Goal: Information Seeking & Learning: Check status

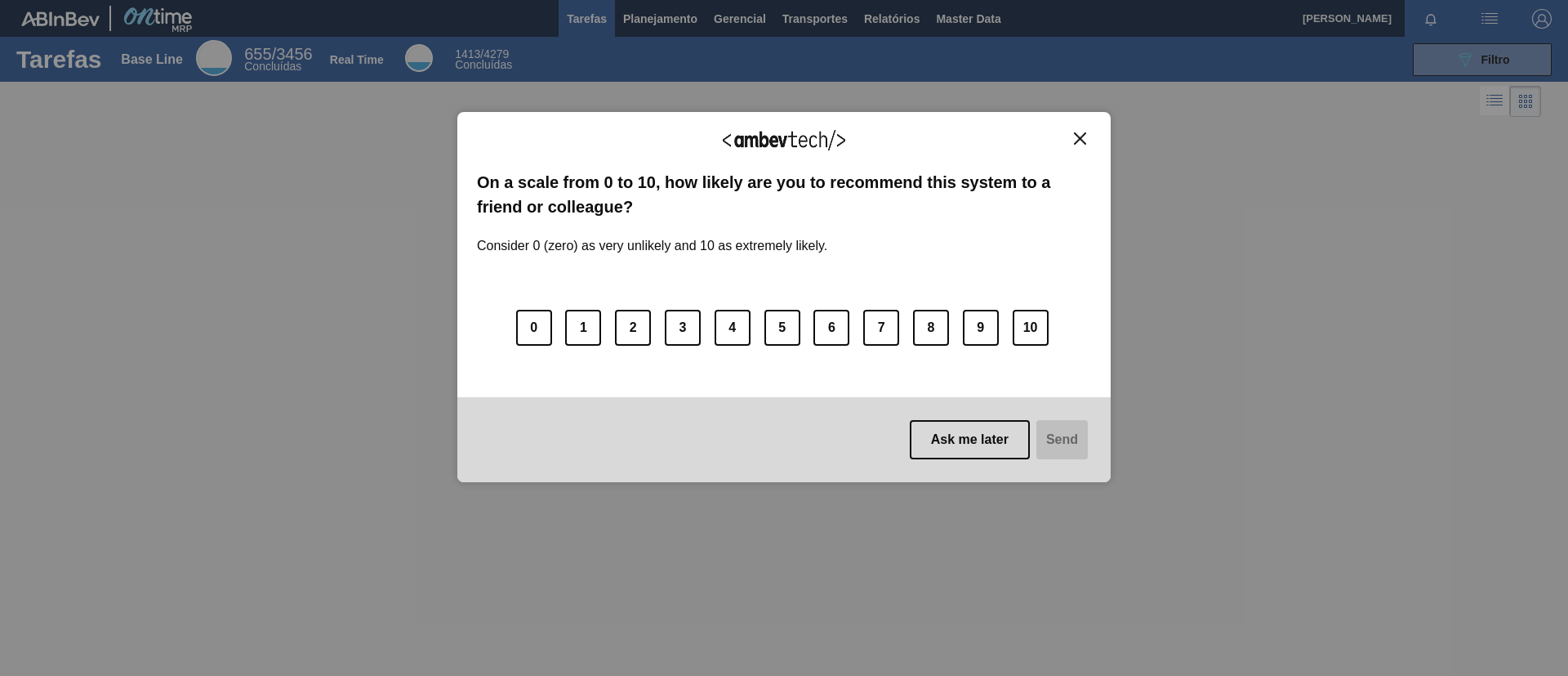
click at [1072, 137] on button "Close" at bounding box center [1080, 138] width 22 height 13
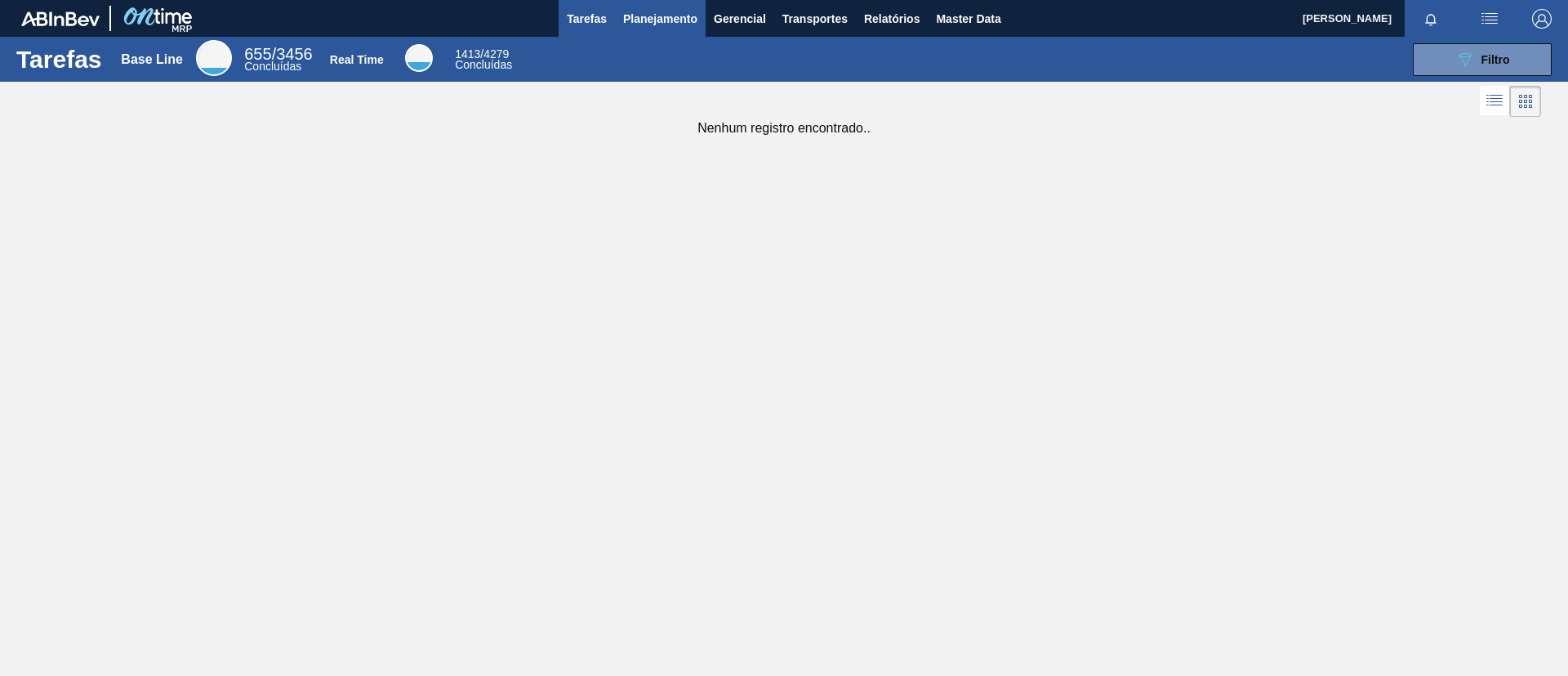
click at [660, 3] on button "Planejamento" at bounding box center [660, 18] width 90 height 37
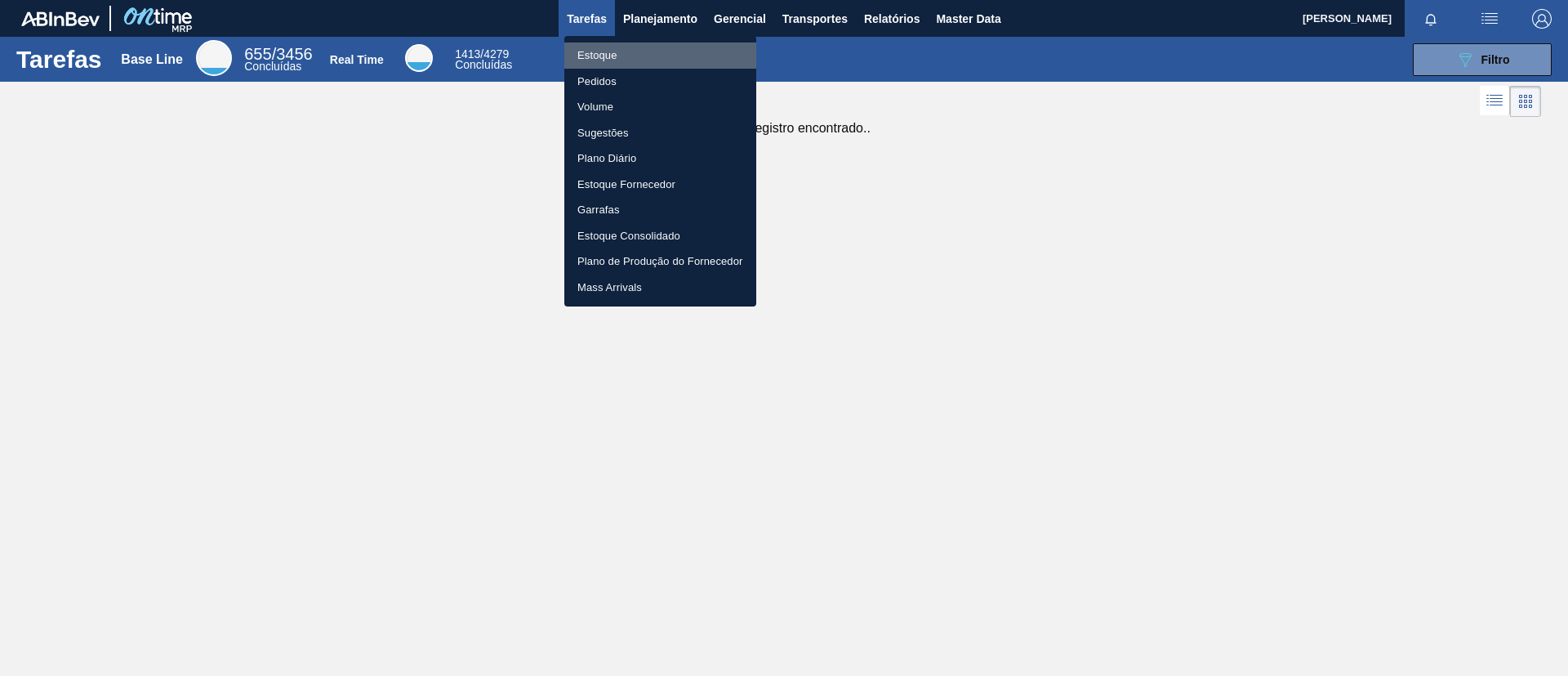
click at [648, 53] on li "Estoque" at bounding box center [660, 55] width 192 height 26
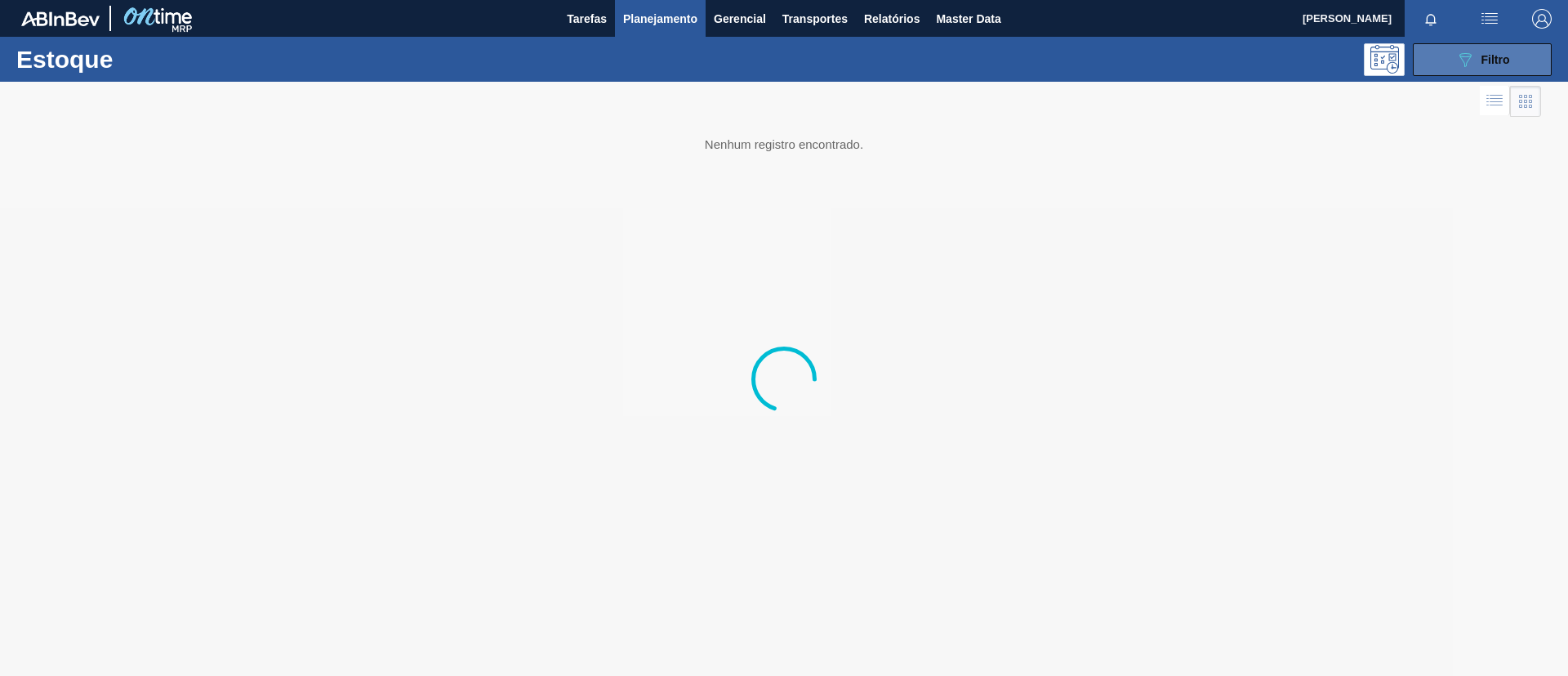
click at [1486, 66] on div "089F7B8B-B2A5-4AFE-B5C0-19BA573D28AC Filtro" at bounding box center [1482, 60] width 55 height 19
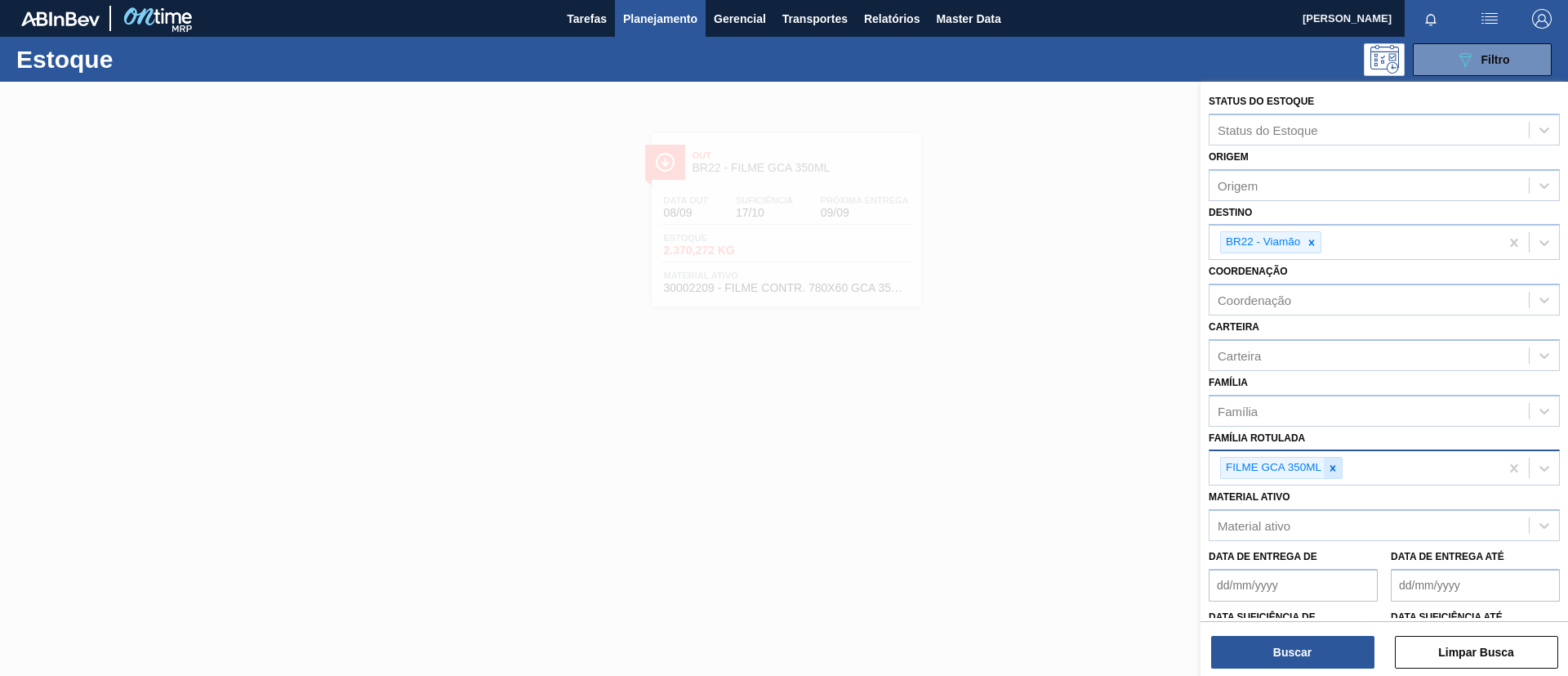
click at [1337, 463] on icon at bounding box center [1333, 468] width 12 height 12
click at [1301, 388] on div "Família Família" at bounding box center [1383, 399] width 351 height 56
click at [1307, 396] on div "Família" at bounding box center [1383, 410] width 351 height 32
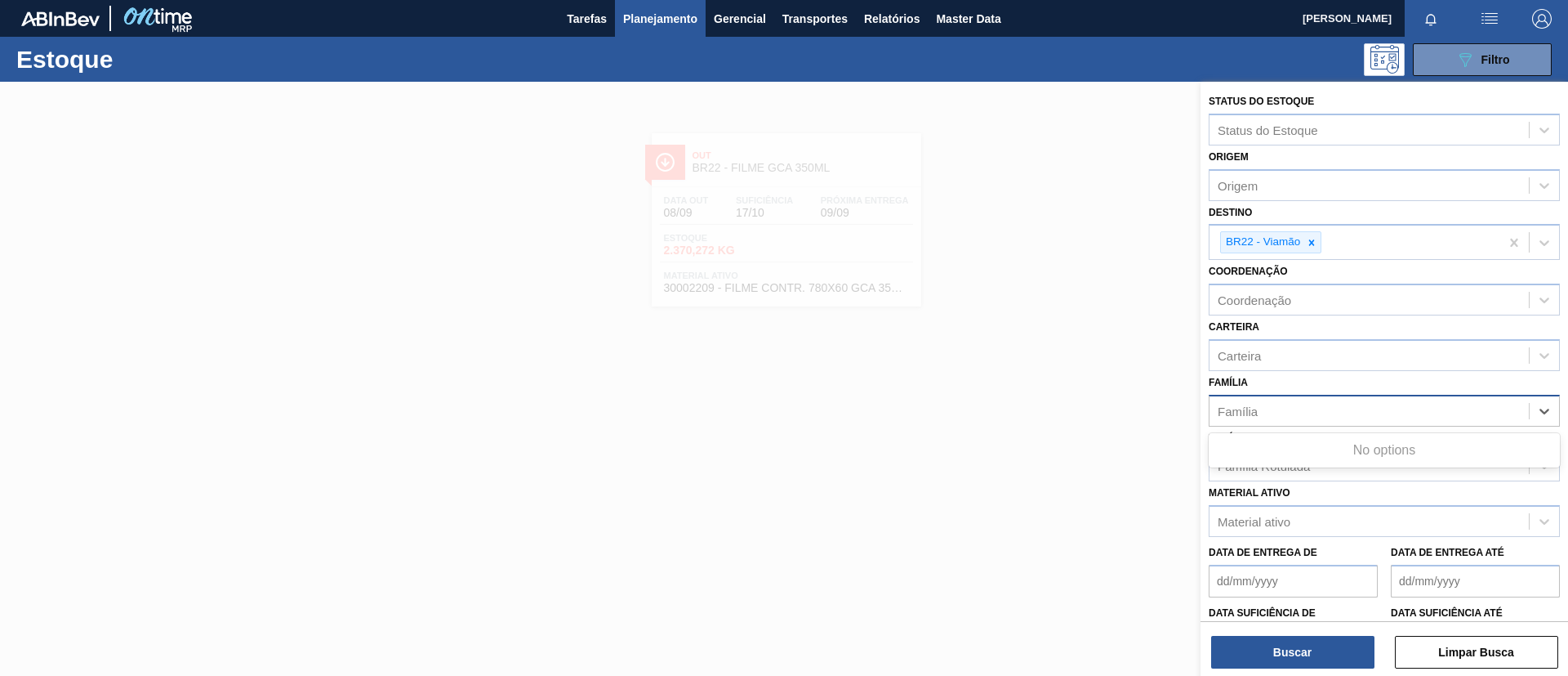
click at [1311, 407] on div "Família" at bounding box center [1369, 411] width 319 height 24
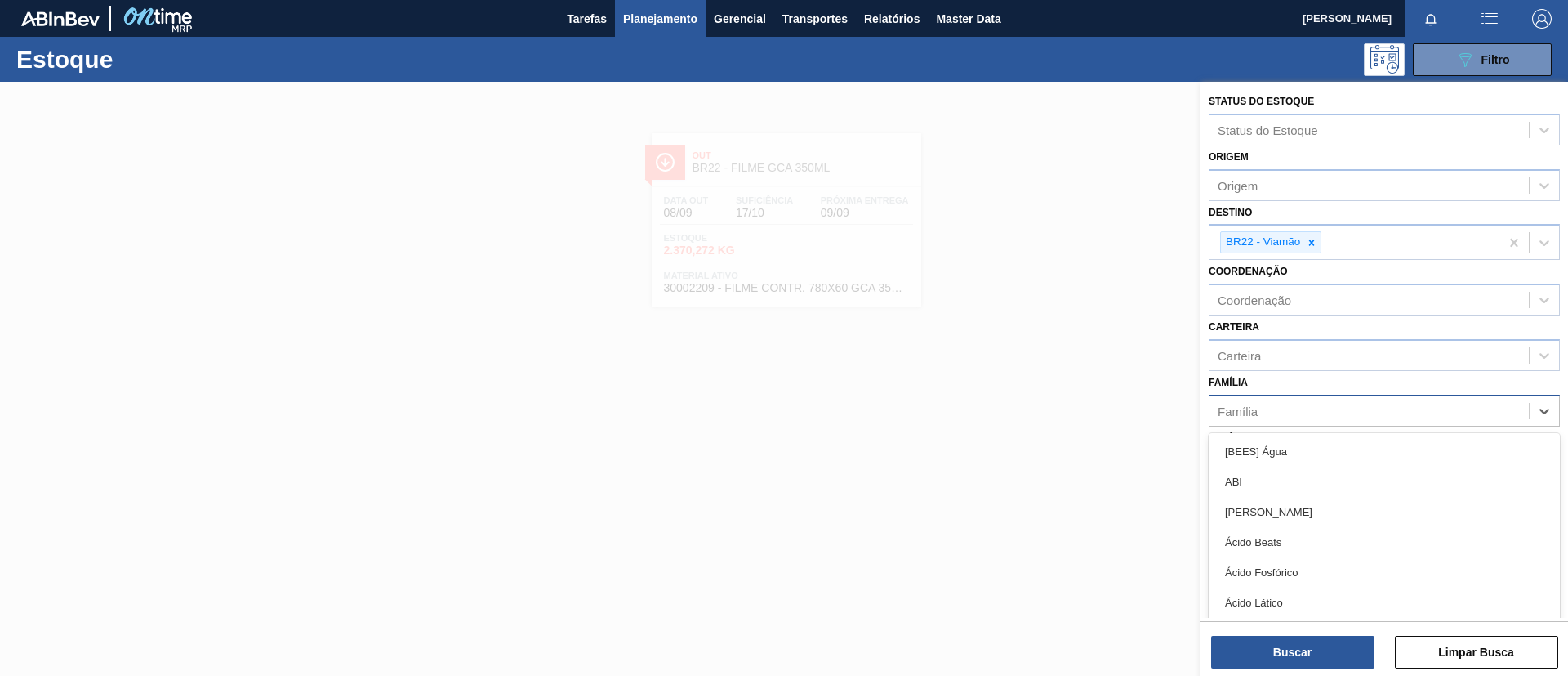
click at [1311, 407] on div "Família" at bounding box center [1369, 411] width 319 height 24
type input "dec"
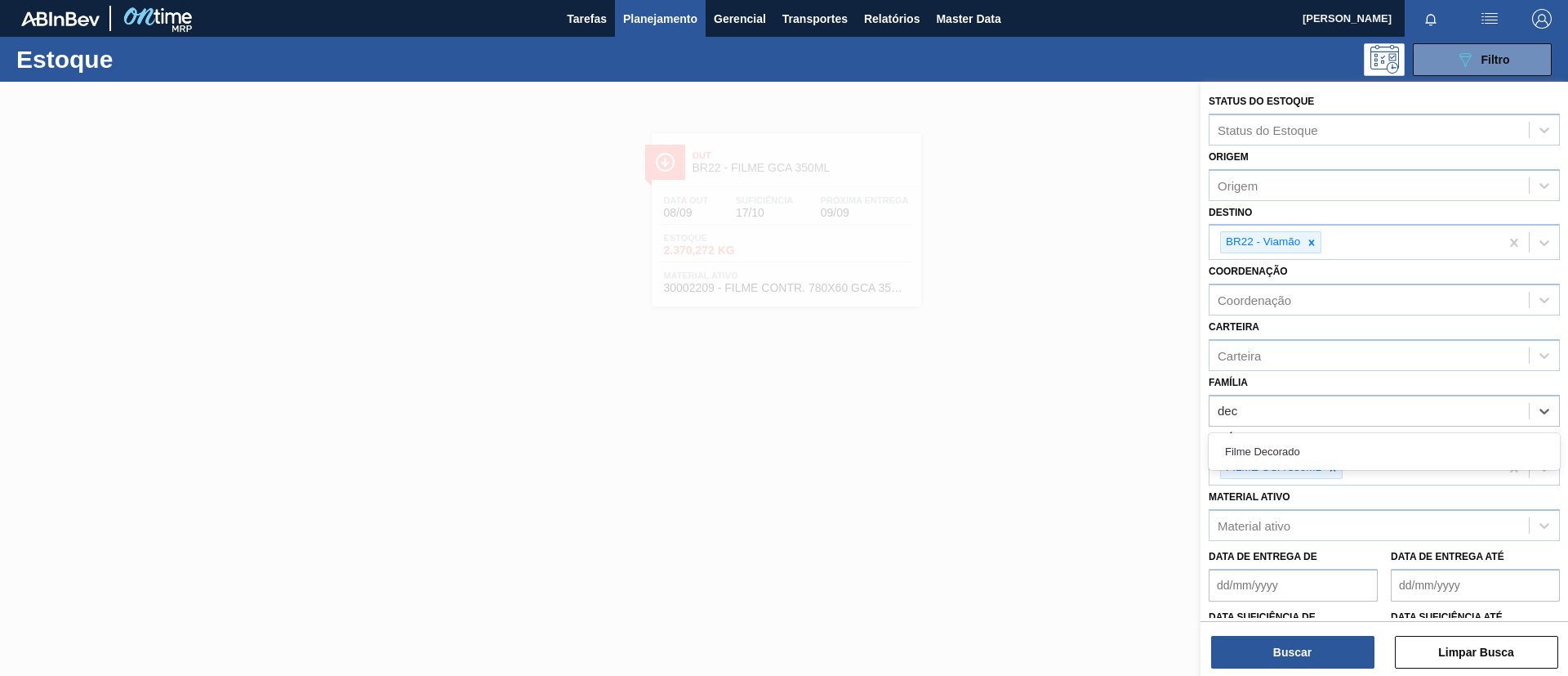
click at [1310, 442] on div "Filme Decorado" at bounding box center [1383, 451] width 351 height 30
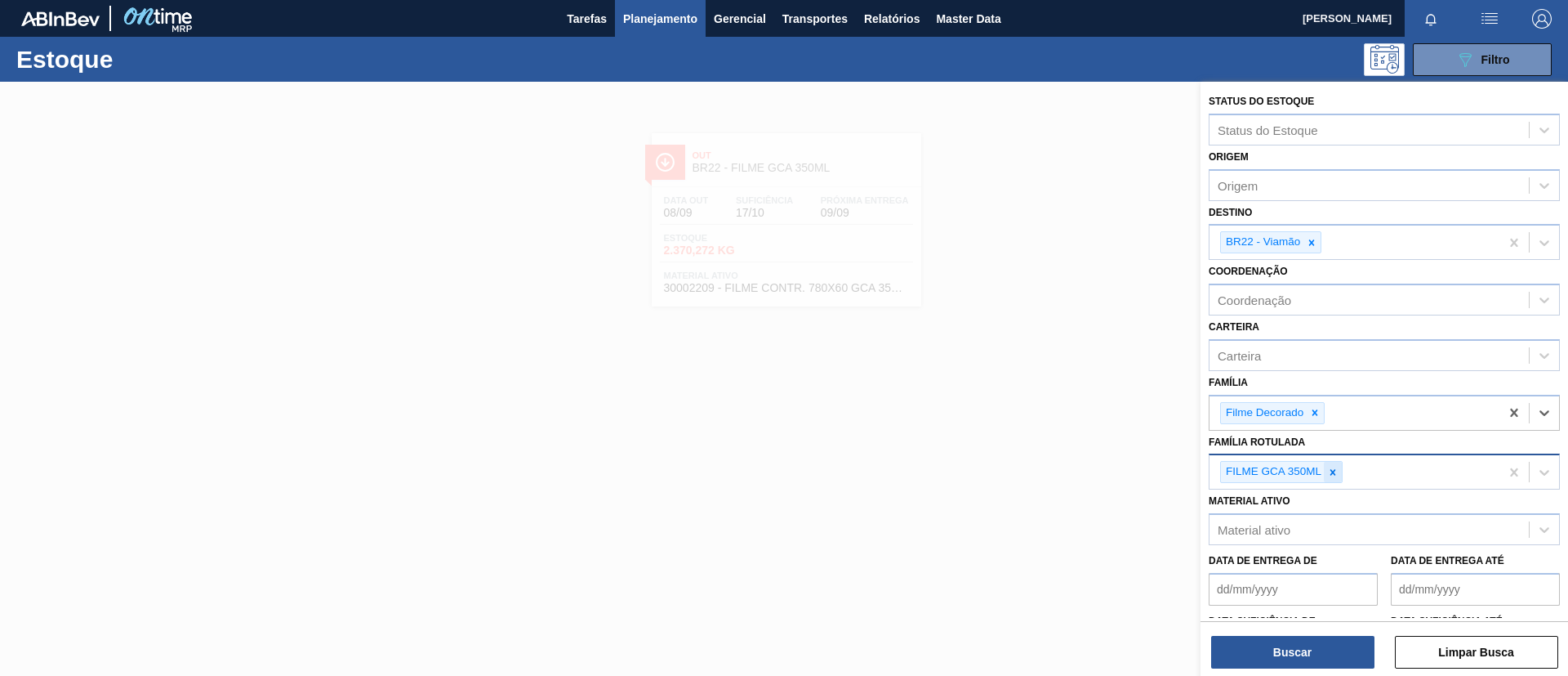
click at [1341, 475] on div at bounding box center [1332, 471] width 18 height 20
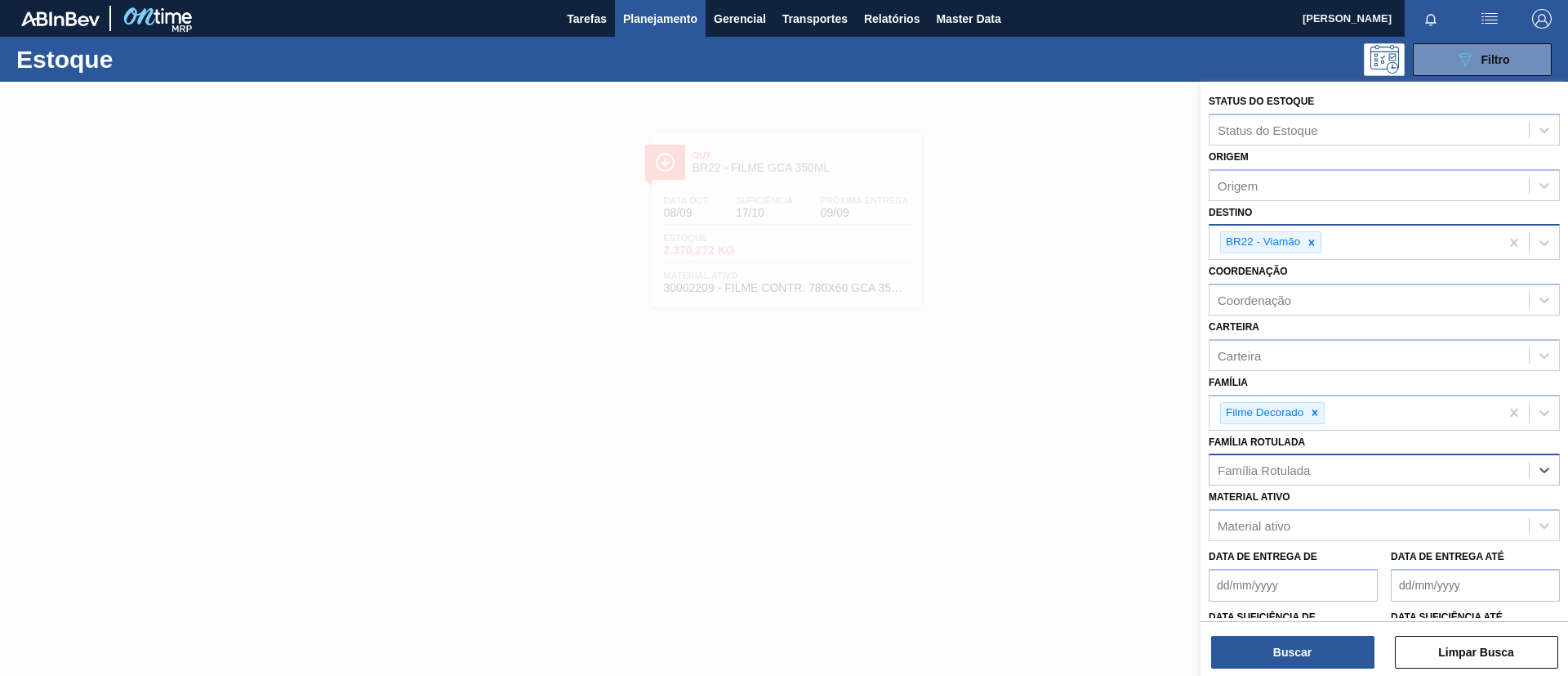
click at [1311, 226] on div "BR22 - Viamão" at bounding box center [1355, 241] width 290 height 34
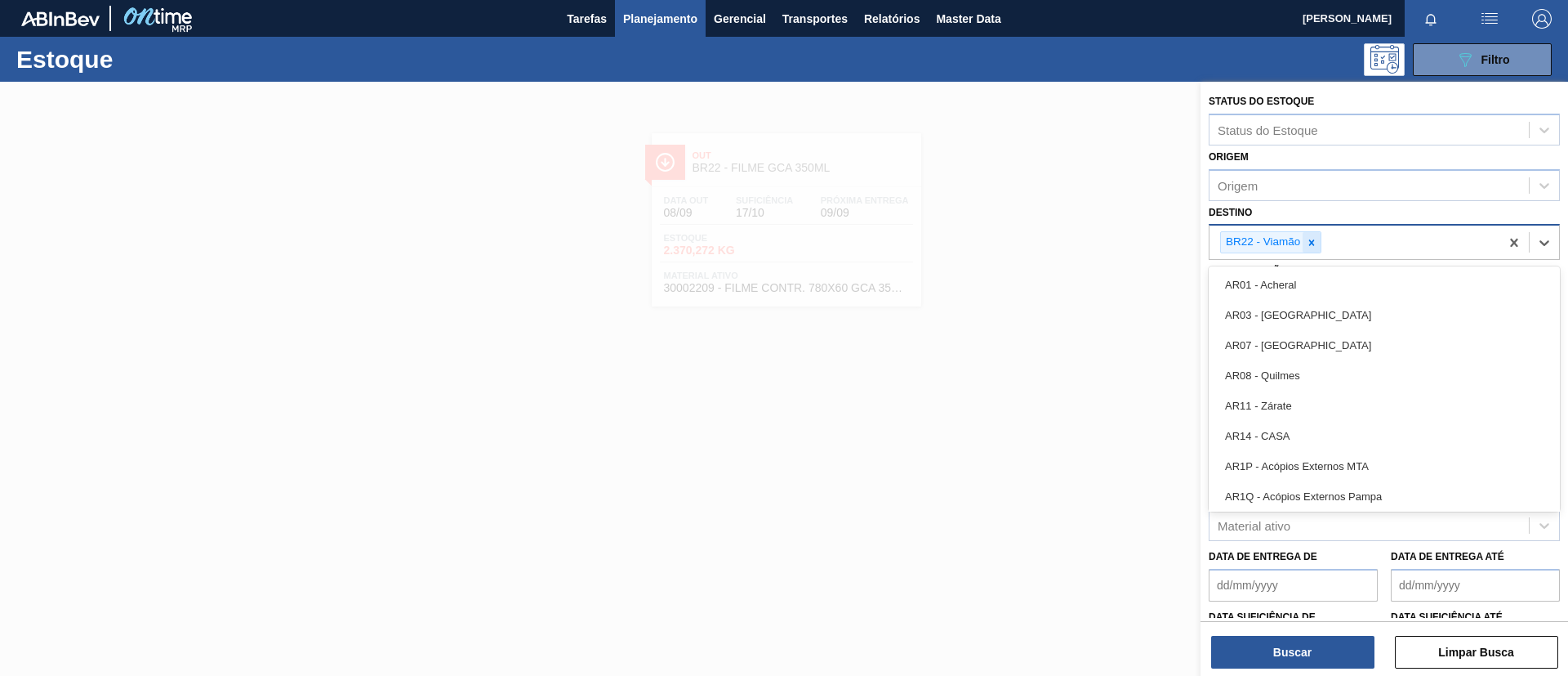
click at [1316, 243] on icon at bounding box center [1311, 242] width 12 height 12
type input "ag"
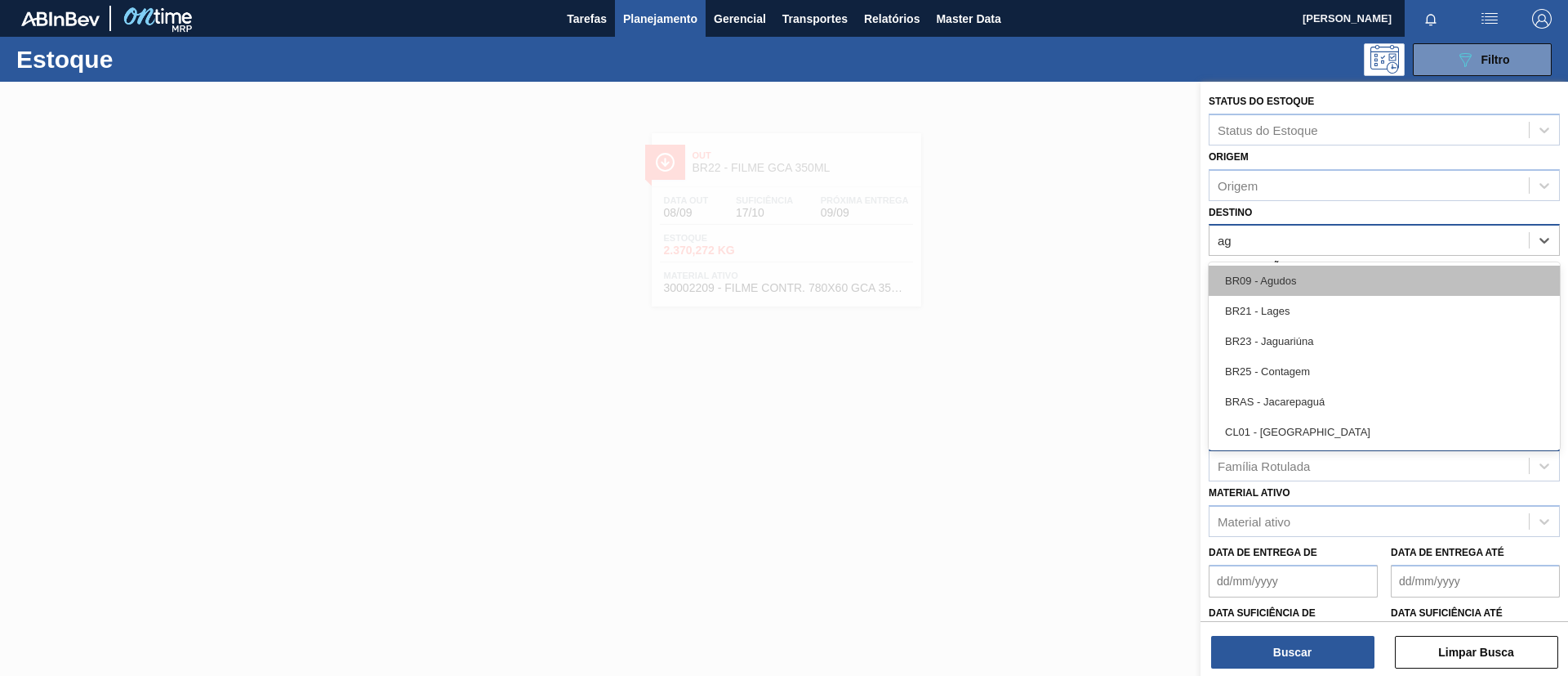
click at [1310, 278] on div "BR09 - Agudos" at bounding box center [1383, 280] width 351 height 30
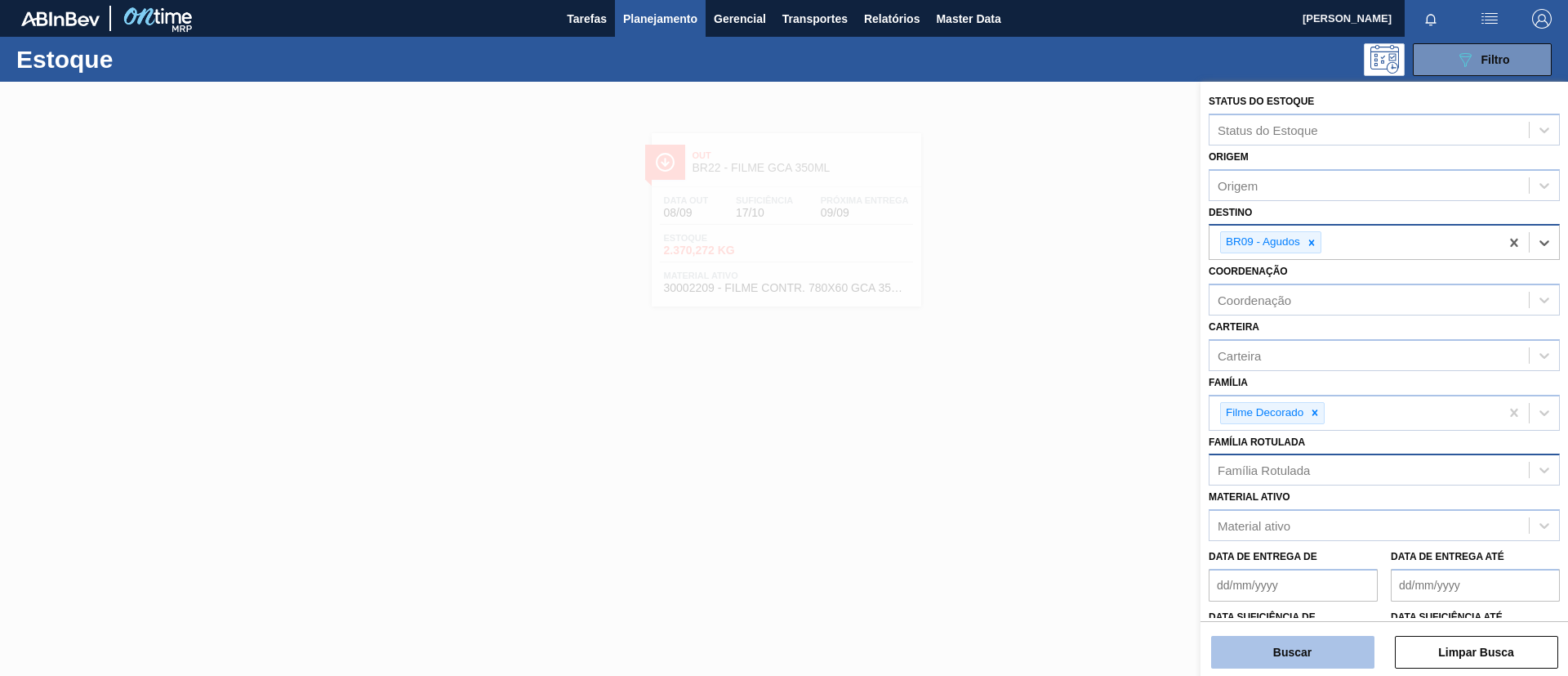
click at [1298, 651] on button "Buscar" at bounding box center [1293, 652] width 163 height 33
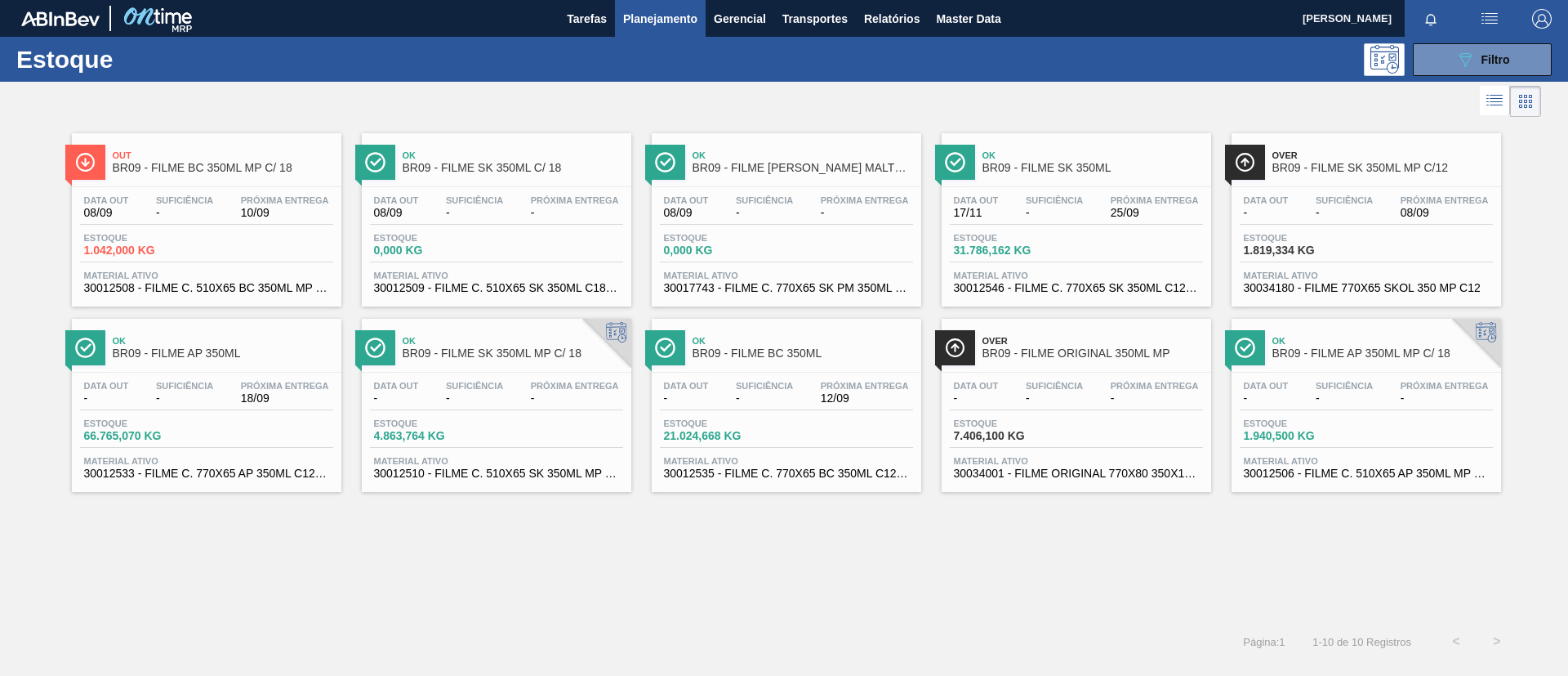
click at [821, 369] on div "Ok BR09 - FILME BC 350ML Data out - Suficiência - Próxima Entrega 12/09 Estoque…" at bounding box center [786, 405] width 269 height 173
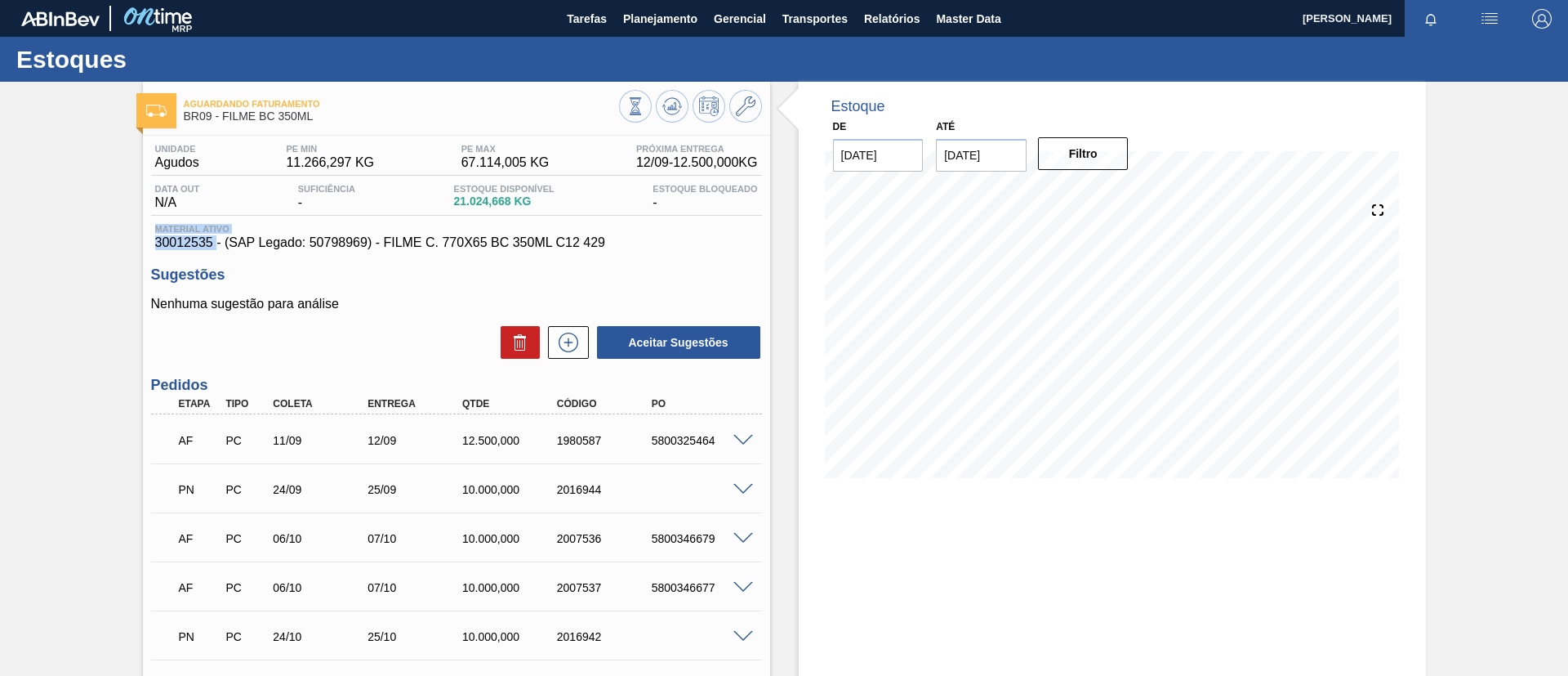
drag, startPoint x: 152, startPoint y: 233, endPoint x: 214, endPoint y: 248, distance: 63.8
click at [214, 248] on div "Material ativo 30012535 - (SAP Legado: 50798969) - FILME C. 770X65 BC 350ML C12…" at bounding box center [456, 237] width 610 height 26
click at [209, 252] on div "Unidade Agudos PE MIN 11.266,297 KG PE MAX 67.114,005 KG Próxima Entrega 12/09 …" at bounding box center [457, 485] width 627 height 698
drag, startPoint x: 158, startPoint y: 245, endPoint x: 212, endPoint y: 247, distance: 54.0
click at [212, 247] on span "30012535 - (SAP Legado: 50798969) - FILME C. 770X65 BC 350ML C12 429" at bounding box center [456, 242] width 603 height 14
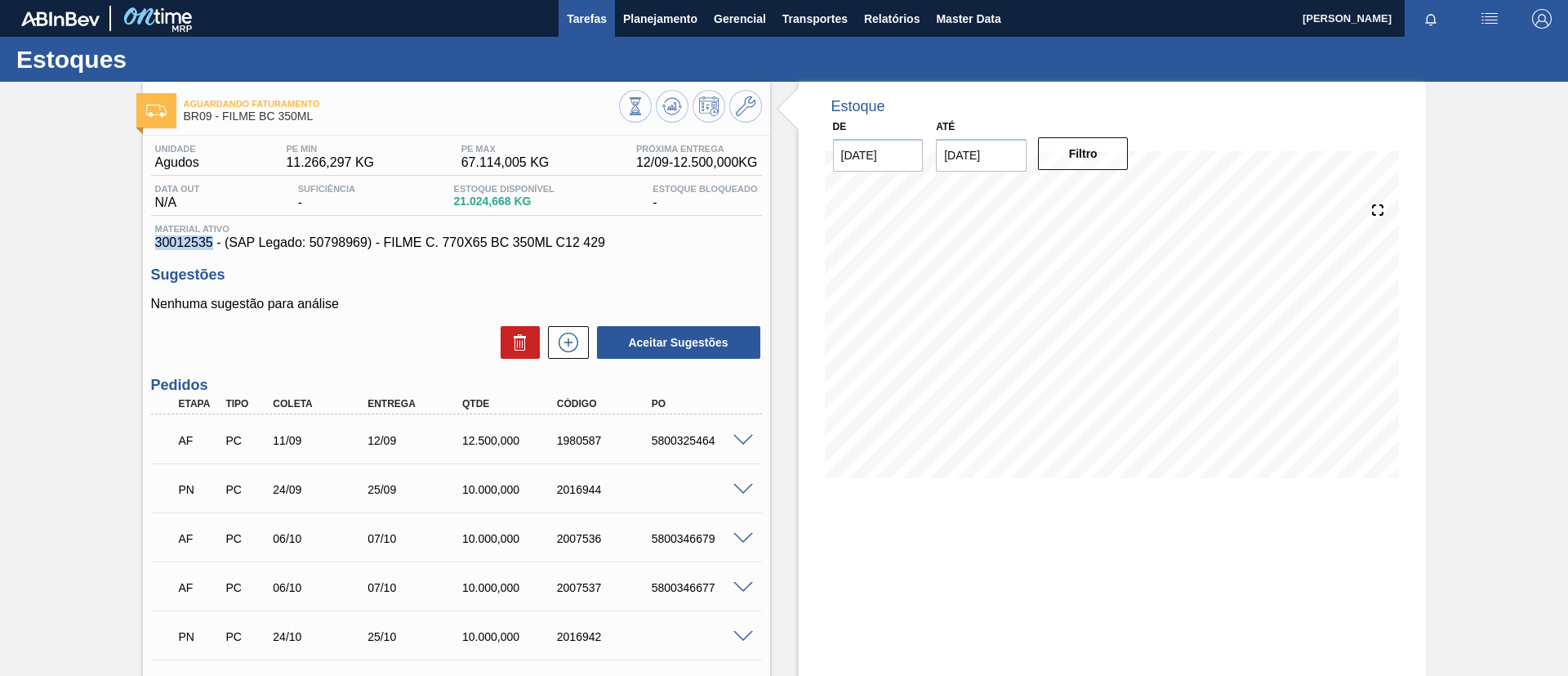
copy span "30012535"
drag, startPoint x: 320, startPoint y: 113, endPoint x: 179, endPoint y: 128, distance: 141.8
click at [179, 128] on div "Aguardando Faturamento BR09 - FILME BC 350ML Unidade Agudos PE MIN 11.266,297 K…" at bounding box center [457, 462] width 627 height 761
copy span "BR09 - FILME BC 350ML"
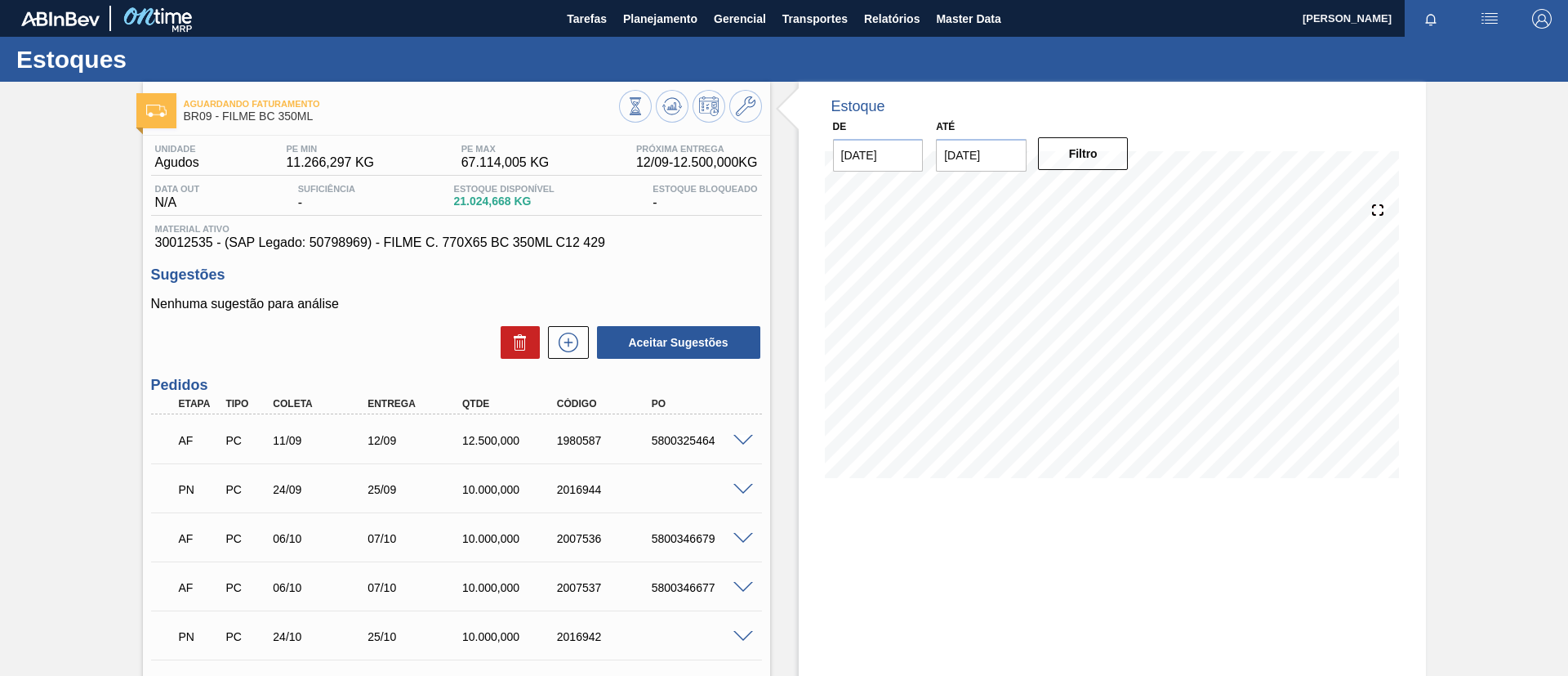
click at [0, 80] on div "Estoques" at bounding box center [784, 59] width 1568 height 45
click at [652, 13] on span "Planejamento" at bounding box center [660, 18] width 74 height 19
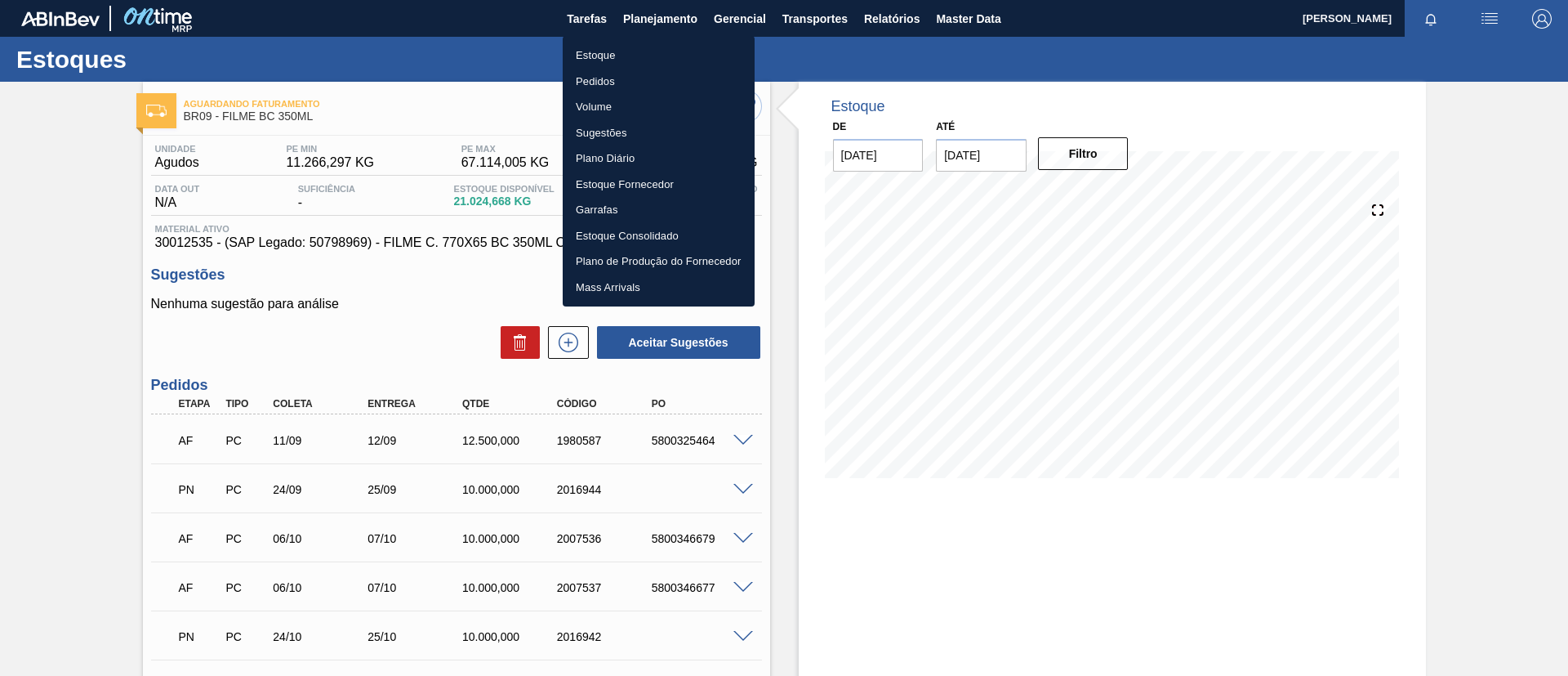
click at [649, 39] on ul "Estoque Pedidos Volume Sugestões Plano Diário Estoque Fornecedor Garrafas Estoq…" at bounding box center [659, 170] width 192 height 270
click at [652, 46] on li "Estoque" at bounding box center [659, 55] width 192 height 26
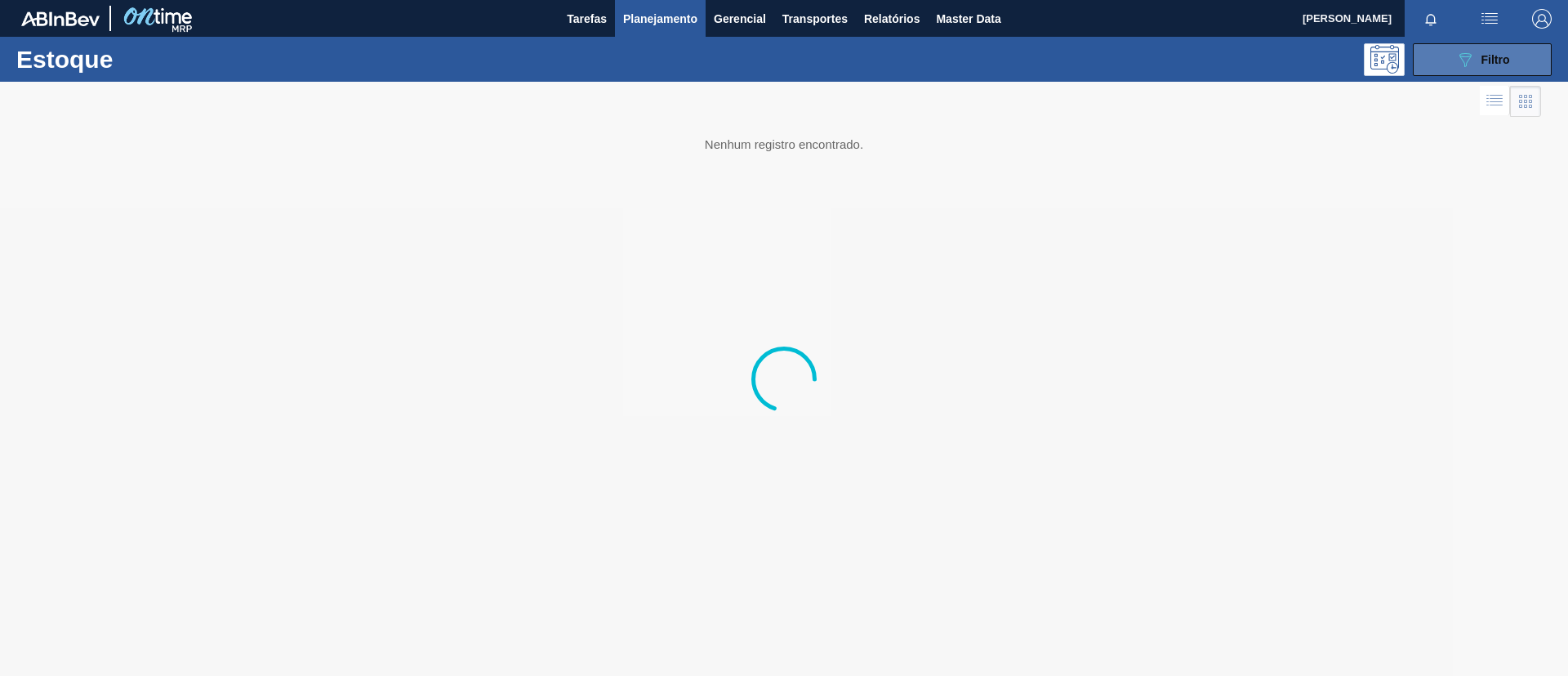
click at [1434, 53] on button "089F7B8B-B2A5-4AFE-B5C0-19BA573D28AC Filtro" at bounding box center [1482, 60] width 138 height 33
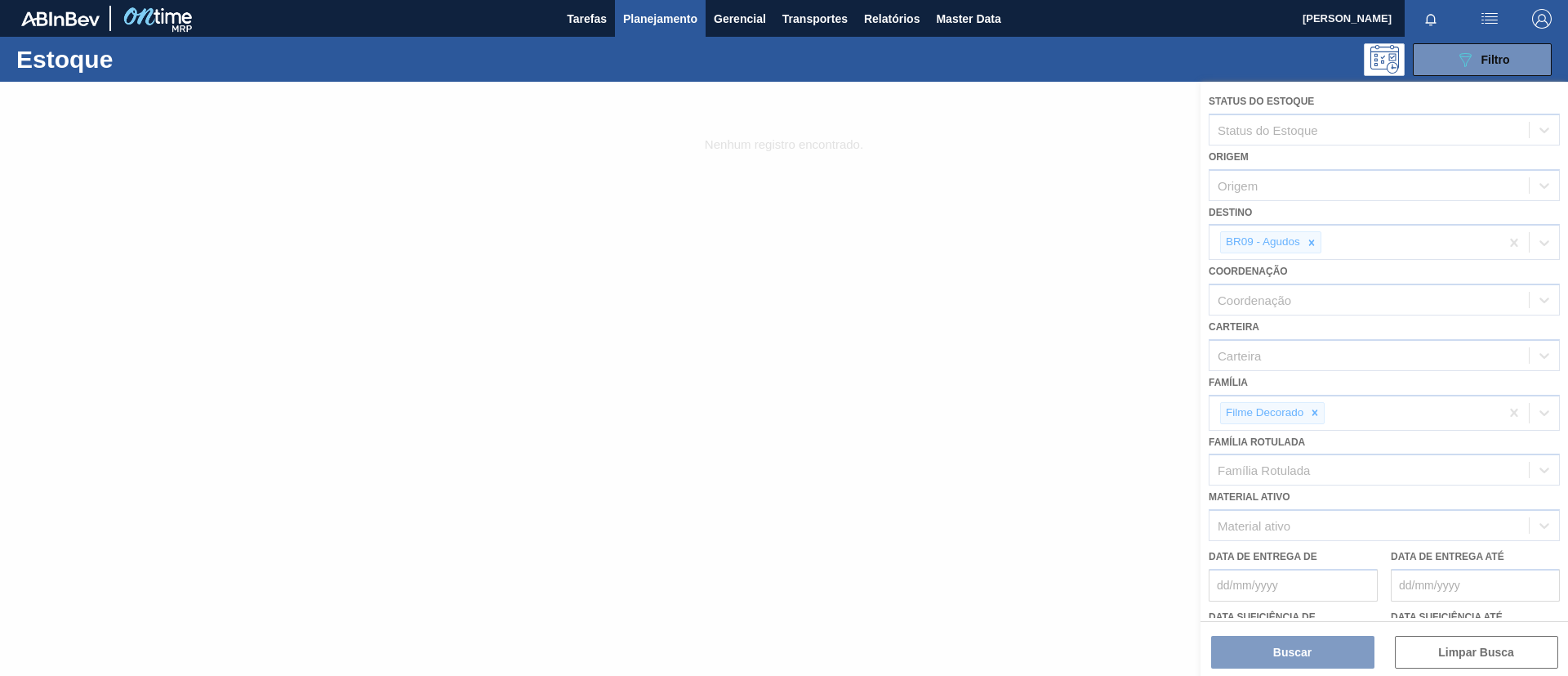
click at [1319, 410] on div at bounding box center [784, 379] width 1568 height 594
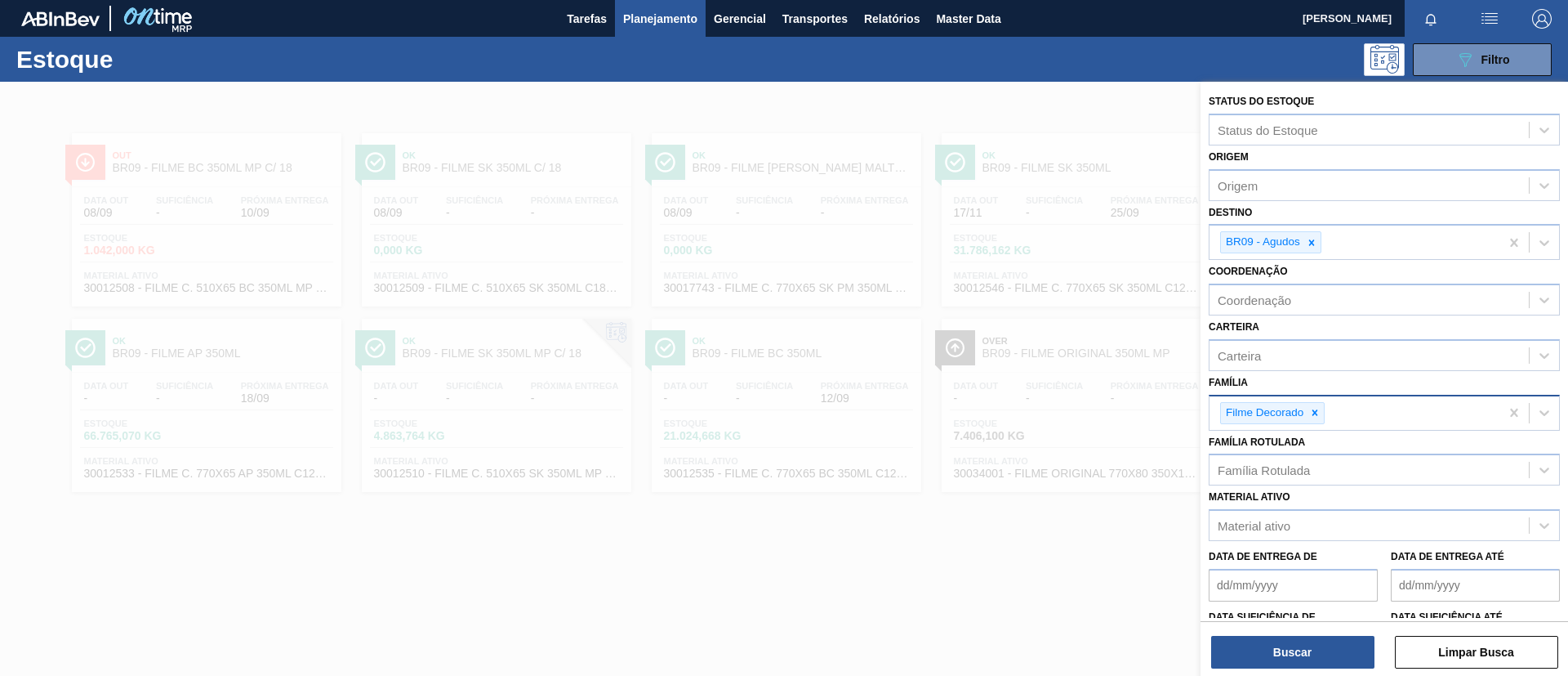
click at [1320, 412] on icon at bounding box center [1315, 413] width 12 height 12
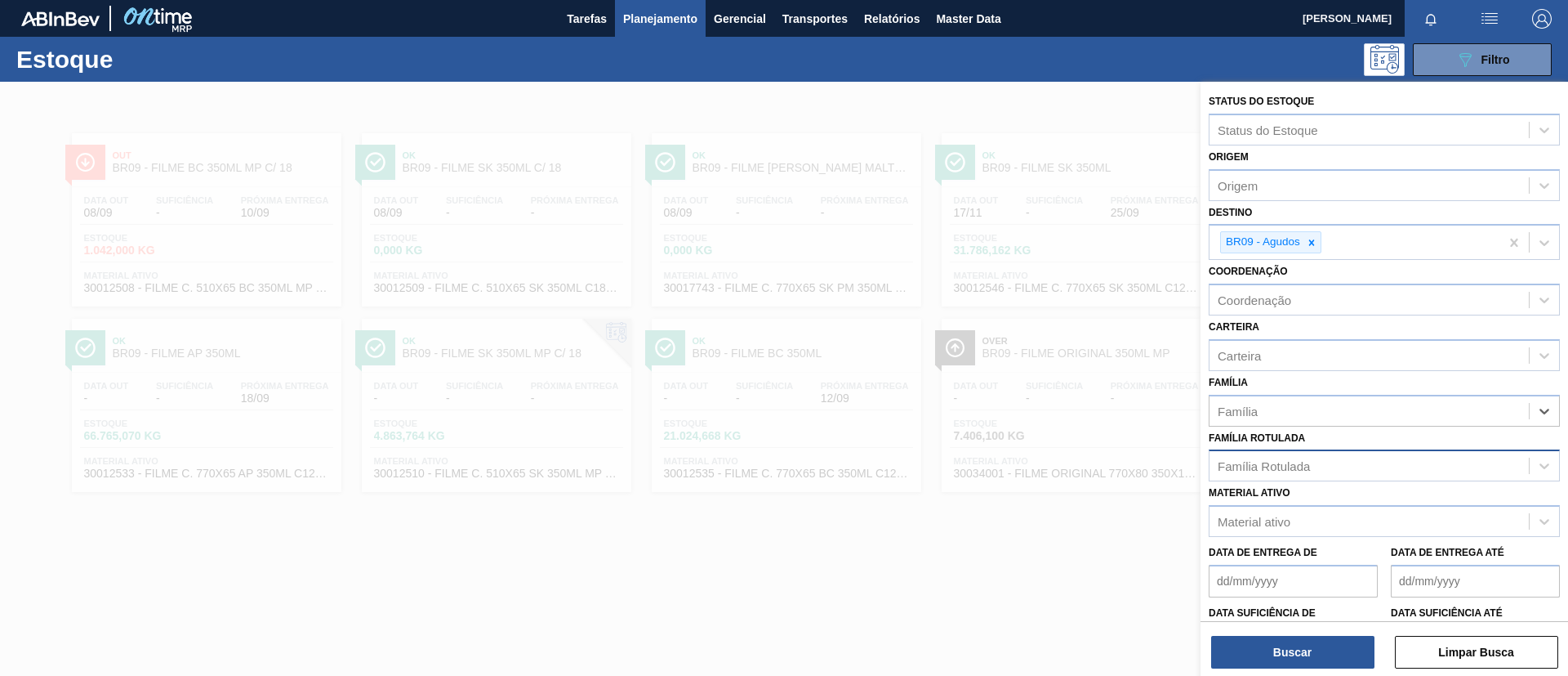
click at [1307, 453] on div "Família Rotulada" at bounding box center [1383, 464] width 351 height 32
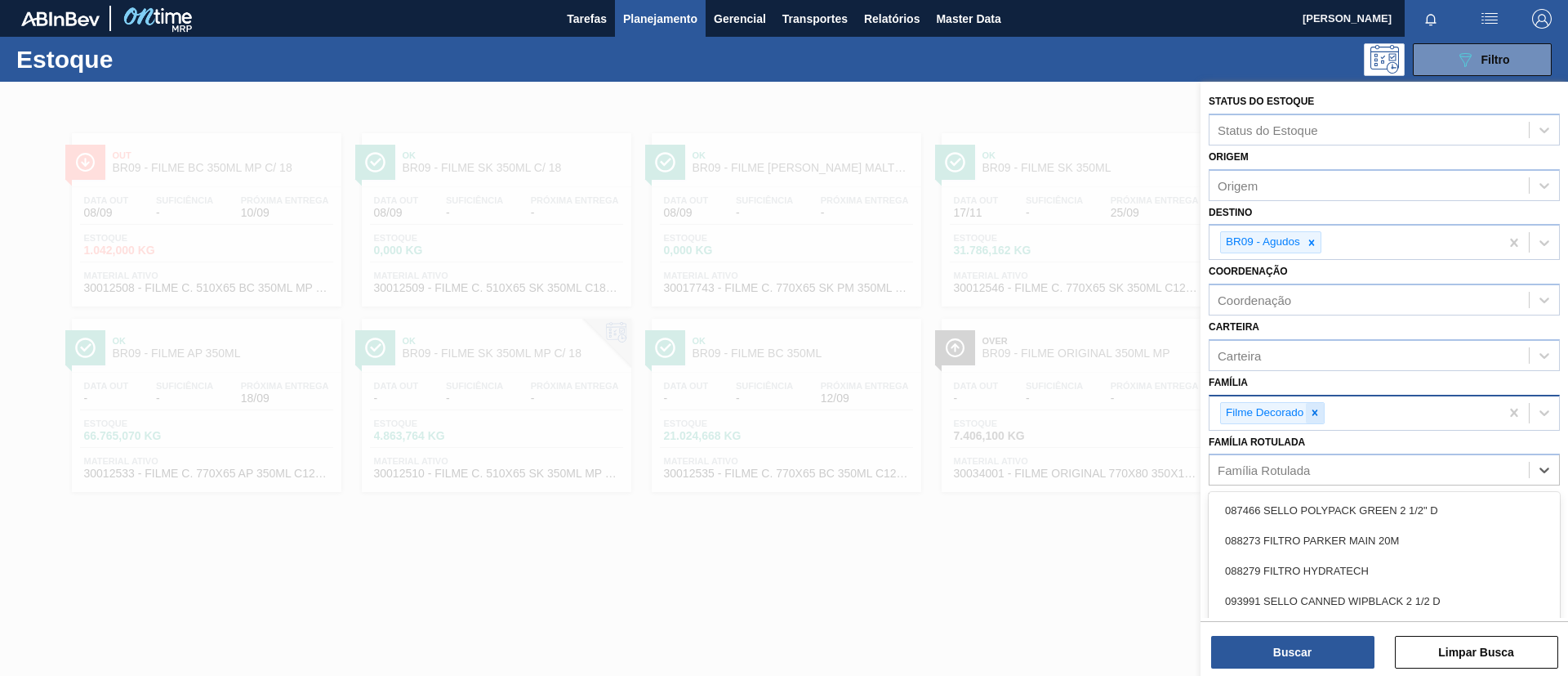
click at [1320, 410] on icon at bounding box center [1315, 413] width 12 height 12
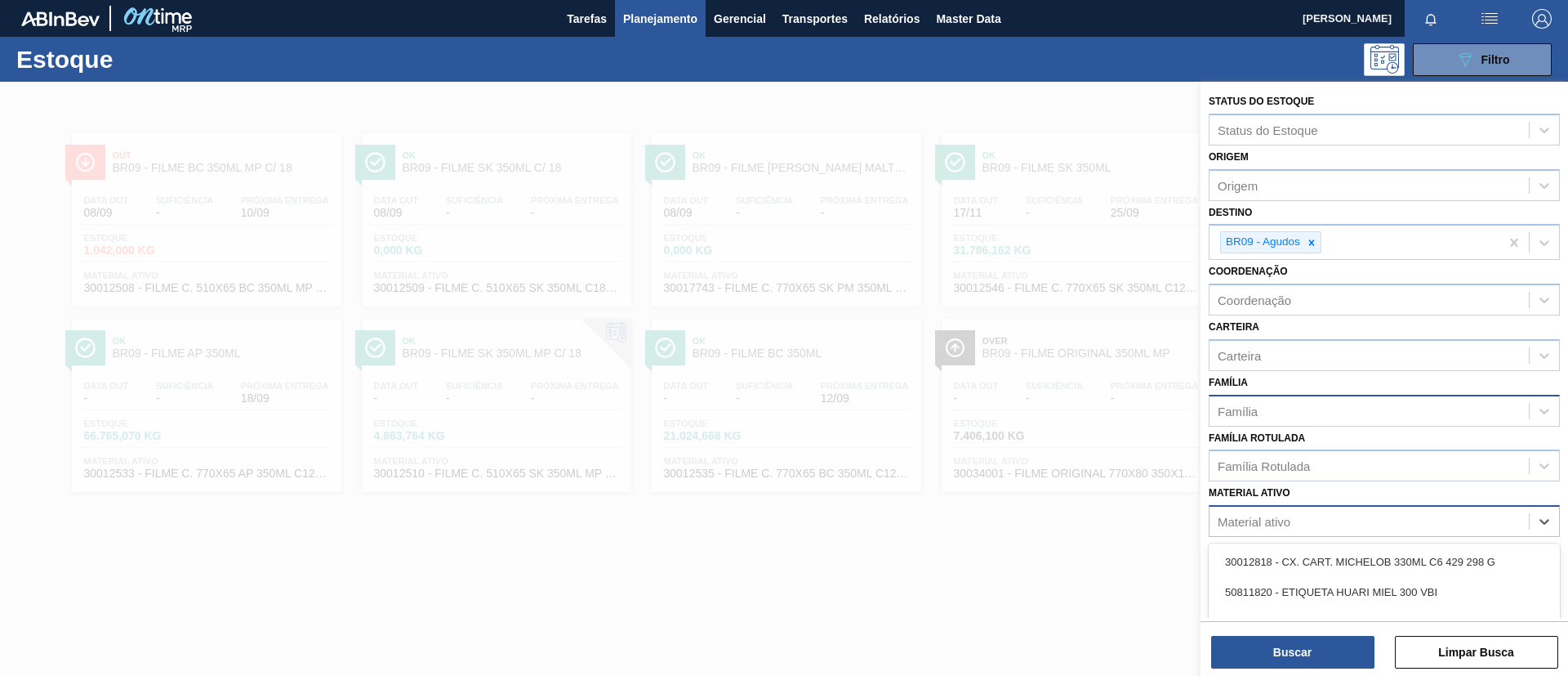
click at [1295, 510] on div "Material ativo" at bounding box center [1369, 521] width 319 height 24
paste ativo "30030718"
type ativo "30030718"
click at [1323, 550] on div "30030718 - FILME CONTR 390X60 PC BLACK 350ML NIV24" at bounding box center [1383, 561] width 351 height 30
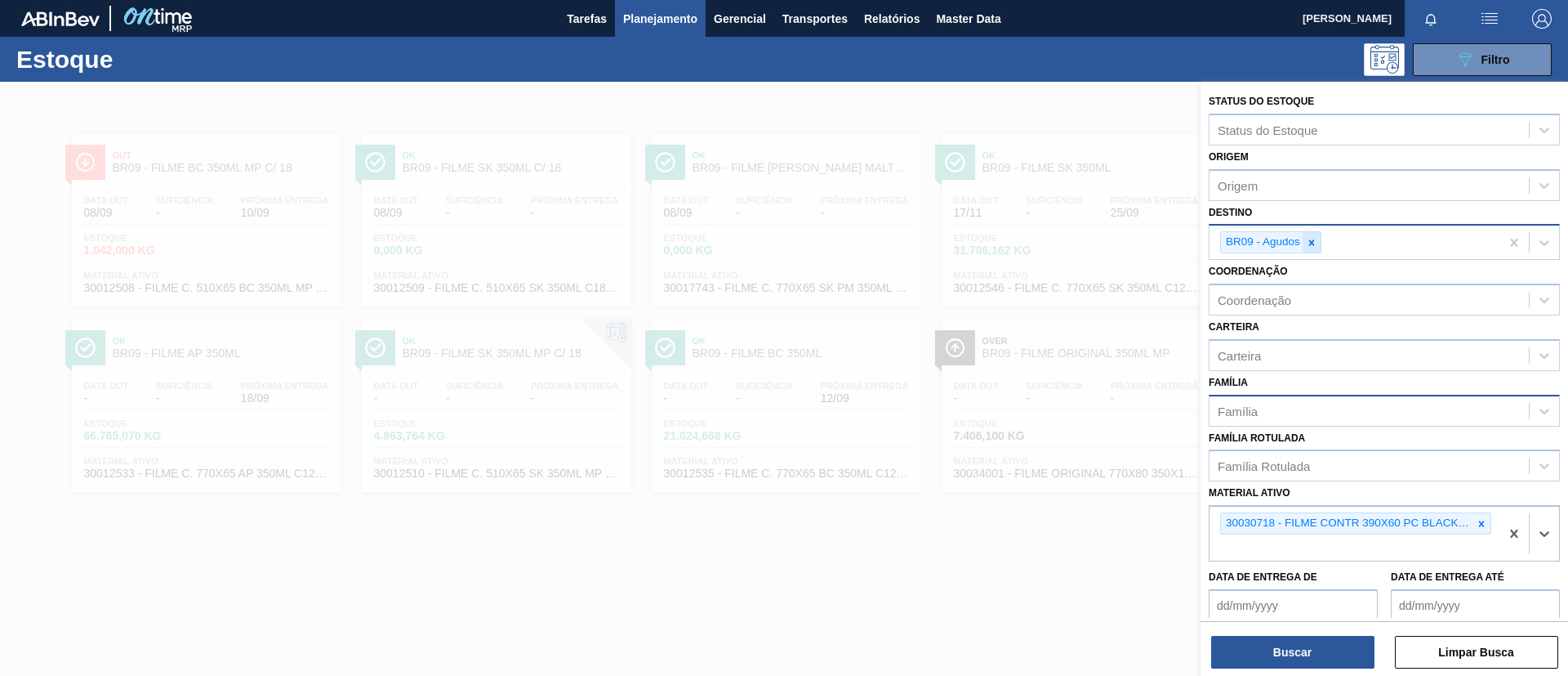
click at [1318, 243] on div at bounding box center [1311, 241] width 18 height 20
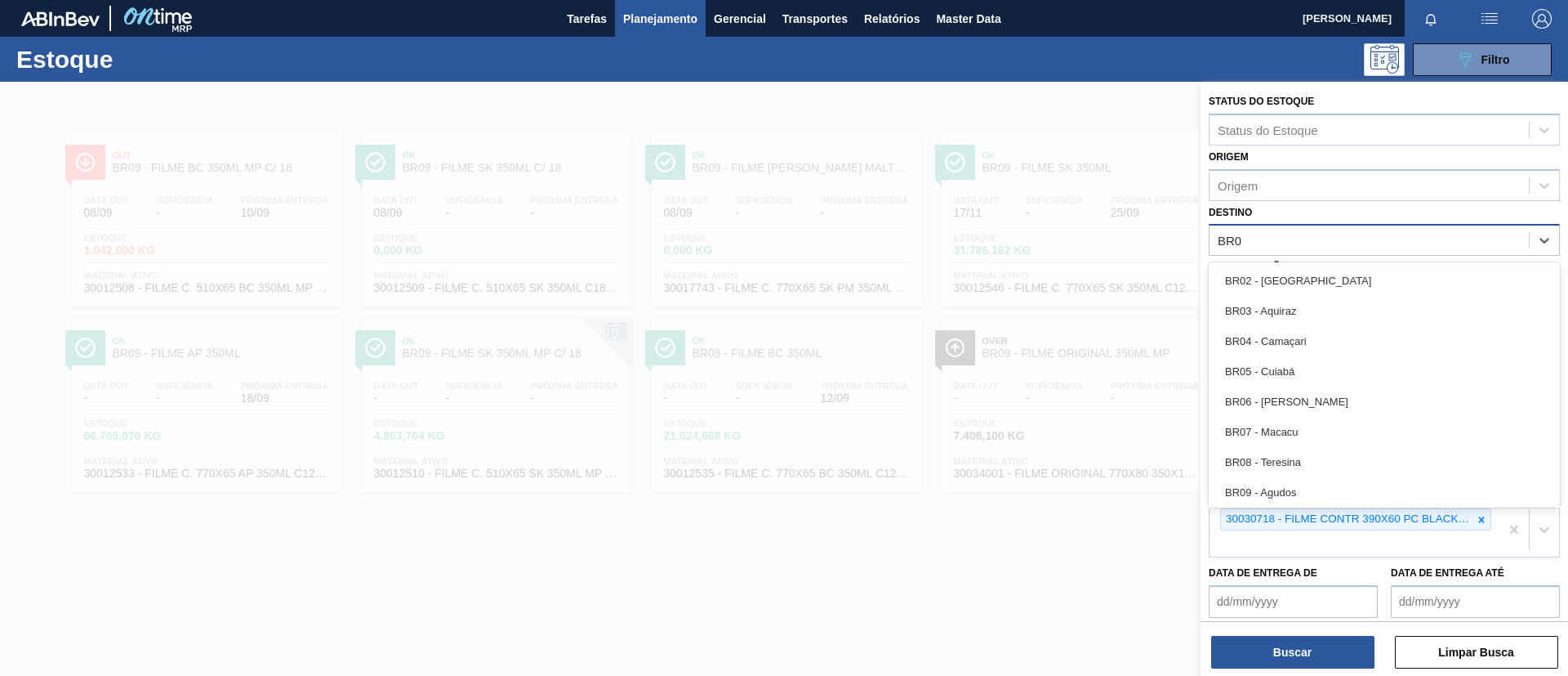
type input "BR07"
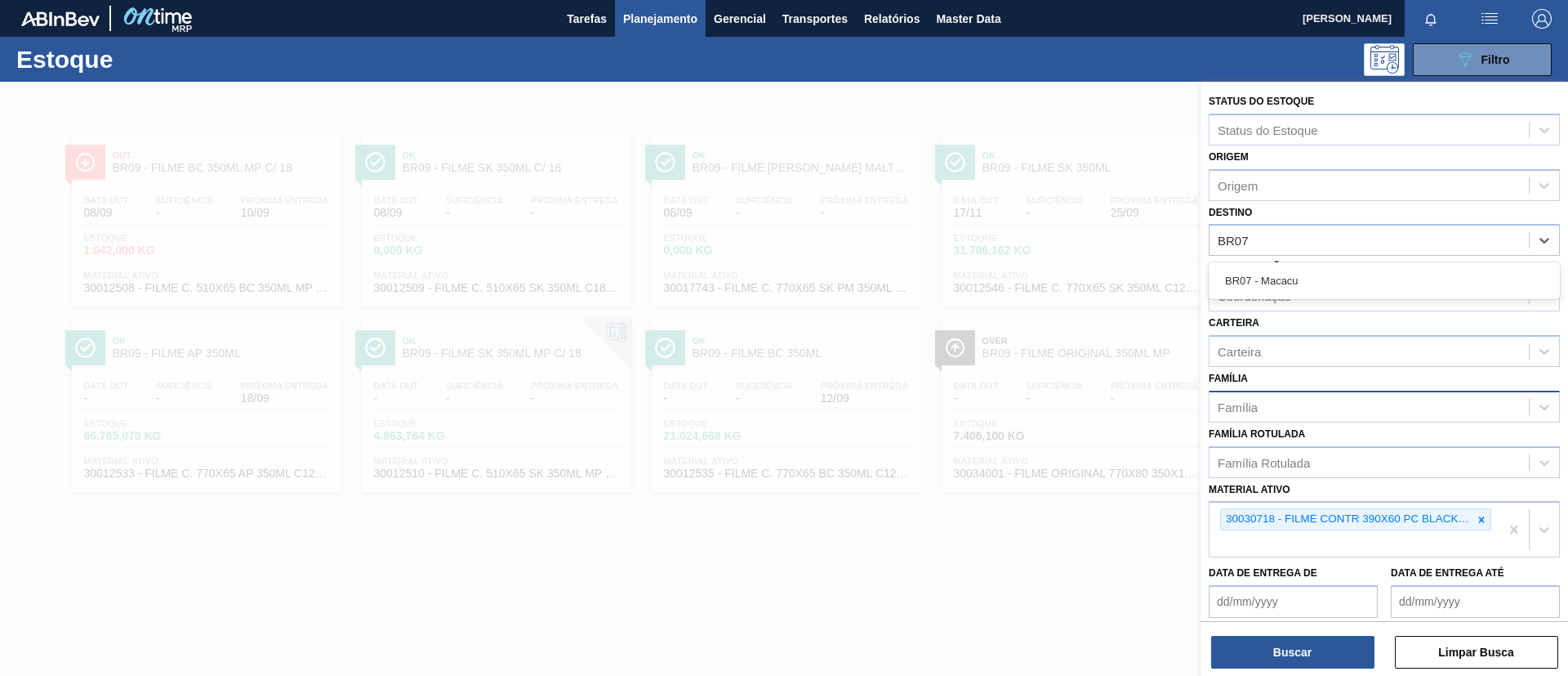
click at [1337, 274] on div "BR07 - Macacu" at bounding box center [1383, 280] width 351 height 30
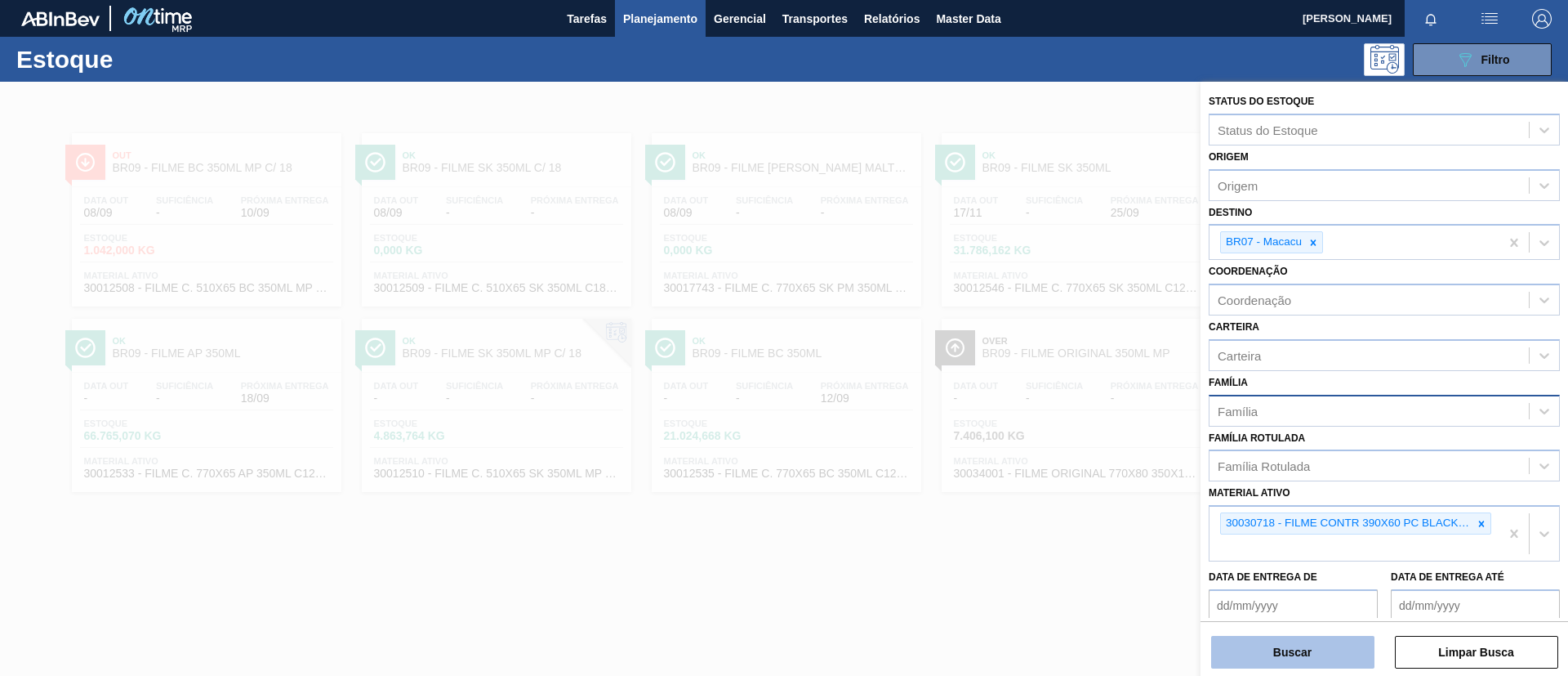
click at [1310, 643] on button "Buscar" at bounding box center [1293, 652] width 163 height 33
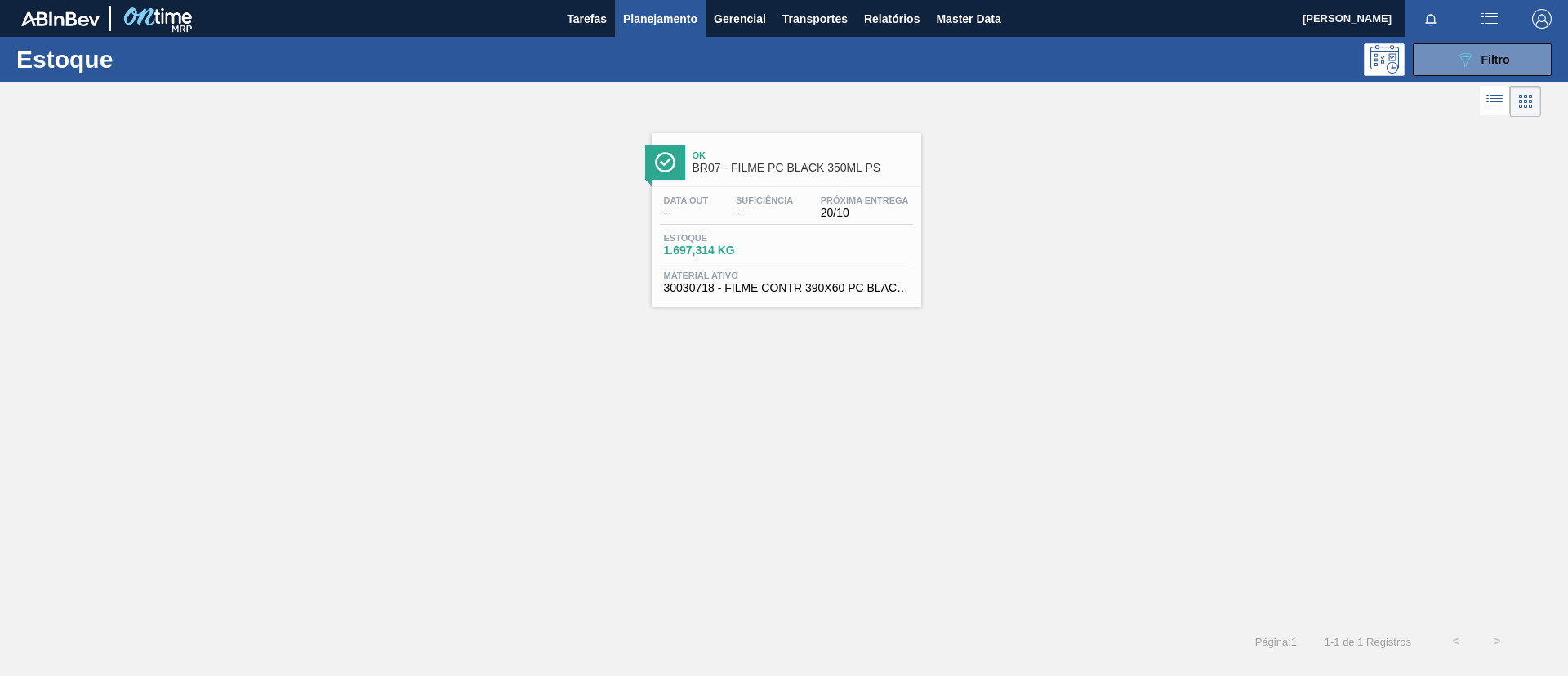
click at [820, 222] on div "Data out - Suficiência - Próxima Entrega 20/10" at bounding box center [785, 210] width 253 height 30
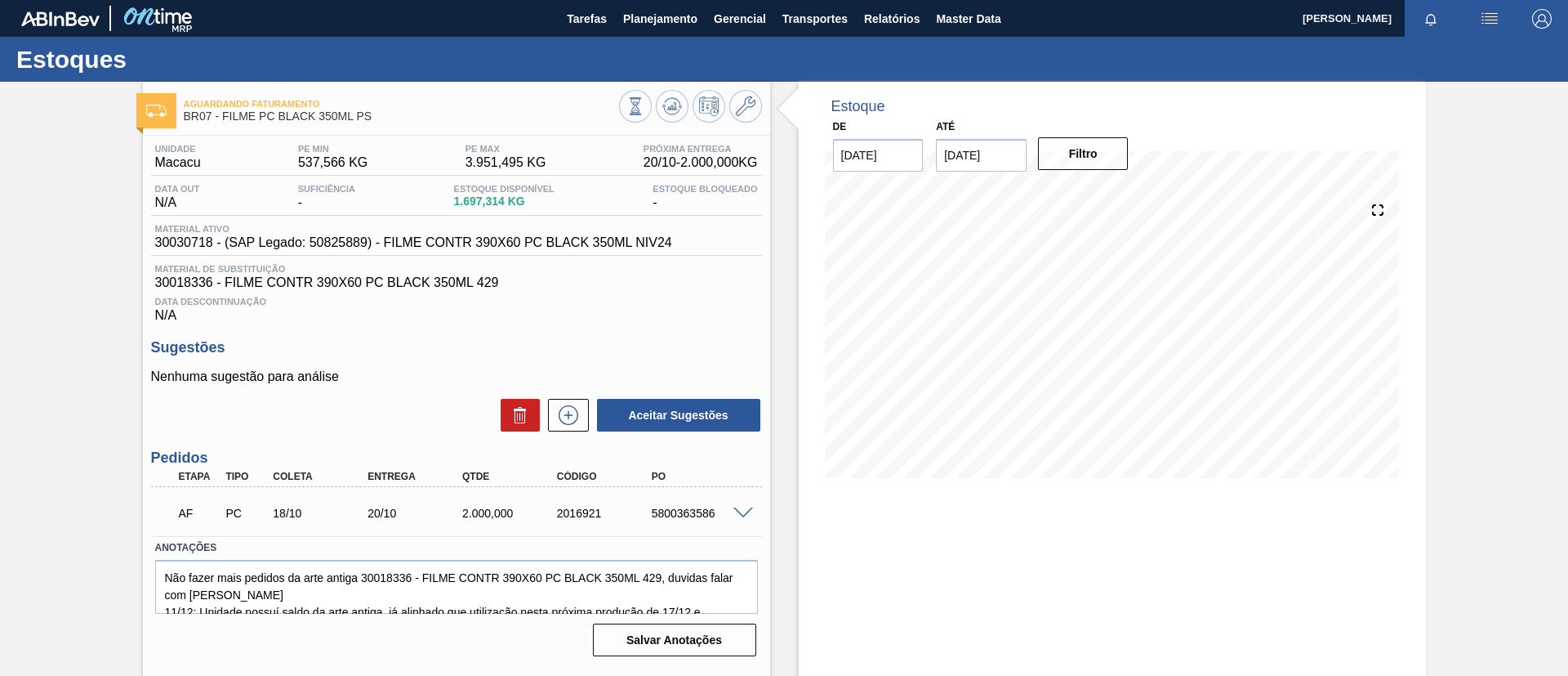
click at [739, 508] on span at bounding box center [743, 513] width 19 height 13
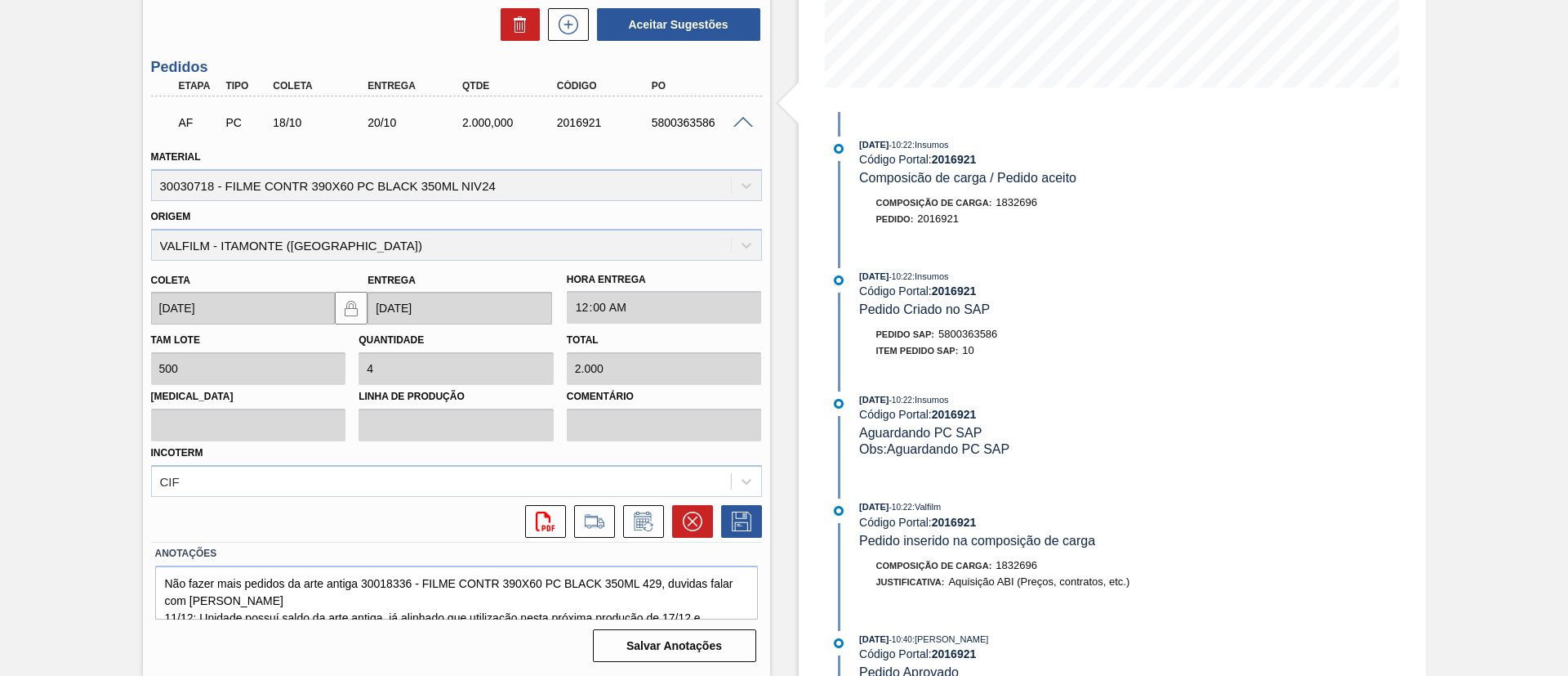
click at [743, 124] on span at bounding box center [743, 122] width 19 height 13
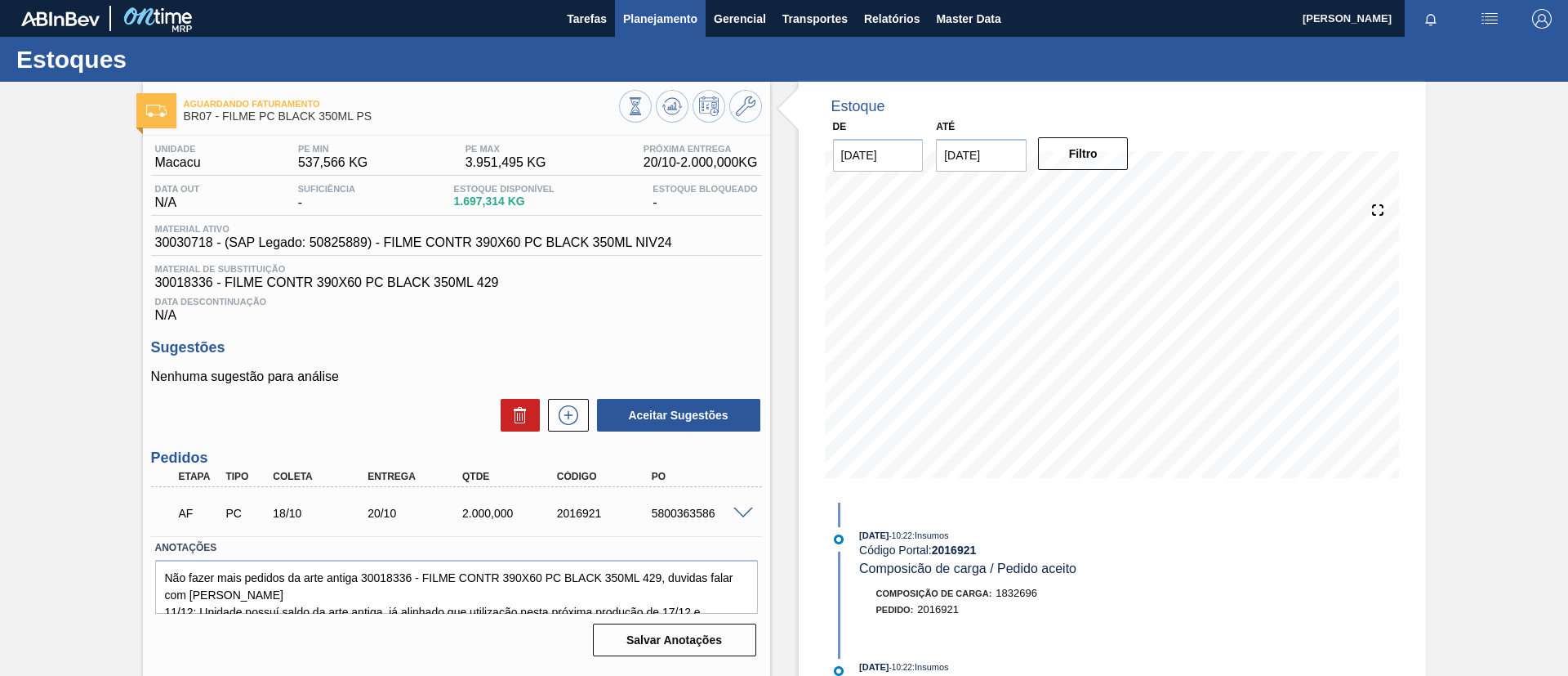
click at [680, 15] on span "Planejamento" at bounding box center [660, 18] width 74 height 19
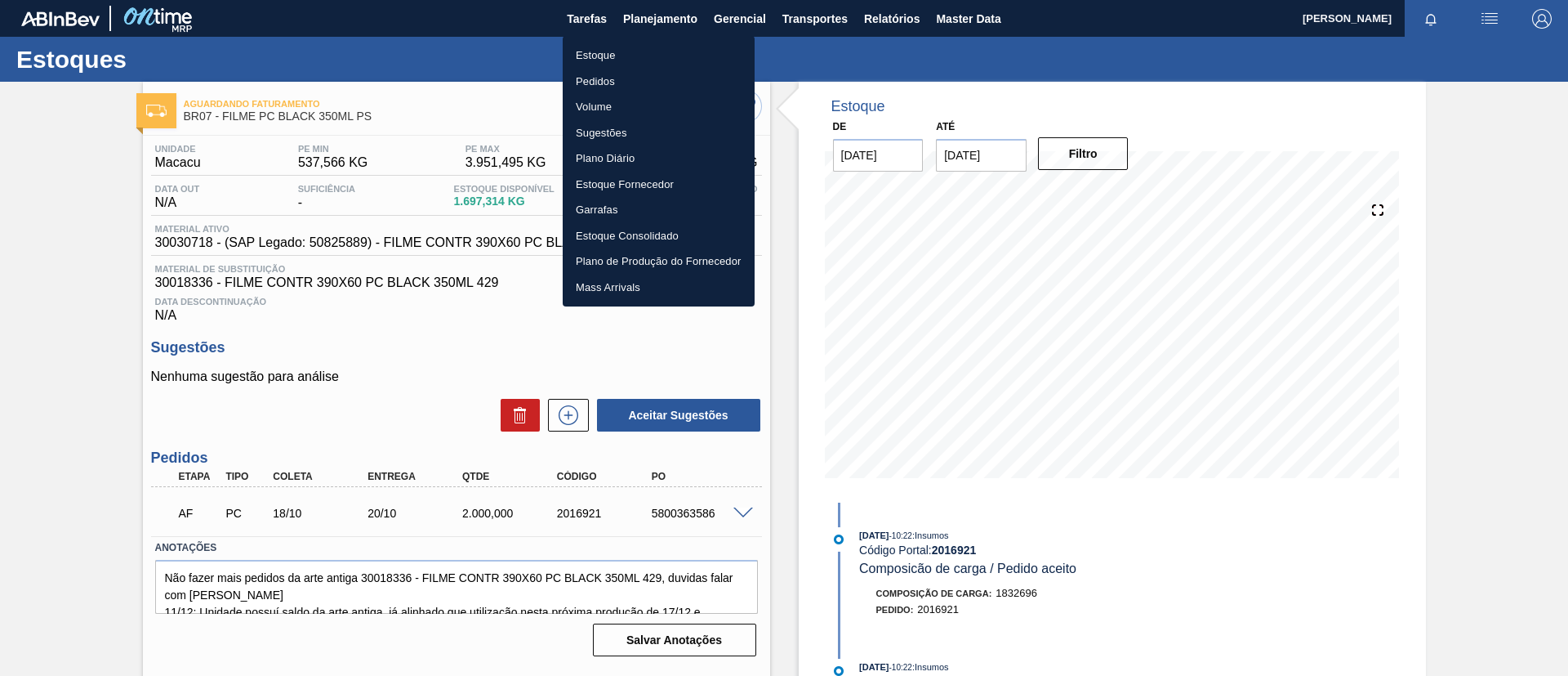
click at [633, 77] on li "Pedidos" at bounding box center [659, 81] width 192 height 26
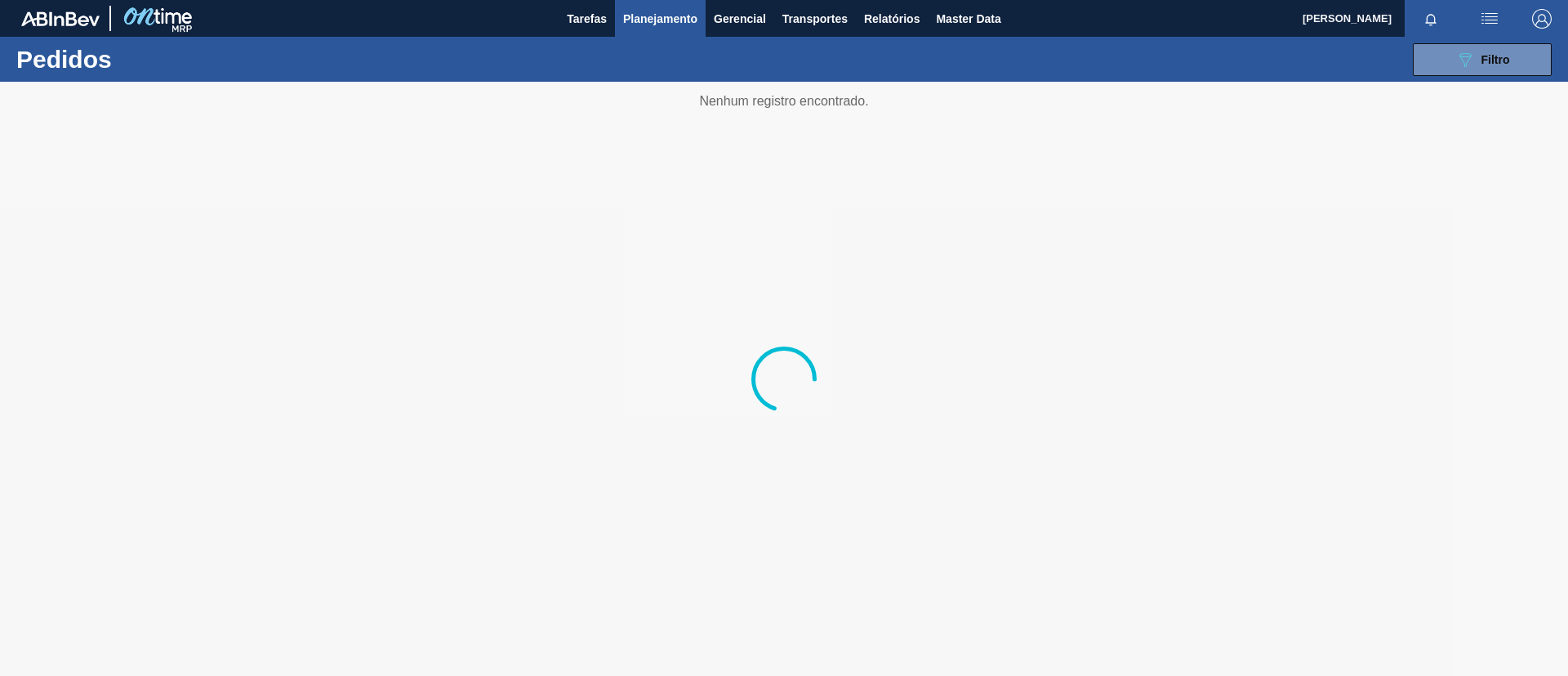
drag, startPoint x: 1459, startPoint y: 65, endPoint x: 1448, endPoint y: 80, distance: 18.6
click at [1459, 65] on icon "089F7B8B-B2A5-4AFE-B5C0-19BA573D28AC" at bounding box center [1465, 60] width 19 height 19
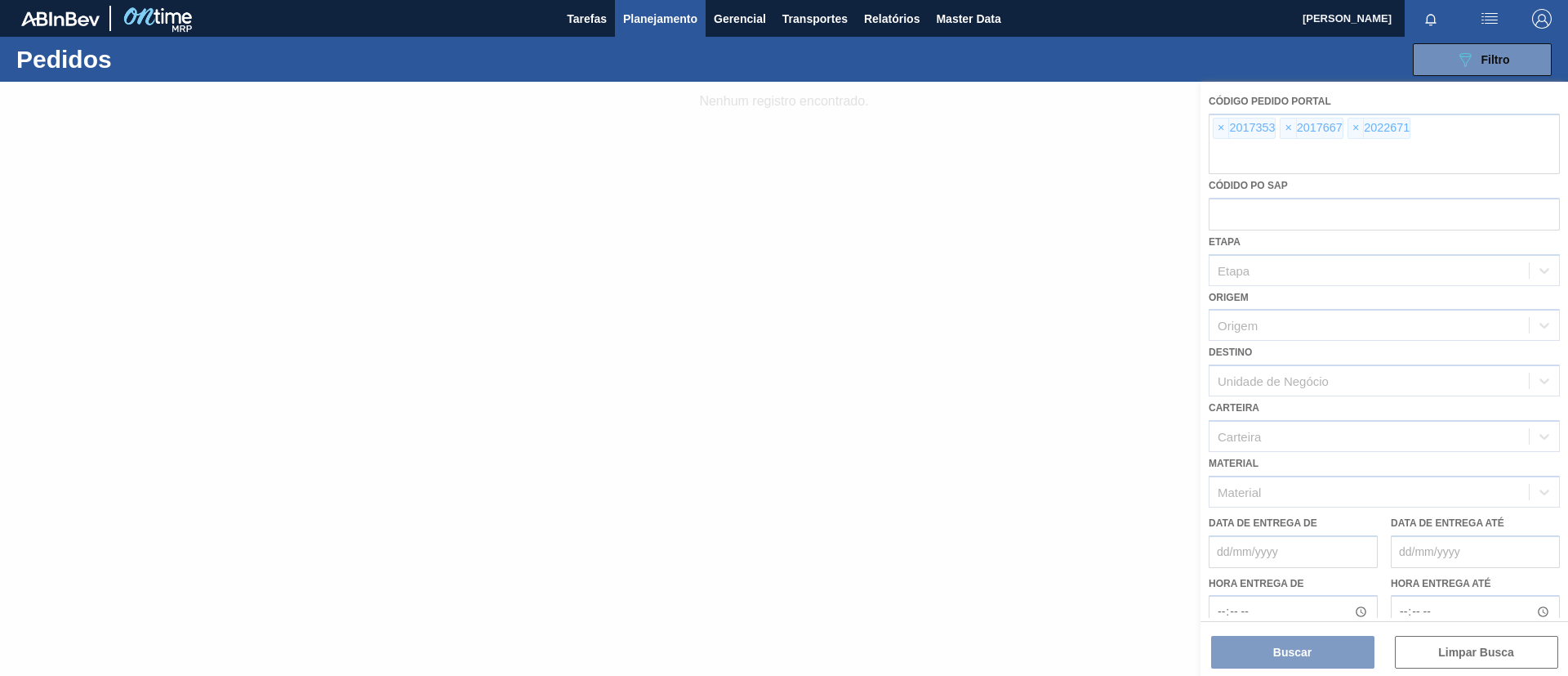
click at [1226, 130] on div at bounding box center [784, 379] width 1568 height 594
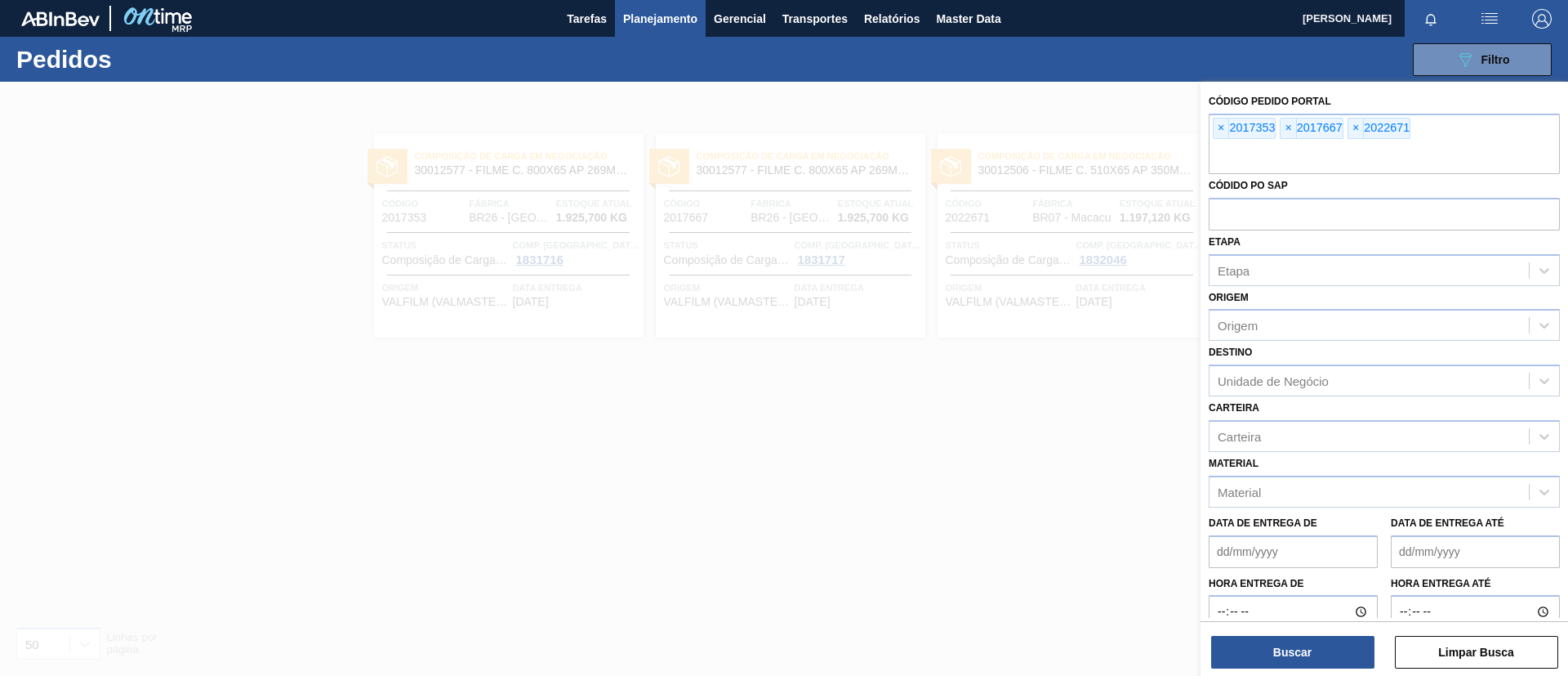
click at [1215, 130] on span "×" at bounding box center [1221, 128] width 15 height 19
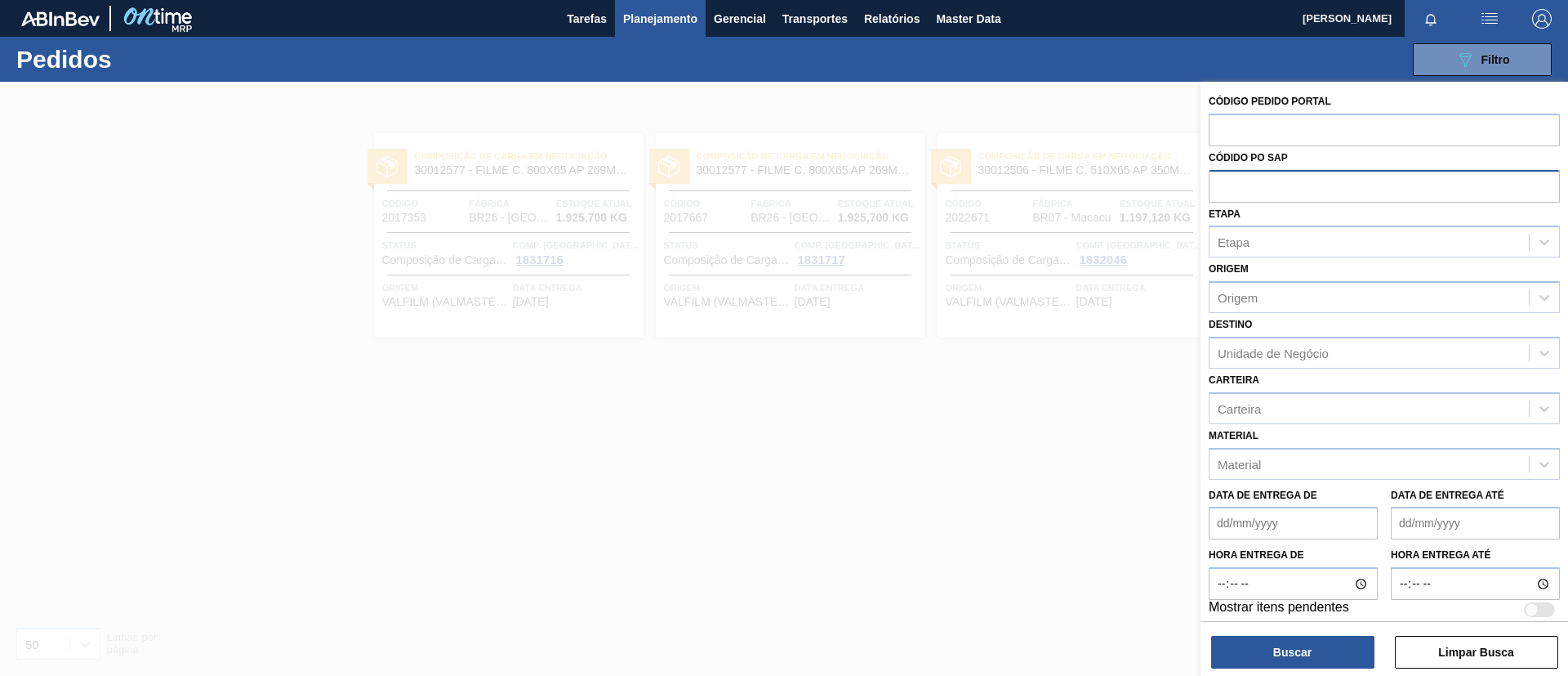
paste input "2003089"
type input "2003089"
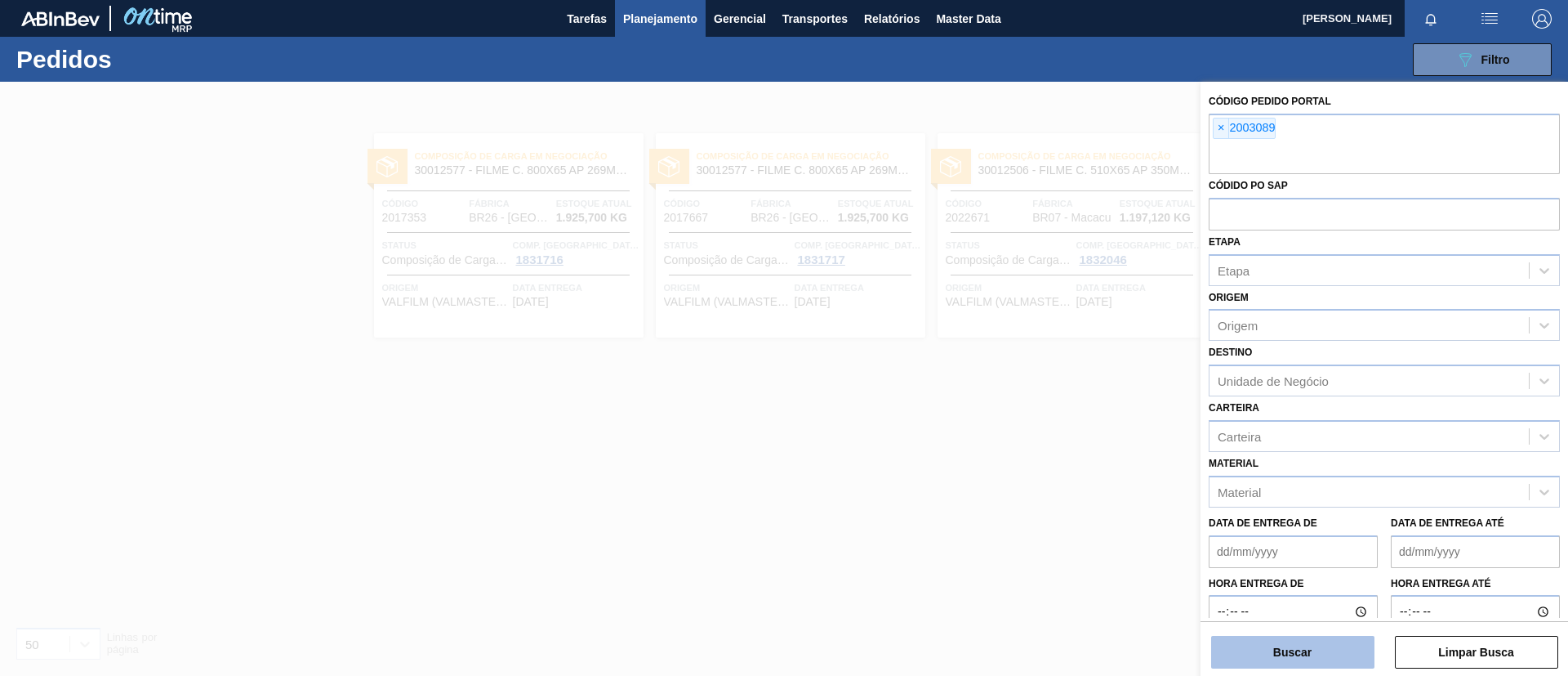
click at [1307, 645] on button "Buscar" at bounding box center [1293, 652] width 163 height 33
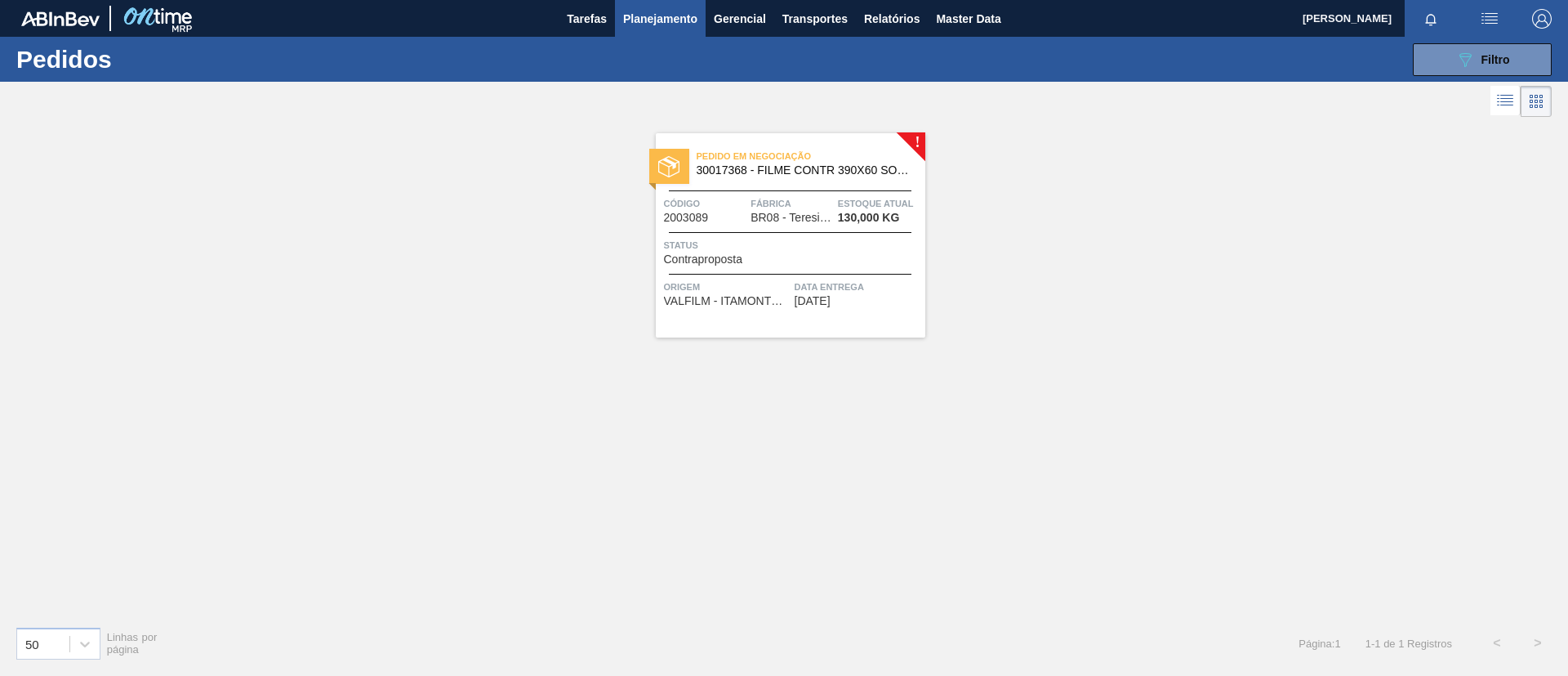
click at [866, 190] on div at bounding box center [790, 190] width 242 height 1
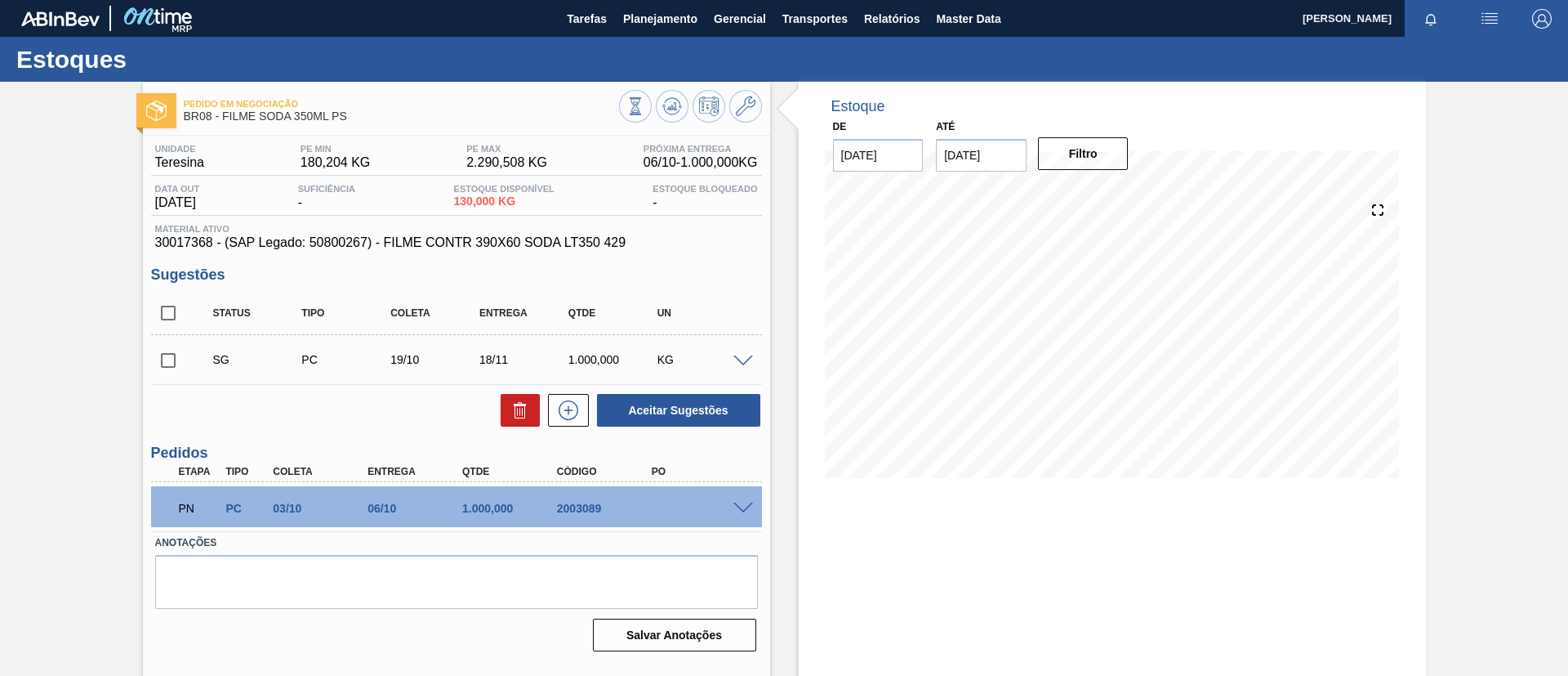
click at [740, 508] on span at bounding box center [743, 508] width 19 height 13
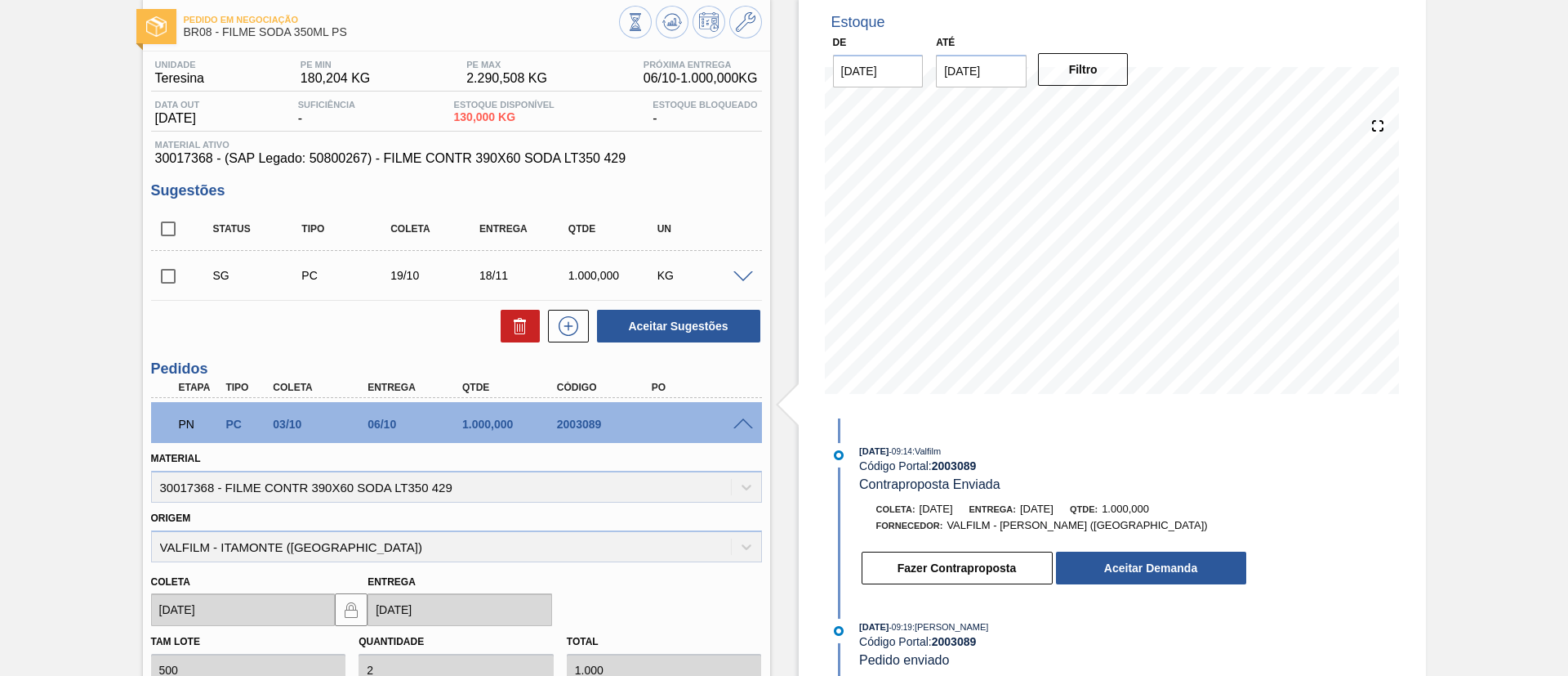
scroll to position [122, 0]
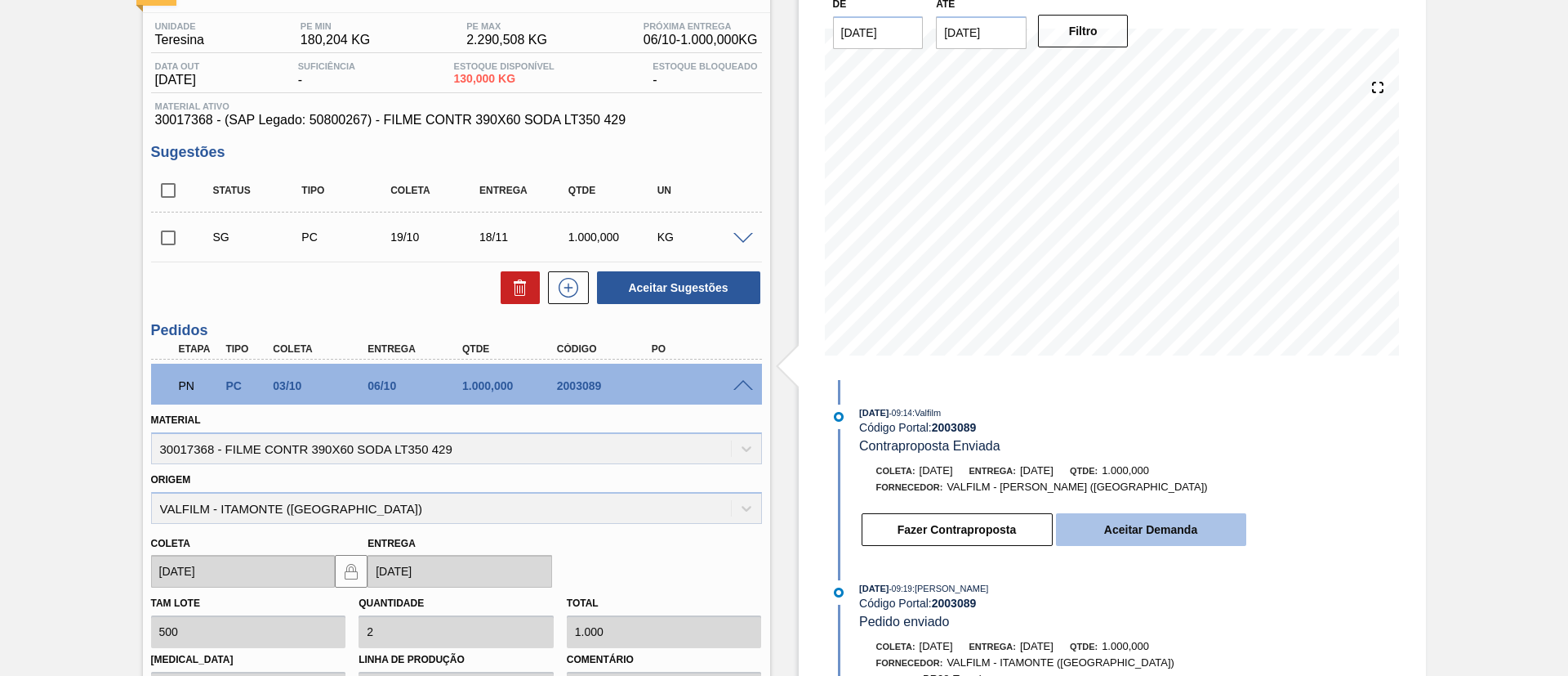
click at [1203, 532] on button "Aceitar Demanda" at bounding box center [1152, 530] width 190 height 33
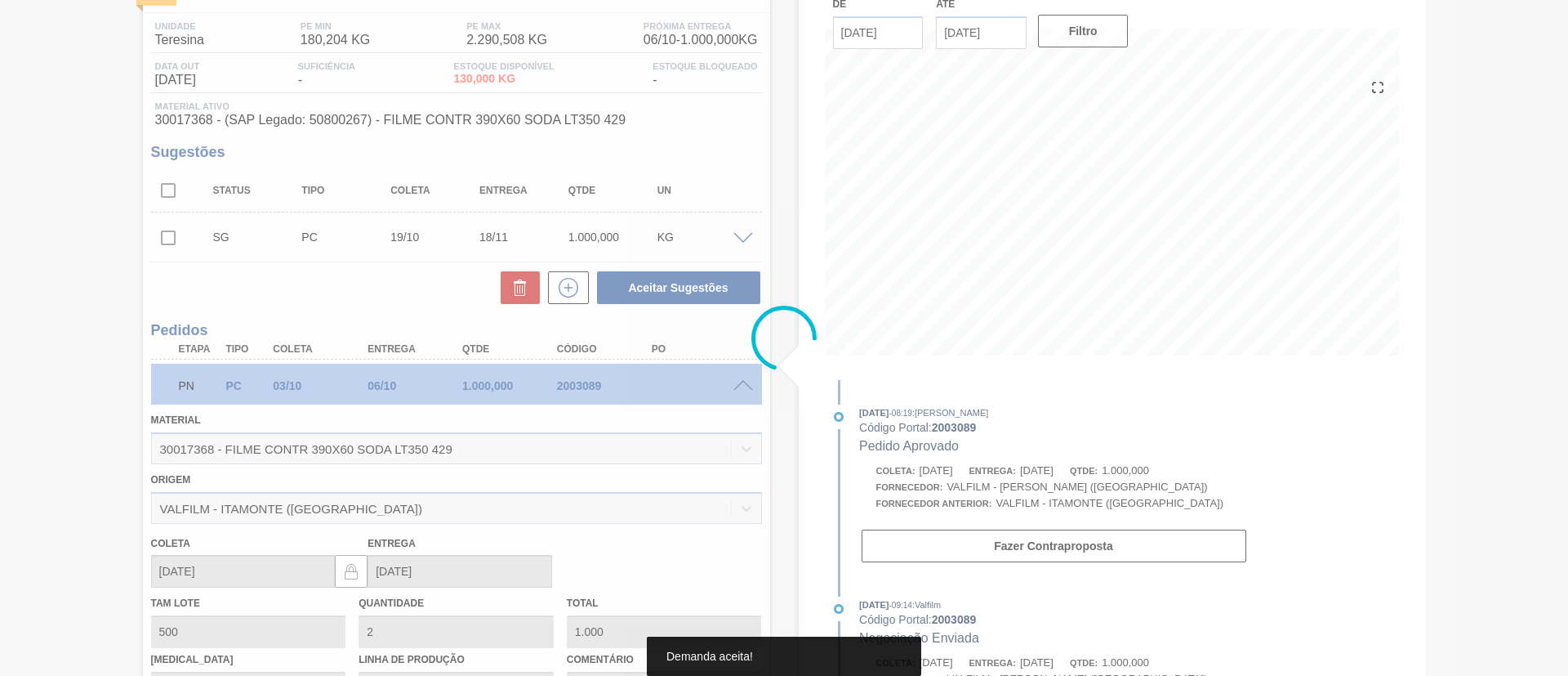
type input "04/10/2025"
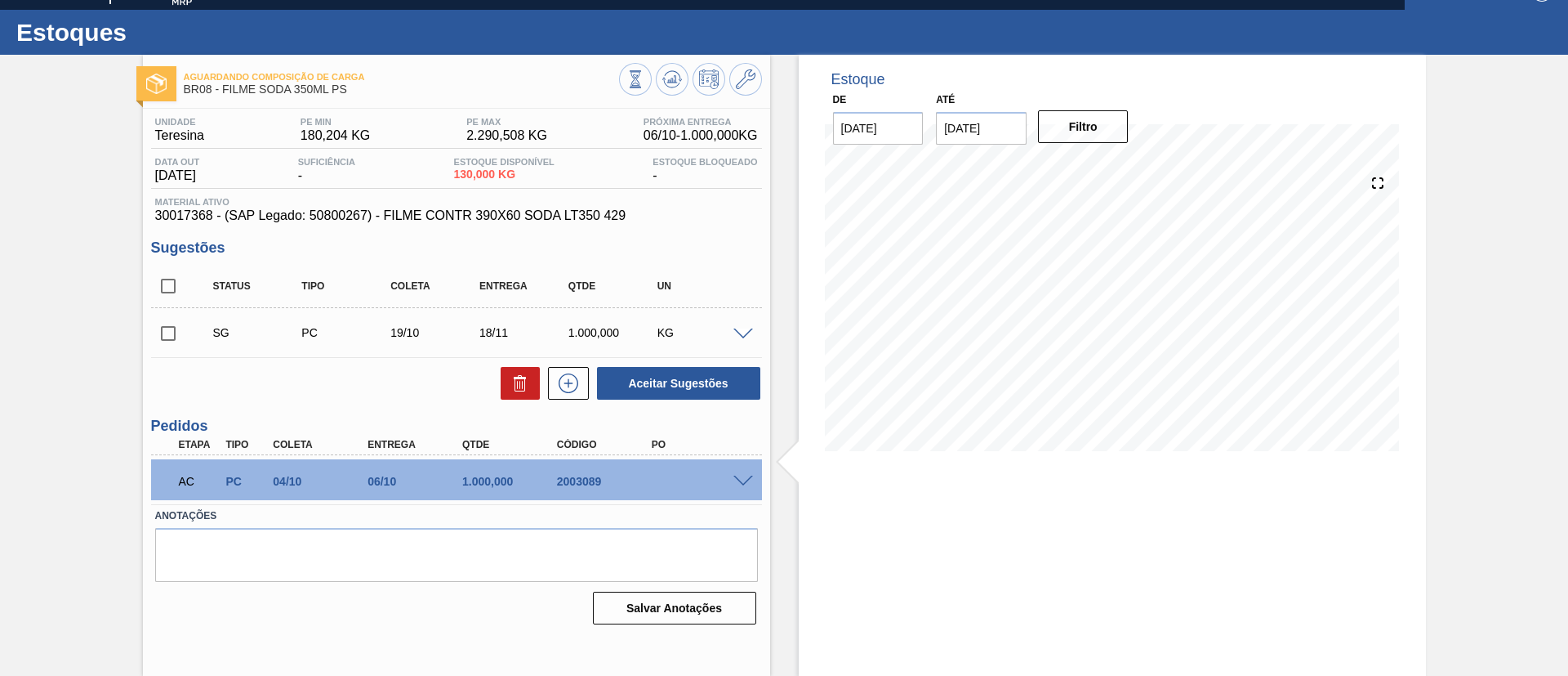
click at [744, 329] on span at bounding box center [743, 335] width 19 height 13
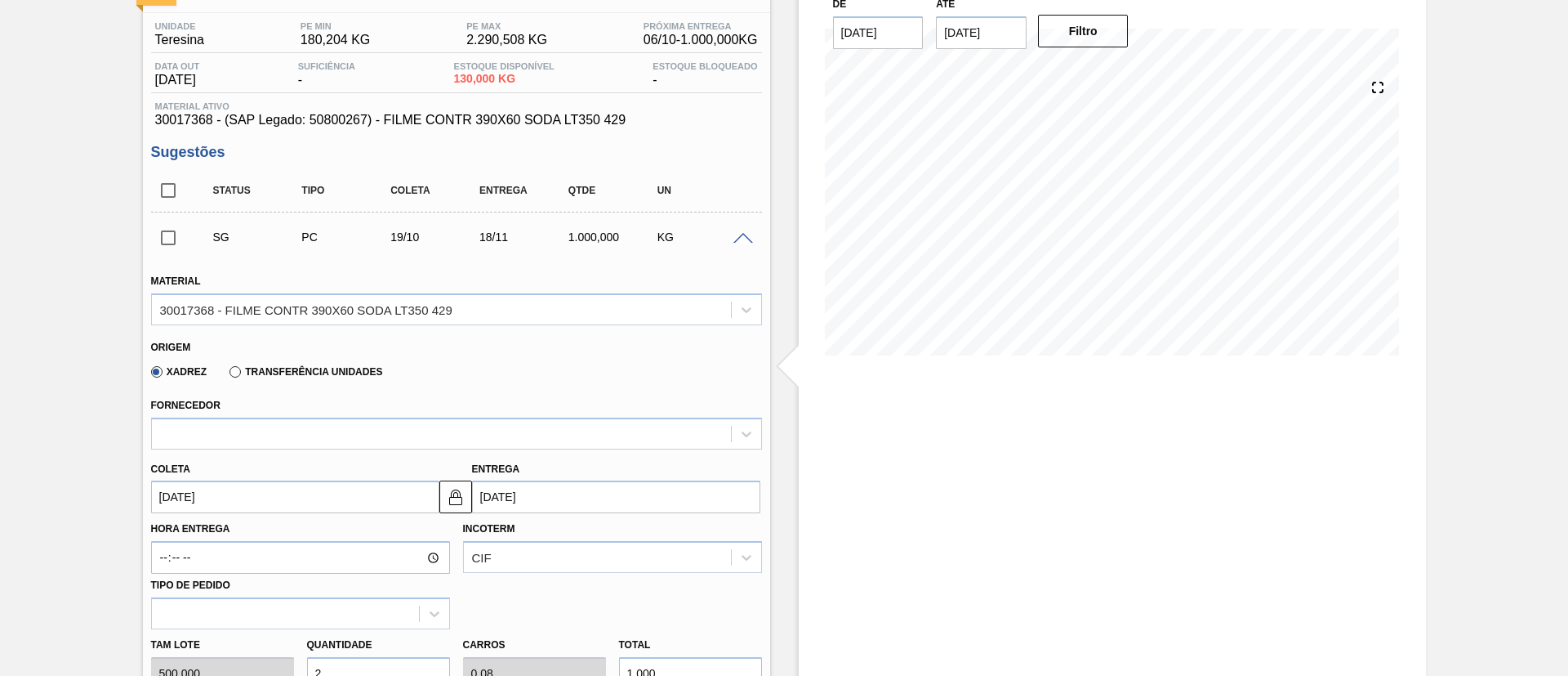
drag, startPoint x: 258, startPoint y: 404, endPoint x: 262, endPoint y: 415, distance: 11.7
click at [262, 414] on div "Fornecedor" at bounding box center [456, 421] width 610 height 56
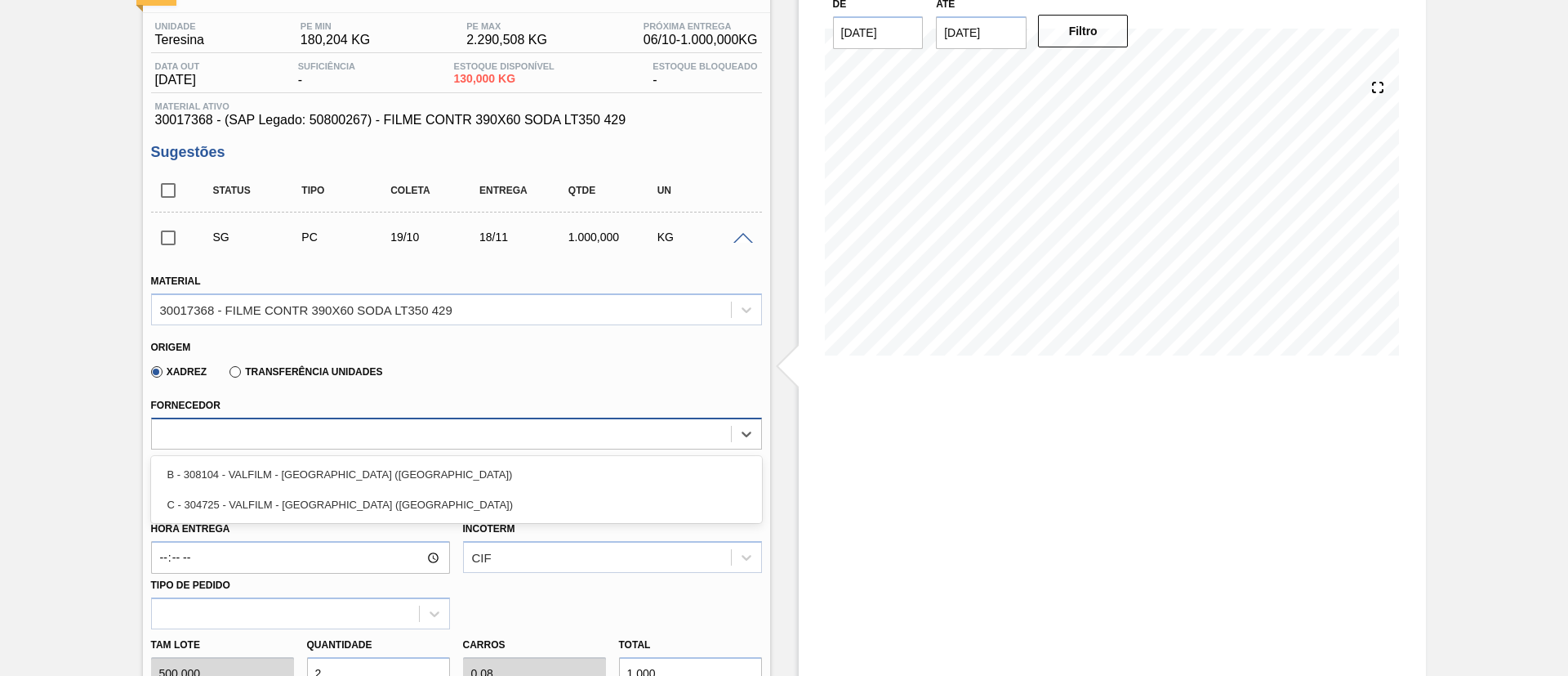
click at [266, 420] on div at bounding box center [456, 433] width 610 height 32
drag, startPoint x: 0, startPoint y: 378, endPoint x: 29, endPoint y: 371, distance: 29.8
click at [17, 372] on div "Aguardando Composição de Carga BR08 - FILME SODA 350ML PS Unidade Teresina PE M…" at bounding box center [784, 556] width 1568 height 1193
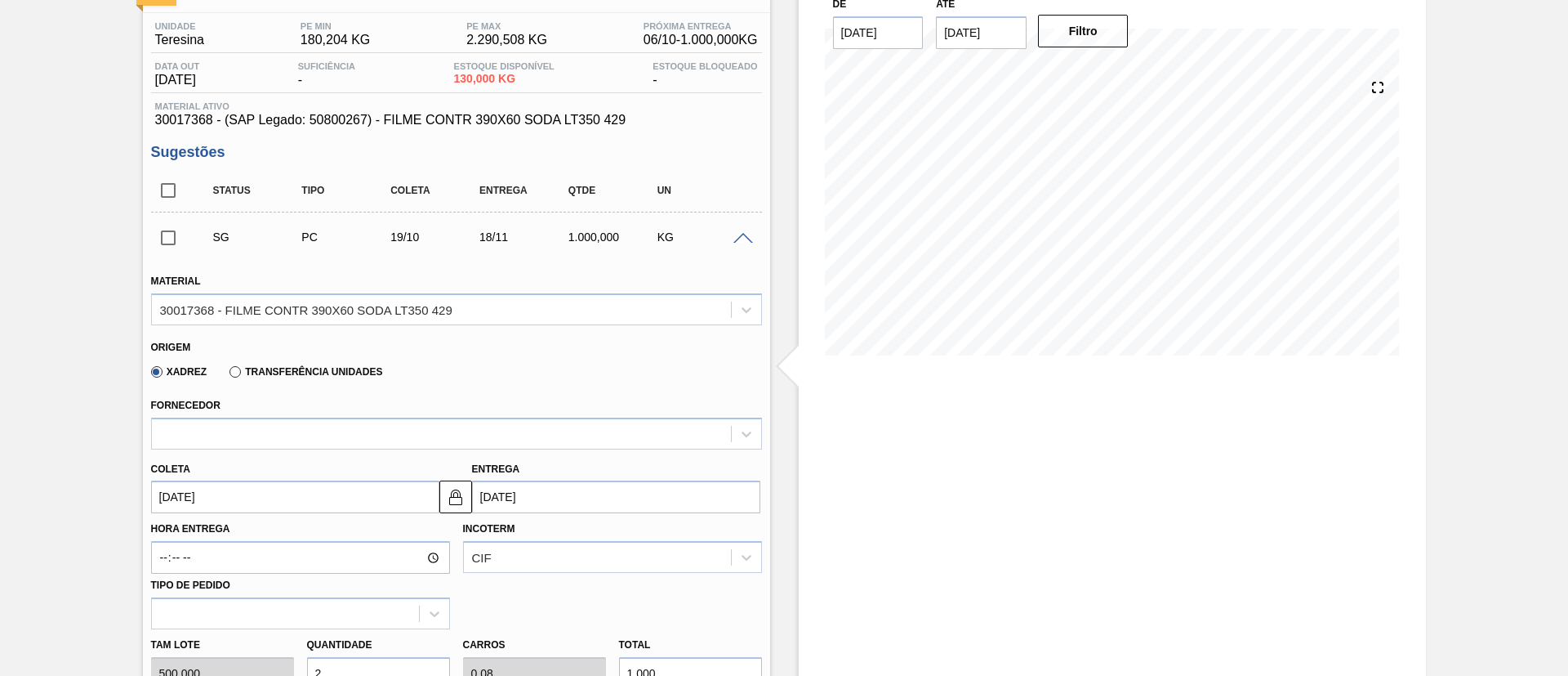
click at [740, 235] on span at bounding box center [743, 238] width 19 height 13
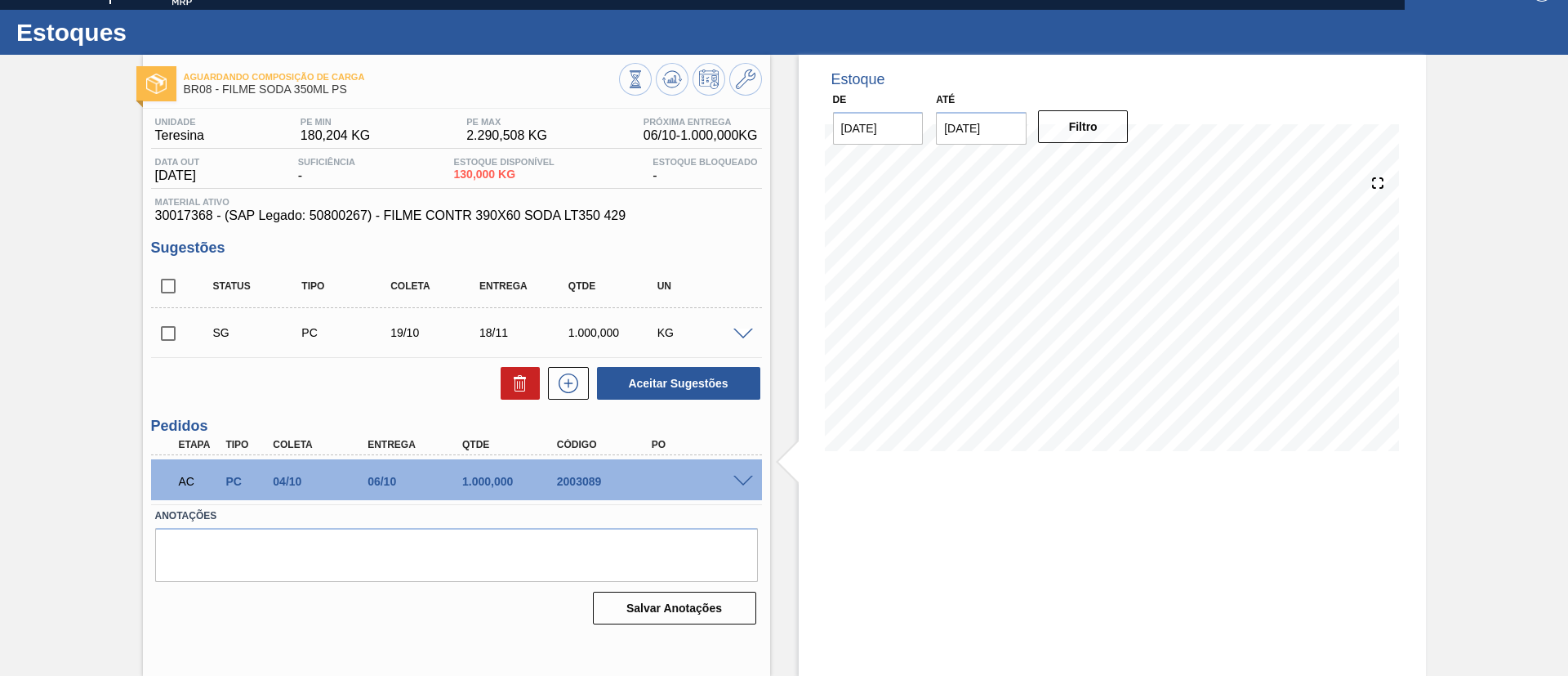
scroll to position [0, 0]
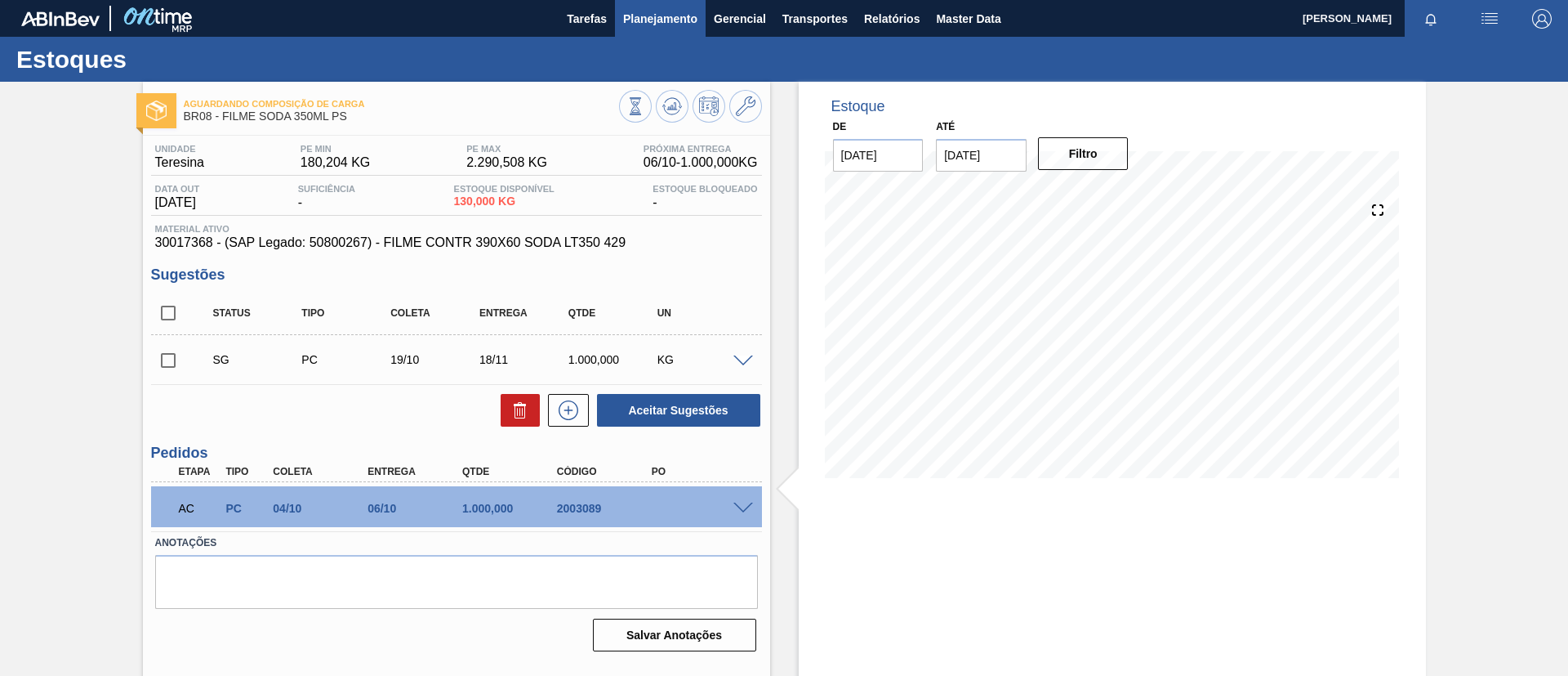
click at [672, 28] on button "Planejamento" at bounding box center [660, 18] width 90 height 37
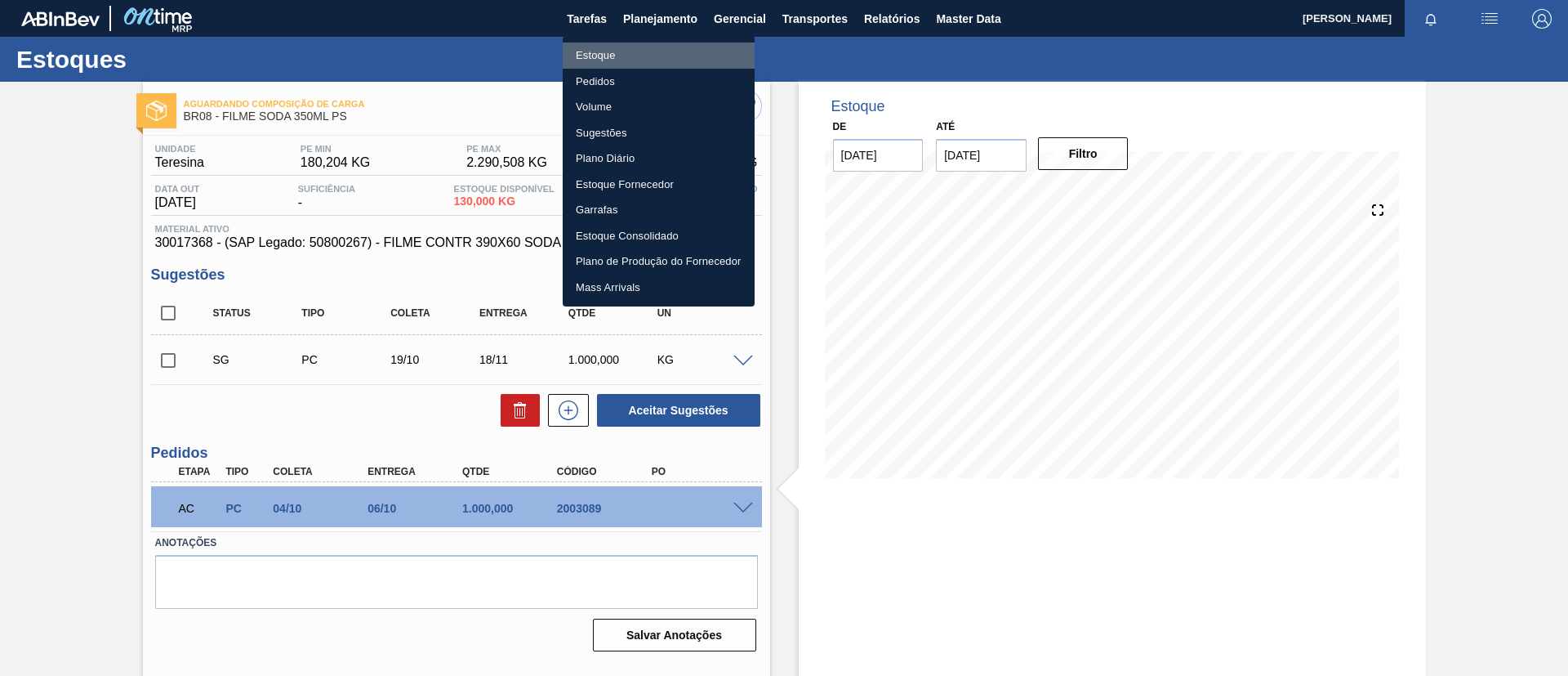
click at [674, 43] on li "Estoque" at bounding box center [659, 55] width 192 height 26
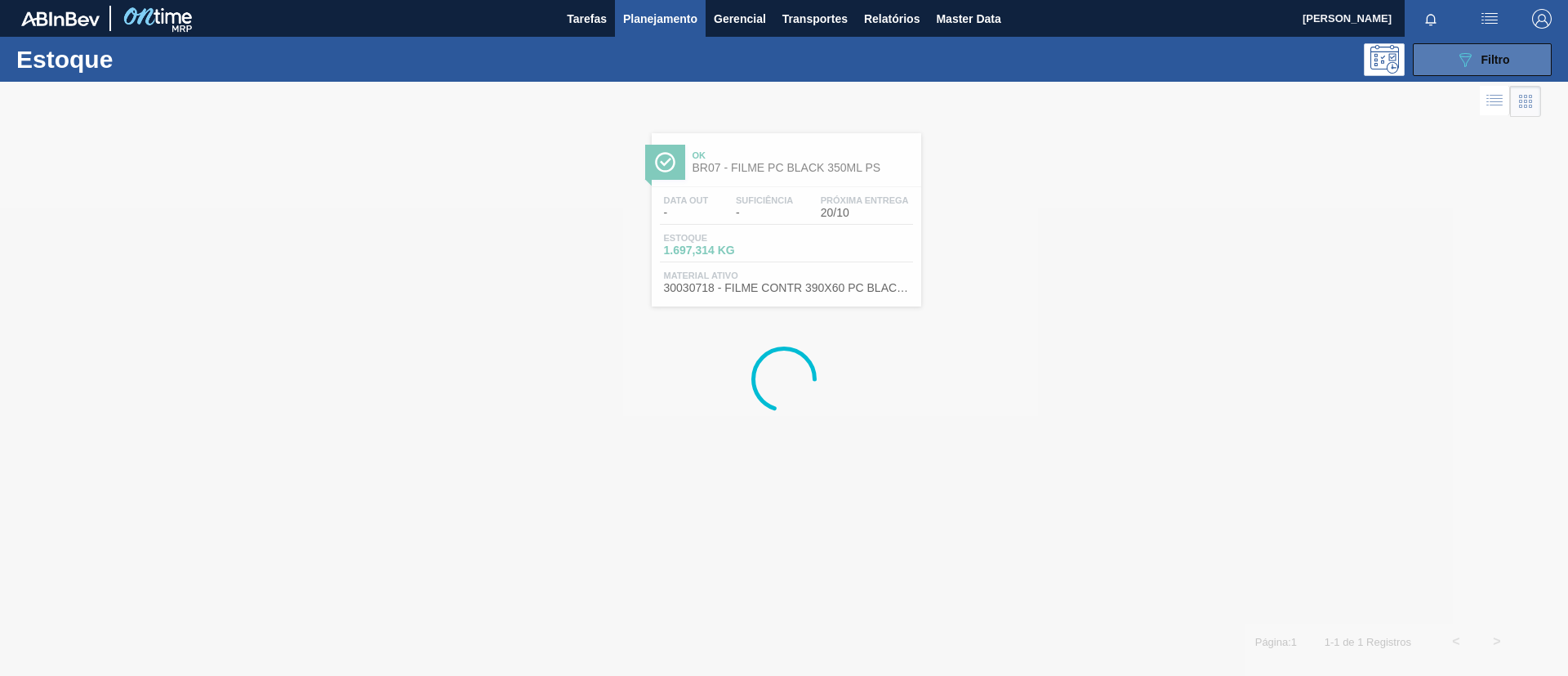
click at [1460, 68] on icon "089F7B8B-B2A5-4AFE-B5C0-19BA573D28AC" at bounding box center [1465, 60] width 19 height 19
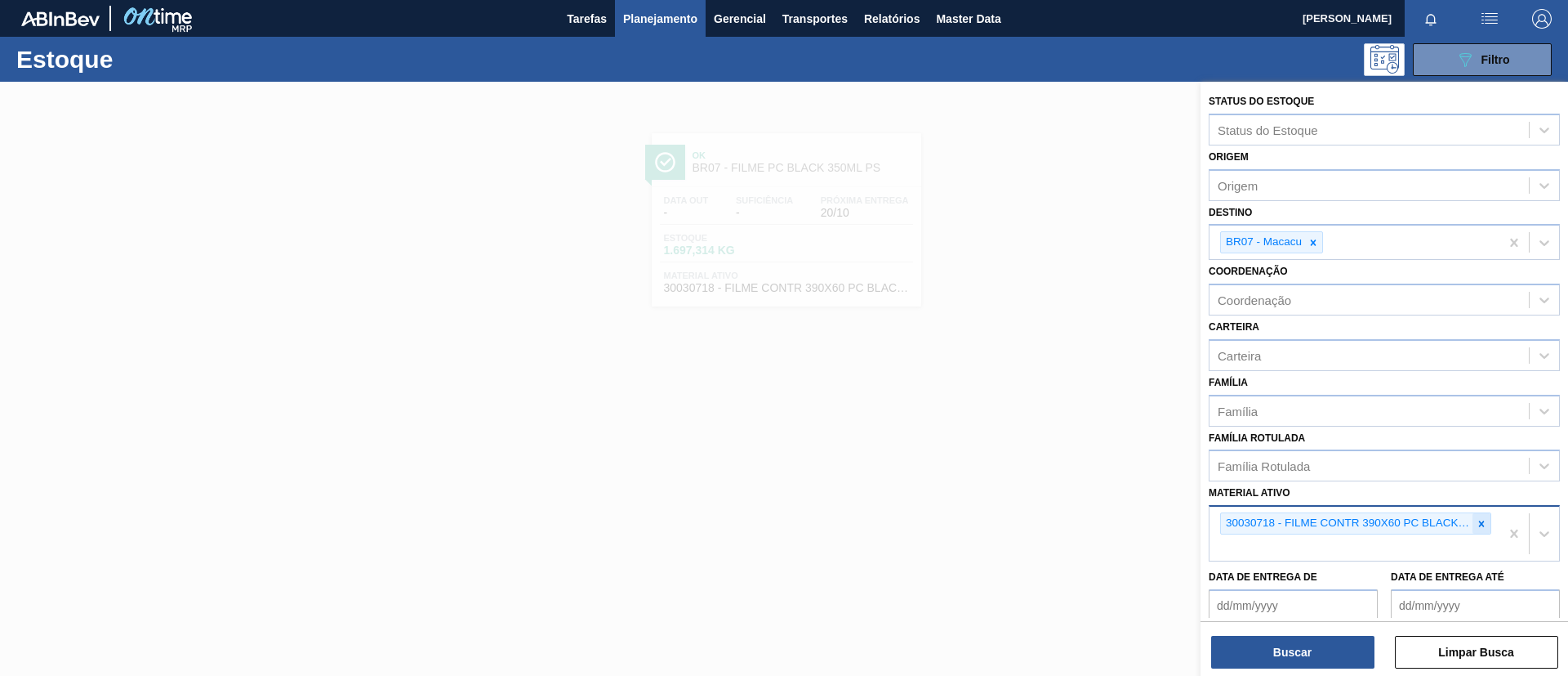
click at [1482, 523] on icon at bounding box center [1481, 524] width 12 height 12
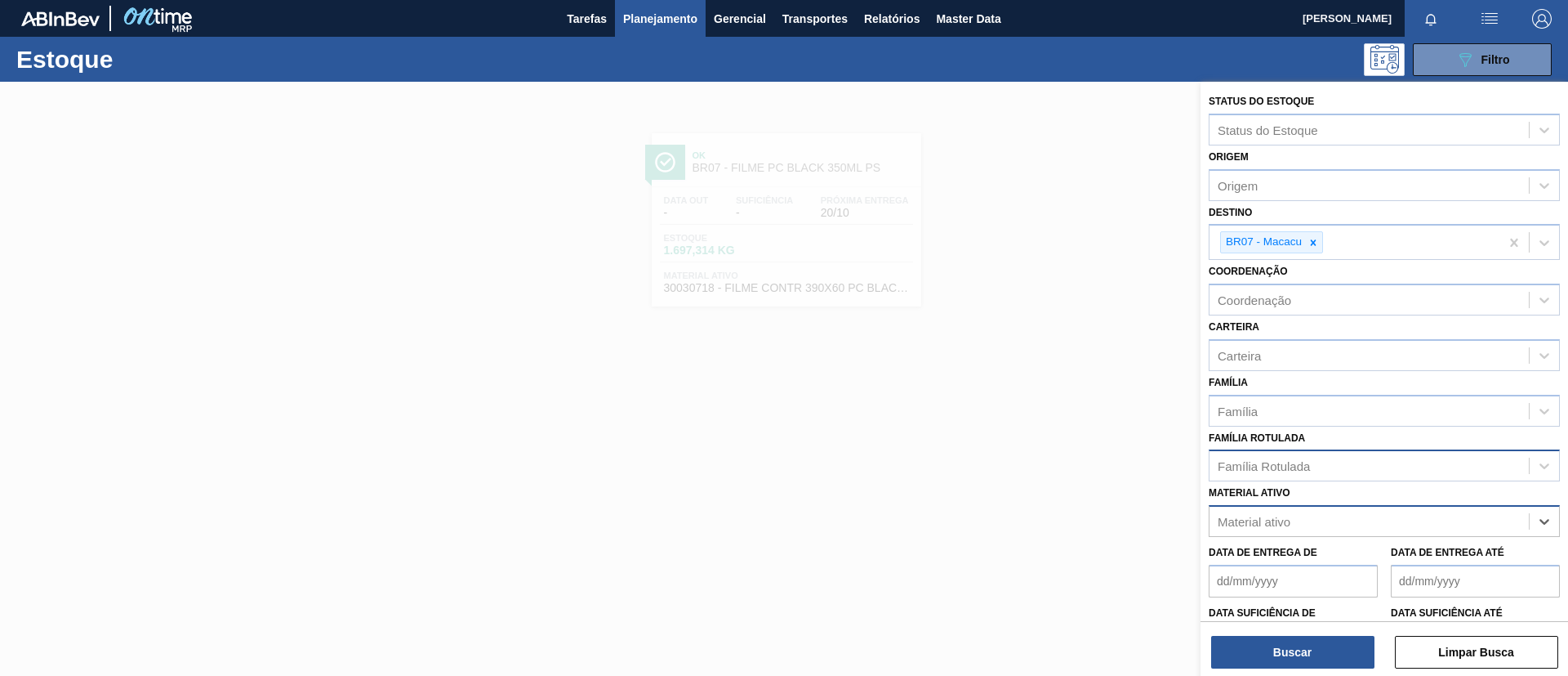
click at [1433, 476] on div "Família Rotulada" at bounding box center [1369, 465] width 319 height 24
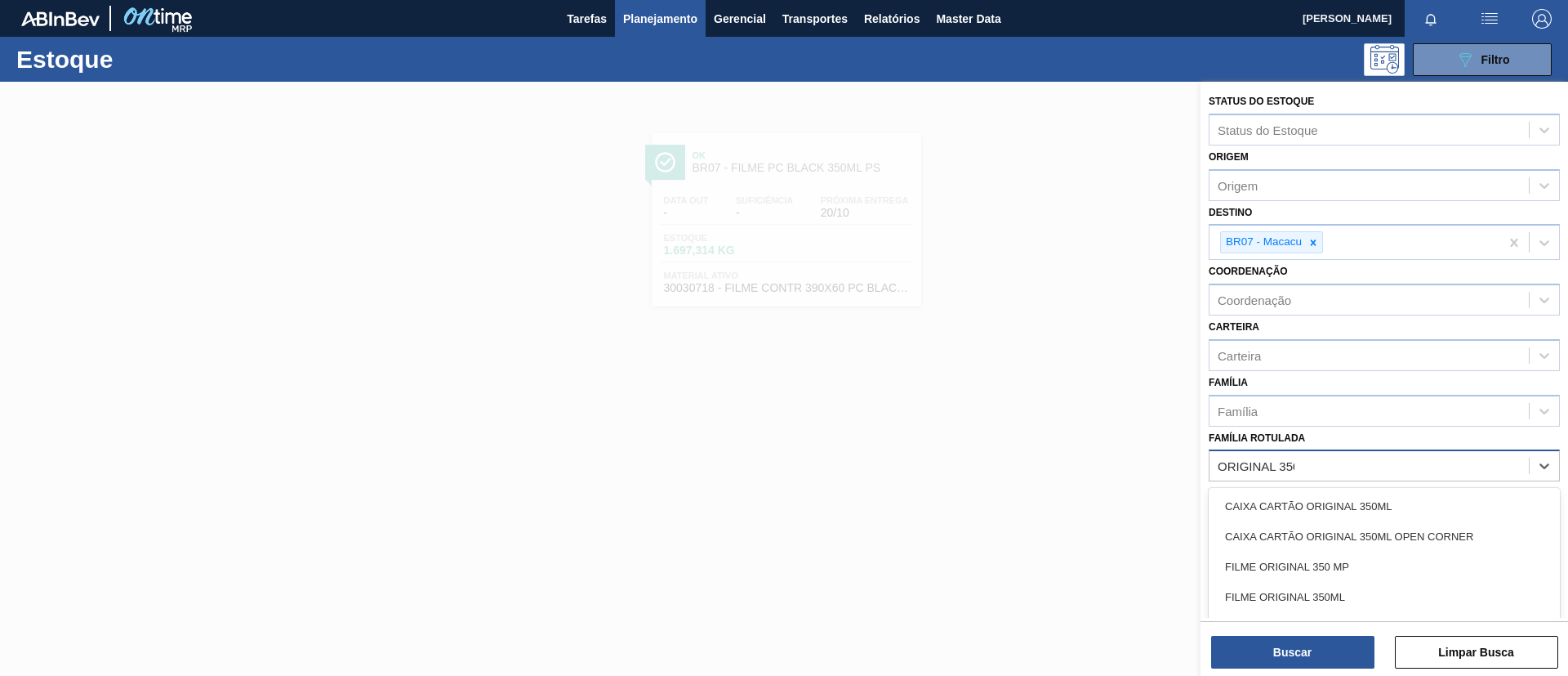
type Rotulada "ORIGINAL 350ML"
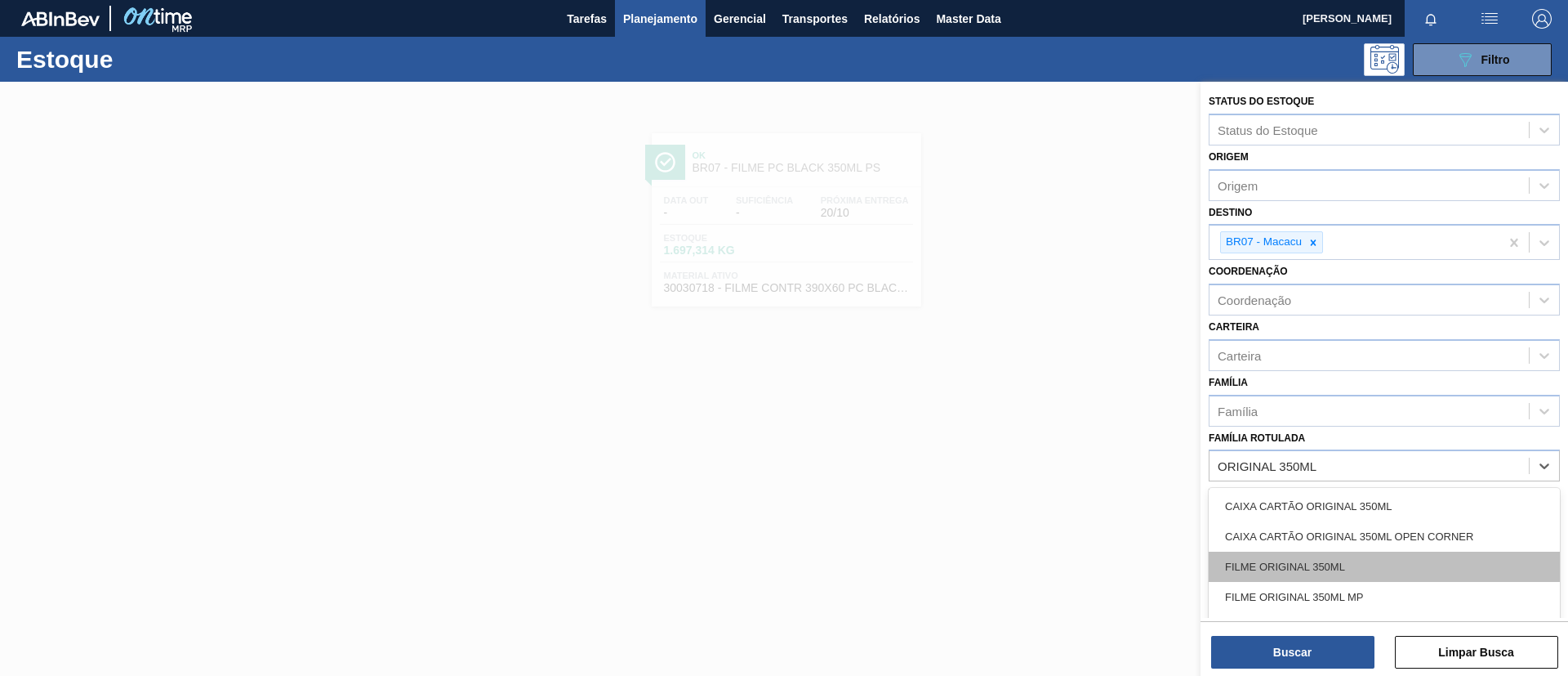
click at [1355, 563] on div "FILME ORIGINAL 350ML" at bounding box center [1383, 565] width 351 height 30
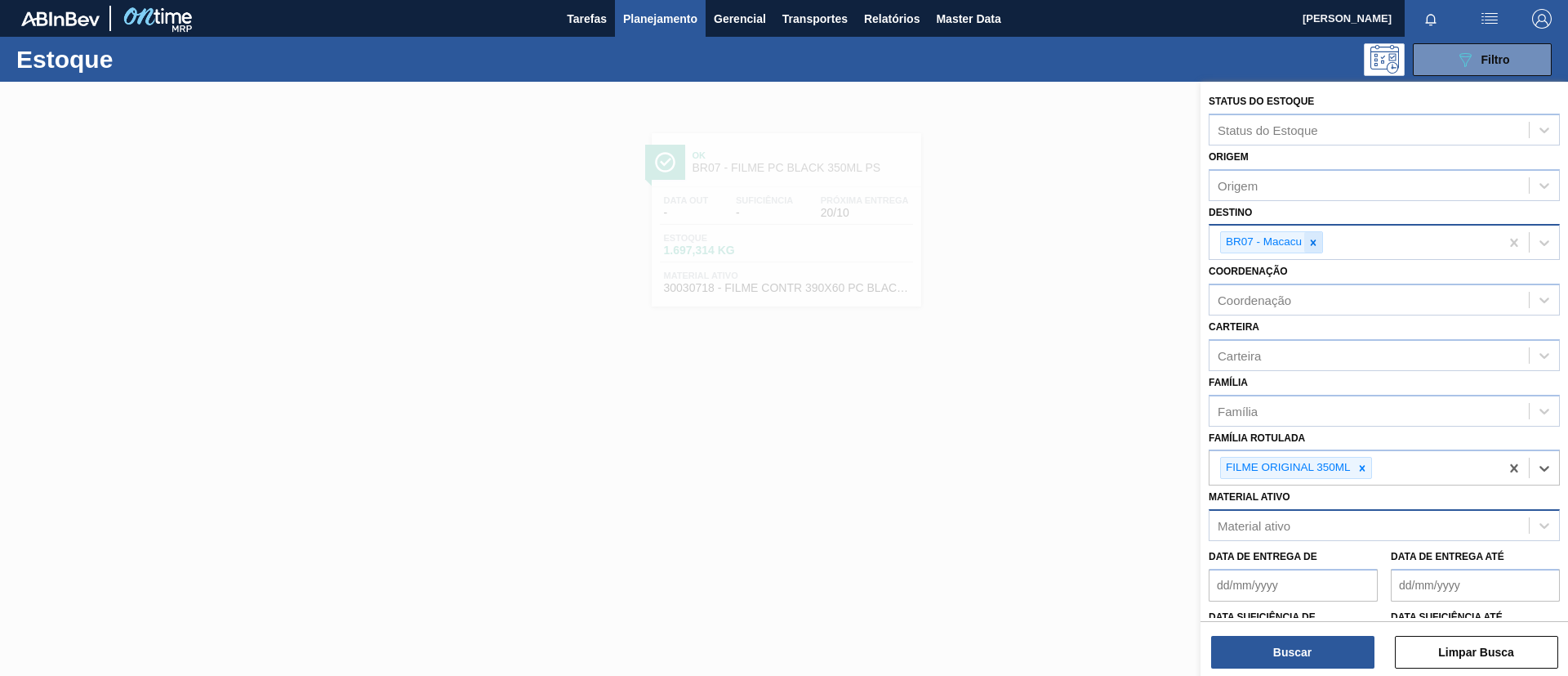
click at [1310, 246] on icon at bounding box center [1313, 242] width 12 height 12
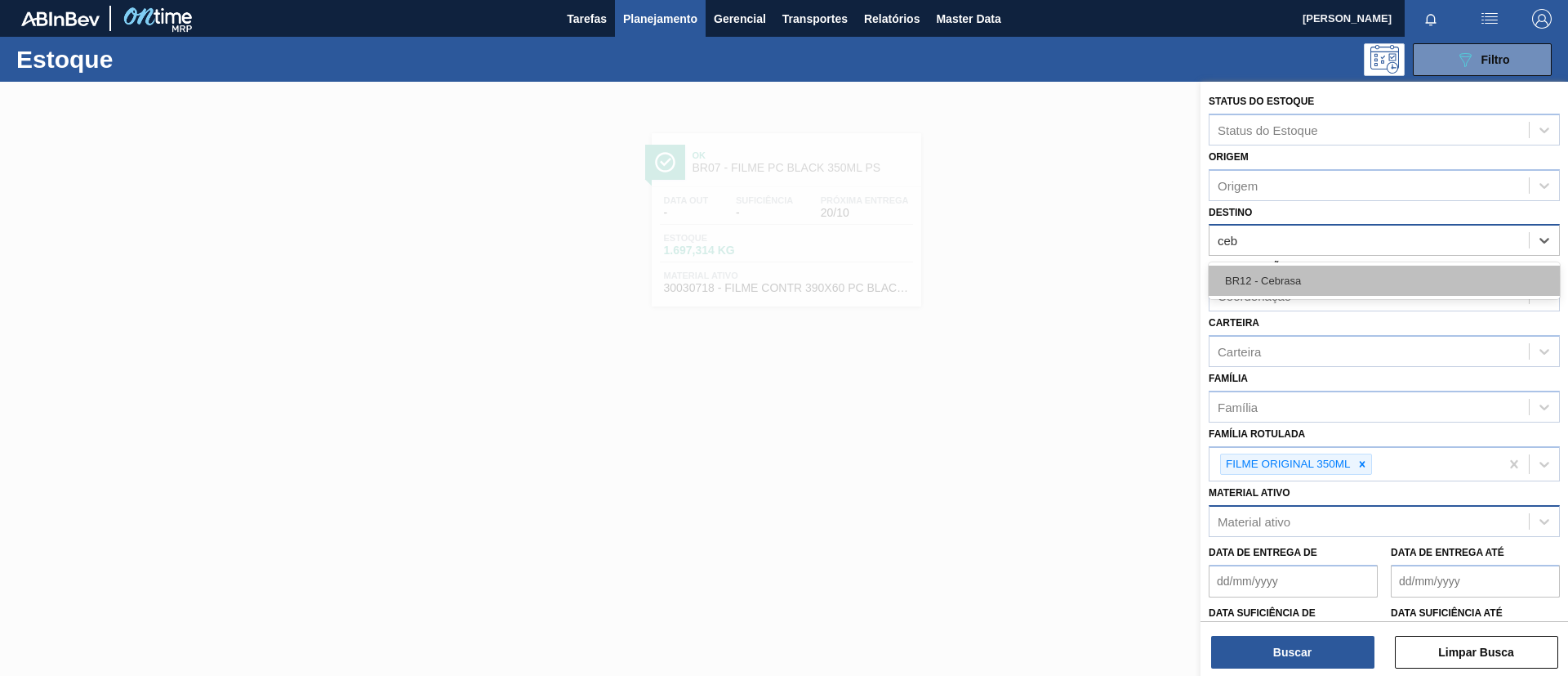
type input "cebr"
click at [1320, 272] on div "BR12 - Cebrasa" at bounding box center [1383, 280] width 351 height 30
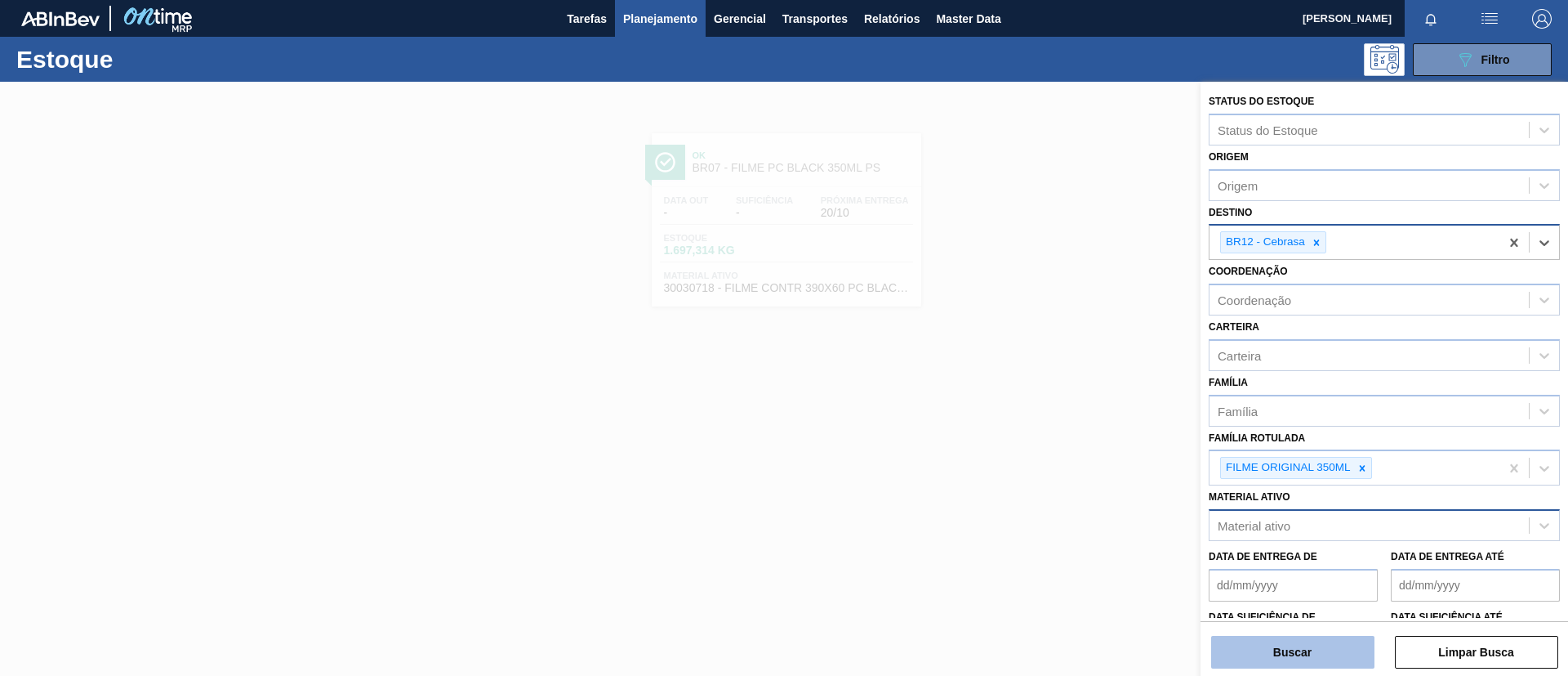
click at [1326, 642] on button "Buscar" at bounding box center [1293, 652] width 163 height 33
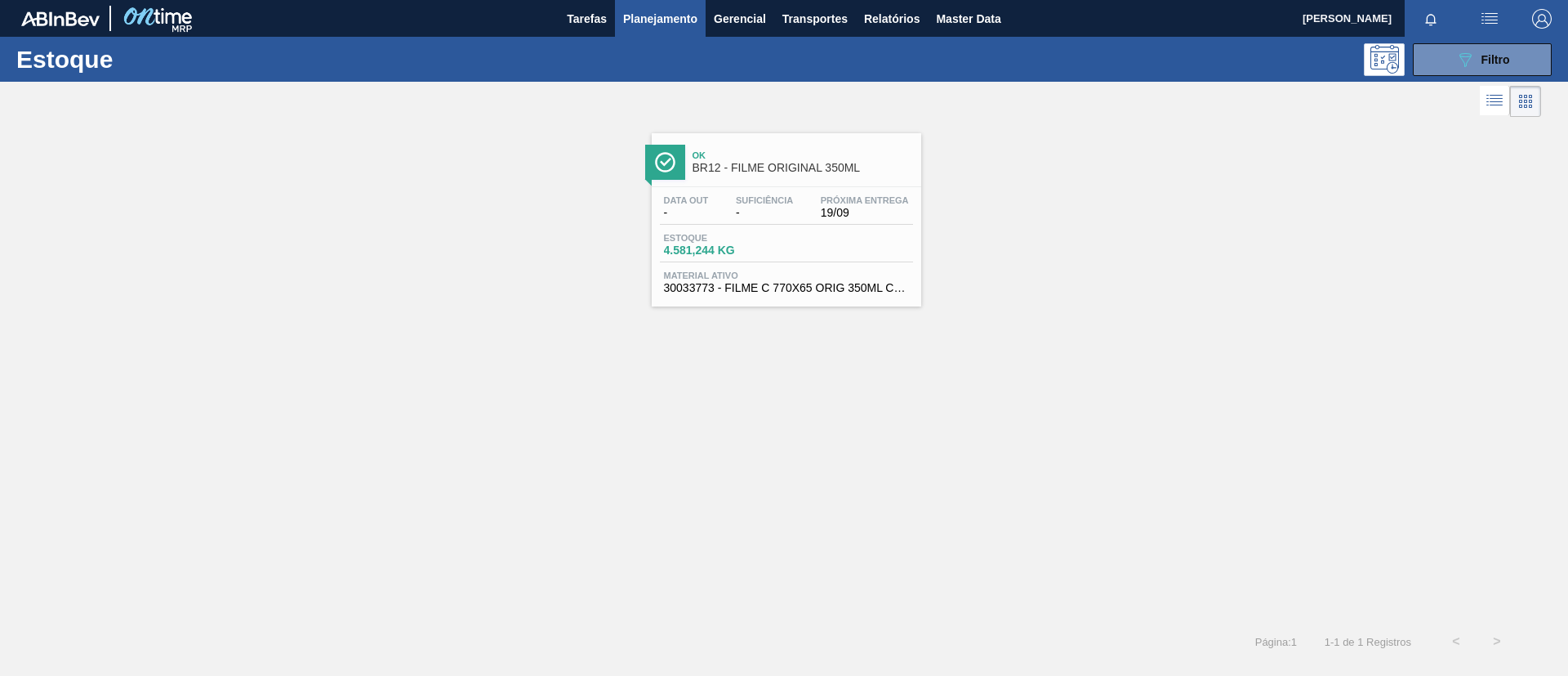
click at [893, 229] on div "Data out - Suficiência - Próxima Entrega 19/09 Estoque 4.581,244 KG Material at…" at bounding box center [786, 243] width 269 height 112
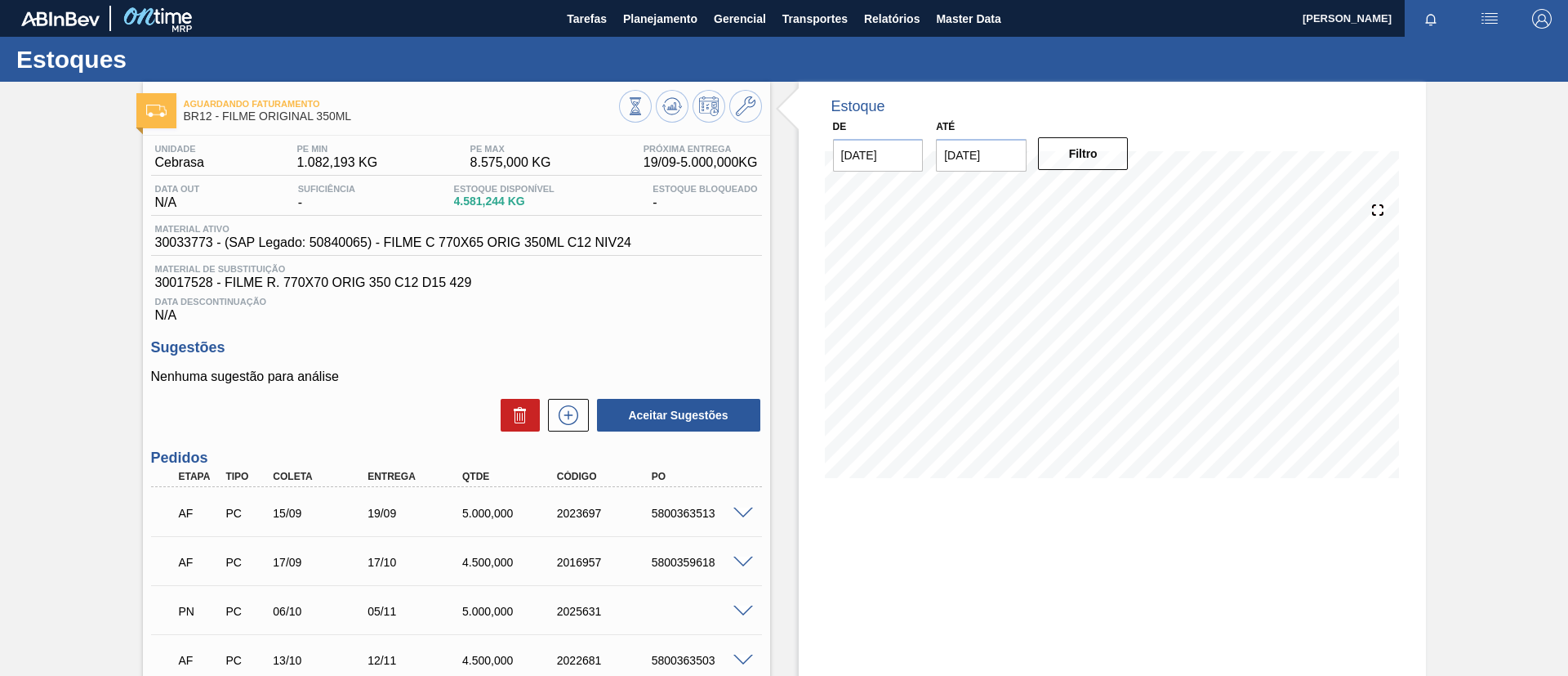
click at [52, 292] on div "Aguardando Faturamento BR12 - FILME ORIGINAL 350ML Unidade Cebrasa PE MIN 1.082…" at bounding box center [784, 449] width 1568 height 736
click at [672, 103] on icon at bounding box center [671, 106] width 11 height 8
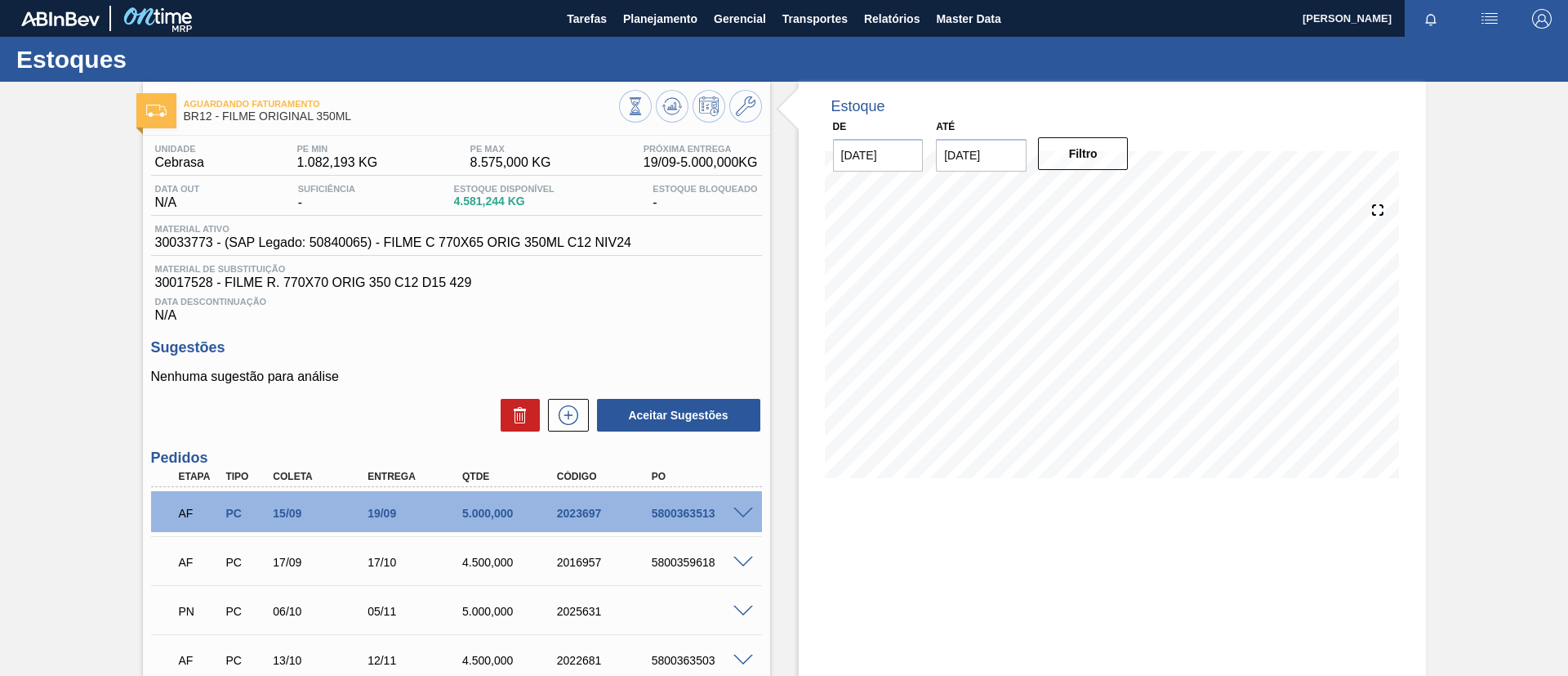
click at [651, 112] on div at bounding box center [690, 108] width 143 height 37
click at [666, 112] on icon at bounding box center [672, 106] width 19 height 19
click at [681, 41] on div "Estoques" at bounding box center [784, 59] width 1568 height 45
click at [651, 18] on span "Planejamento" at bounding box center [660, 18] width 74 height 19
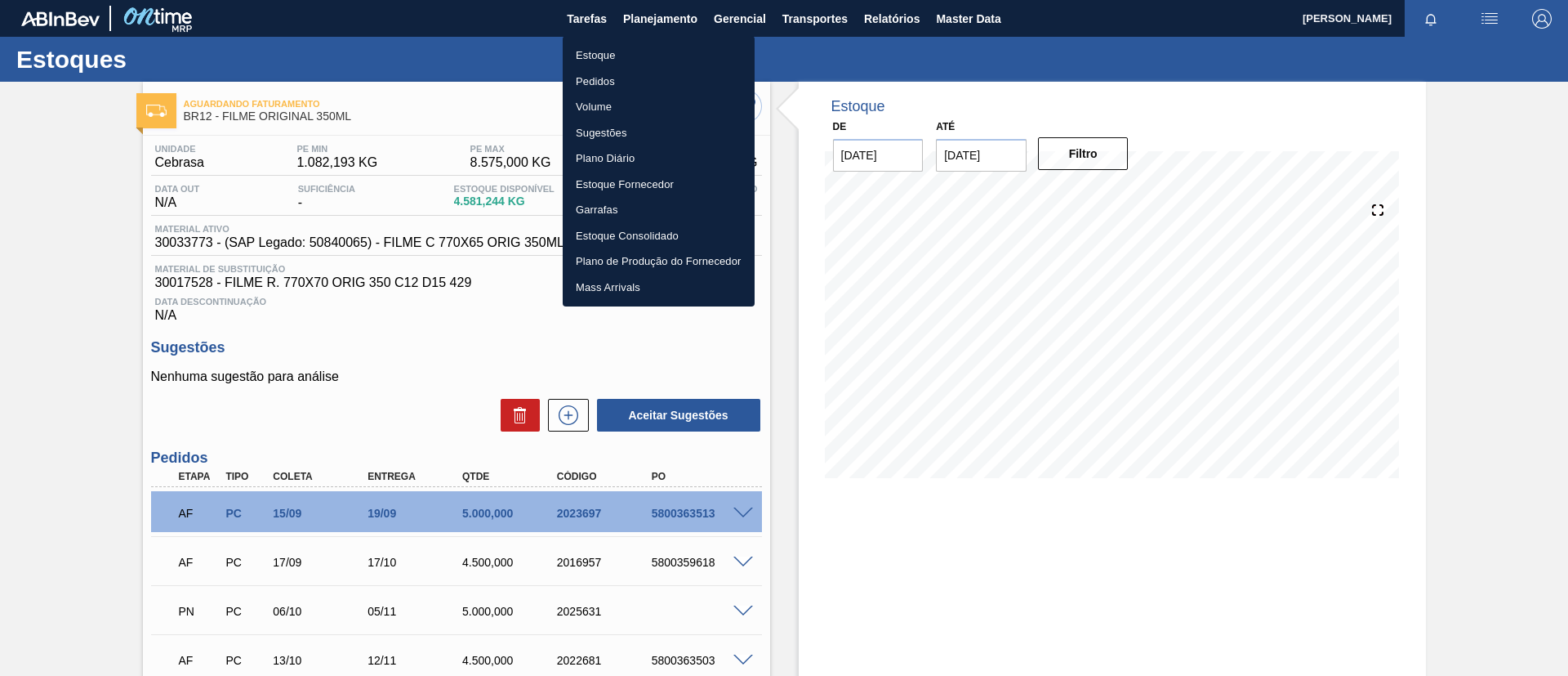
click at [655, 33] on div at bounding box center [784, 338] width 1568 height 676
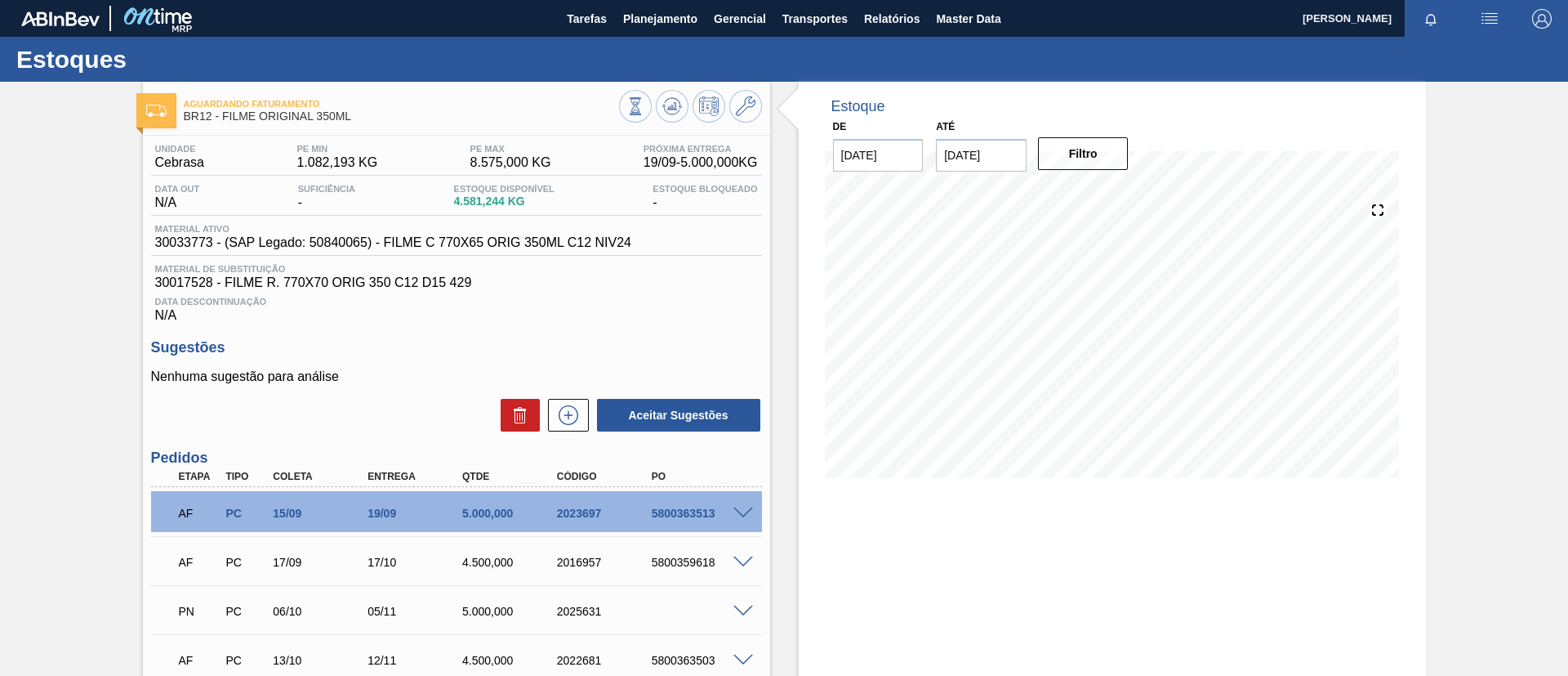
click at [662, 0] on body "Tarefas Planejamento Gerencial Transportes Relatórios Master Data TOMAS SIMOES …" at bounding box center [784, 0] width 1568 height 0
click at [628, 18] on span "Planejamento" at bounding box center [660, 18] width 74 height 19
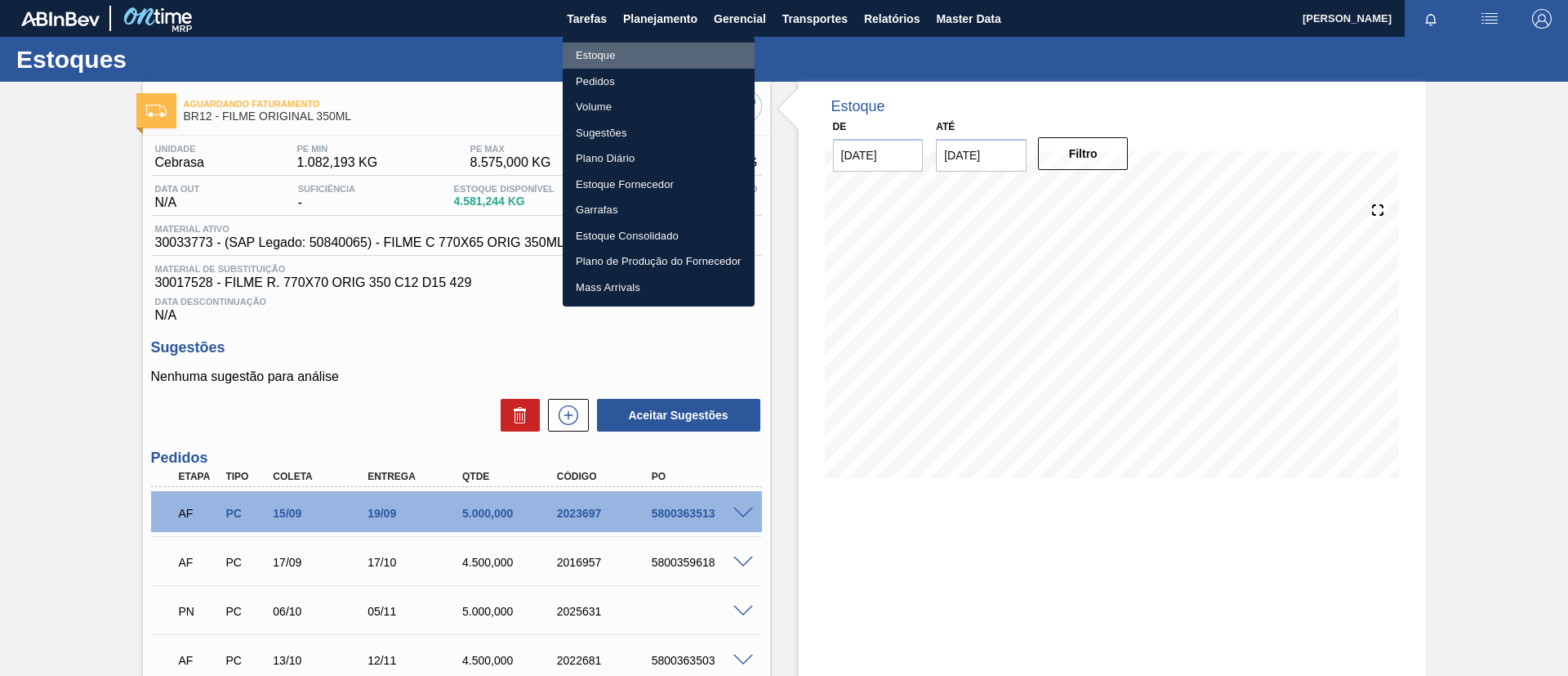
click at [641, 54] on li "Estoque" at bounding box center [659, 55] width 192 height 26
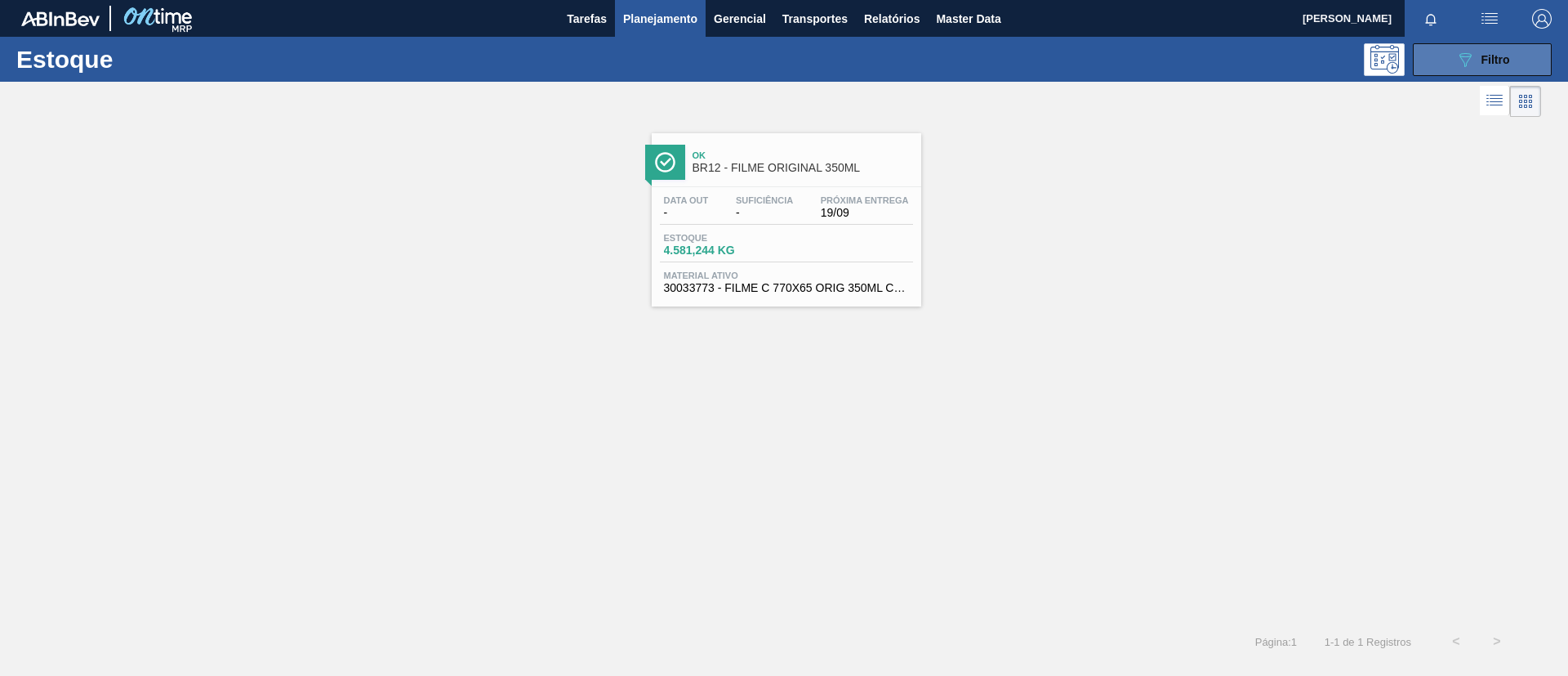
click at [1429, 52] on button "089F7B8B-B2A5-4AFE-B5C0-19BA573D28AC Filtro" at bounding box center [1482, 60] width 138 height 33
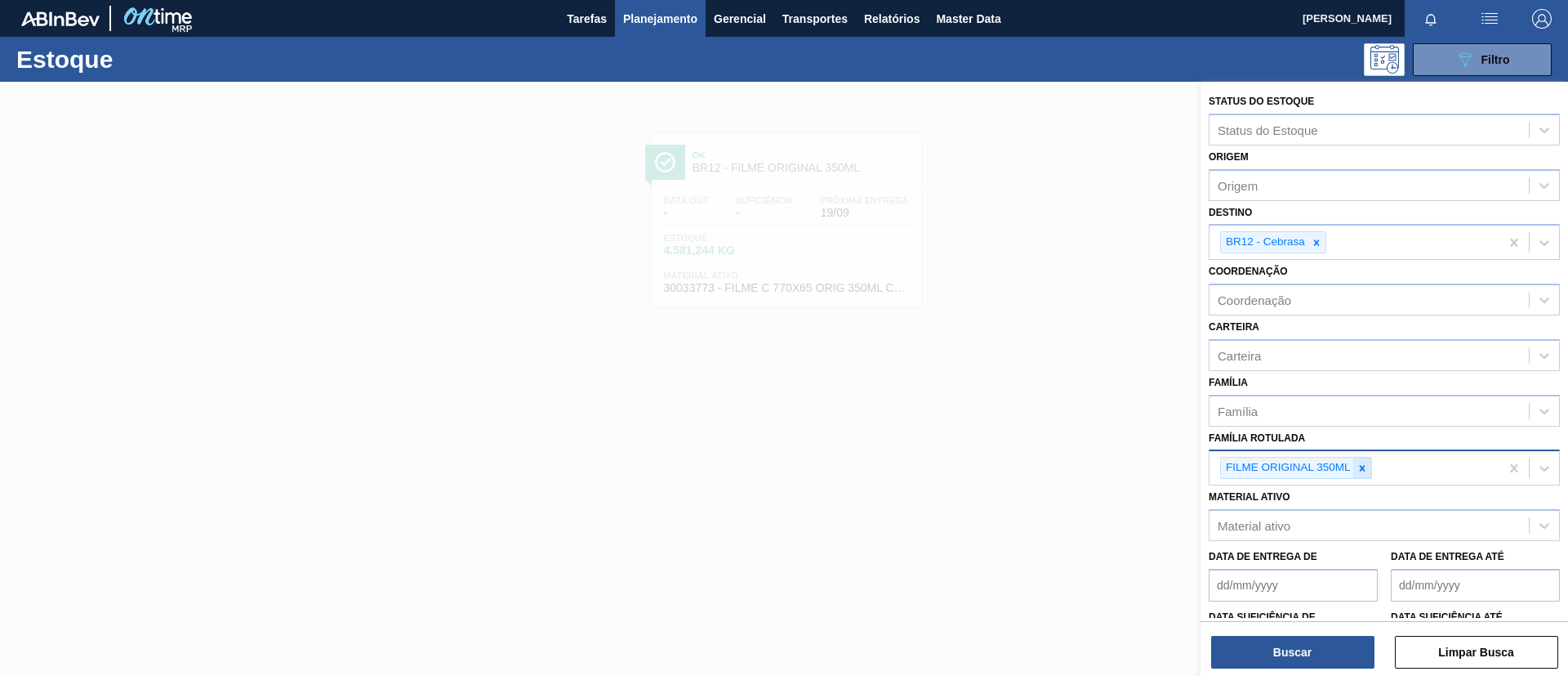
click at [1369, 470] on div at bounding box center [1362, 467] width 18 height 20
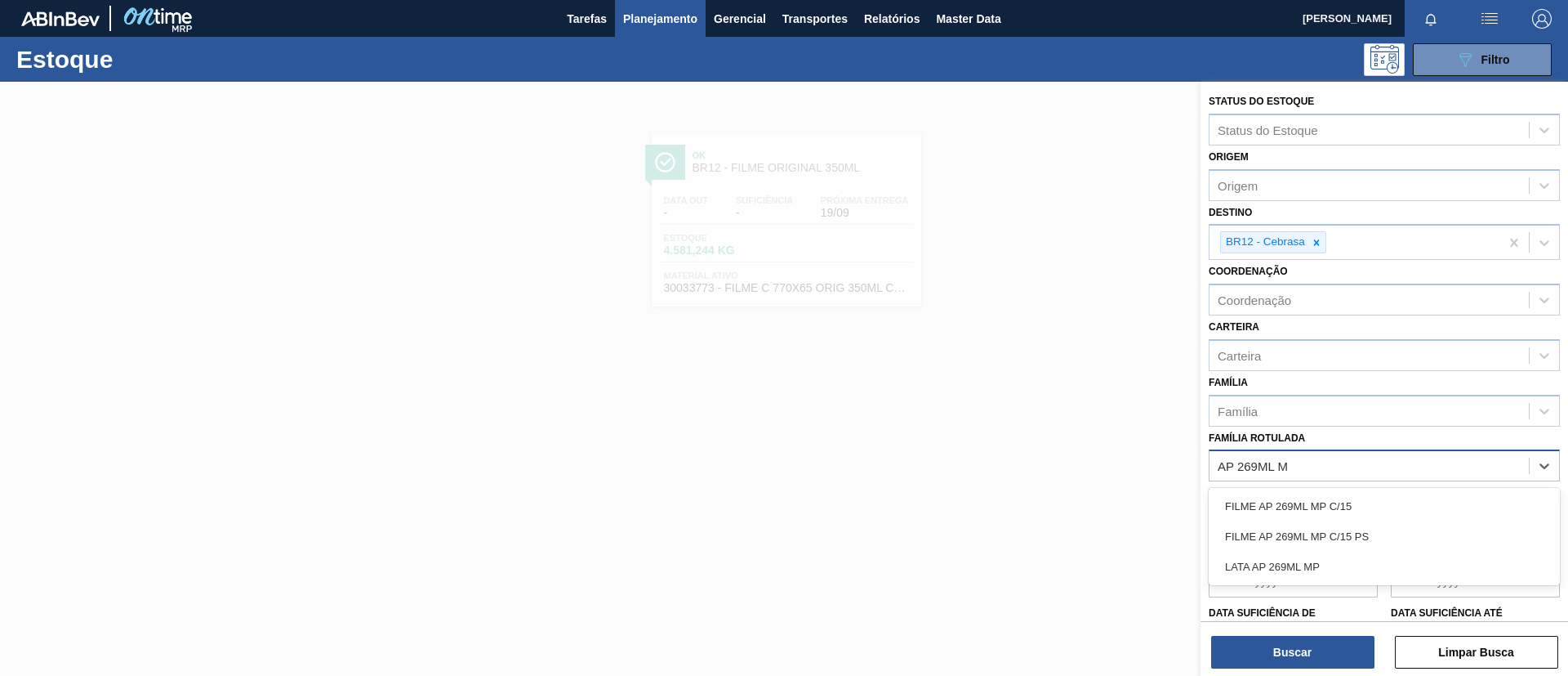
type Rotulada "AP 269ML MP"
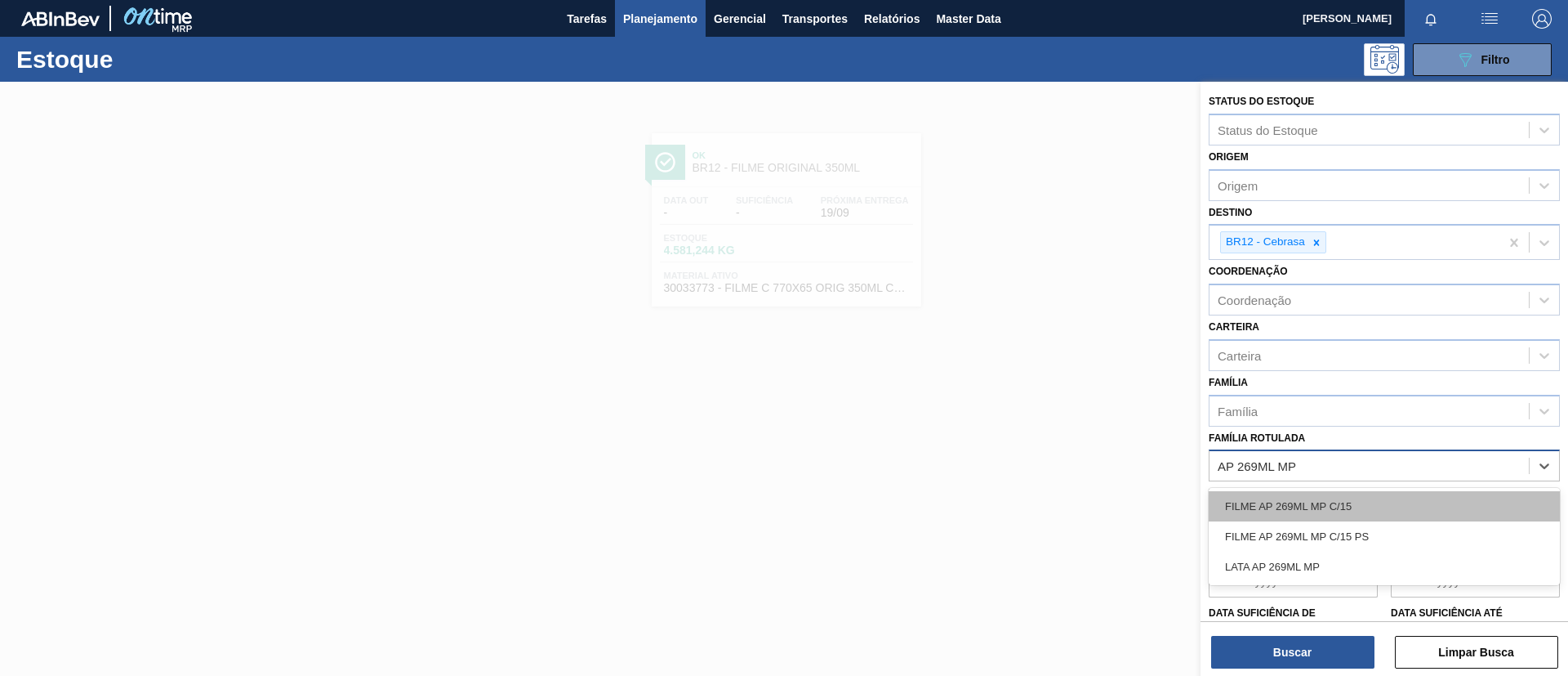
click at [1259, 509] on div "FILME AP 269ML MP C/15" at bounding box center [1383, 506] width 351 height 30
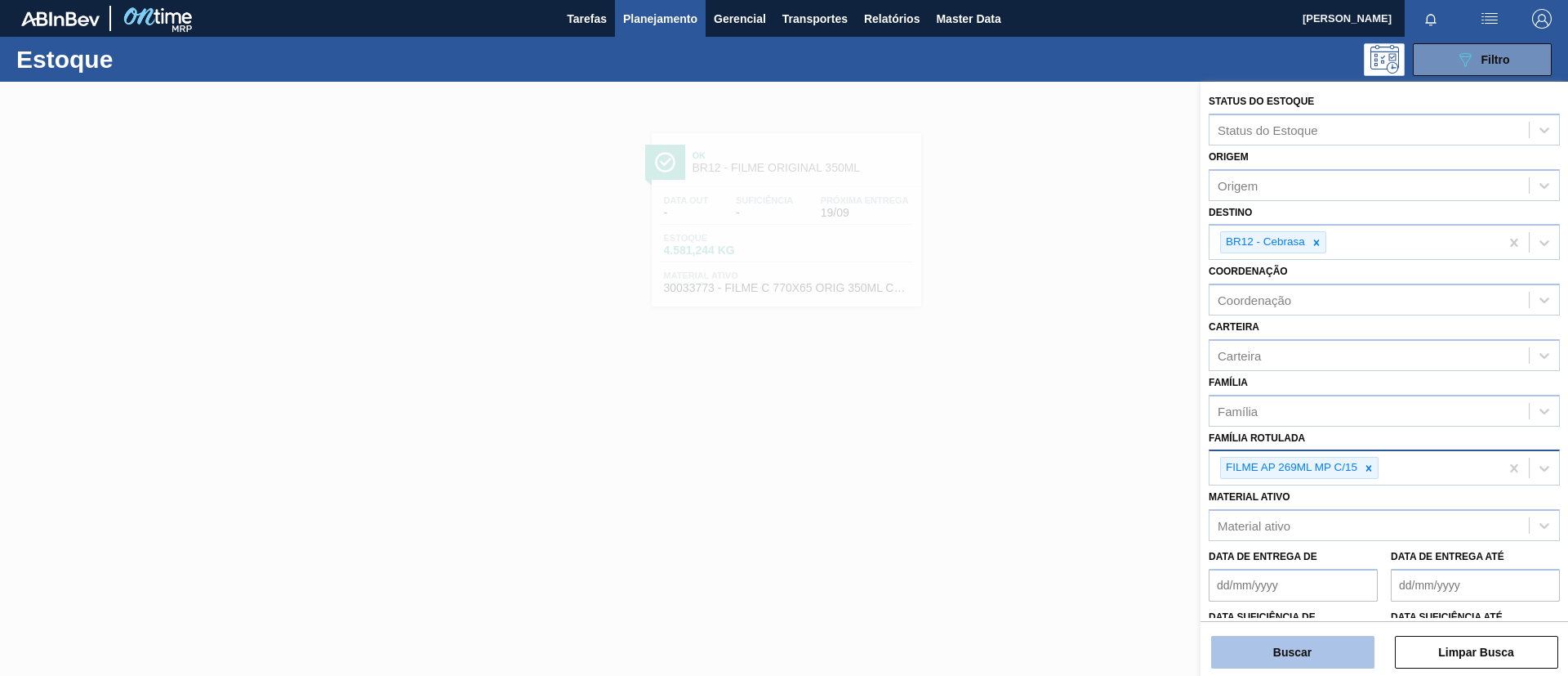
click at [1301, 650] on button "Buscar" at bounding box center [1293, 652] width 163 height 33
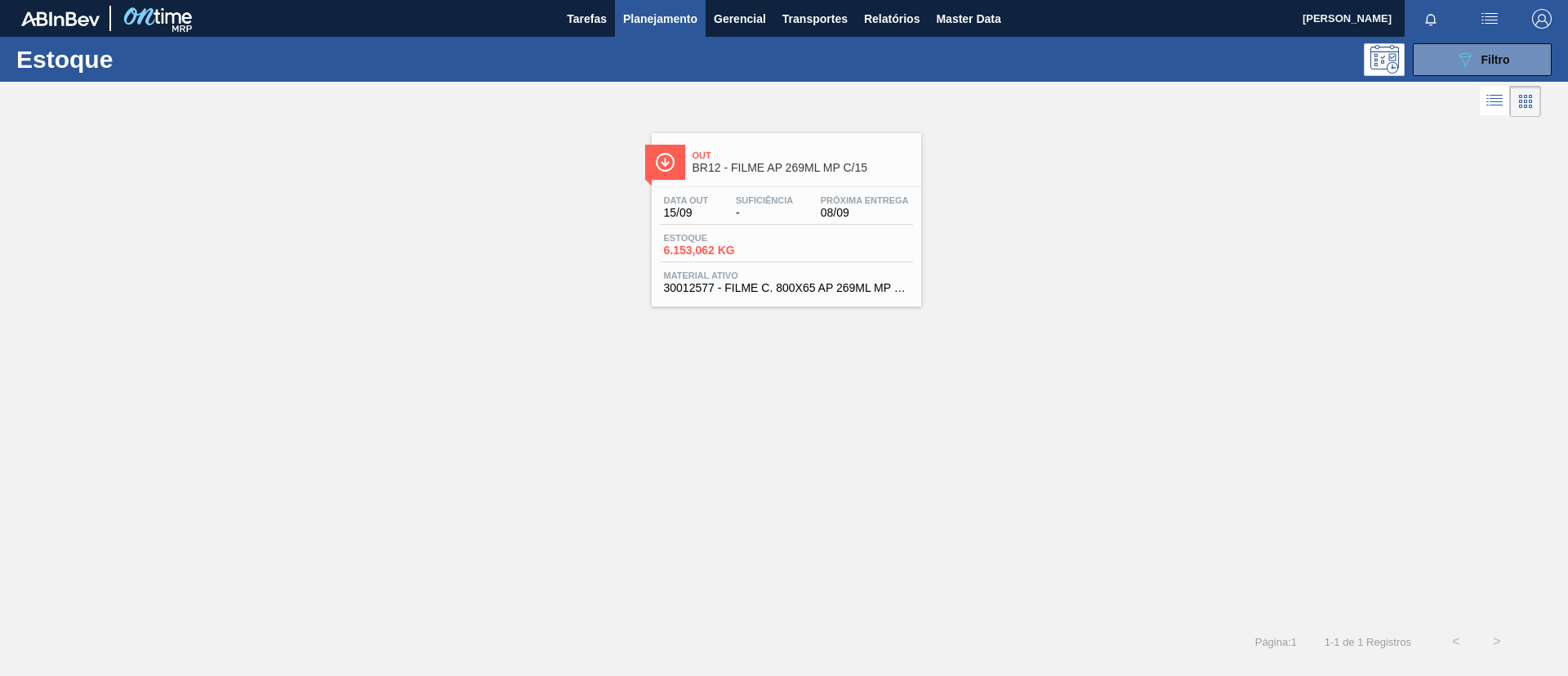
click at [857, 205] on div "Próxima Entrega 08/09" at bounding box center [865, 207] width 96 height 24
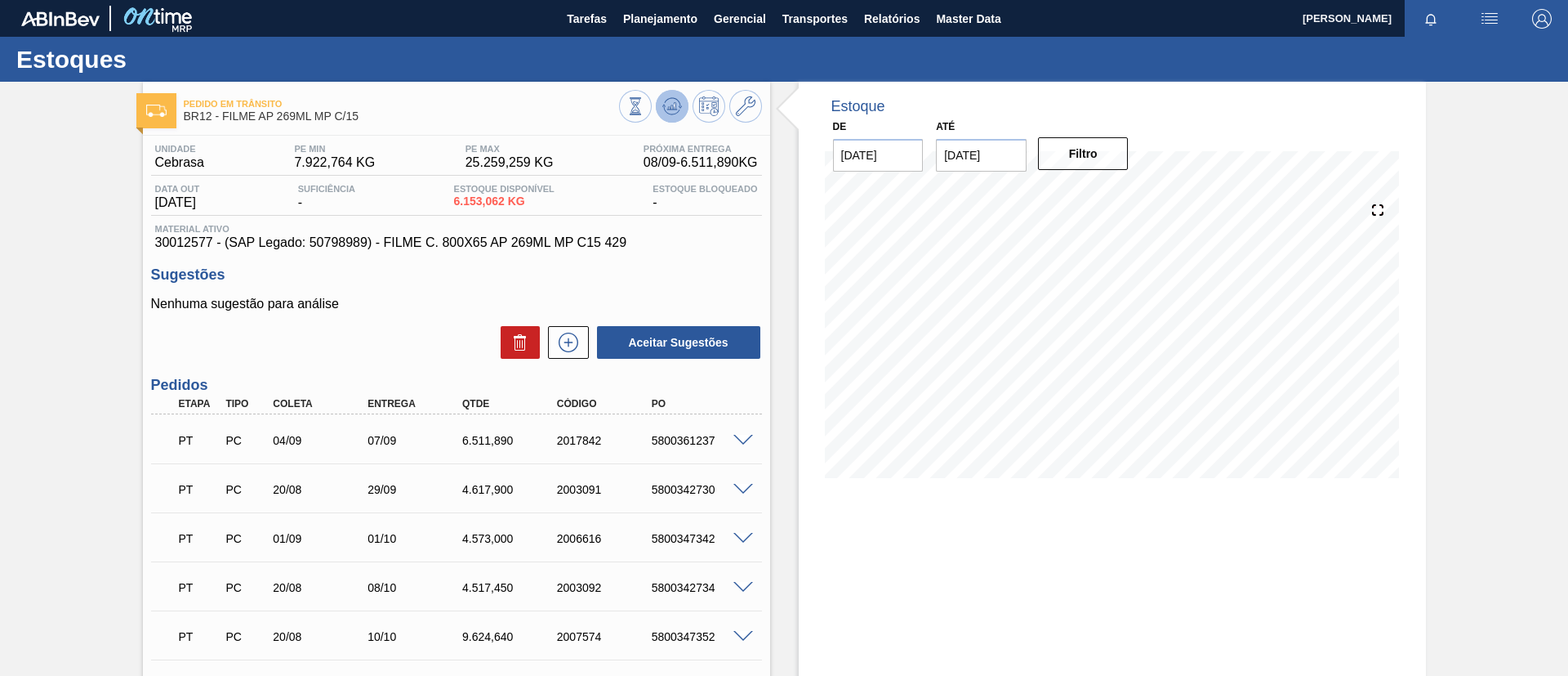
click at [665, 101] on icon at bounding box center [672, 106] width 19 height 19
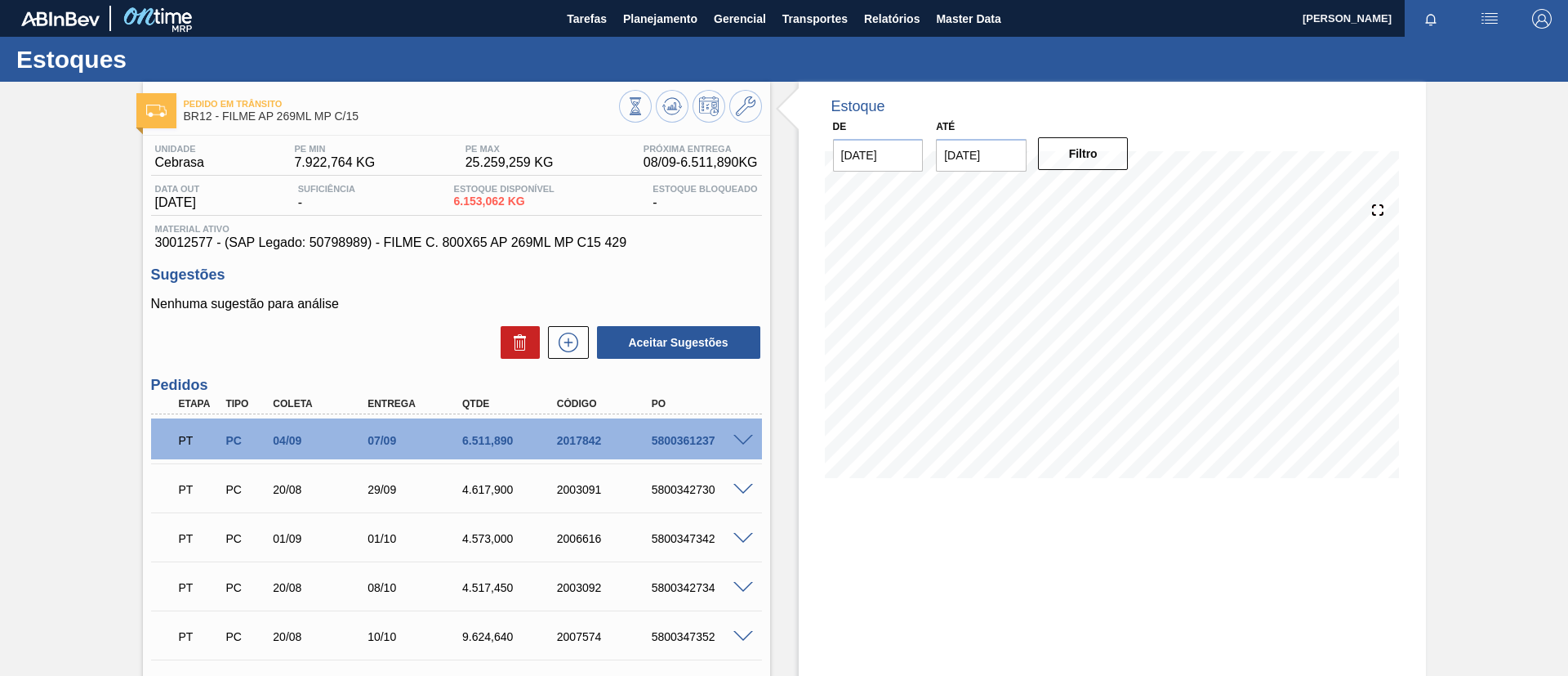
click at [1448, 320] on div "Pedido em Trânsito BR12 - FILME AP 269ML MP C/15 Unidade Cebrasa PE MIN 7.922,7…" at bounding box center [784, 511] width 1568 height 859
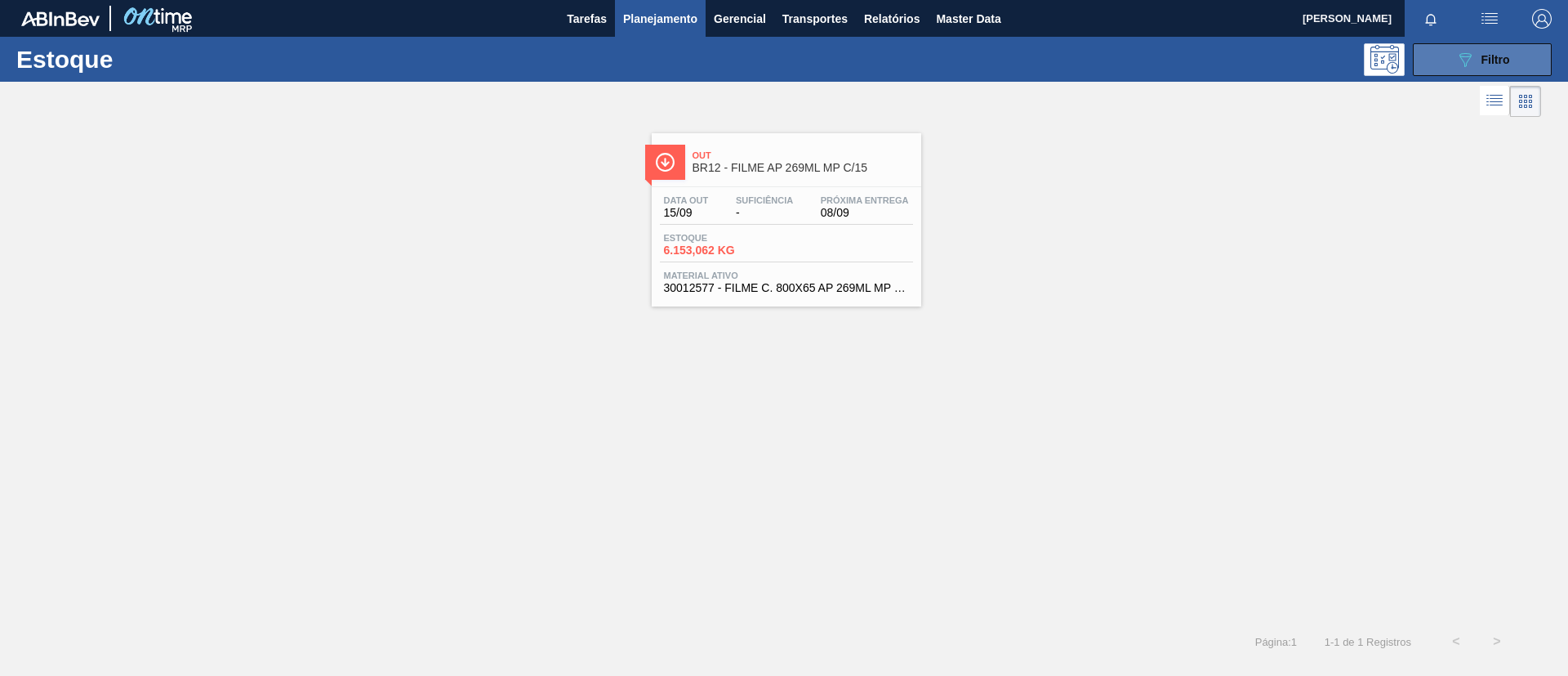
click at [1457, 55] on icon "089F7B8B-B2A5-4AFE-B5C0-19BA573D28AC" at bounding box center [1465, 60] width 19 height 19
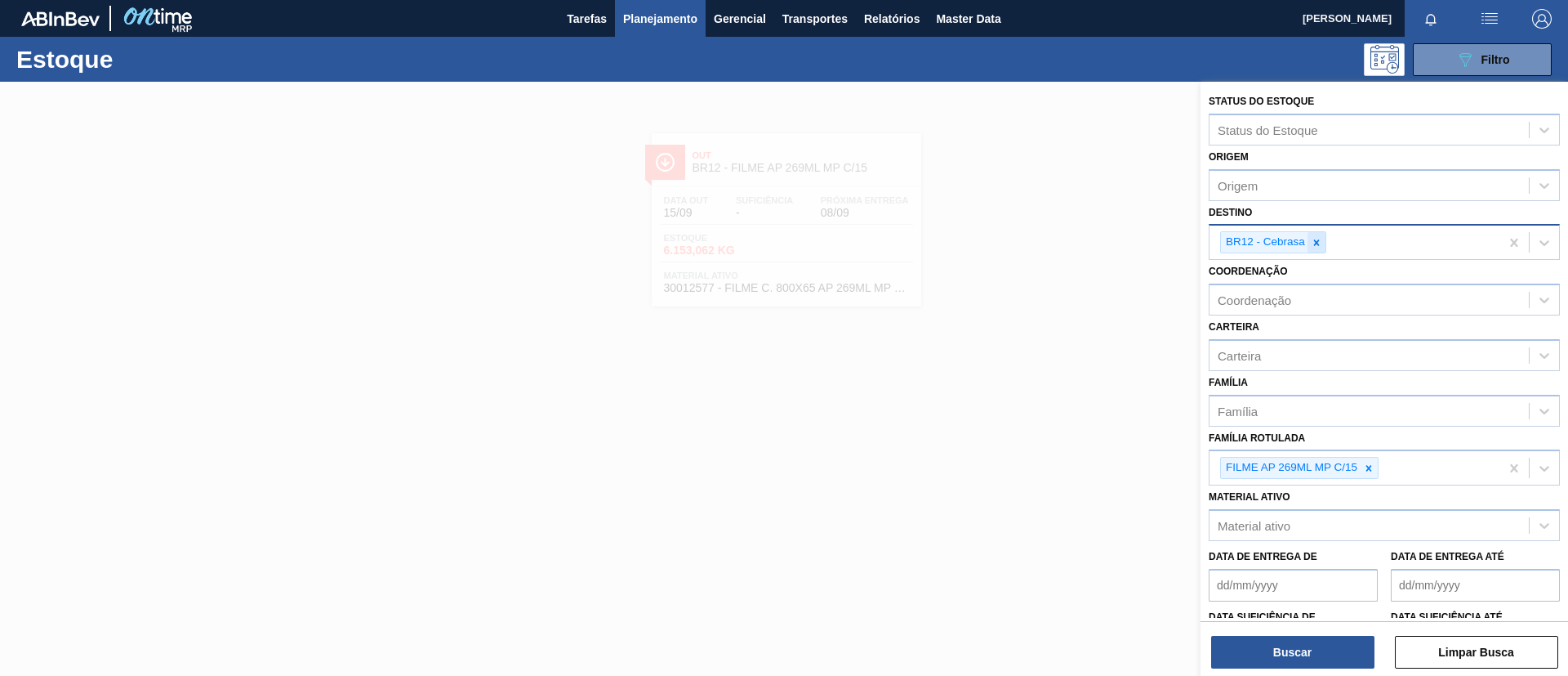
click at [1313, 241] on icon at bounding box center [1317, 242] width 12 height 12
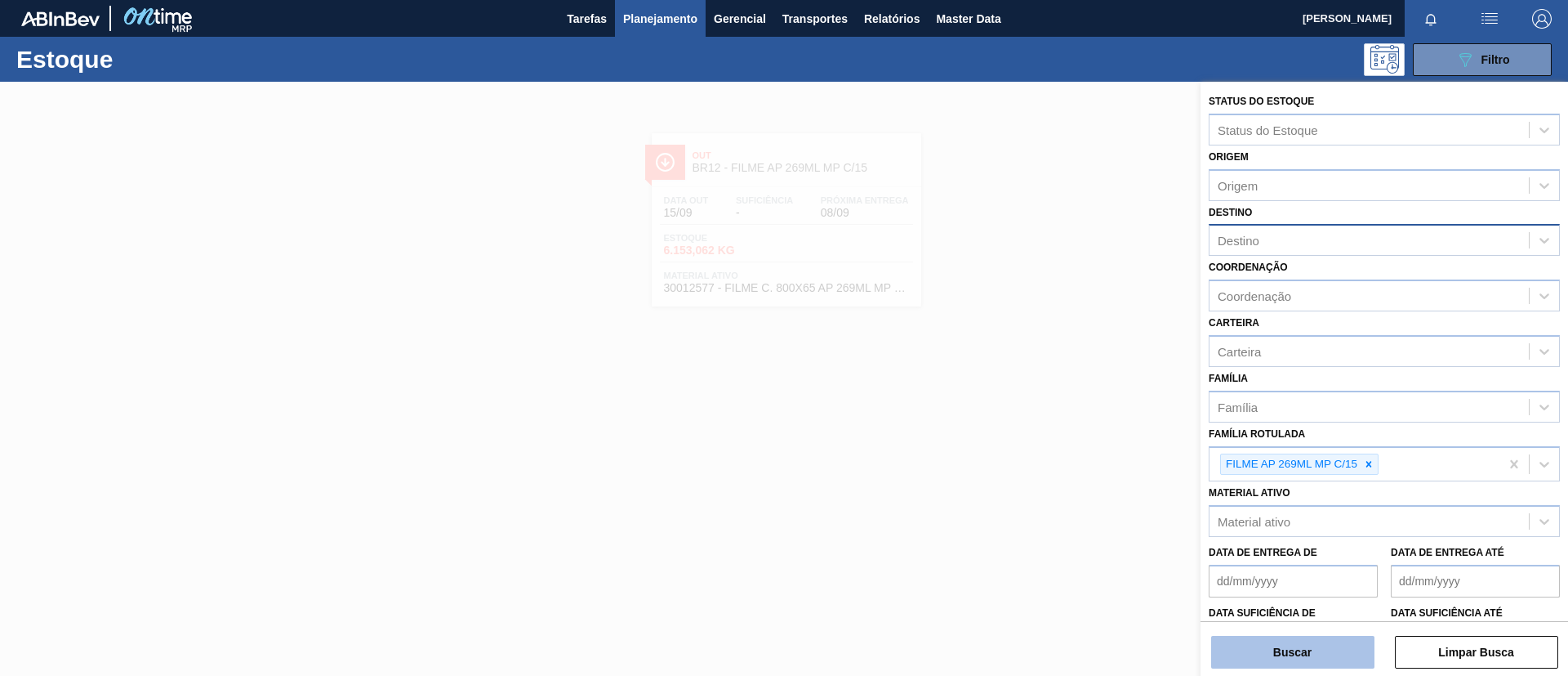
click at [1316, 650] on button "Buscar" at bounding box center [1293, 652] width 163 height 33
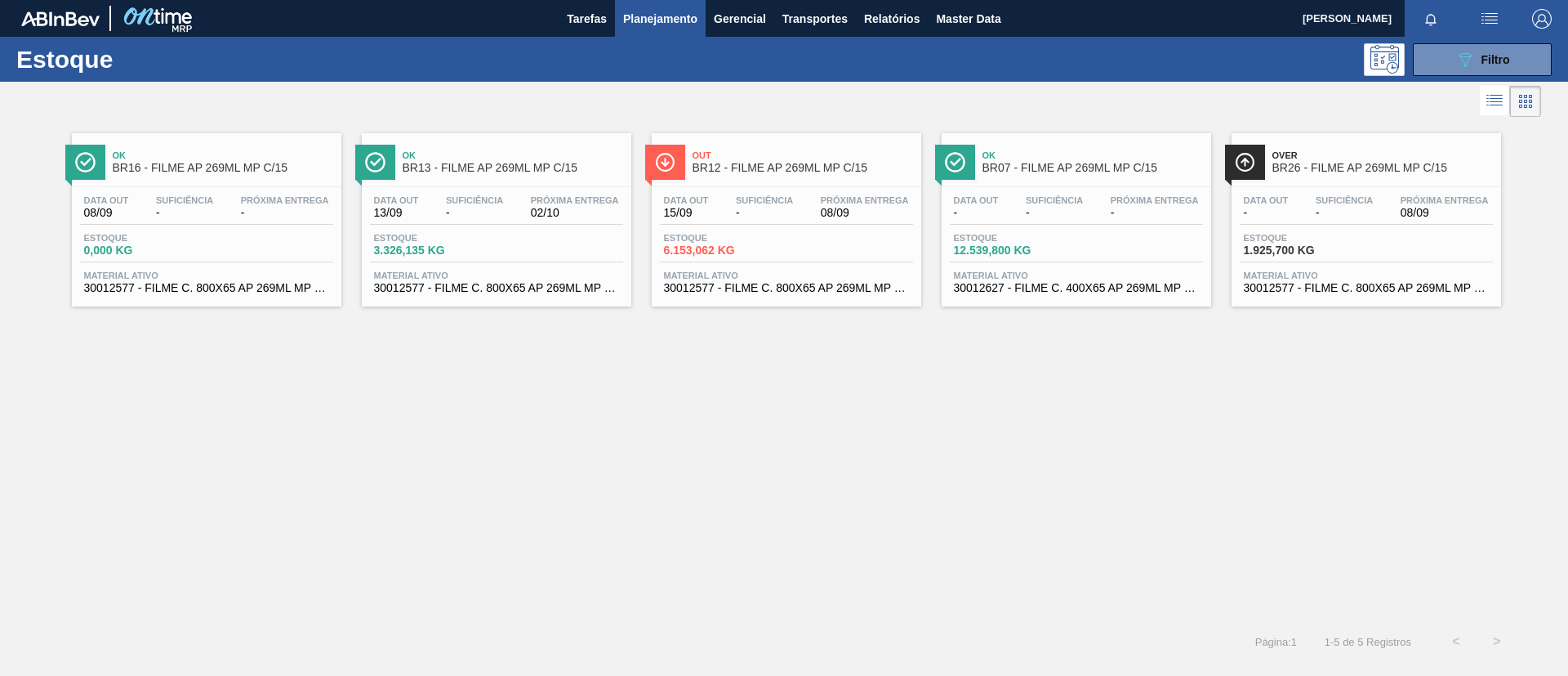
click at [1442, 179] on div "Over BR26 - FILME AP 269ML MP C/15" at bounding box center [1382, 163] width 220 height 37
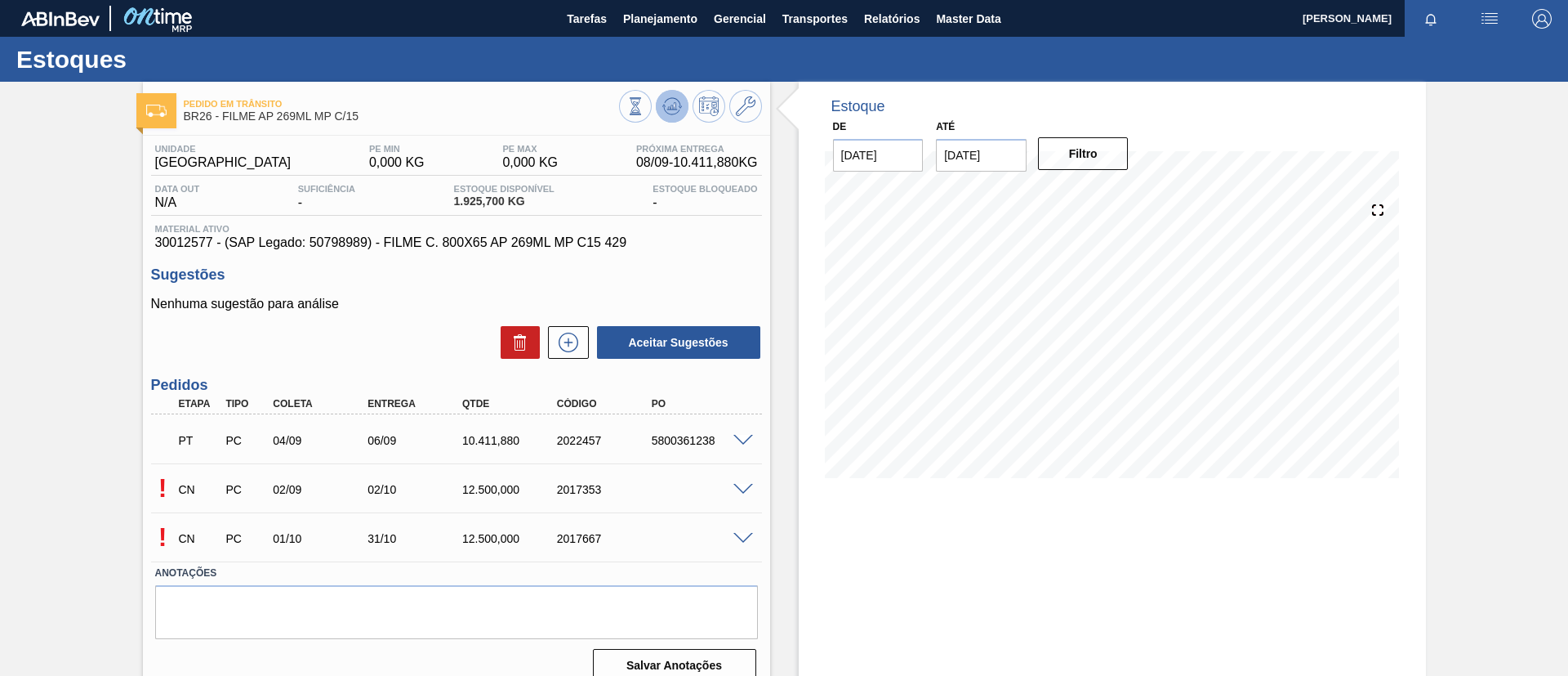
click at [676, 106] on icon at bounding box center [672, 106] width 19 height 19
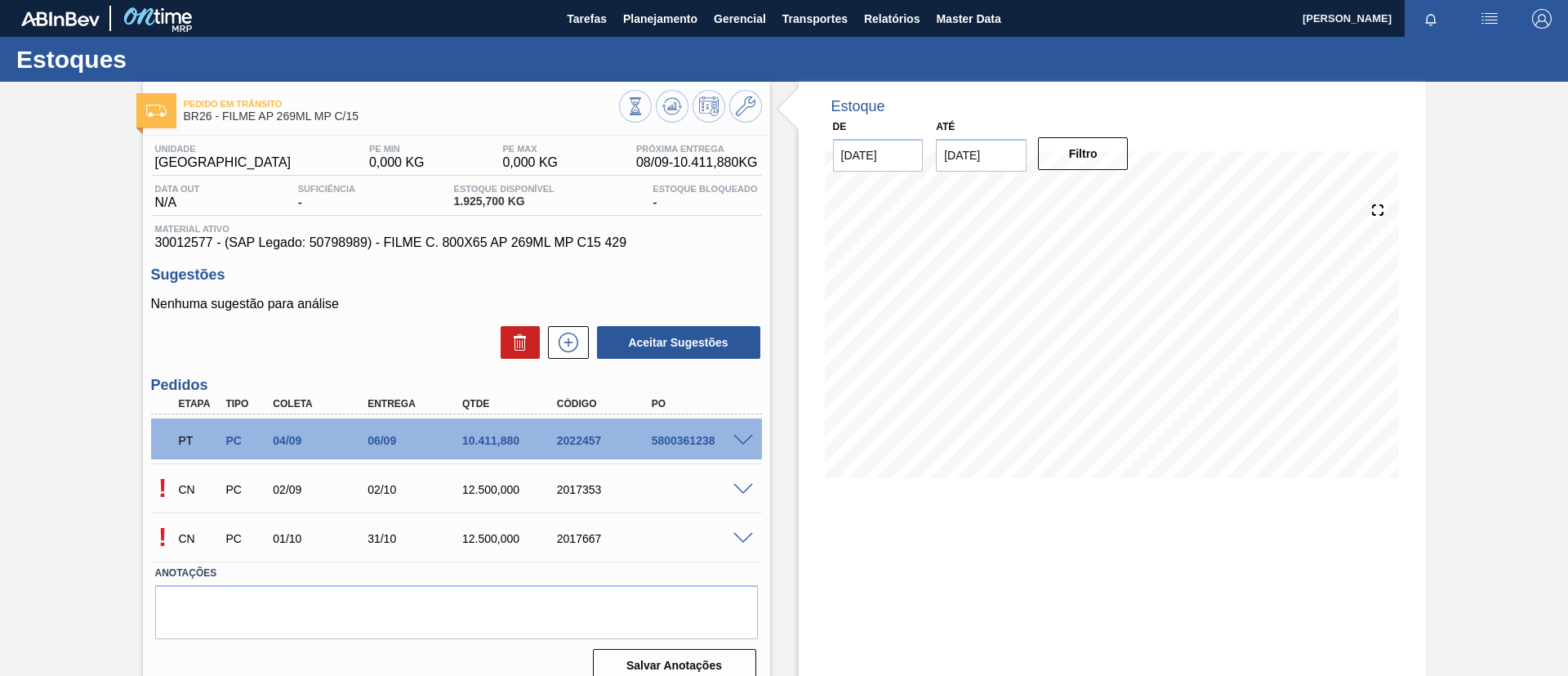
click at [0, 351] on div "Pedido em Trânsito BR26 - FILME AP 269ML MP C/15 Unidade Uberlândia PE MIN 0,00…" at bounding box center [784, 392] width 1568 height 621
click at [556, 354] on button at bounding box center [568, 342] width 40 height 33
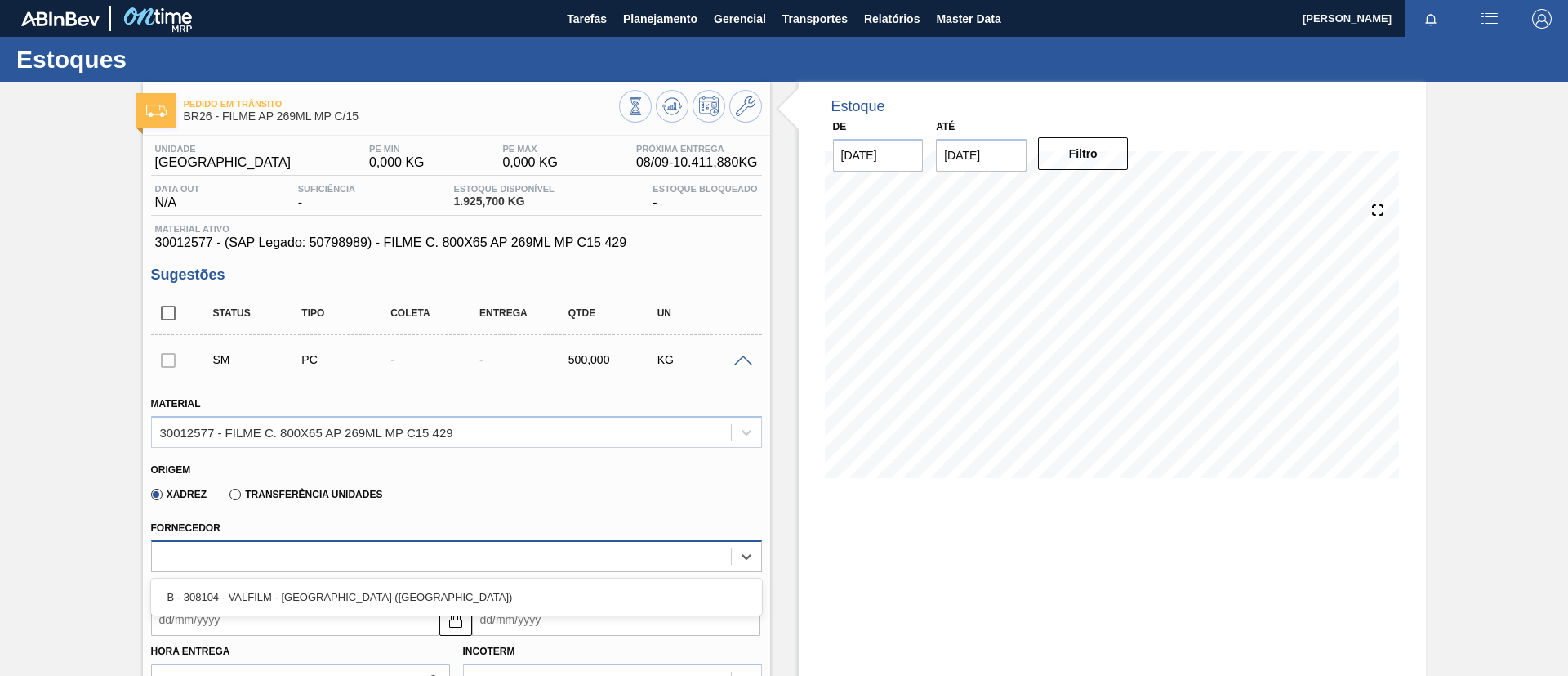
click at [317, 546] on div at bounding box center [441, 556] width 579 height 24
drag, startPoint x: 11, startPoint y: 535, endPoint x: 45, endPoint y: 519, distance: 37.6
click at [742, 362] on span at bounding box center [743, 362] width 19 height 13
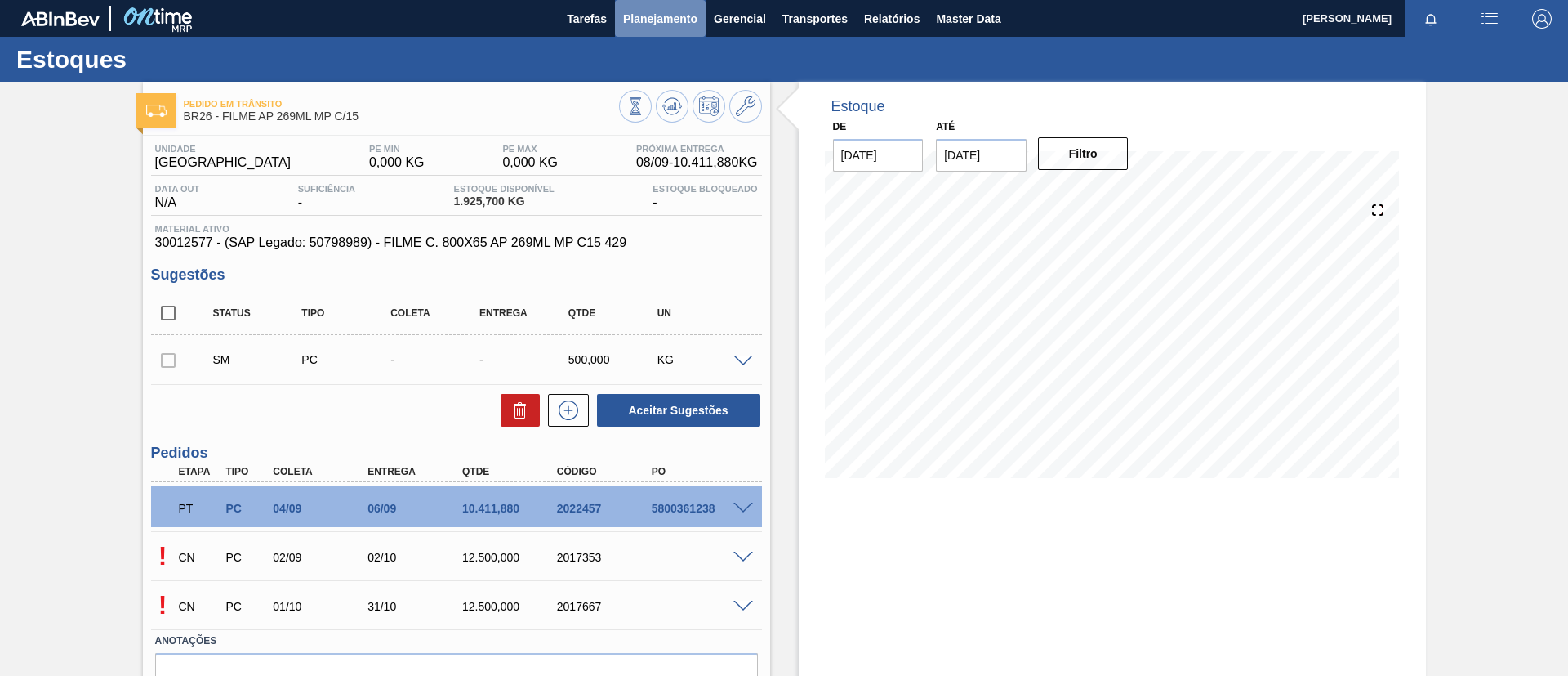
click at [662, 30] on button "Planejamento" at bounding box center [660, 18] width 90 height 37
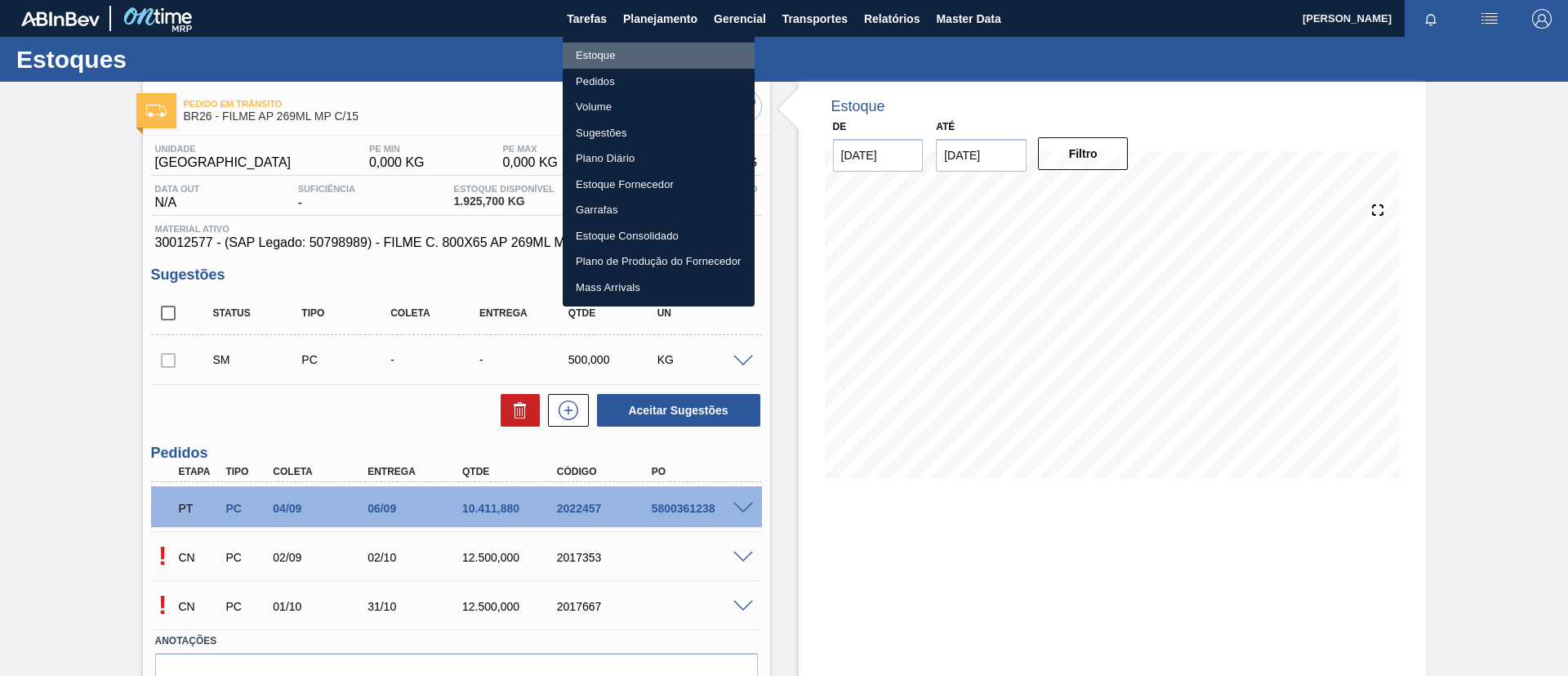
click at [651, 46] on li "Estoque" at bounding box center [659, 55] width 192 height 26
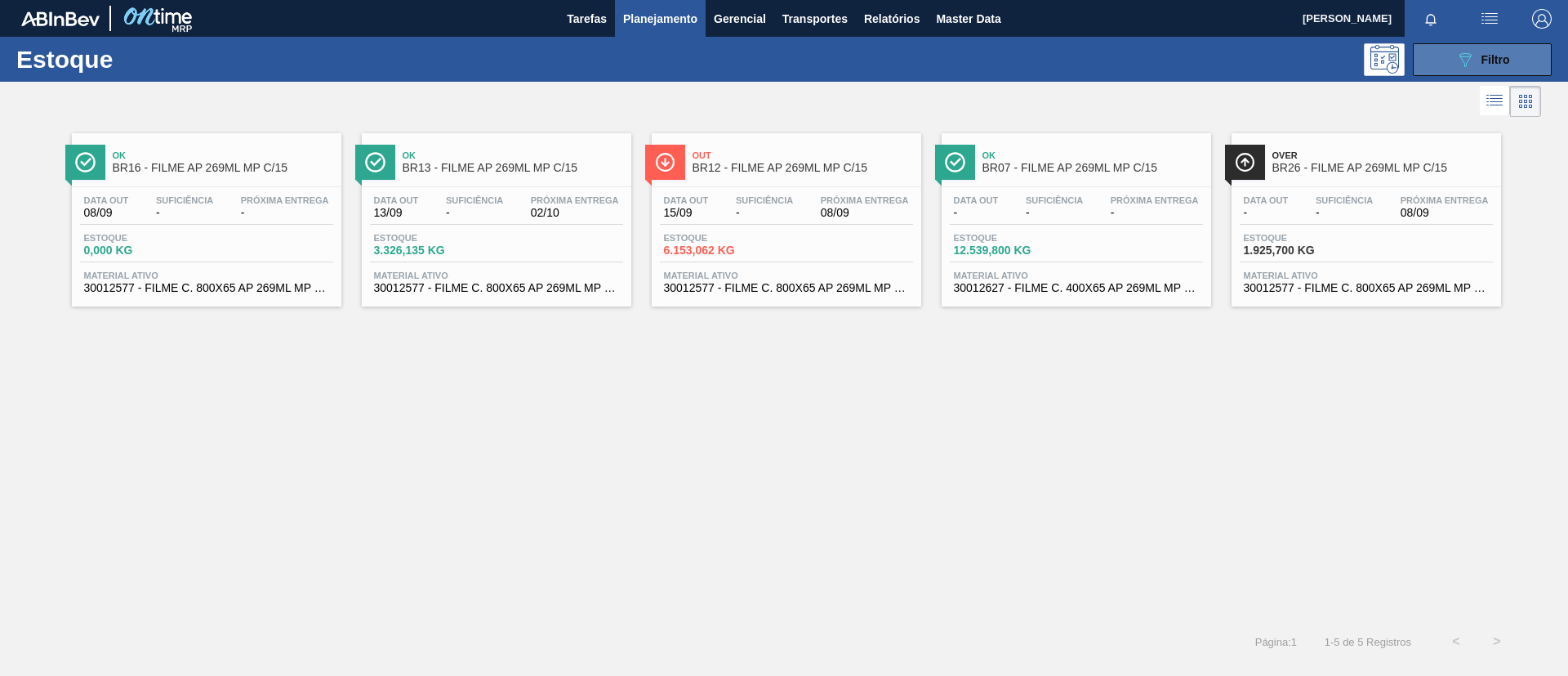
click at [1479, 66] on div "089F7B8B-B2A5-4AFE-B5C0-19BA573D28AC Filtro" at bounding box center [1482, 60] width 55 height 19
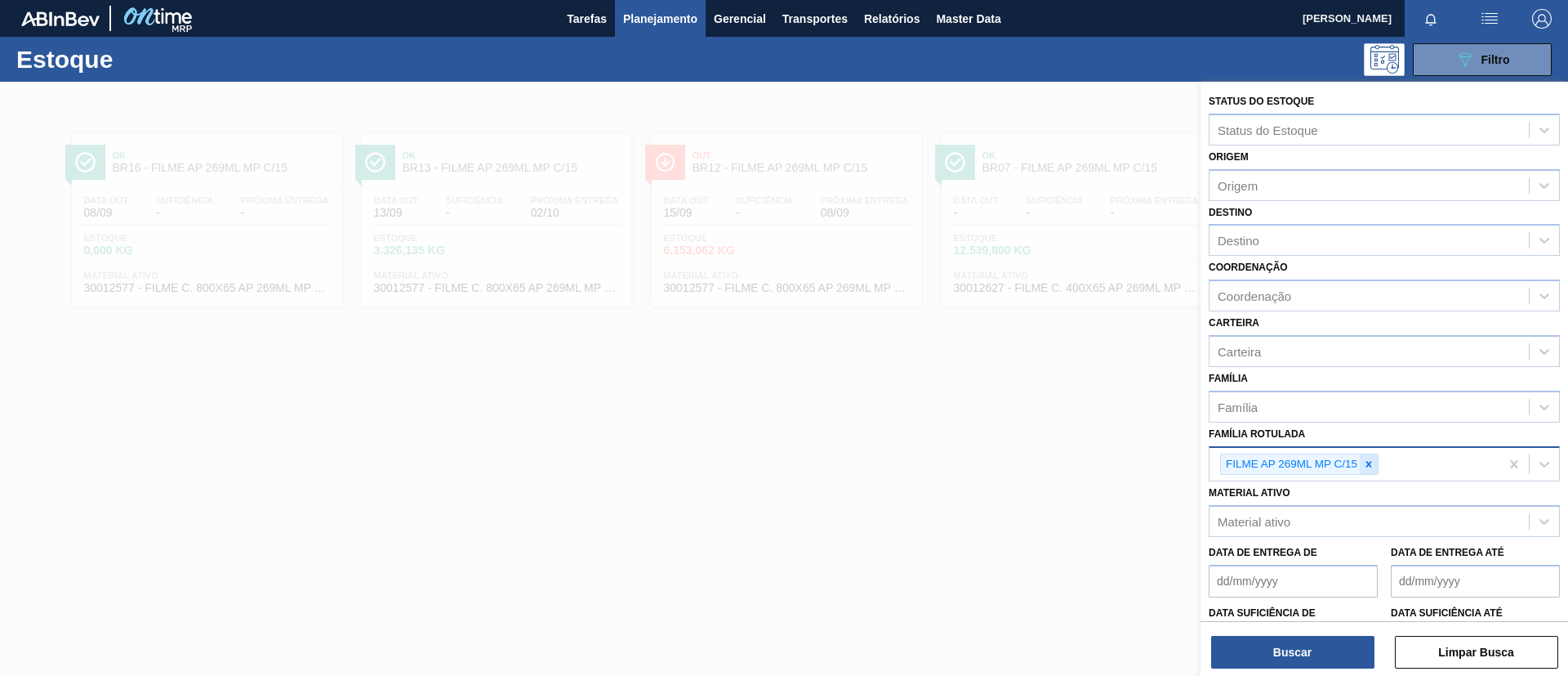
click at [1374, 464] on icon at bounding box center [1369, 464] width 12 height 12
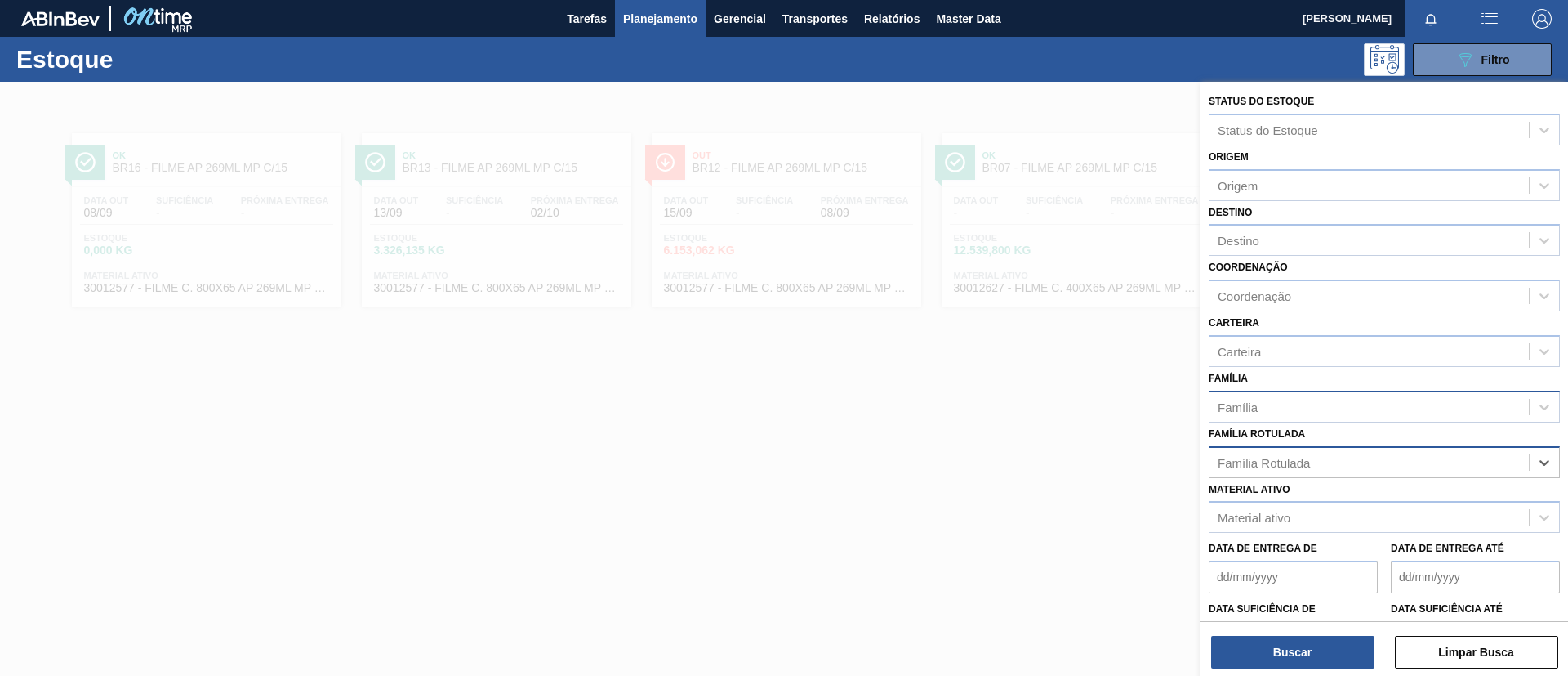
click at [1357, 413] on div "Família" at bounding box center [1369, 406] width 319 height 24
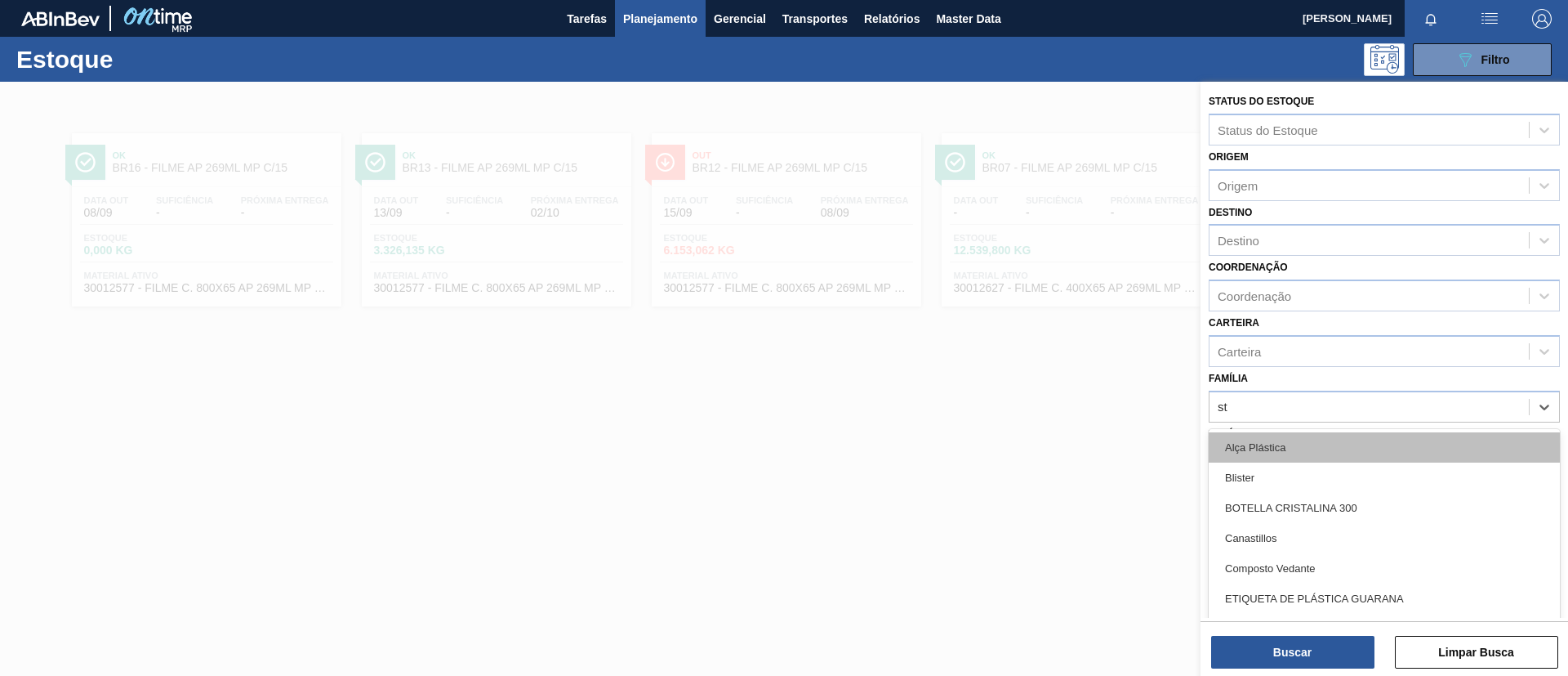
type input "str"
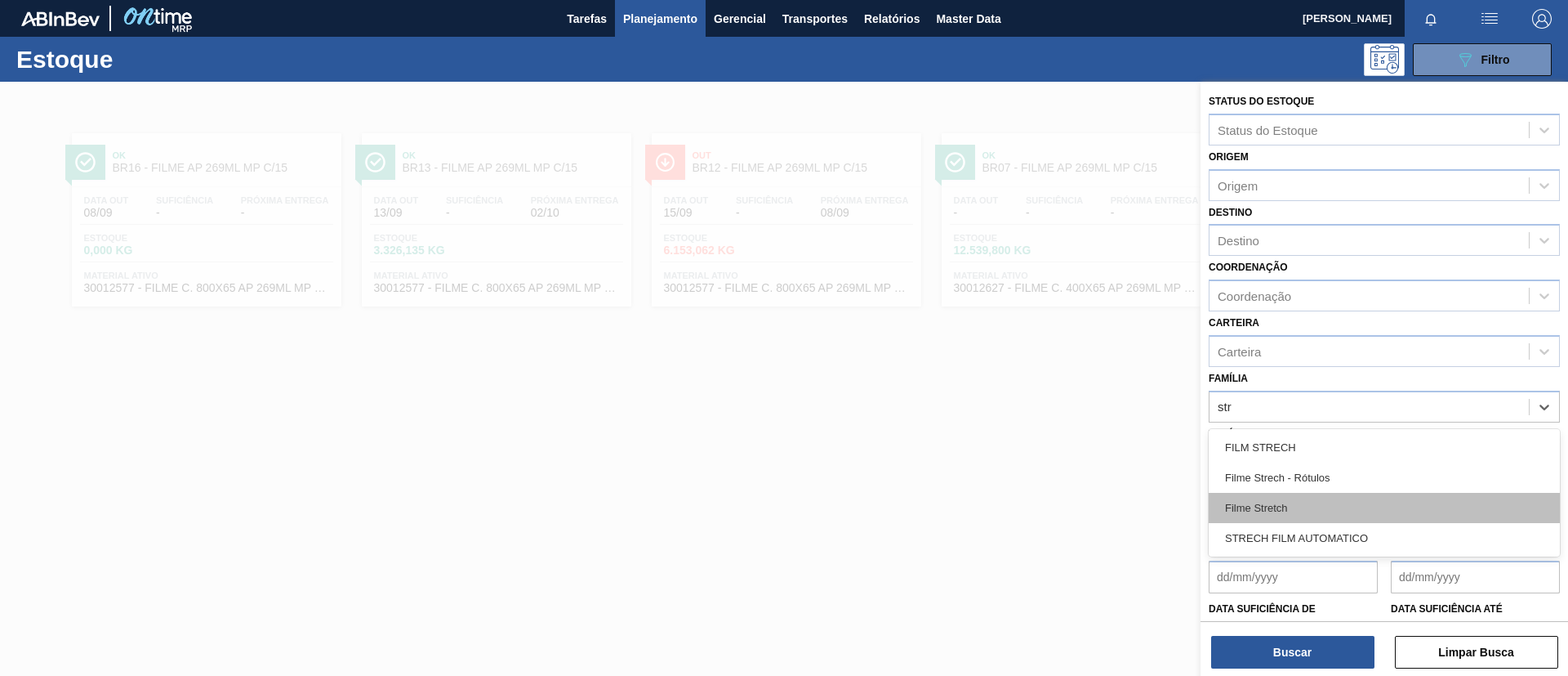
click at [1344, 505] on div "Filme Stretch" at bounding box center [1383, 507] width 351 height 30
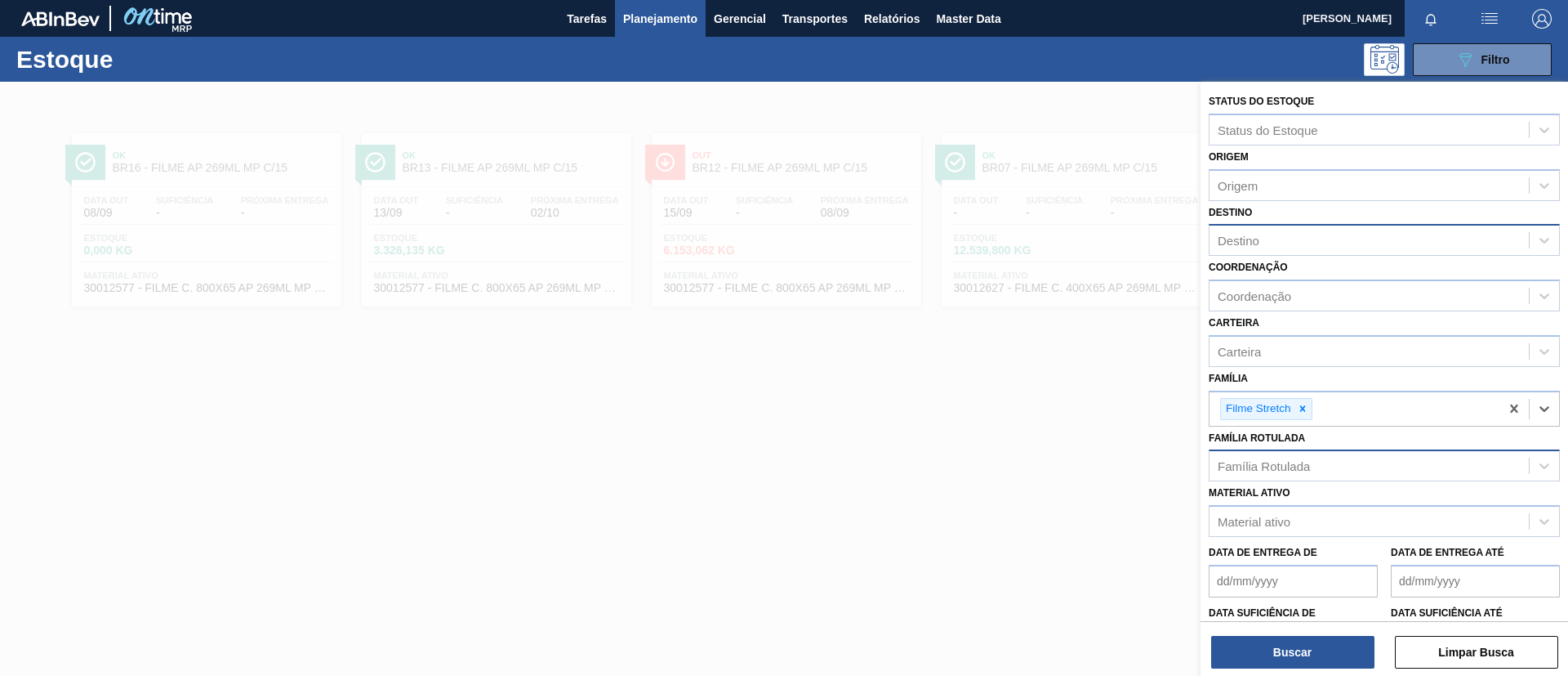
click at [1295, 241] on div "Destino" at bounding box center [1369, 240] width 319 height 24
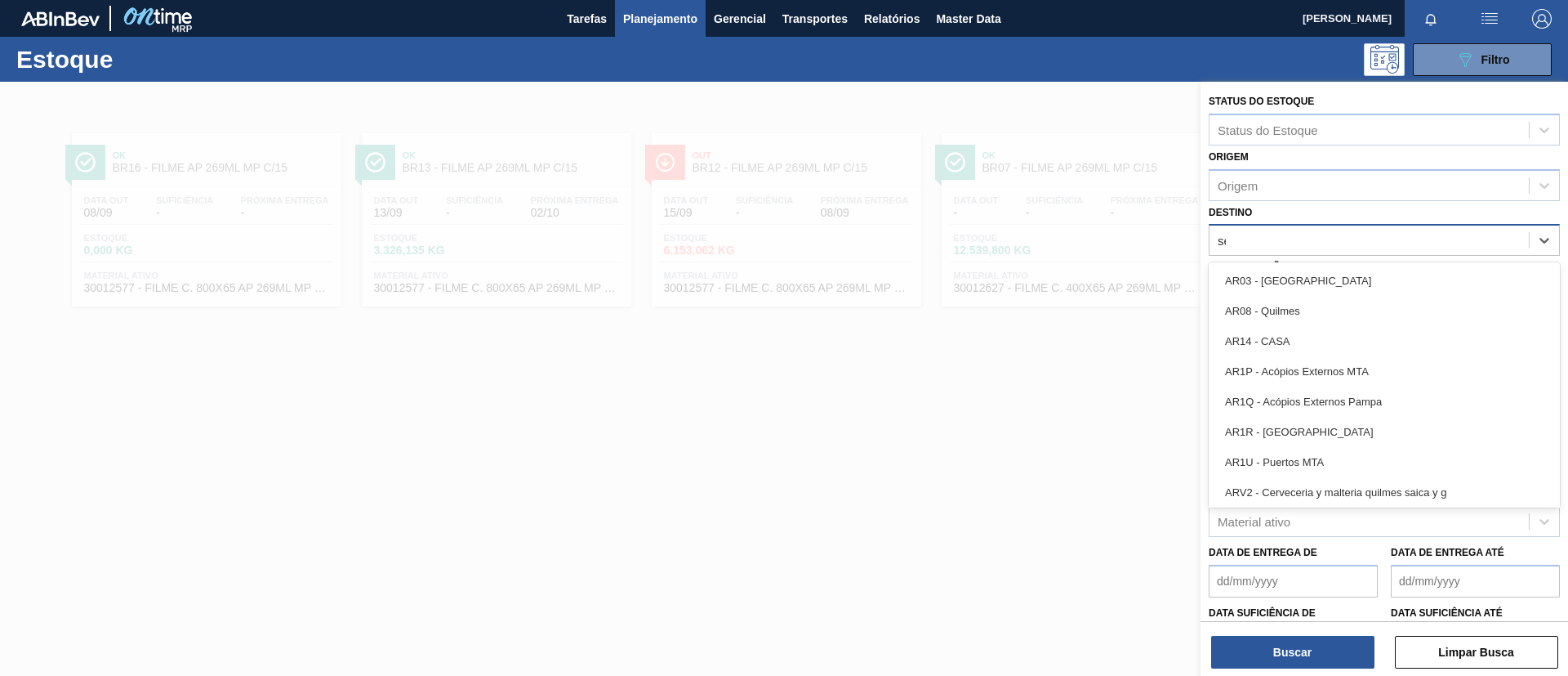
type input "ser"
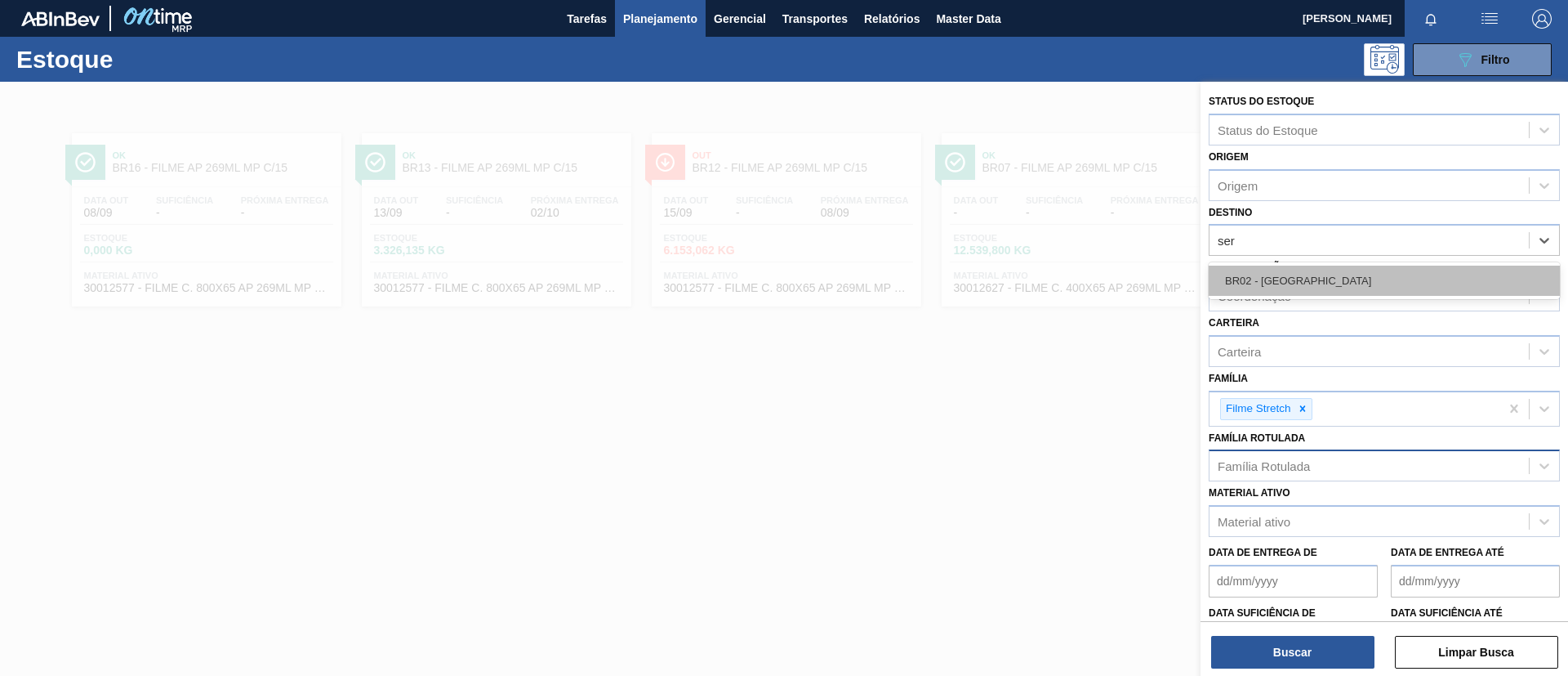
click at [1316, 273] on div "BR02 - [GEOGRAPHIC_DATA]" at bounding box center [1383, 280] width 351 height 30
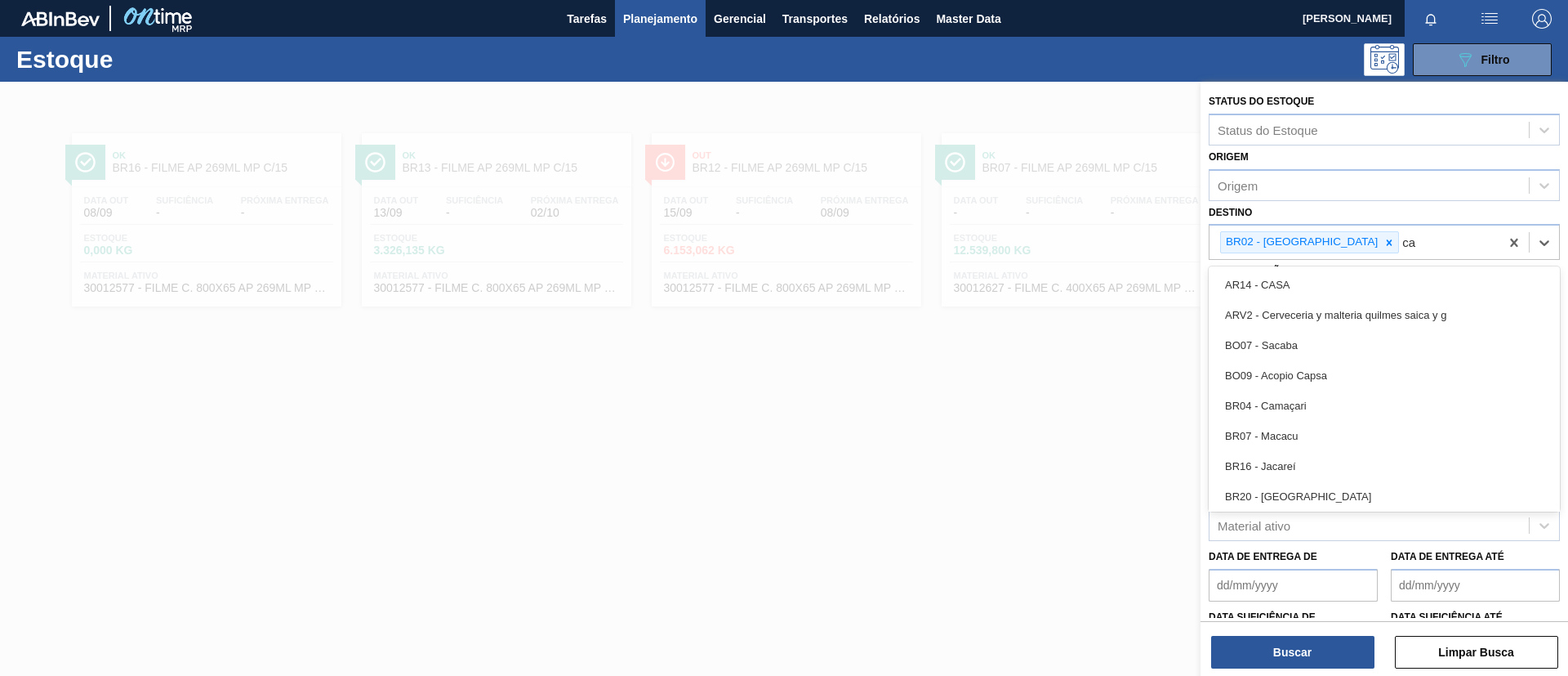
type input "cam"
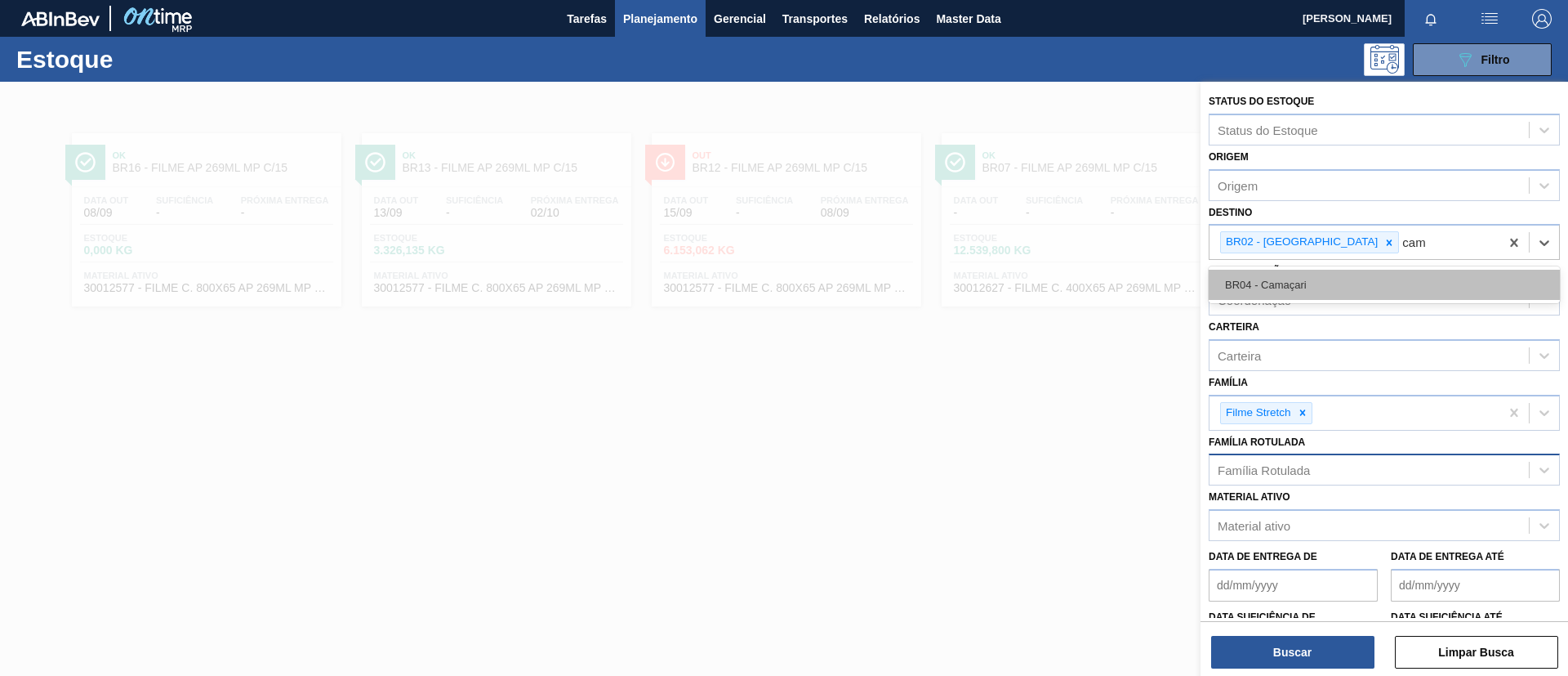
click at [1348, 274] on div "BR04 - Camaçari" at bounding box center [1383, 284] width 351 height 30
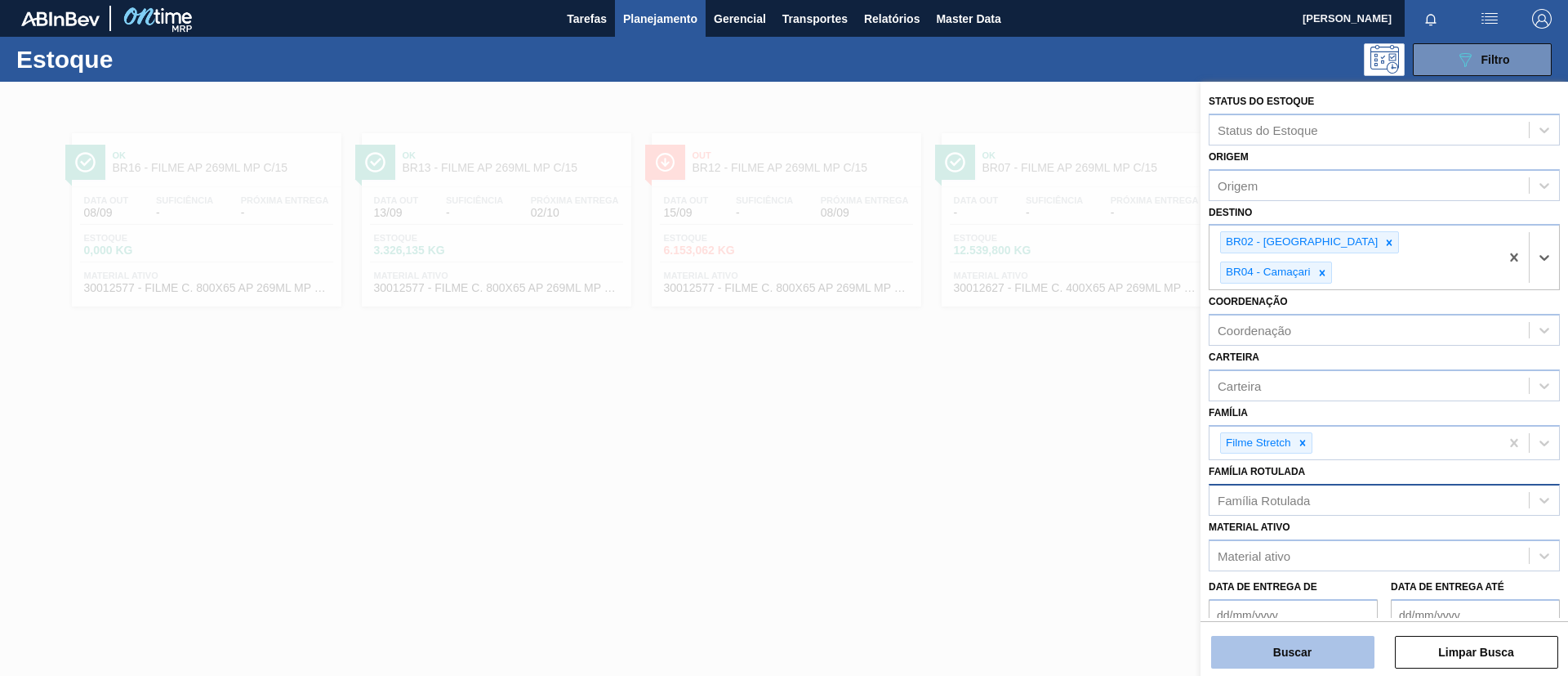
click at [1321, 639] on button "Buscar" at bounding box center [1293, 652] width 163 height 33
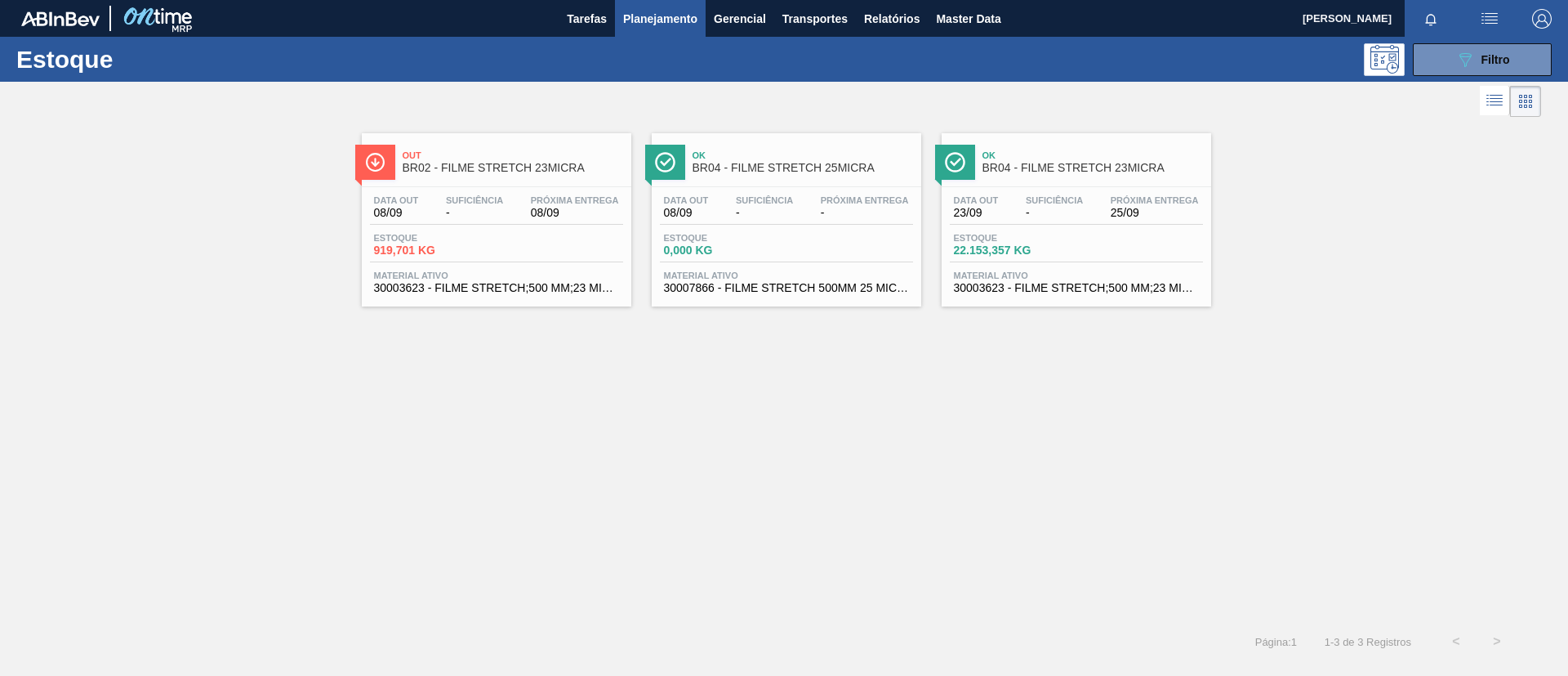
drag, startPoint x: 1112, startPoint y: 163, endPoint x: 1067, endPoint y: 159, distance: 45.2
click at [1112, 163] on span "BR04 - FILME STRETCH 23MICRA" at bounding box center [1092, 167] width 220 height 13
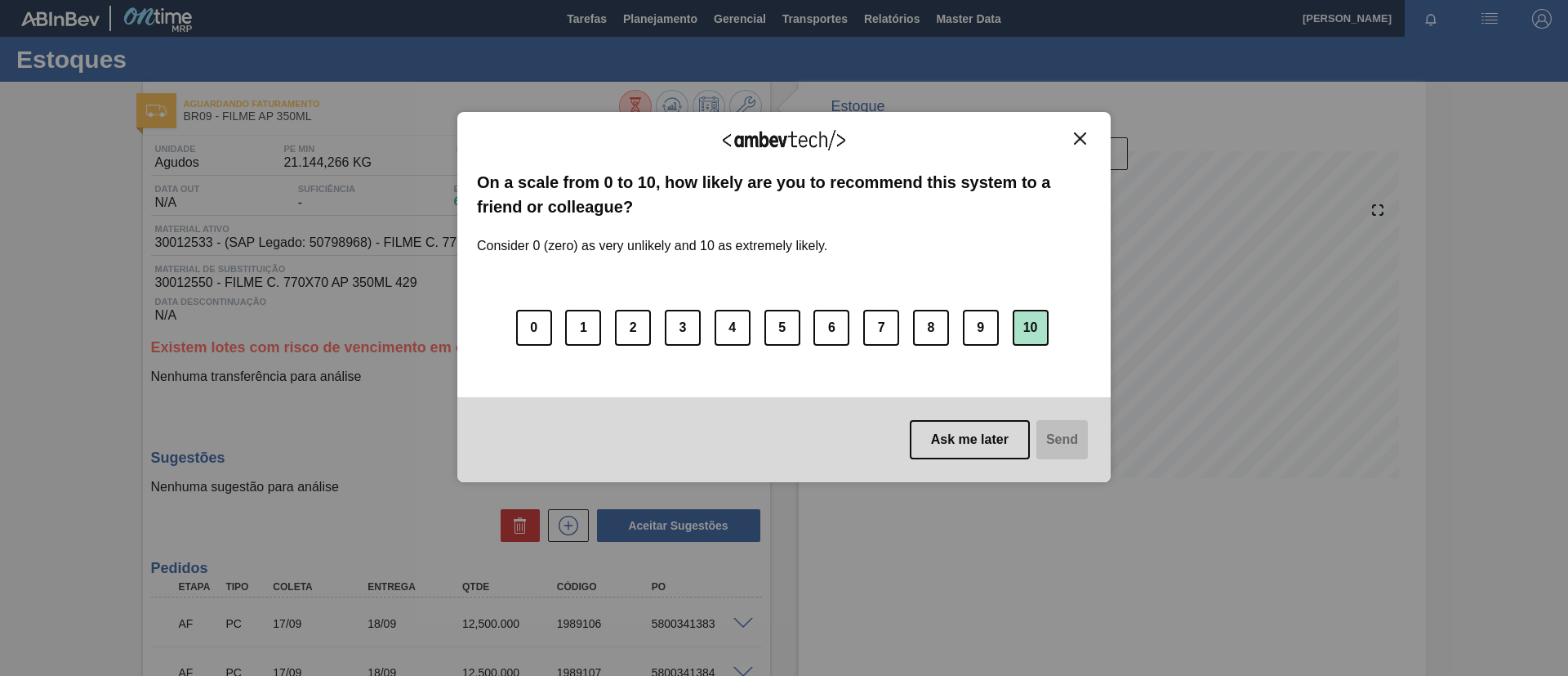
click at [1015, 338] on button "10" at bounding box center [1030, 327] width 36 height 36
click at [871, 331] on button "7" at bounding box center [881, 327] width 36 height 36
click at [1052, 435] on button "Send" at bounding box center [1060, 439] width 55 height 39
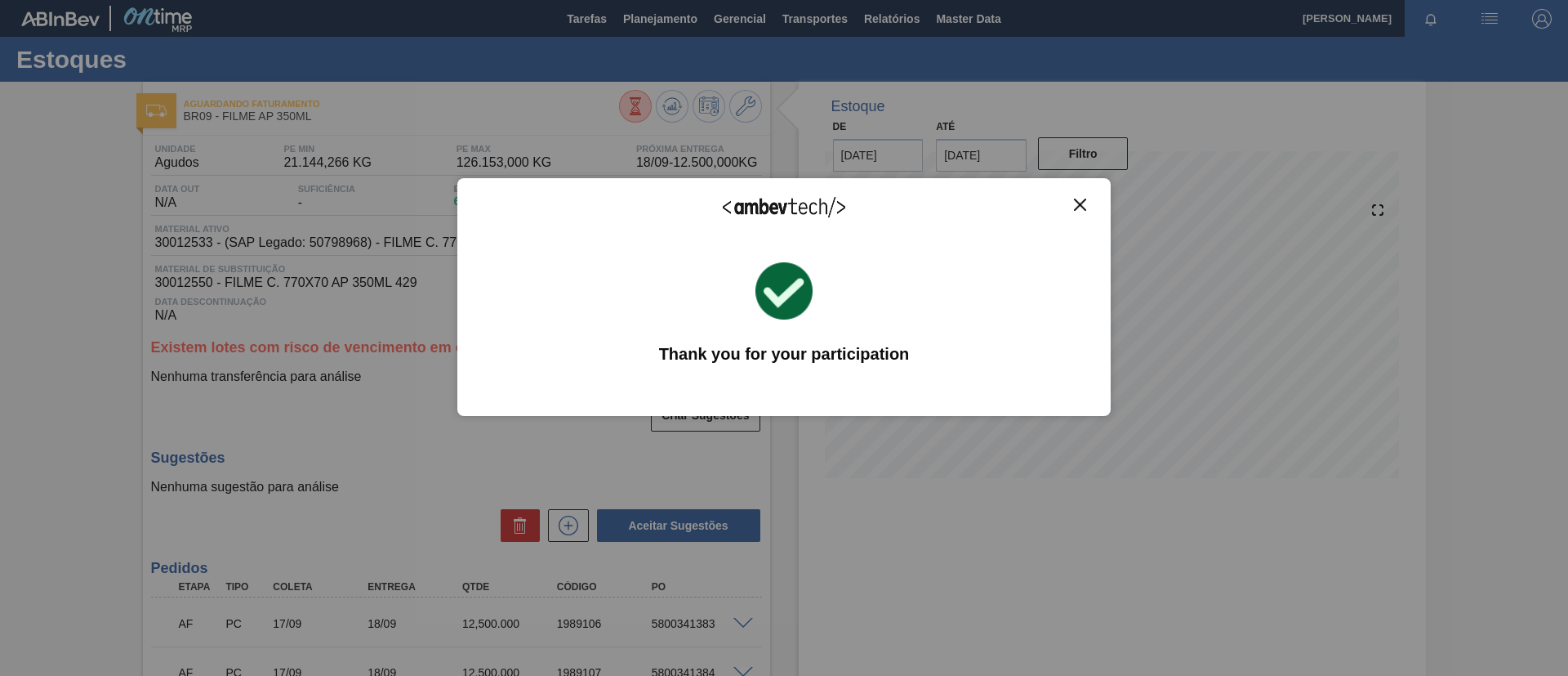
click at [1076, 203] on img "Close" at bounding box center [1080, 204] width 12 height 13
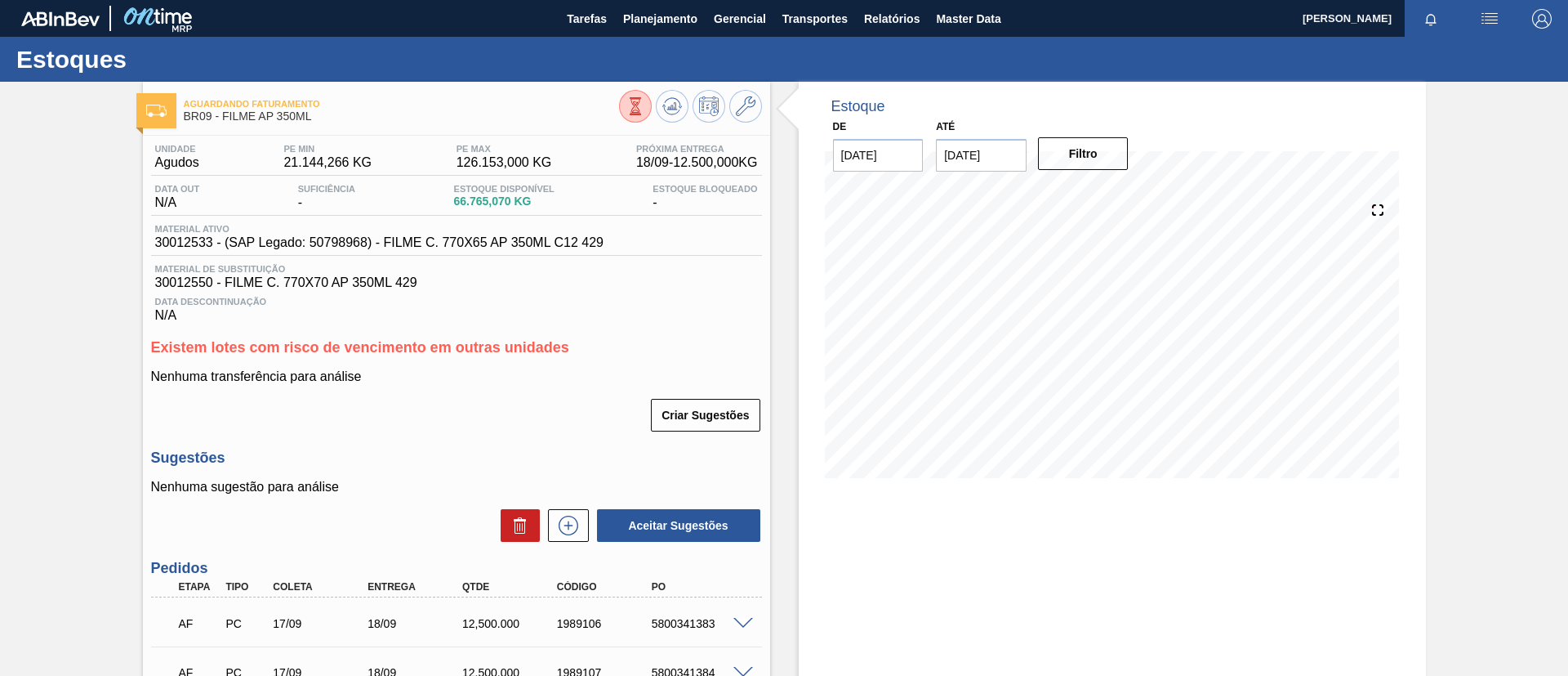
click at [1006, 163] on input "22/09/2025" at bounding box center [982, 155] width 90 height 33
click at [1116, 198] on button "Next Month" at bounding box center [1119, 194] width 12 height 12
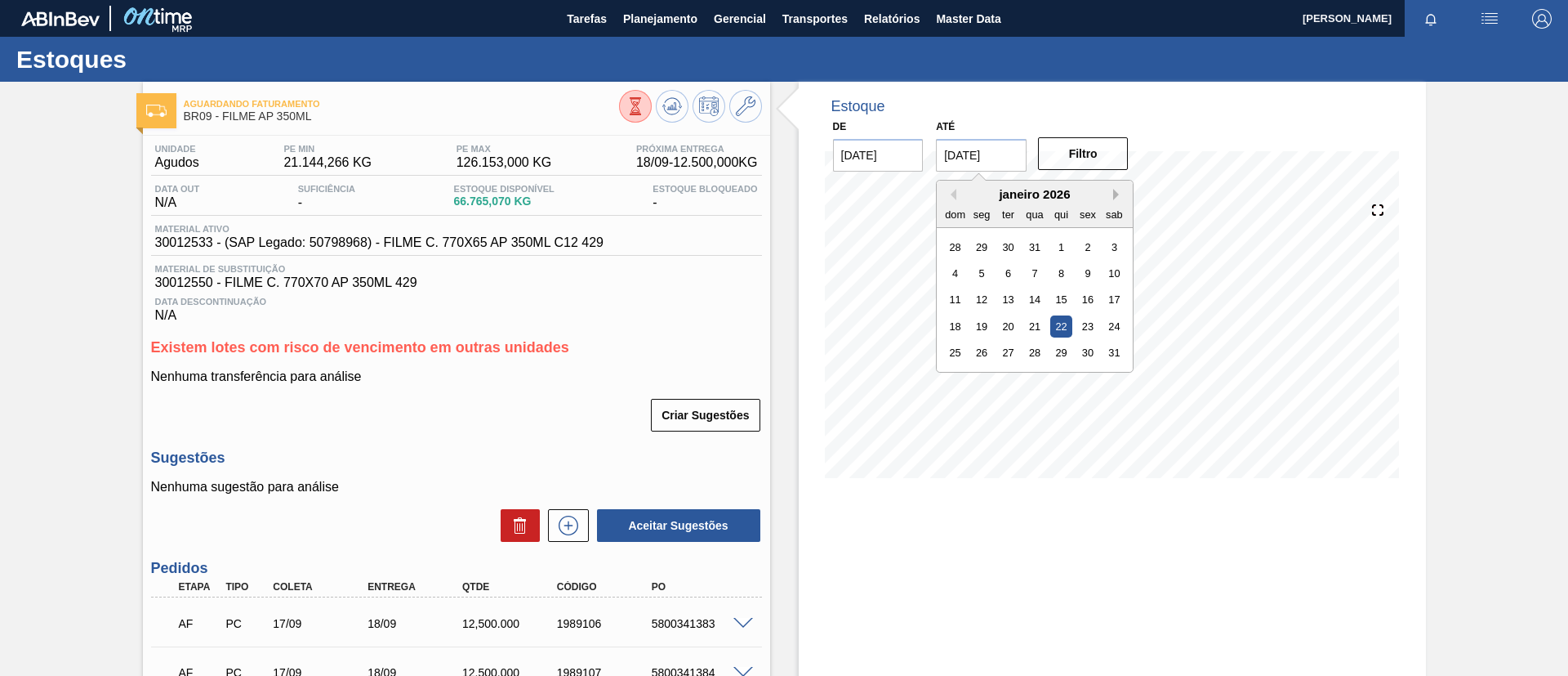
click at [1116, 198] on button "Next Month" at bounding box center [1119, 194] width 12 height 12
click at [1042, 325] on div "25" at bounding box center [1034, 326] width 22 height 22
type input "25/02/2026"
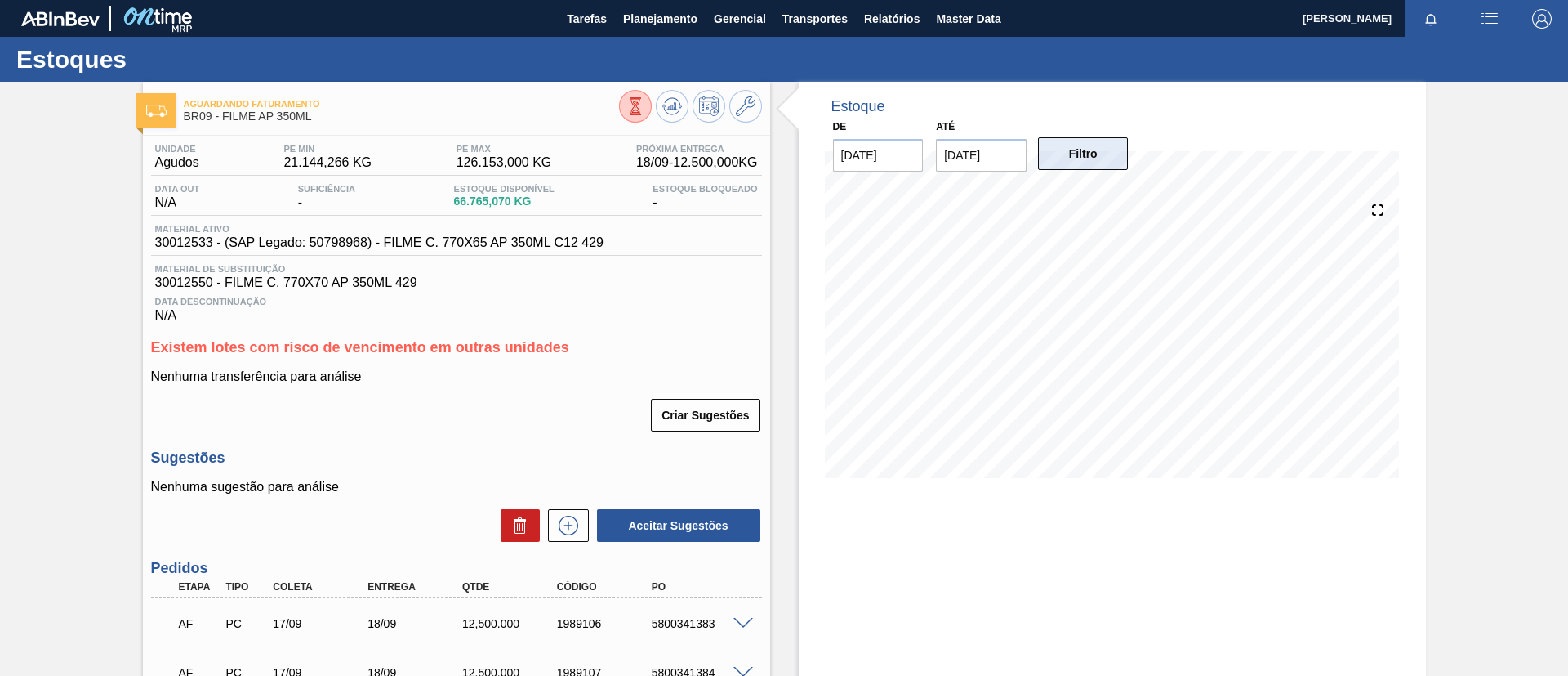
click at [1072, 166] on button "Filtro" at bounding box center [1083, 154] width 90 height 33
drag, startPoint x: 128, startPoint y: 249, endPoint x: 210, endPoint y: 247, distance: 82.0
click at [210, 247] on div "Aguardando Faturamento BR09 - FILME AP 350ML Unidade Agudos PE MIN 21.144,266 K…" at bounding box center [784, 578] width 1568 height 992
copy span "30012533"
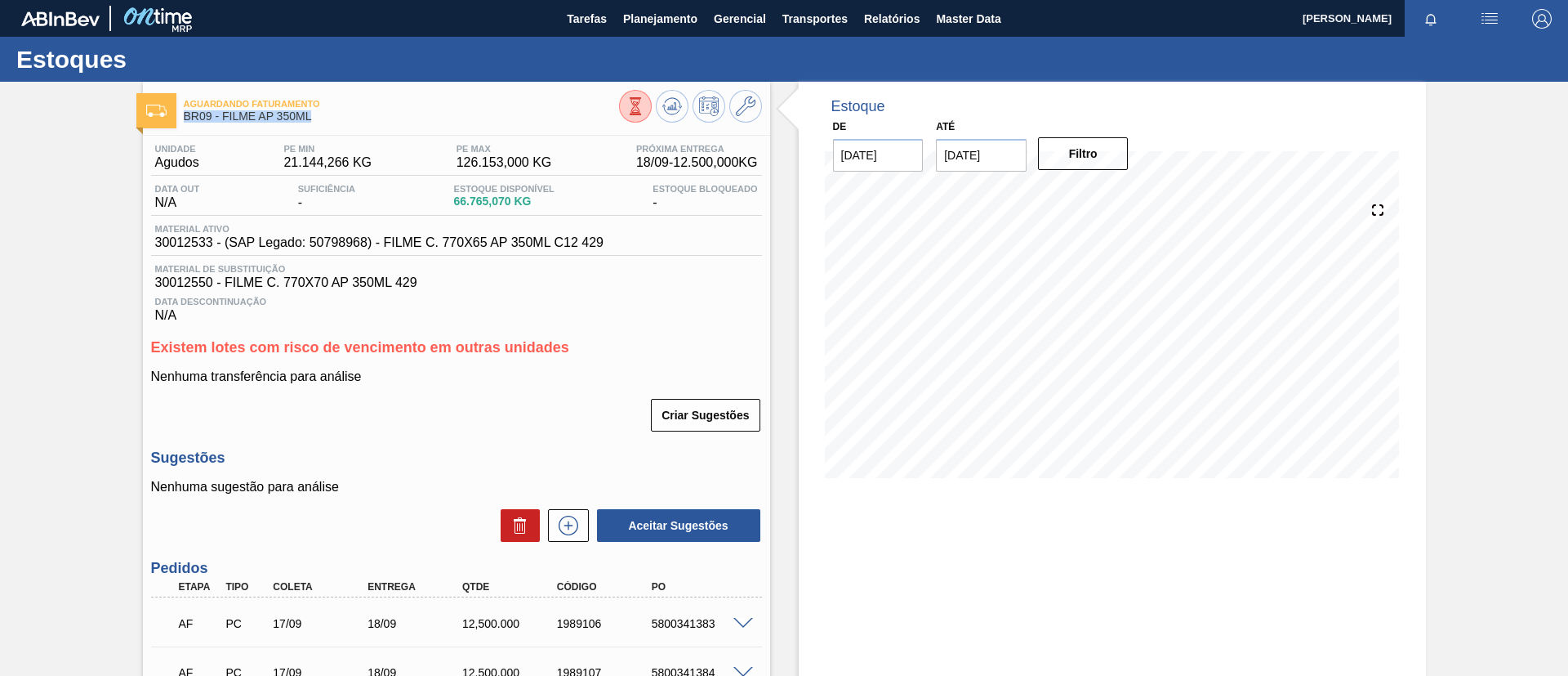
drag, startPoint x: 335, startPoint y: 112, endPoint x: 184, endPoint y: 122, distance: 151.3
click at [184, 122] on span "BR09 - FILME AP 350ML" at bounding box center [401, 116] width 436 height 13
copy span "BR09 - FILME AP 350ML"
click at [0, 220] on div "Aguardando Faturamento BR09 - FILME AP 350ML Unidade Agudos PE MIN 21.144,266 K…" at bounding box center [784, 578] width 1568 height 992
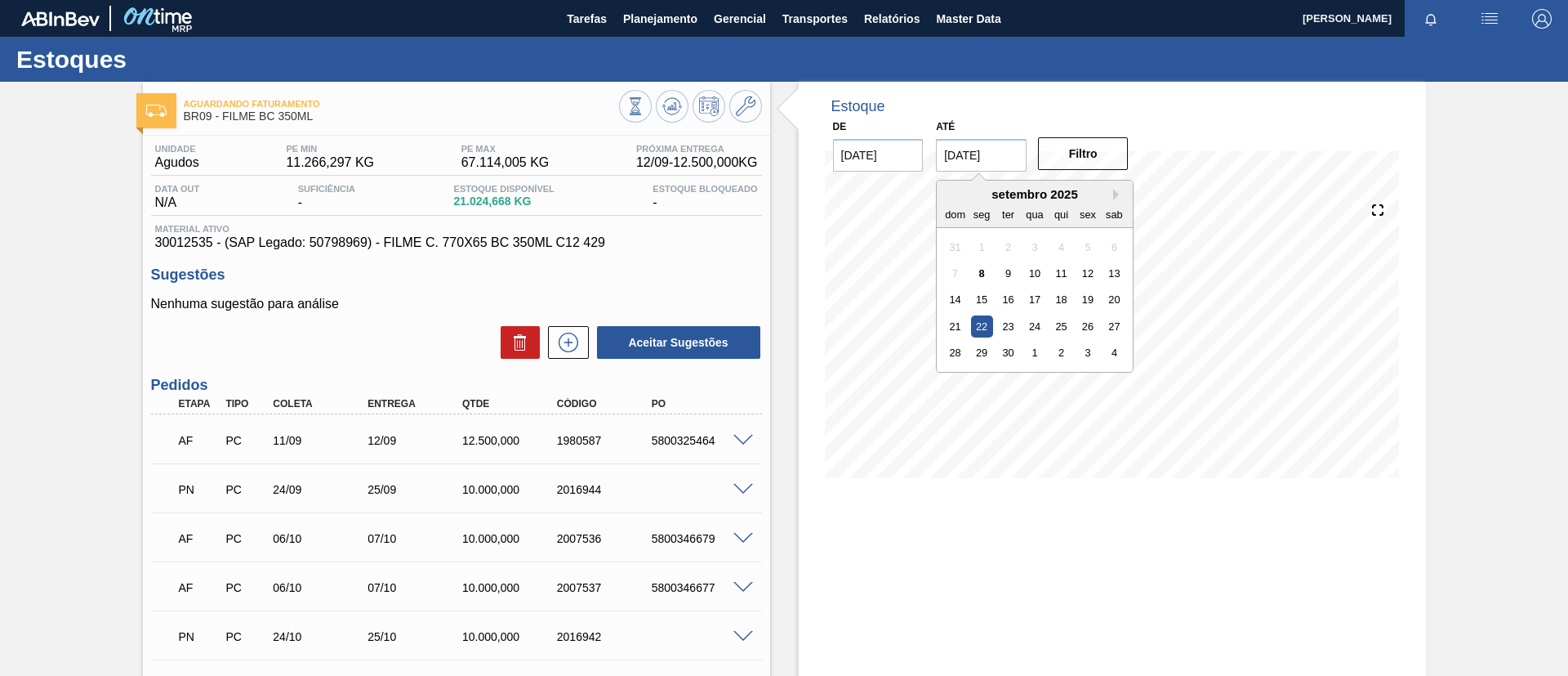
click at [991, 149] on input "[DATE]" at bounding box center [982, 155] width 90 height 33
click at [1113, 197] on button "Next Month" at bounding box center [1119, 194] width 12 height 12
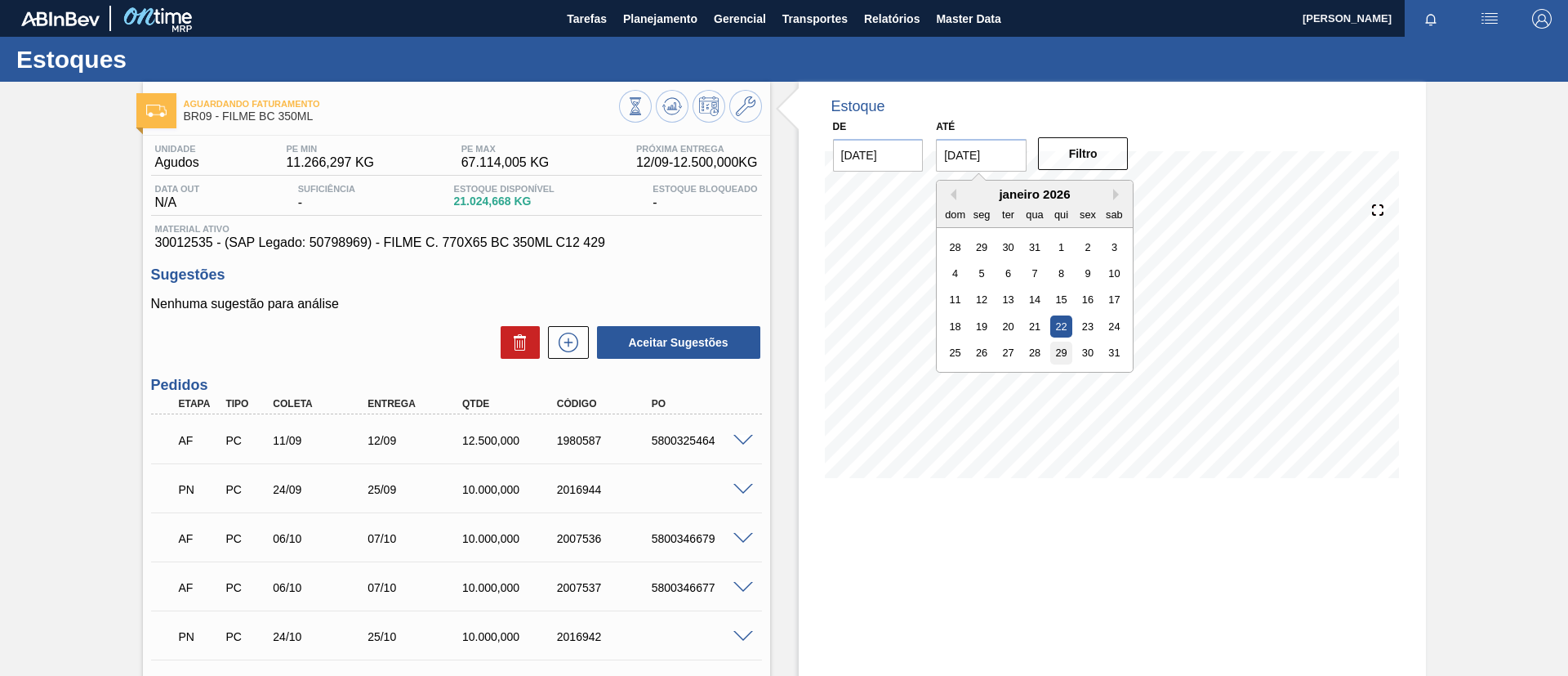
click at [1067, 351] on div "29" at bounding box center [1061, 352] width 22 height 22
type input "[DATE]"
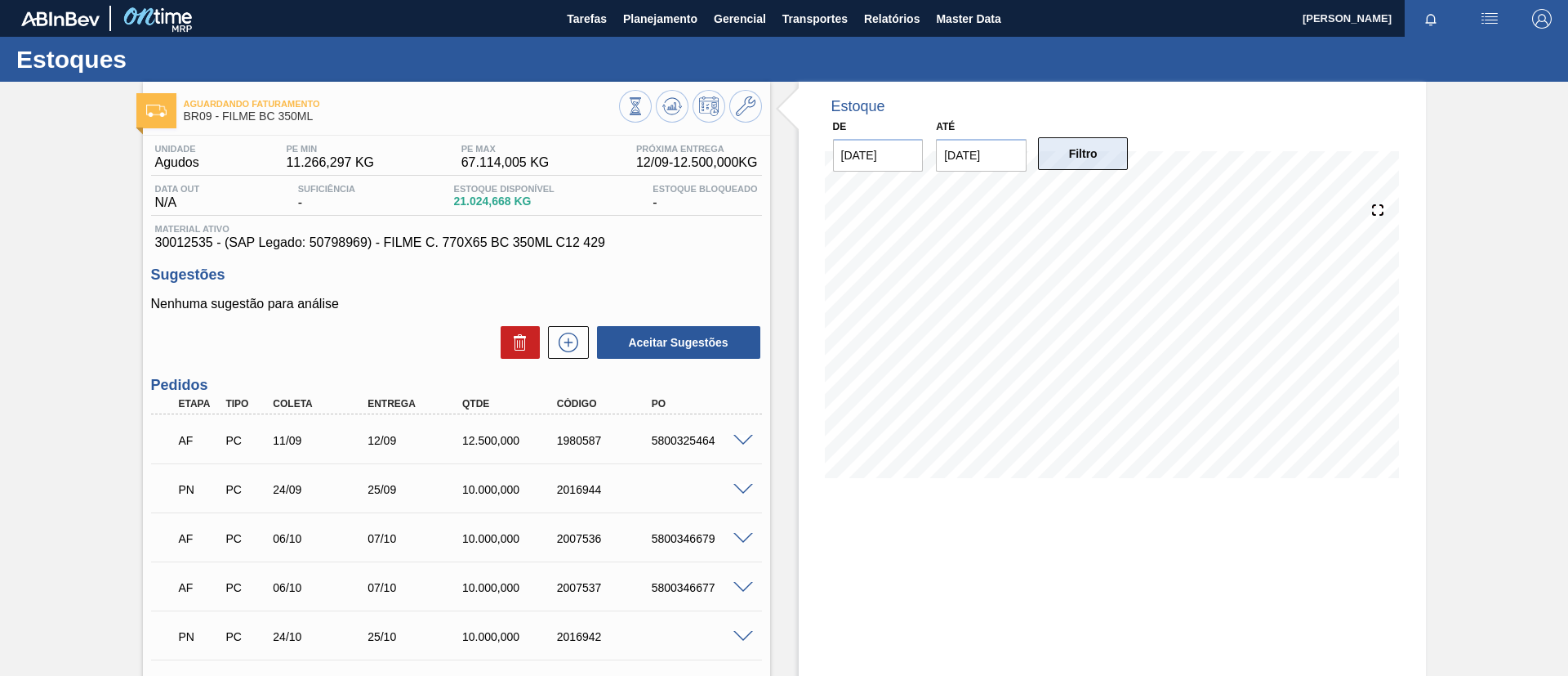
click at [1090, 157] on button "Filtro" at bounding box center [1083, 154] width 90 height 33
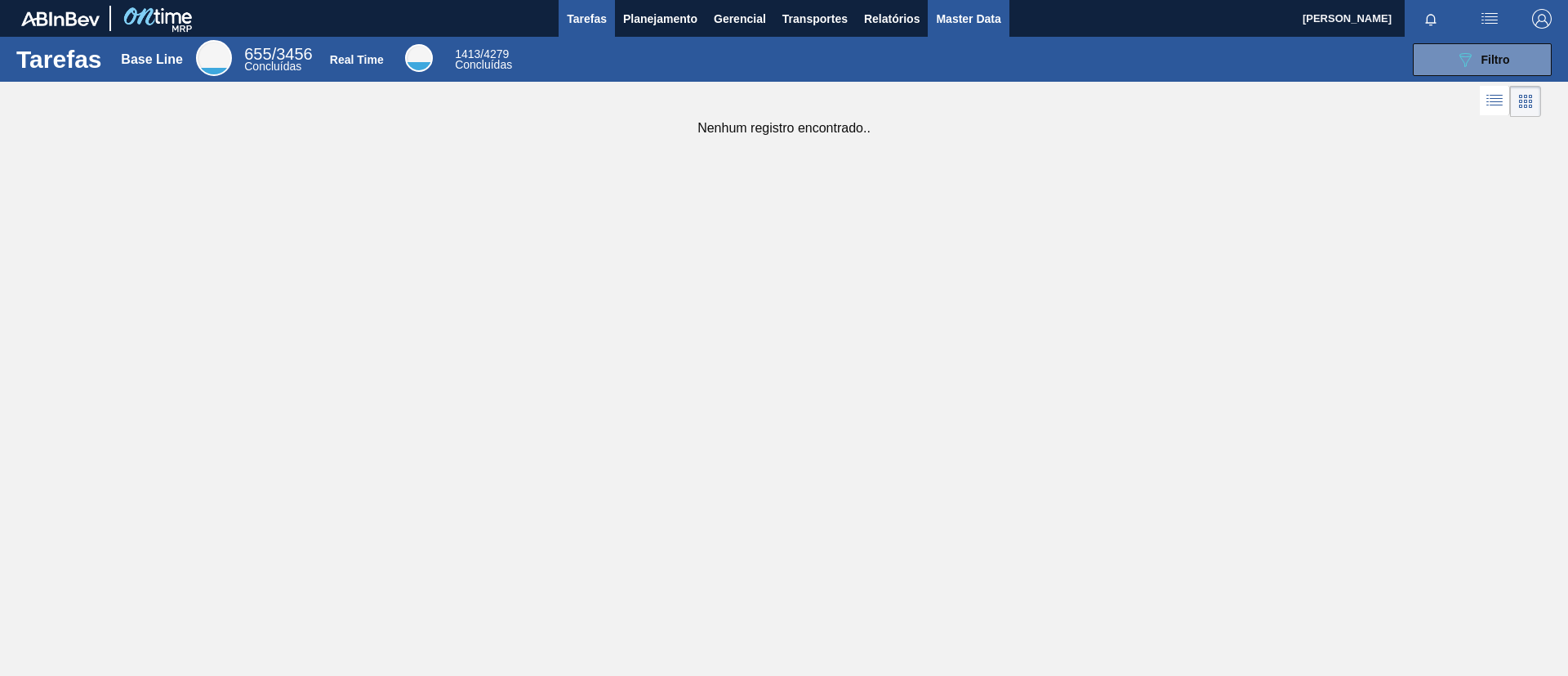
click at [985, 21] on span "Master Data" at bounding box center [968, 18] width 64 height 19
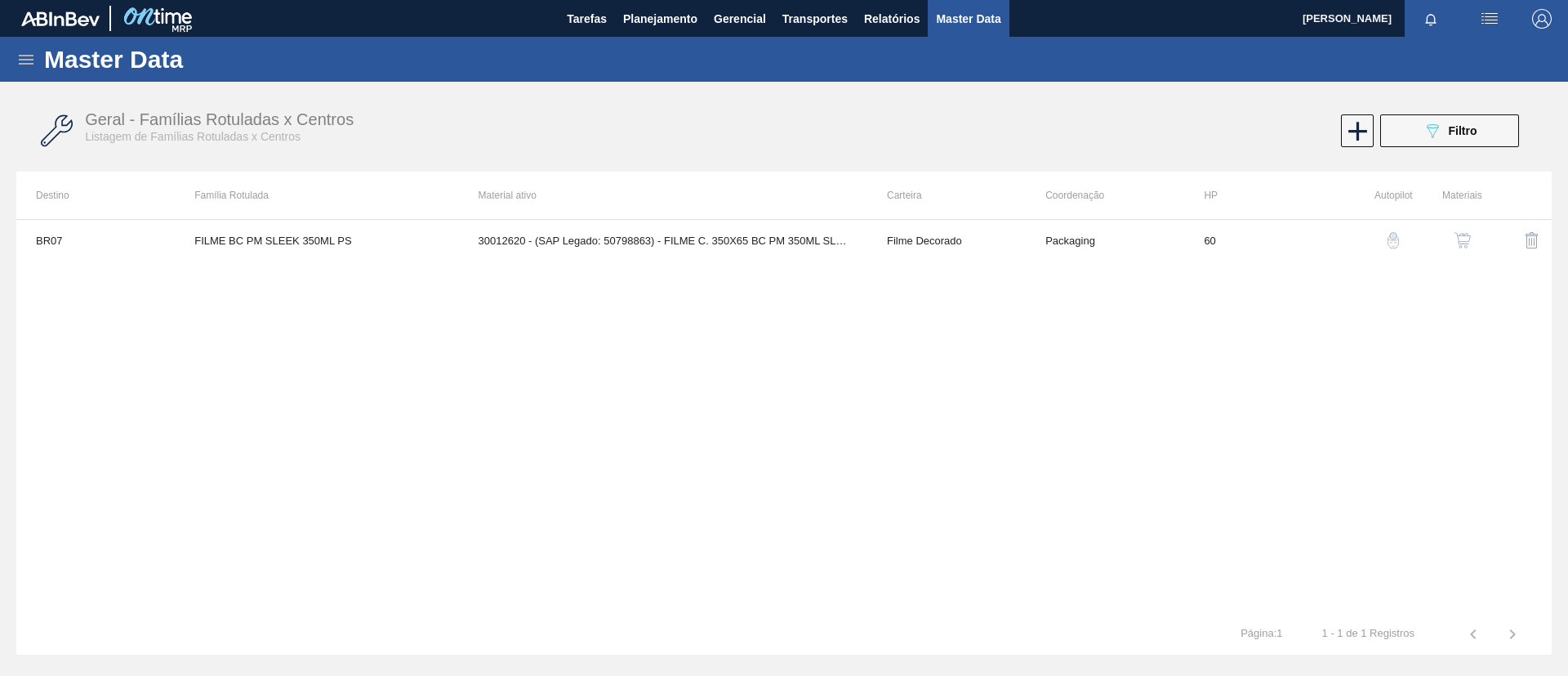
click at [19, 72] on div "Master Data" at bounding box center [784, 59] width 1568 height 45
click at [21, 64] on icon at bounding box center [26, 60] width 19 height 19
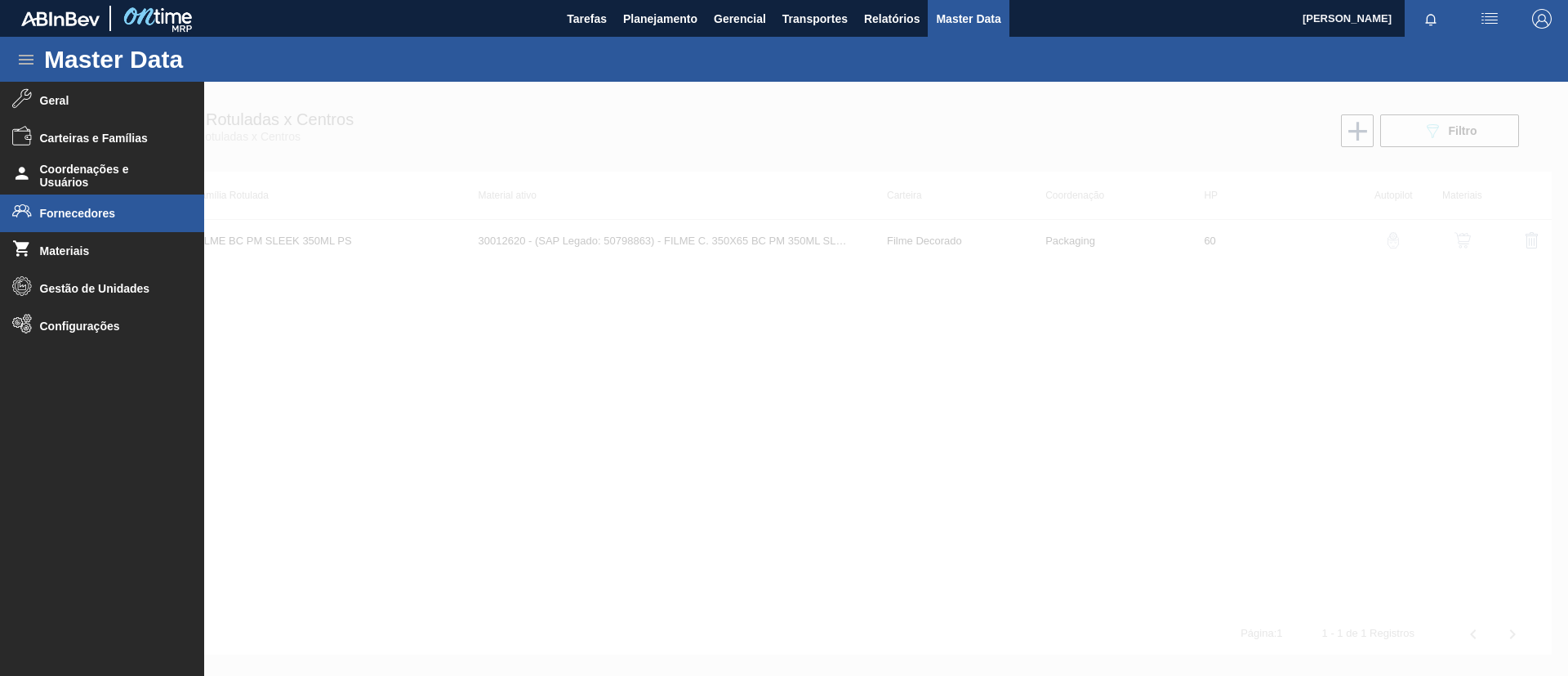
click at [68, 227] on li "Fornecedores" at bounding box center [102, 213] width 204 height 38
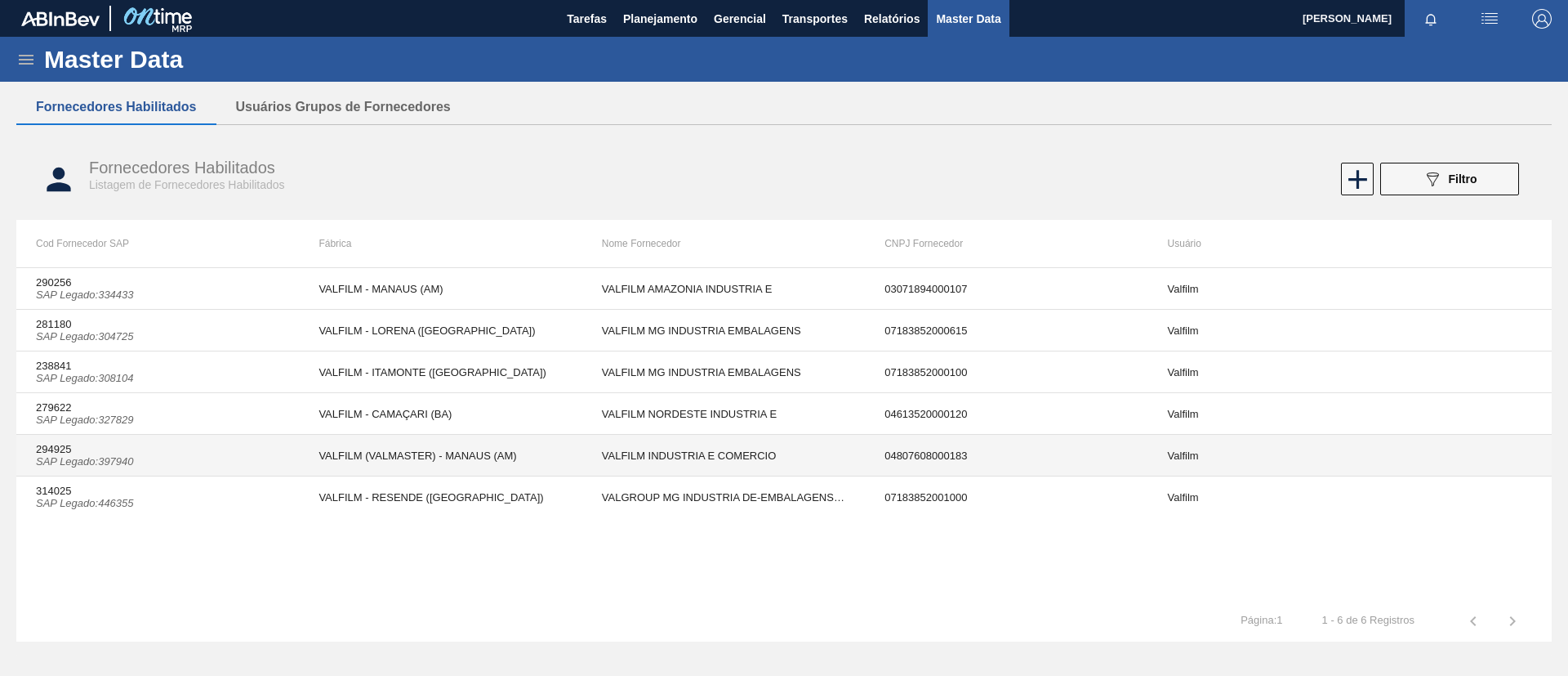
click at [236, 458] on td "294925 SAP Legado : 397940" at bounding box center [158, 455] width 283 height 41
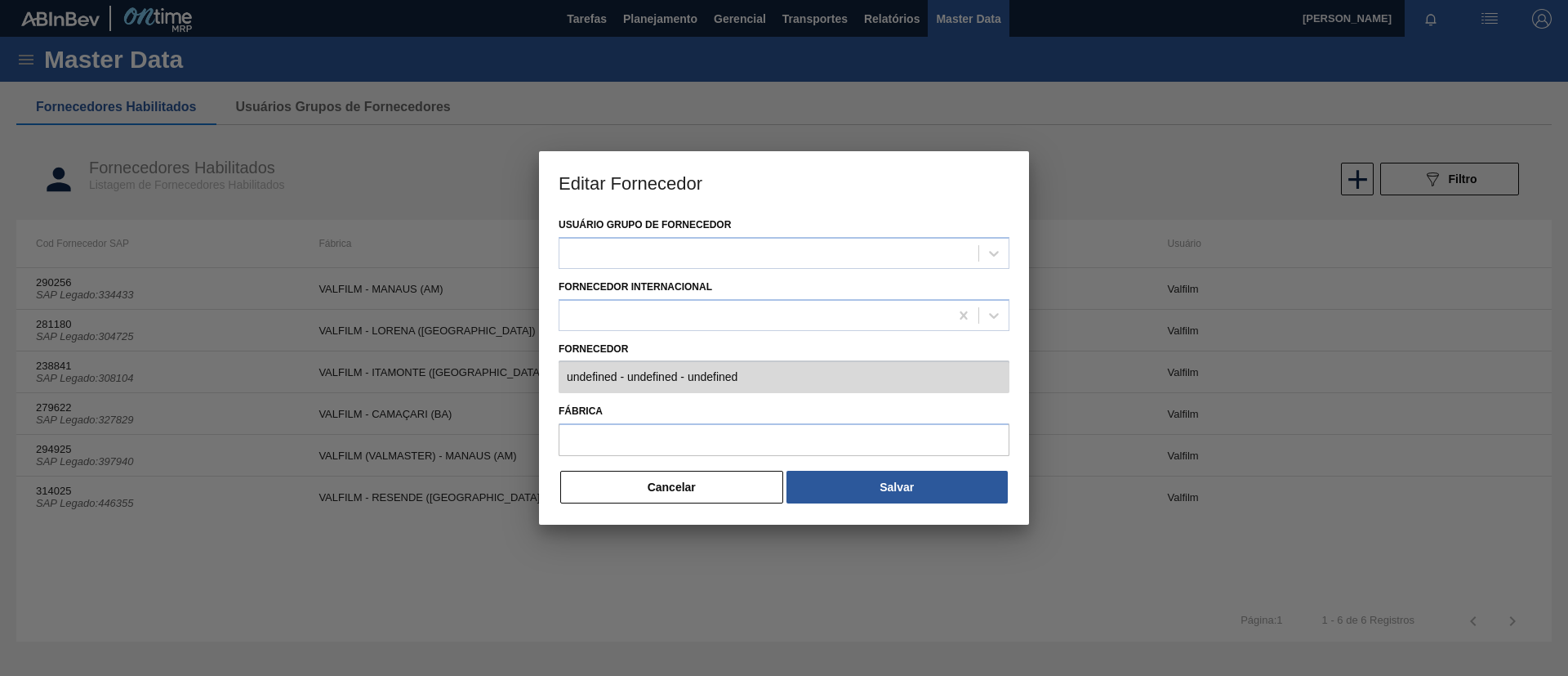
type input "294925 (SAP Legado: 397940) - VALFILM INDUSTRIA E COMERCIO - 04807608000183"
type input "VALFILM (VALMASTER) - MANAUS (AM)"
click at [599, 381] on div "Usuário Grupo de Fornecedor Valfilm Fornecedor Internacional Fornecedor 294925 …" at bounding box center [784, 369] width 490 height 312
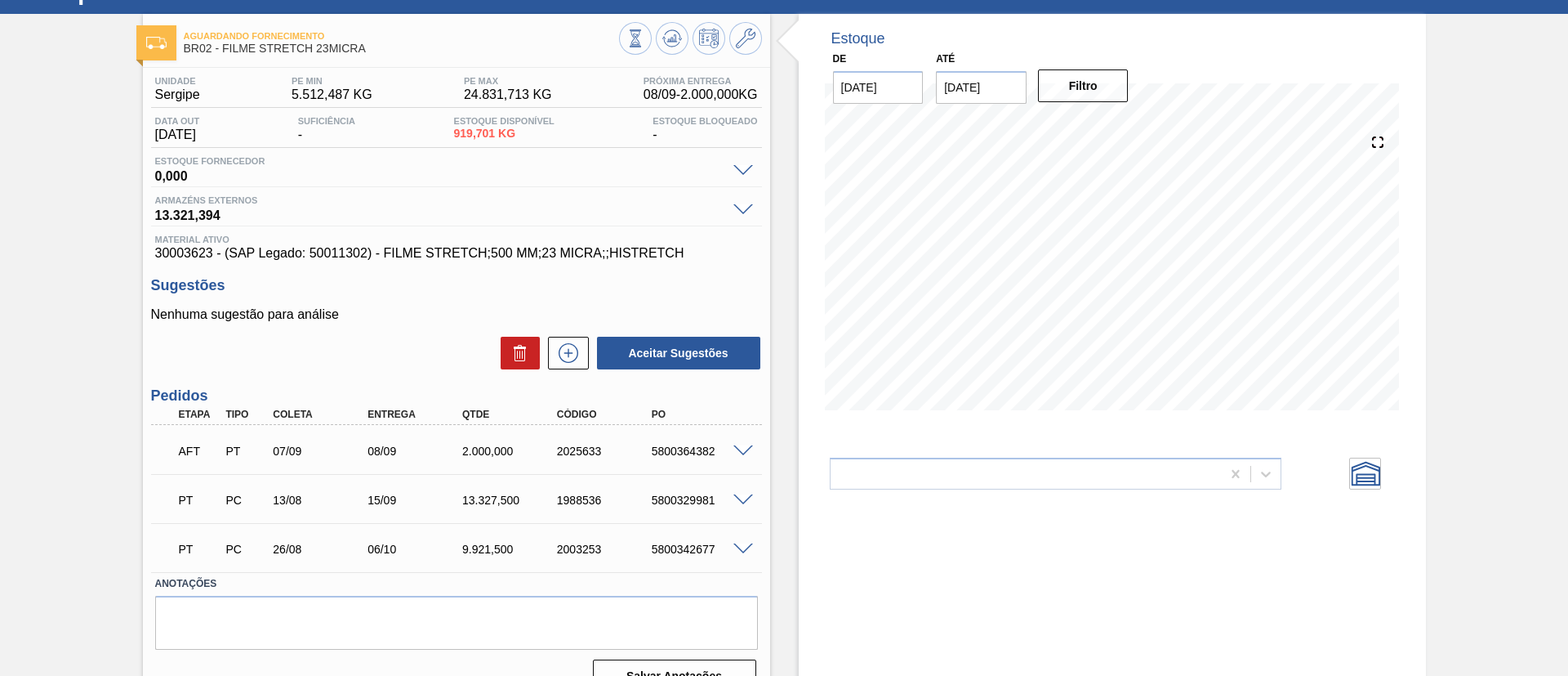
scroll to position [98, 0]
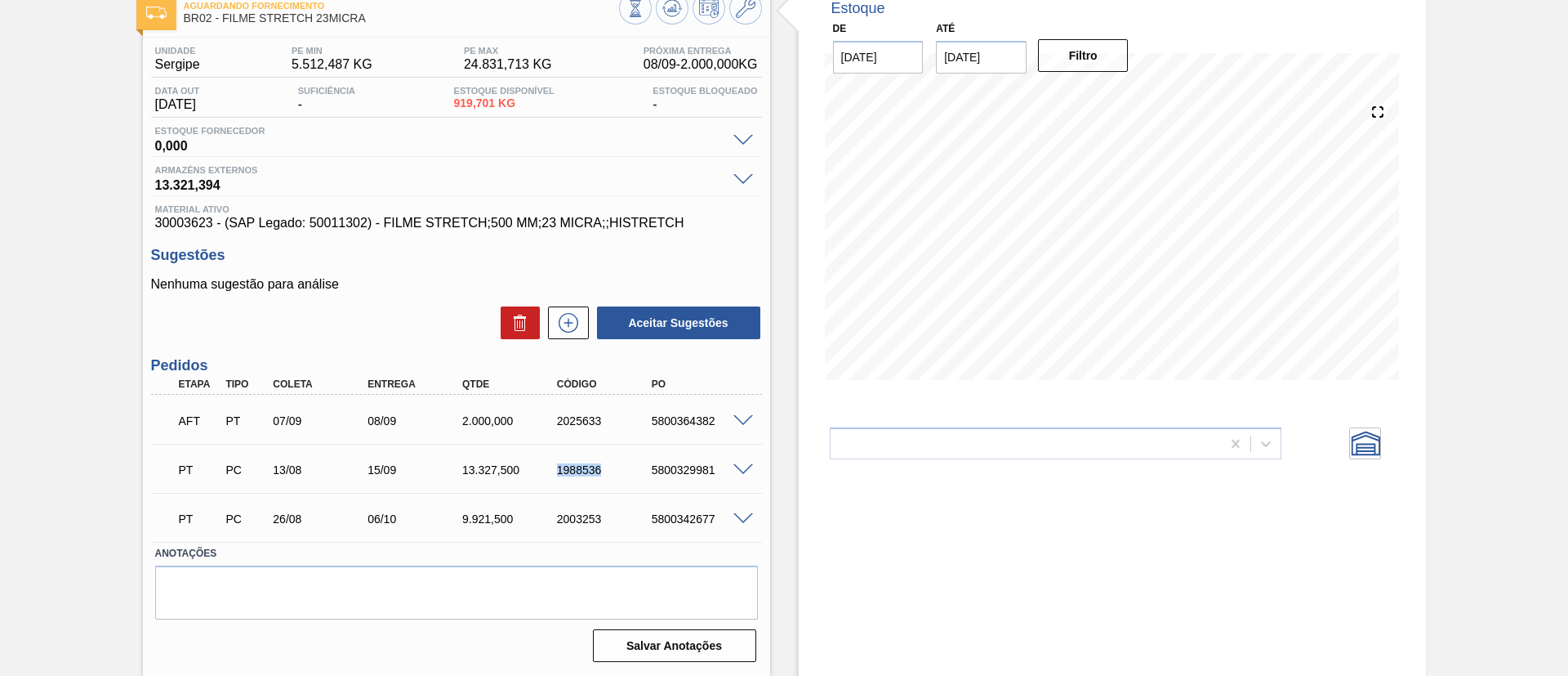
drag, startPoint x: 604, startPoint y: 473, endPoint x: 642, endPoint y: 473, distance: 38.0
click at [642, 473] on div "PT PC 13/08 15/09 13.327,500 1988536 5800329981" at bounding box center [452, 468] width 567 height 33
click at [741, 466] on span at bounding box center [743, 470] width 19 height 13
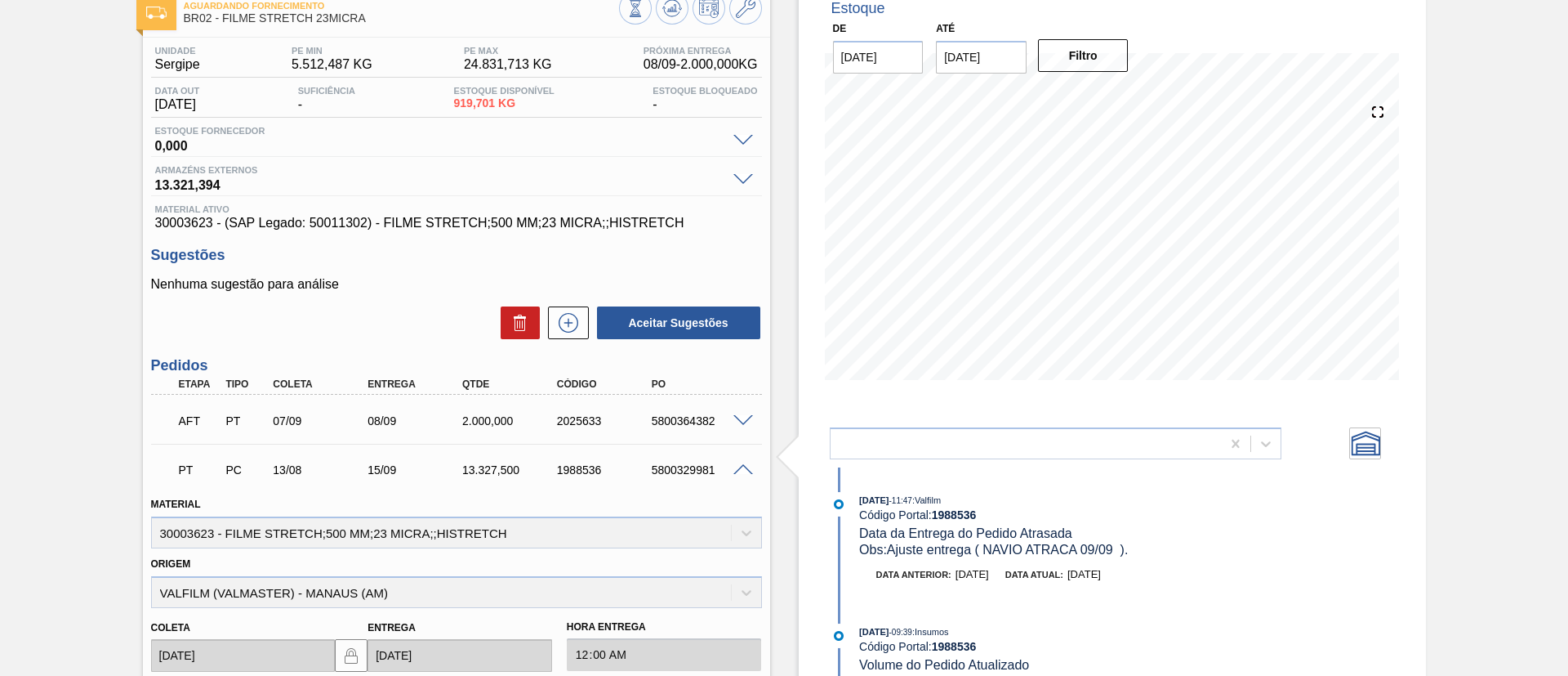
click at [724, 463] on div "5800329981" at bounding box center [701, 470] width 106 height 13
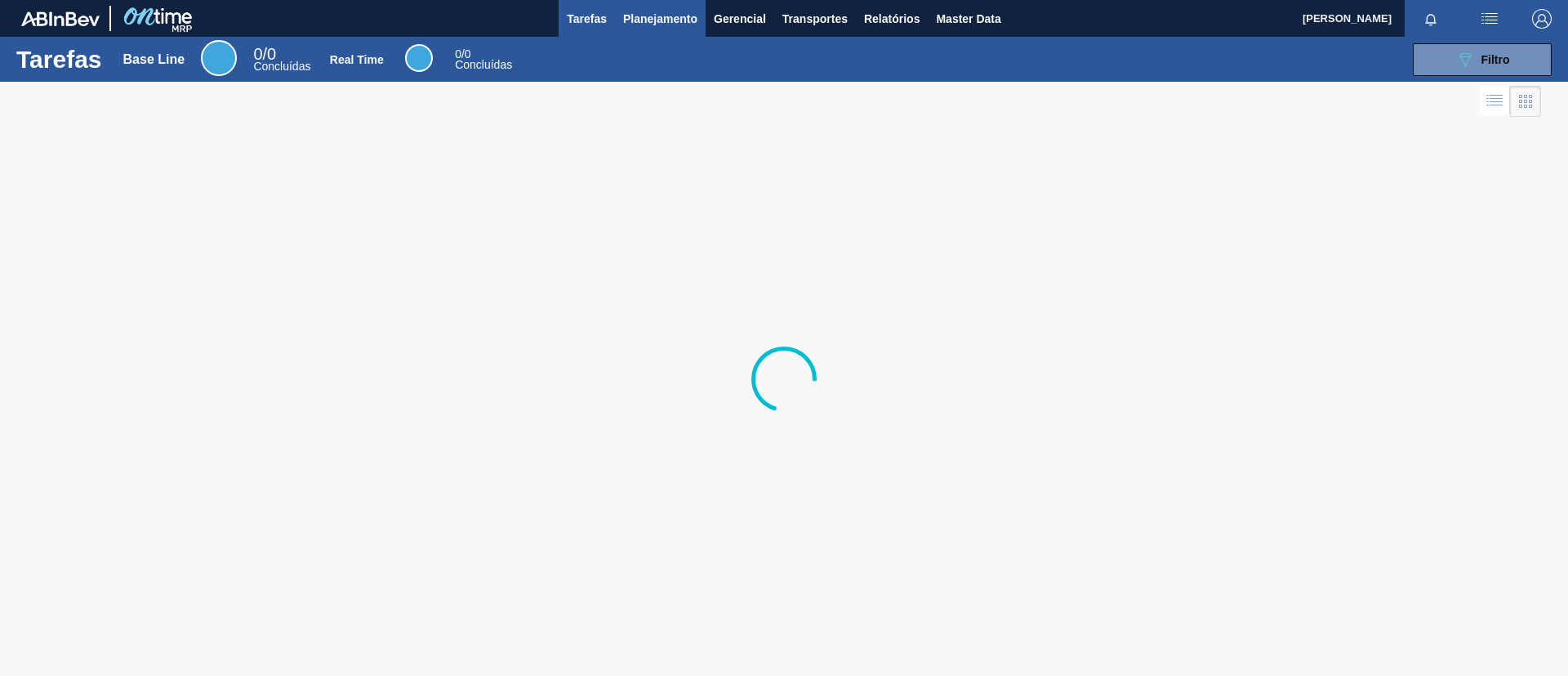
click at [654, 25] on span "Planejamento" at bounding box center [660, 18] width 74 height 19
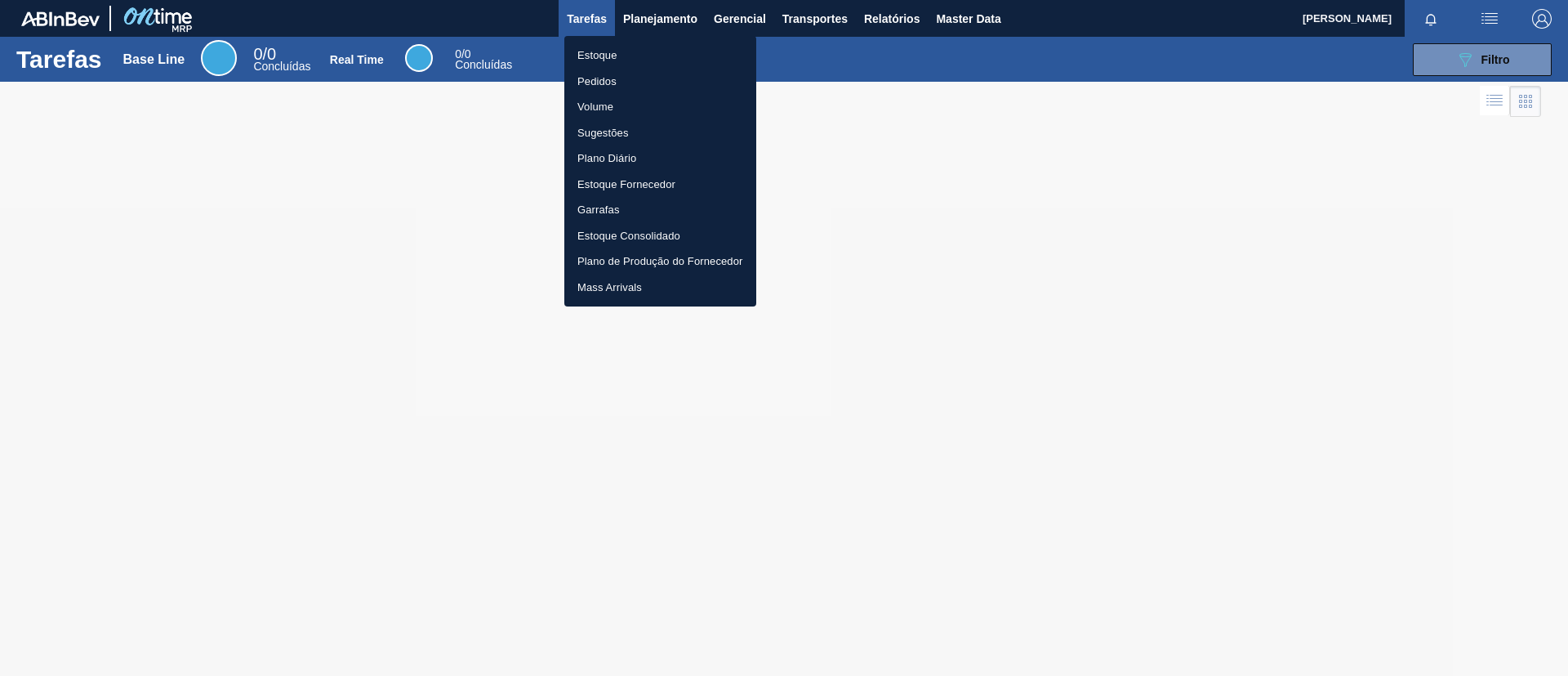
click at [649, 63] on li "Estoque" at bounding box center [660, 55] width 192 height 26
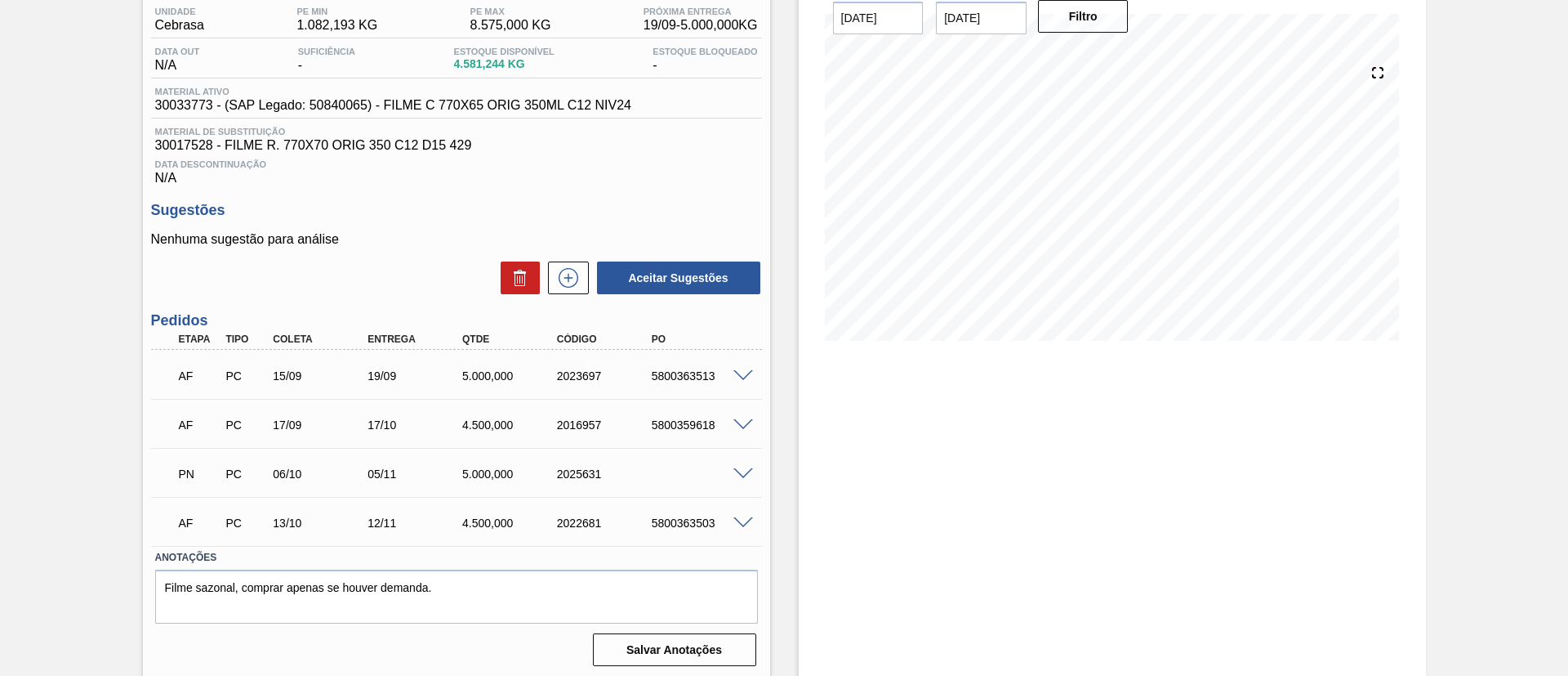
scroll to position [141, 0]
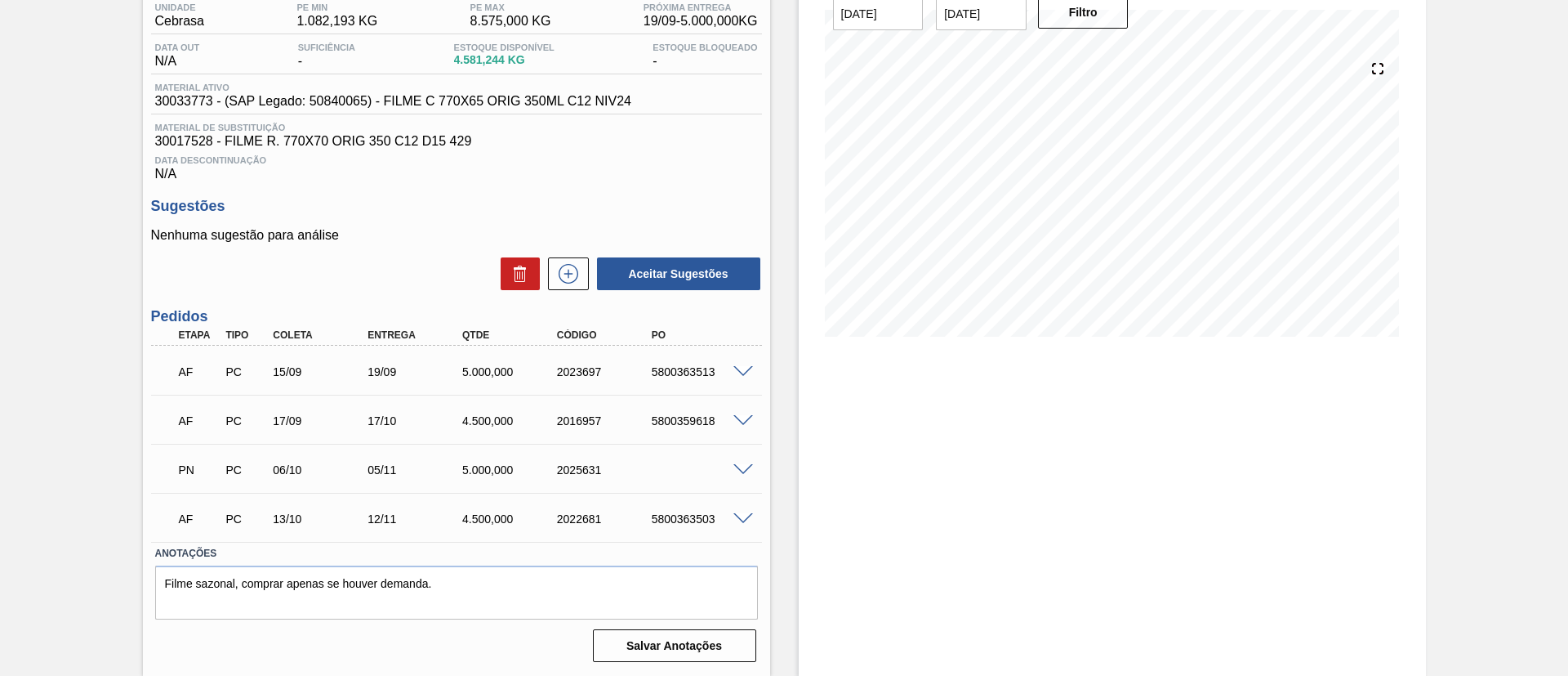
click at [50, 340] on div "Aguardando Faturamento BR12 - FILME ORIGINAL 350ML Unidade Cebrasa PE MIN 1.082…" at bounding box center [784, 308] width 1568 height 736
click at [1040, 497] on div "Estoque De 08/09/2025 Até 29/01/2026 Filtro 05/10 Projeção de Estoque 3,502.294…" at bounding box center [1112, 308] width 627 height 736
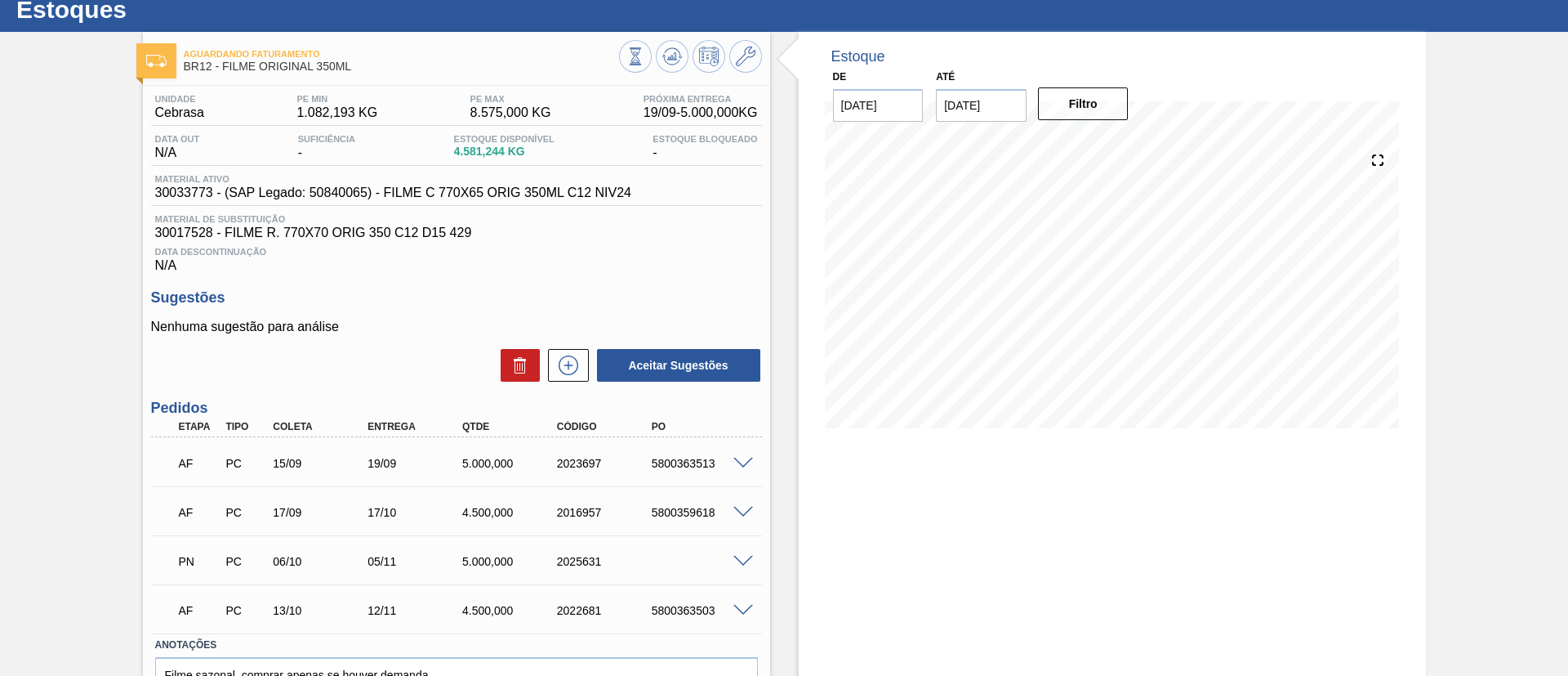
scroll to position [0, 0]
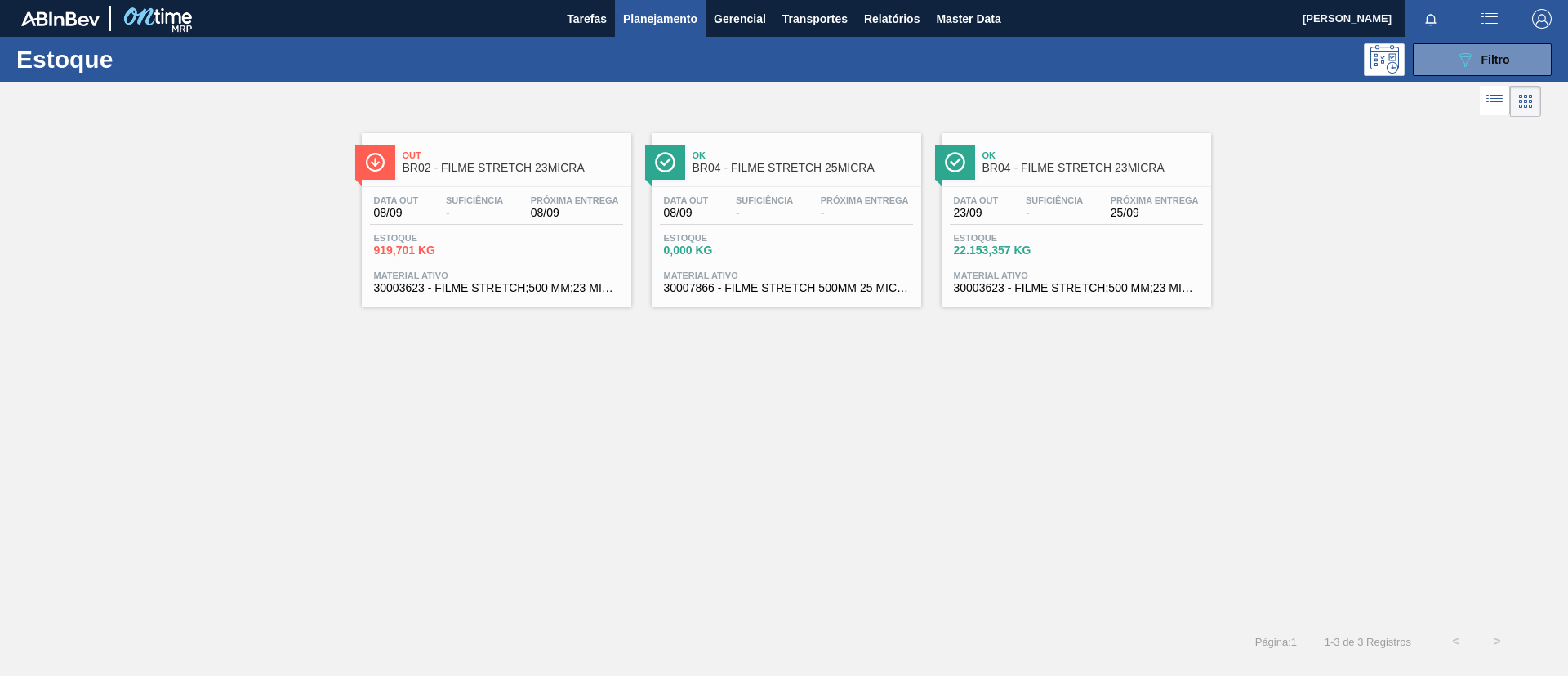
click at [1397, 353] on div "Out BR02 - FILME STRETCH 23MICRA Data [DATE] Suficiência - Próxima Entrega 08/0…" at bounding box center [784, 371] width 1568 height 500
click at [1495, 63] on span "Filtro" at bounding box center [1496, 60] width 29 height 13
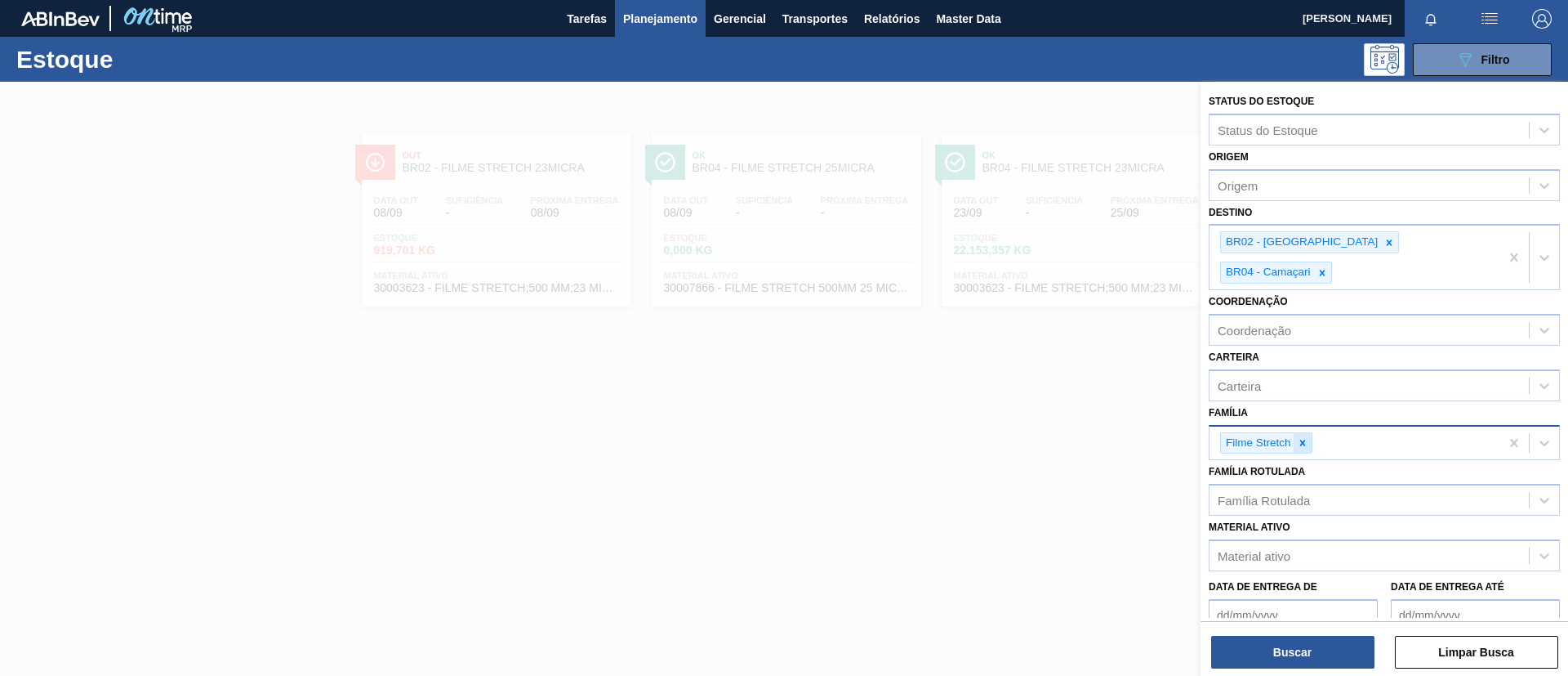
click at [1297, 438] on icon at bounding box center [1303, 443] width 12 height 12
click at [1383, 244] on icon at bounding box center [1389, 242] width 12 height 12
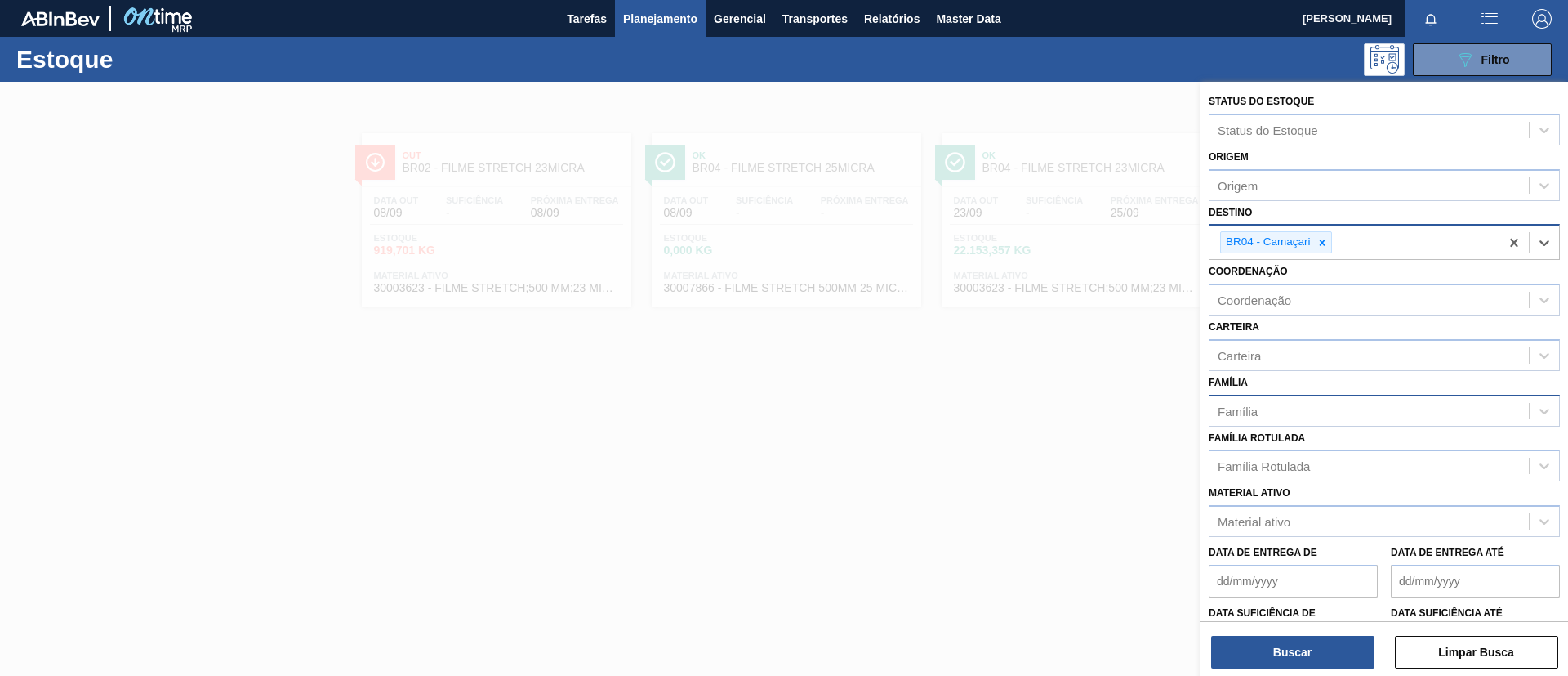
click at [1310, 244] on div "BR04 - Camaçari" at bounding box center [1267, 241] width 92 height 20
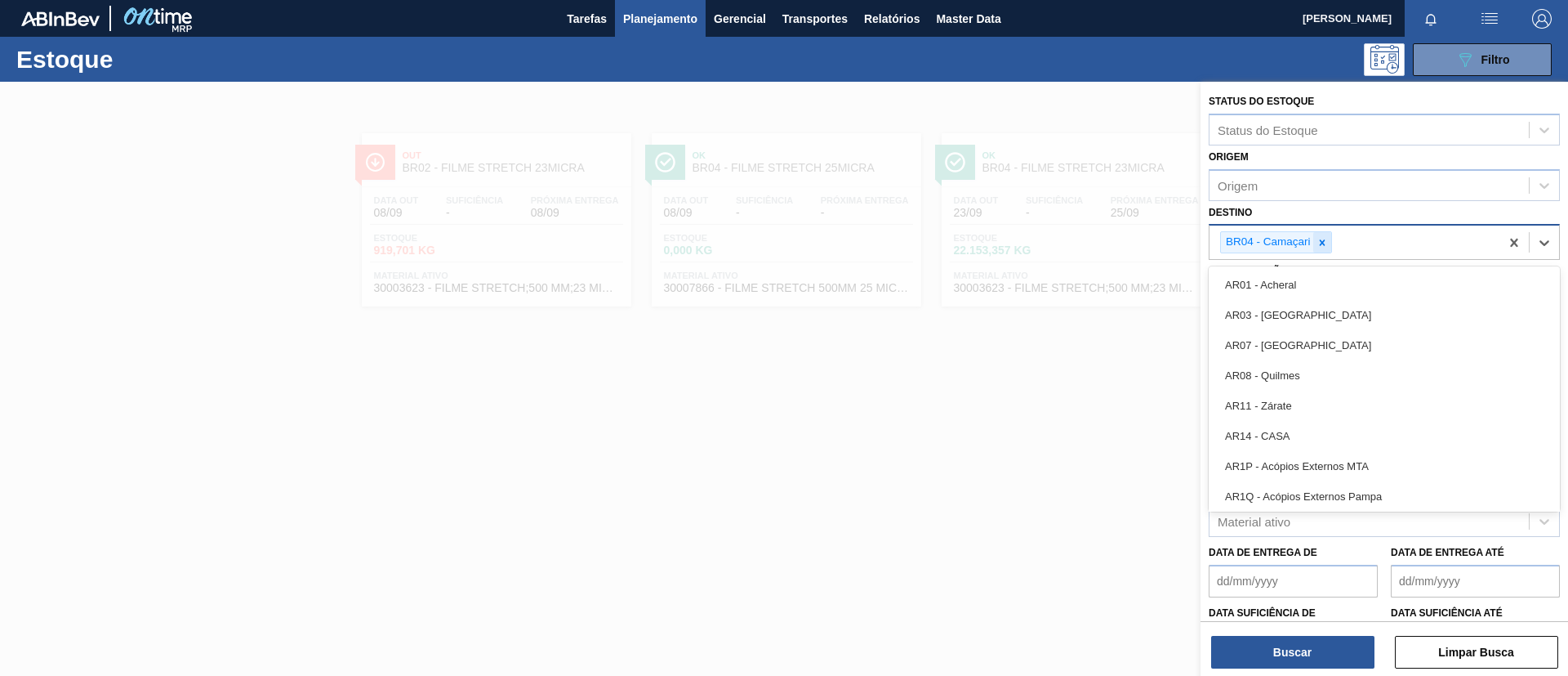
click at [1323, 244] on icon at bounding box center [1322, 242] width 6 height 6
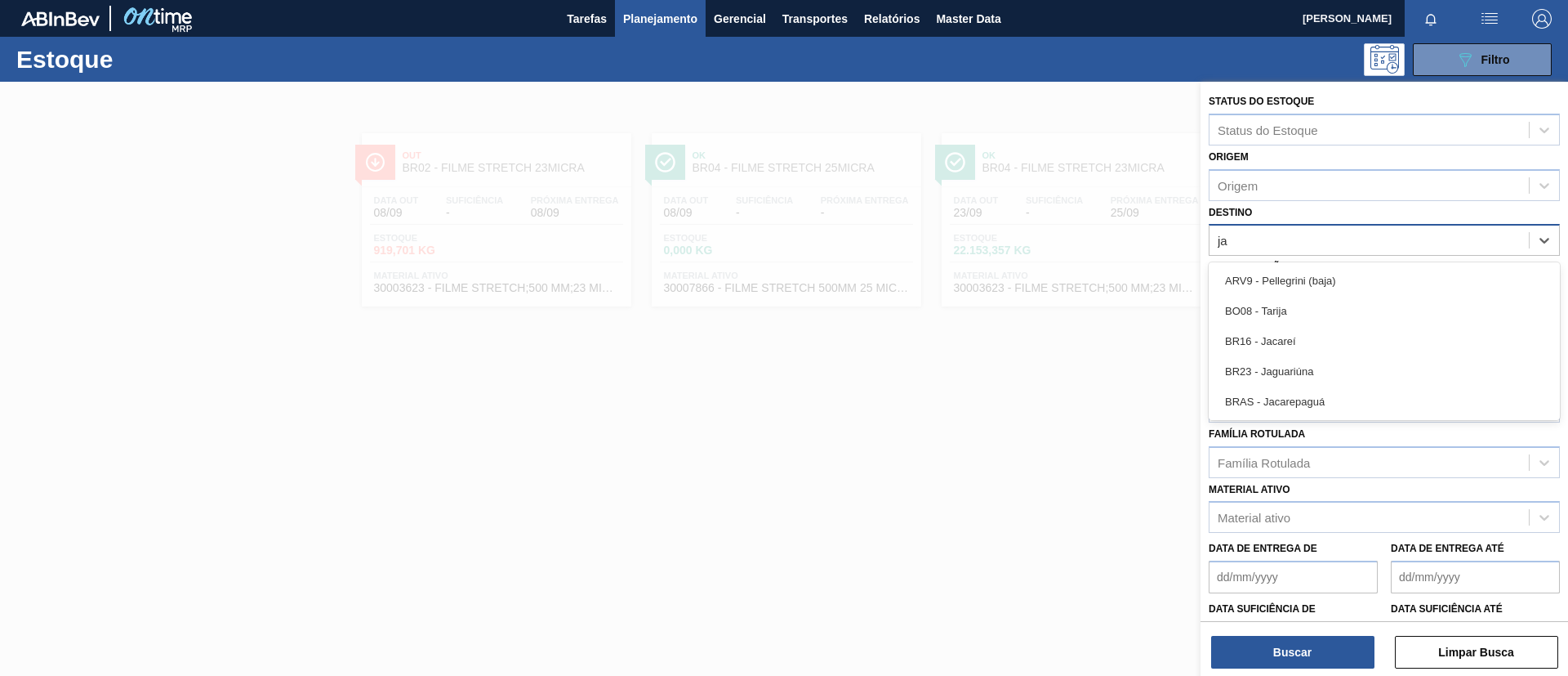
type input "jag"
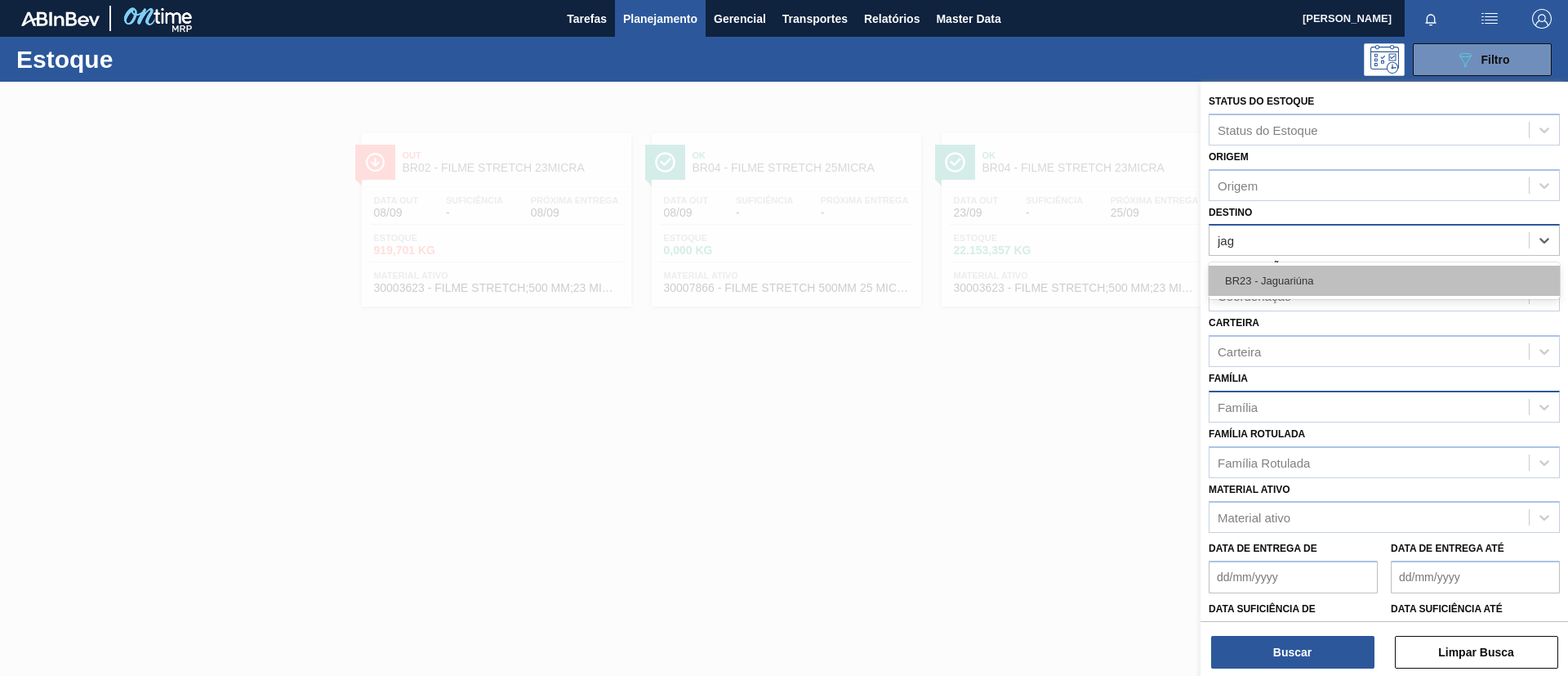
click at [1332, 278] on div "BR23 - Jaguariúna" at bounding box center [1383, 280] width 351 height 30
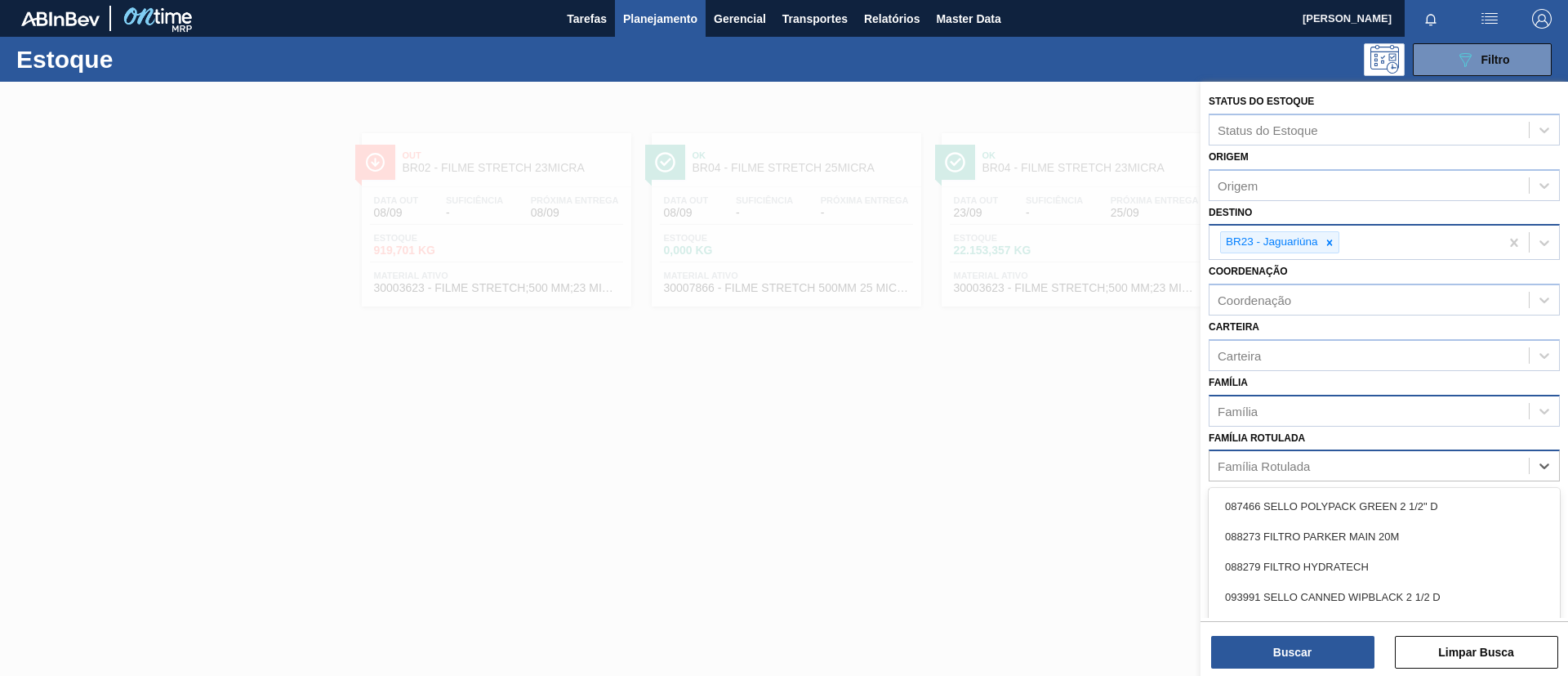
click at [1279, 470] on div "Família Rotulada" at bounding box center [1264, 465] width 92 height 13
type Rotulada "BC ZERO"
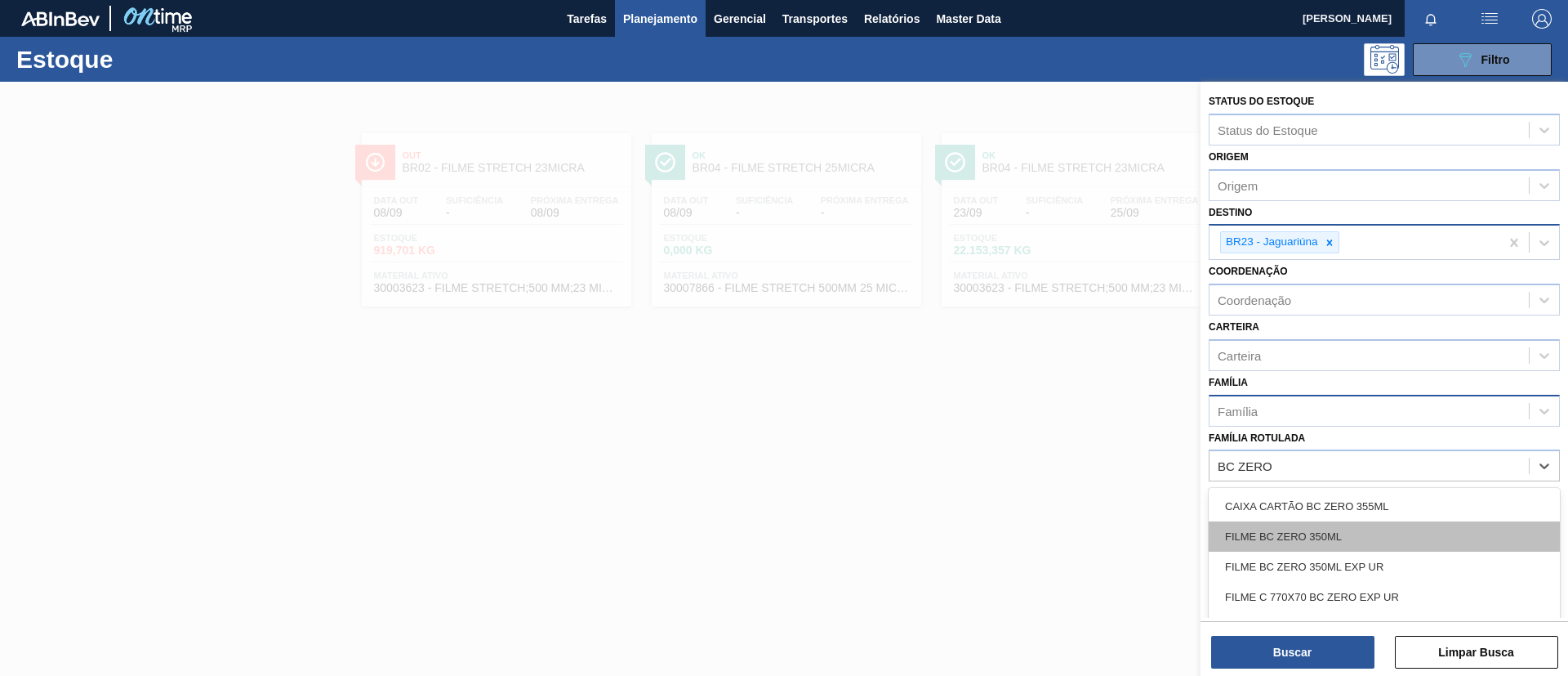
click at [1312, 531] on div "FILME BC ZERO 350ML" at bounding box center [1383, 536] width 351 height 30
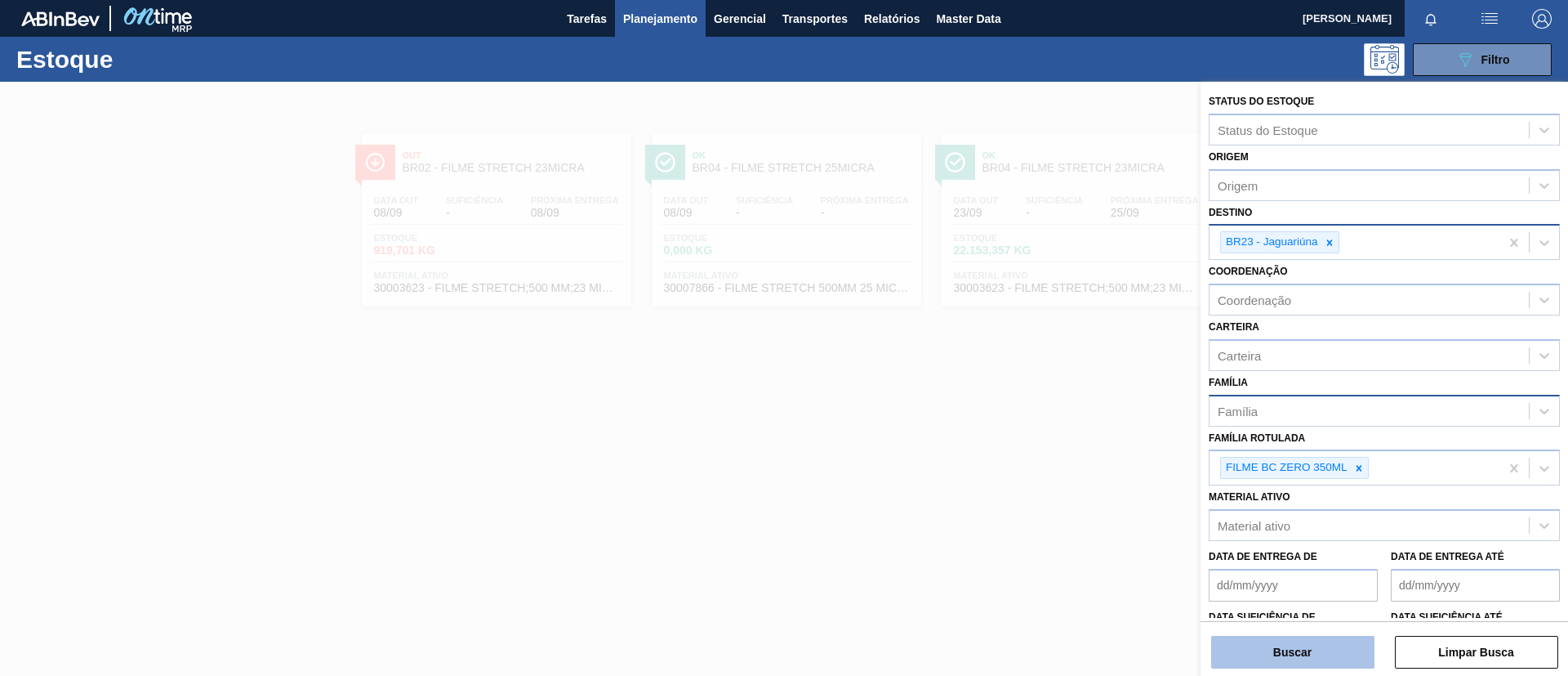
click at [1306, 644] on button "Buscar" at bounding box center [1293, 652] width 163 height 33
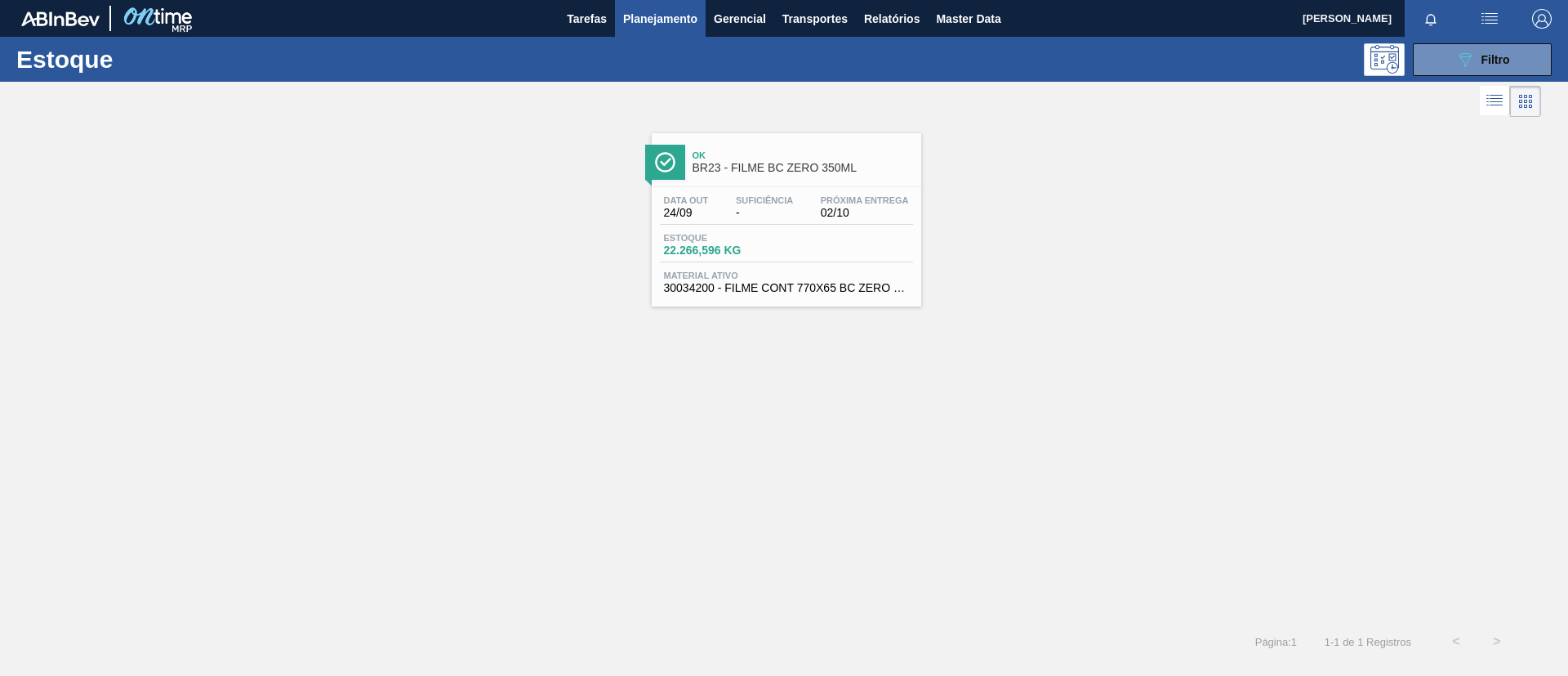
click at [854, 236] on div "Estoque 22.266,596 KG" at bounding box center [785, 247] width 253 height 30
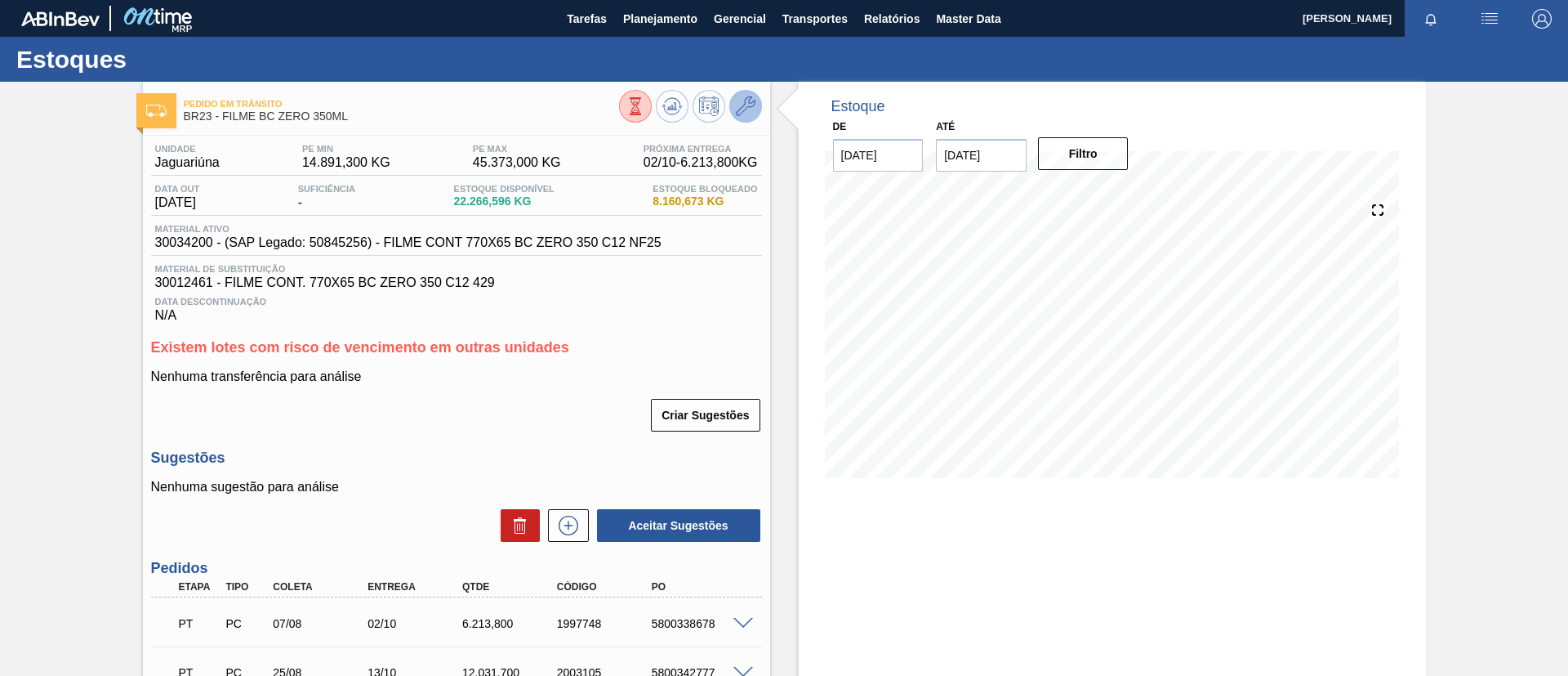
click at [759, 106] on button at bounding box center [746, 106] width 33 height 33
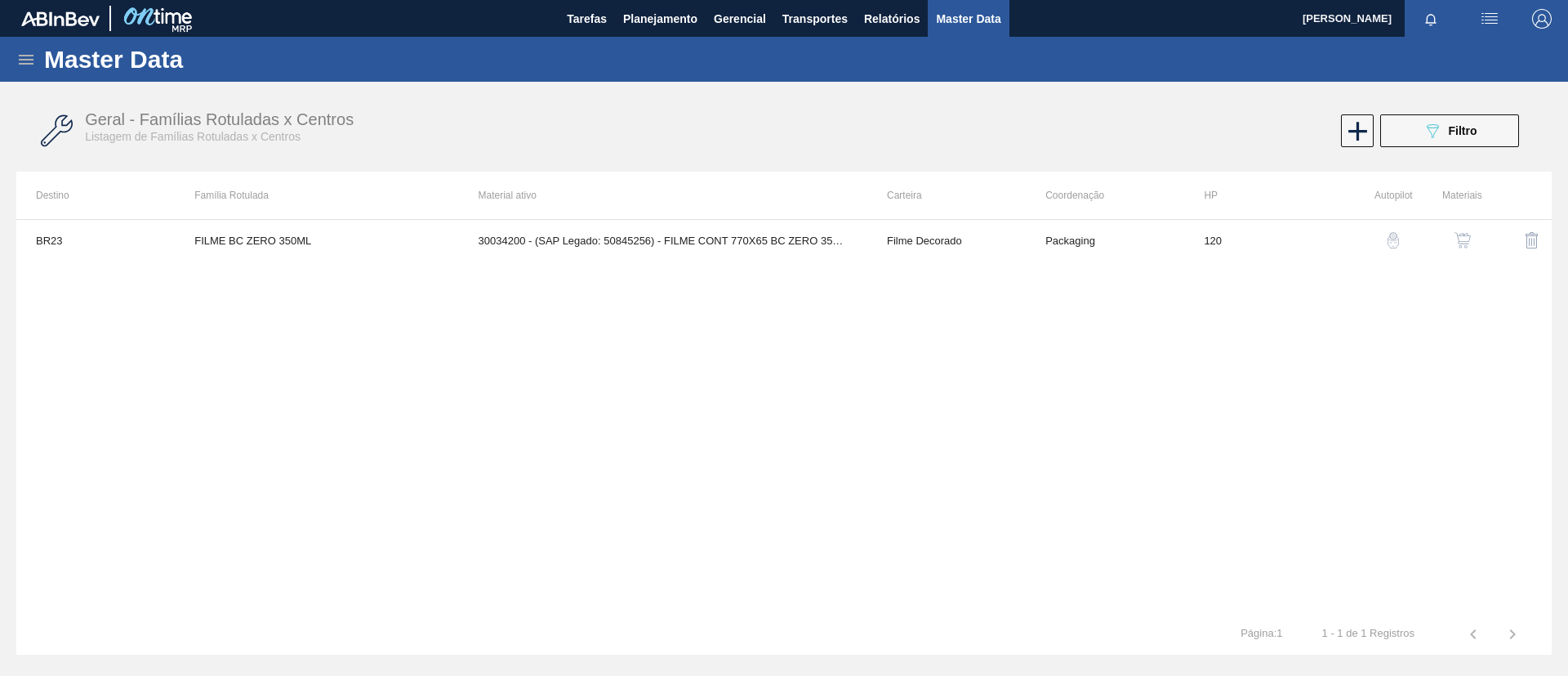
click at [1460, 242] on img "button" at bounding box center [1462, 239] width 16 height 16
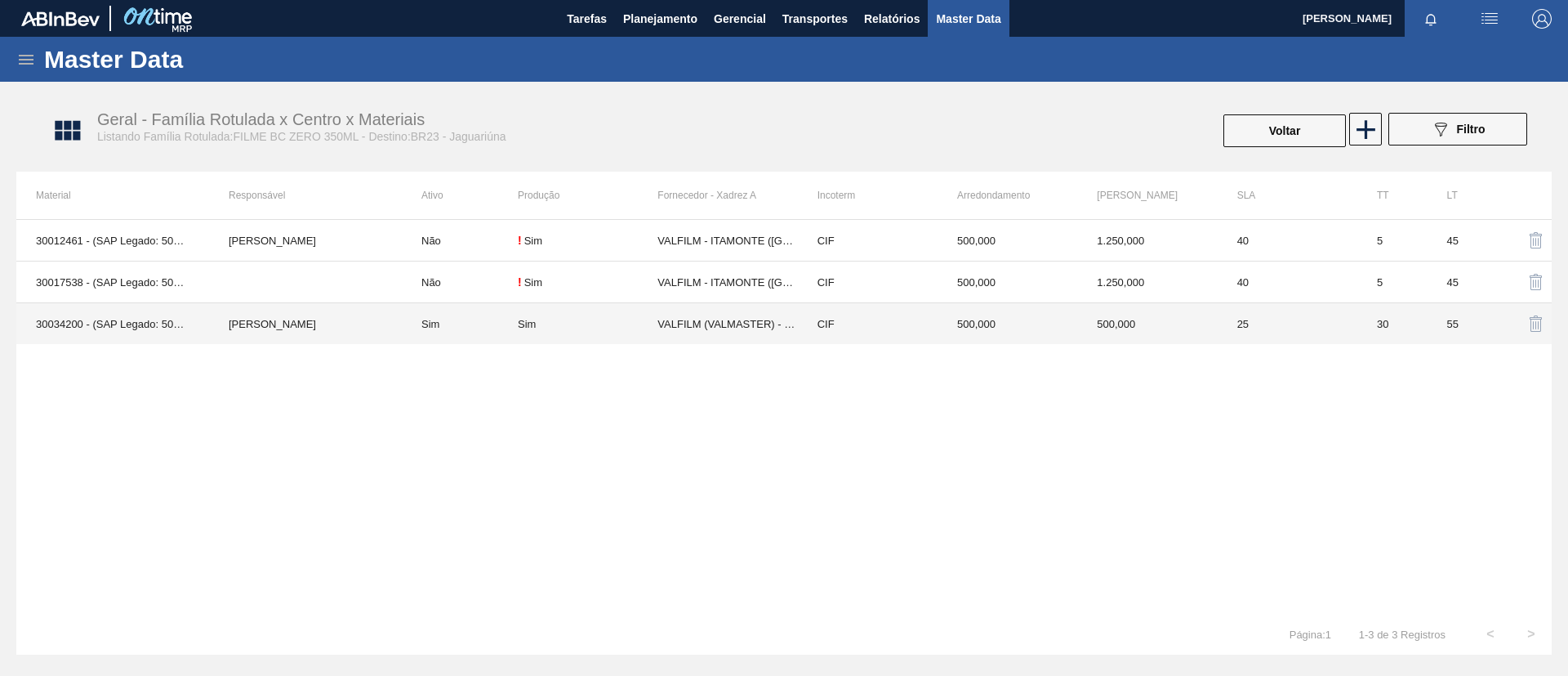
click at [353, 327] on td "[PERSON_NAME]" at bounding box center [305, 323] width 192 height 41
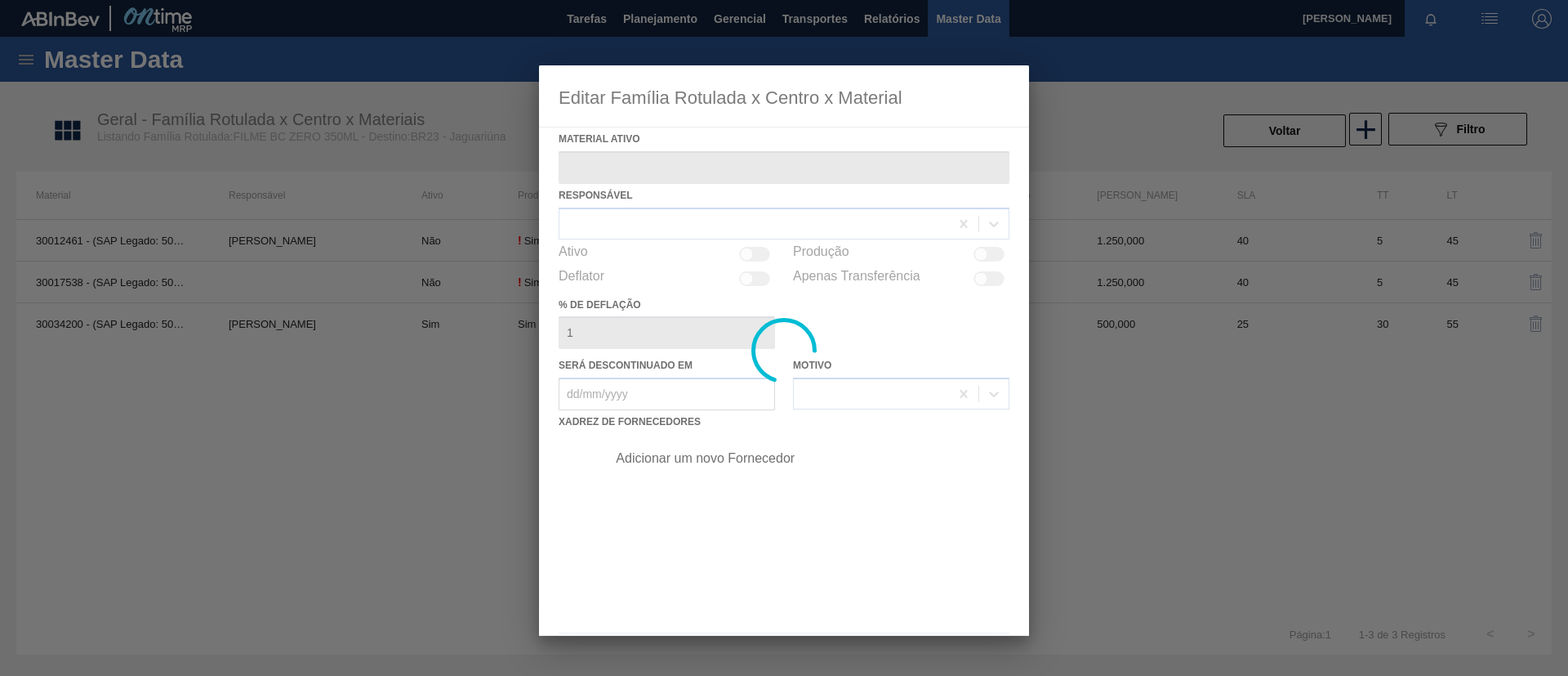
type ativo "30034200 - (SAP Legado: 50845256) - FILME CONT 770X65 BC ZERO 350 C12 NF25"
checkbox input "true"
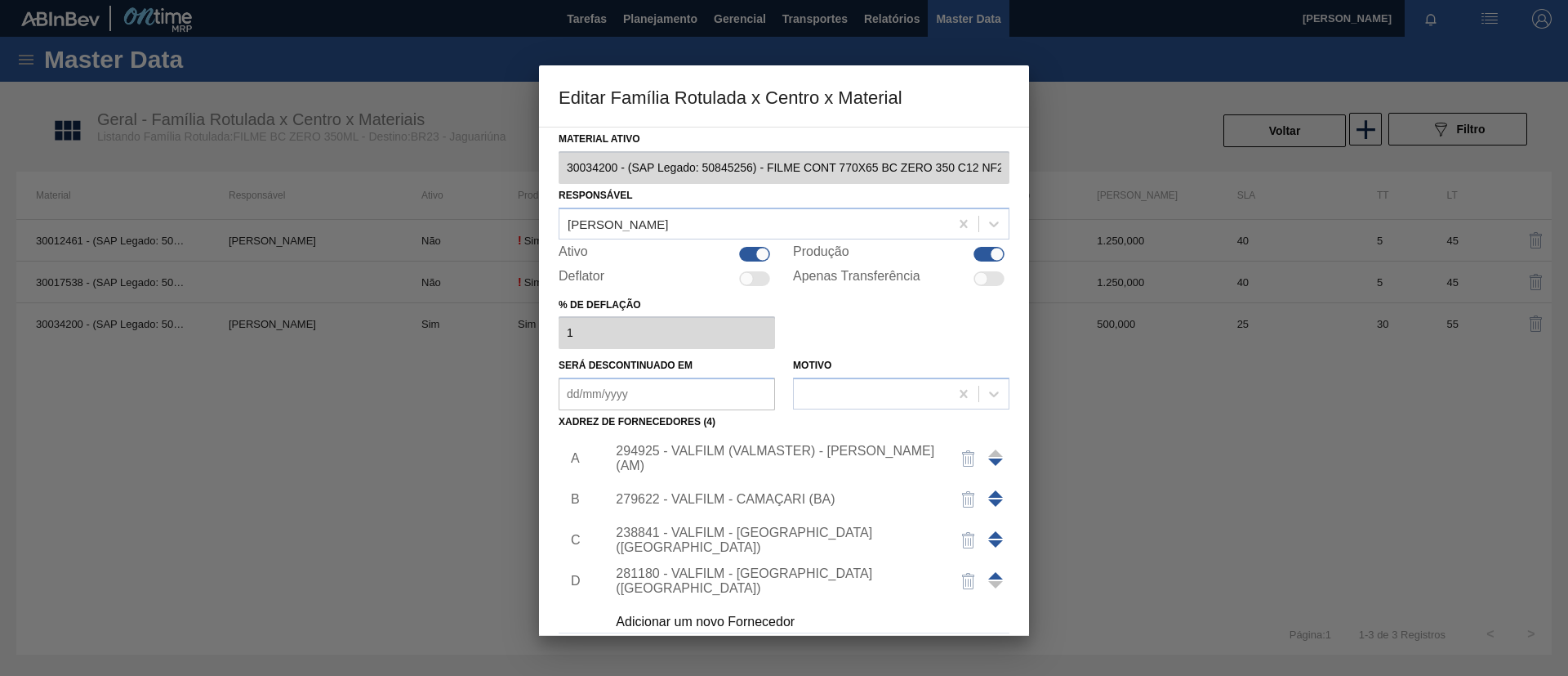
click at [769, 582] on div "281180 - VALFILM - [GEOGRAPHIC_DATA] ([GEOGRAPHIC_DATA])" at bounding box center [776, 581] width 320 height 30
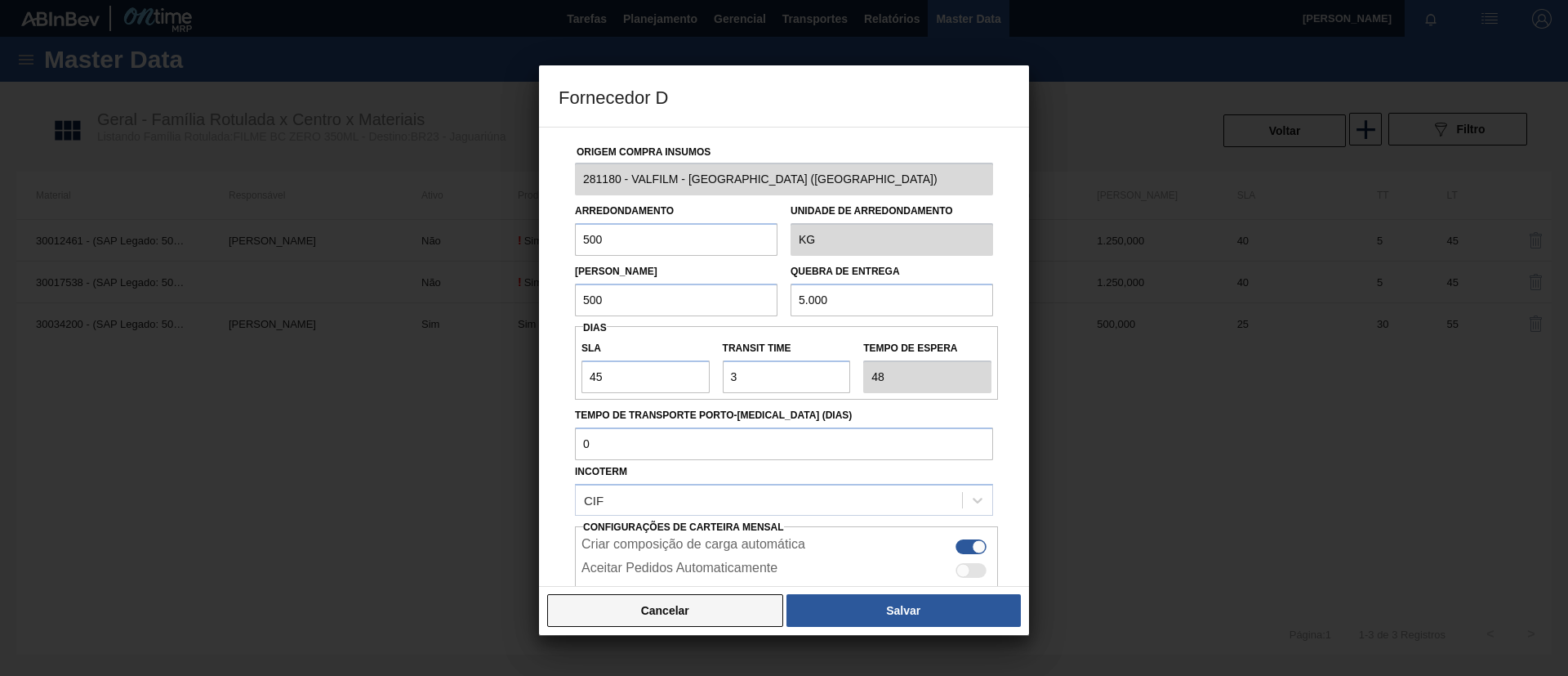
click at [731, 596] on button "Cancelar" at bounding box center [665, 611] width 236 height 33
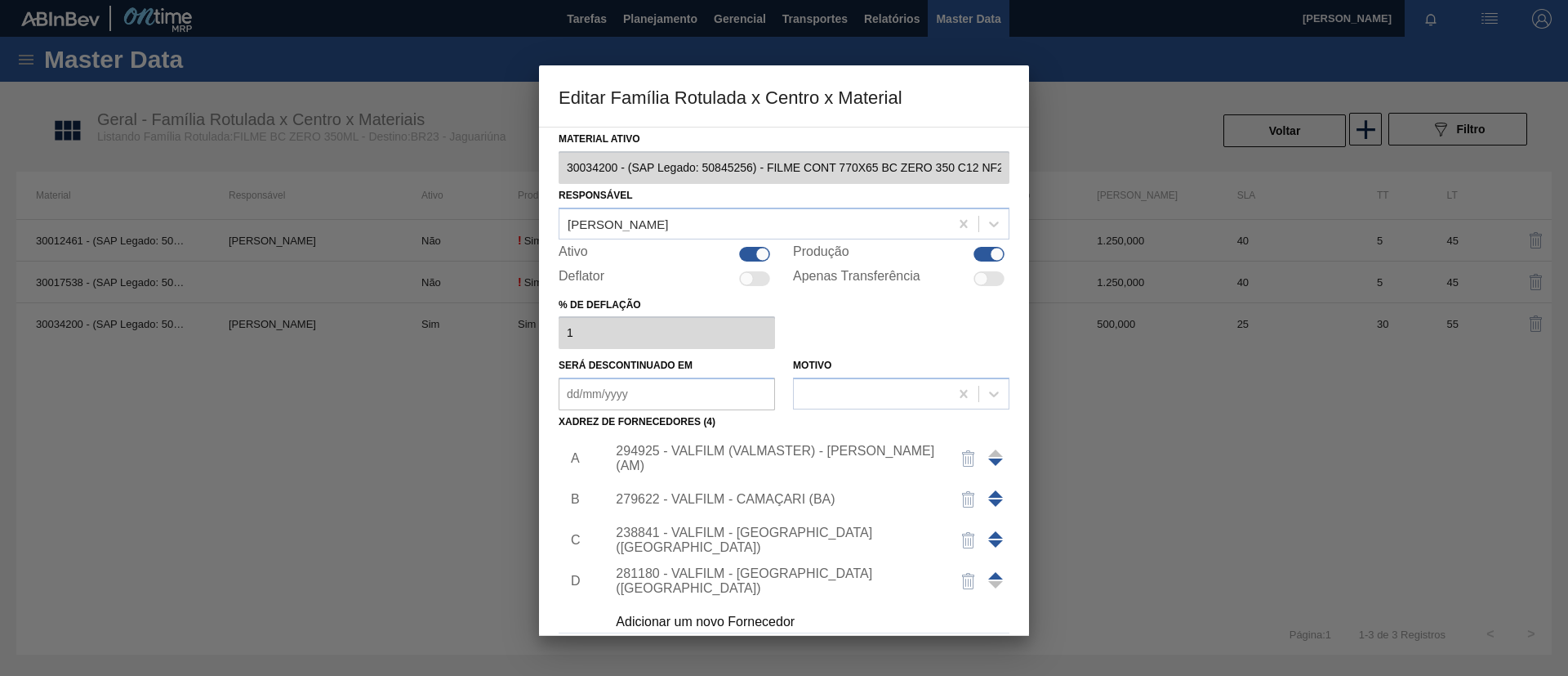
scroll to position [61, 0]
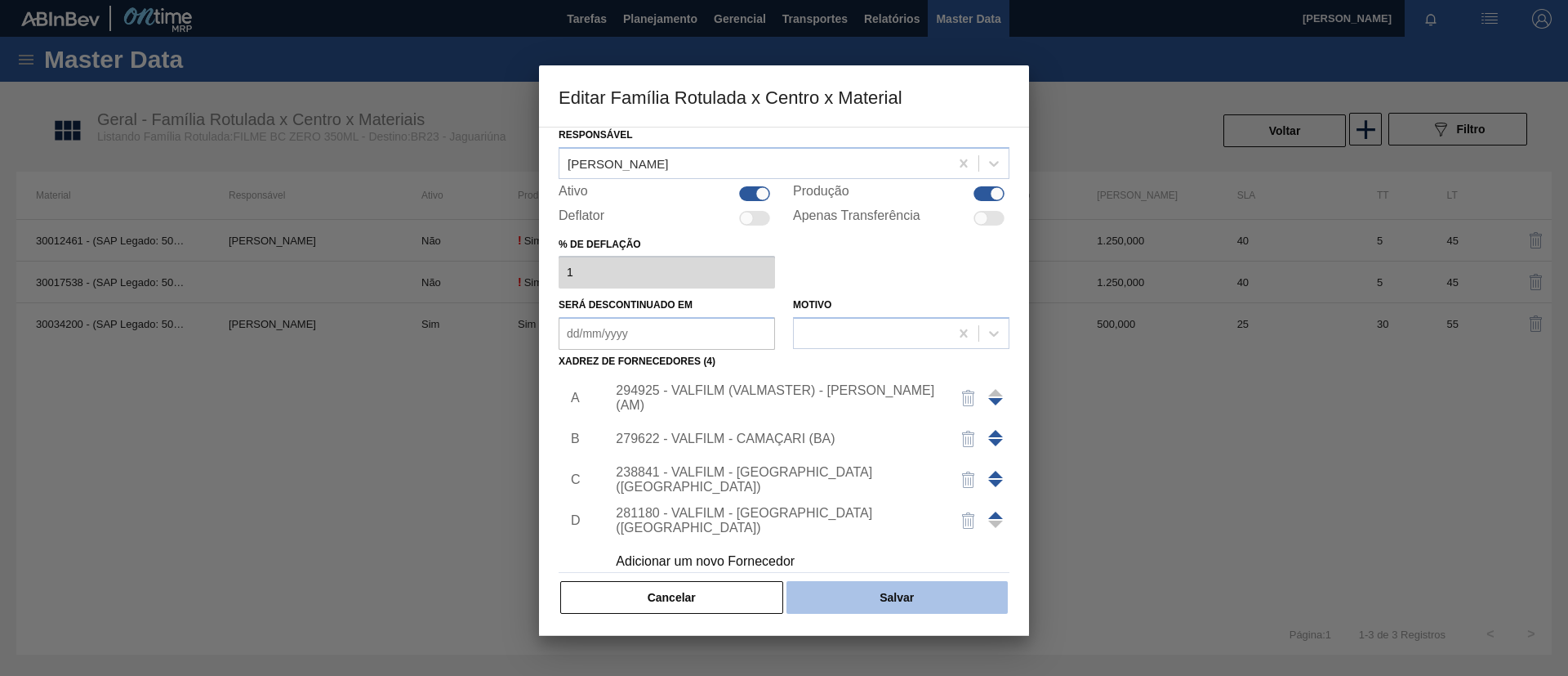
click at [899, 607] on button "Salvar" at bounding box center [897, 597] width 221 height 33
